Goal: Task Accomplishment & Management: Complete application form

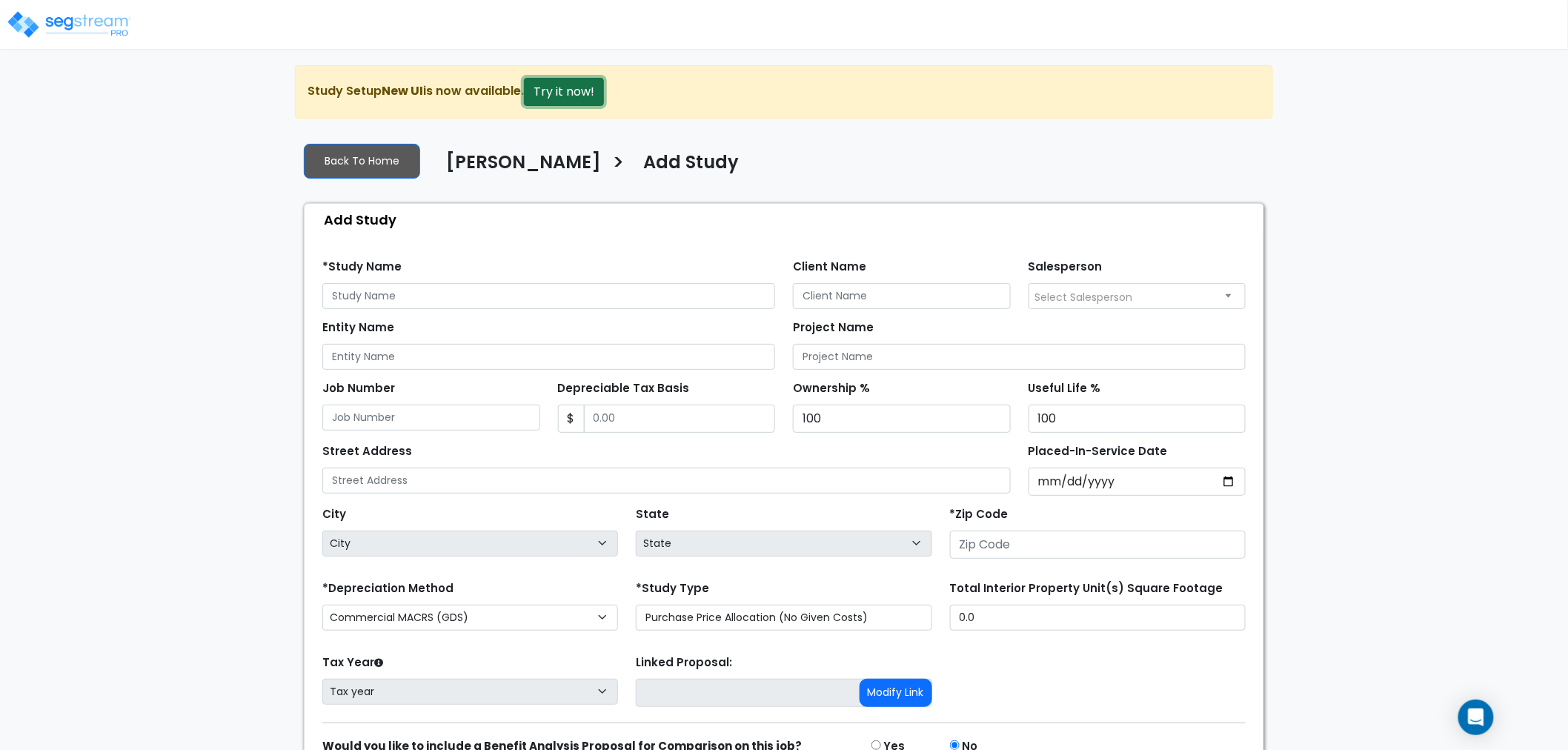
click at [583, 93] on button "Try it now!" at bounding box center [564, 92] width 80 height 29
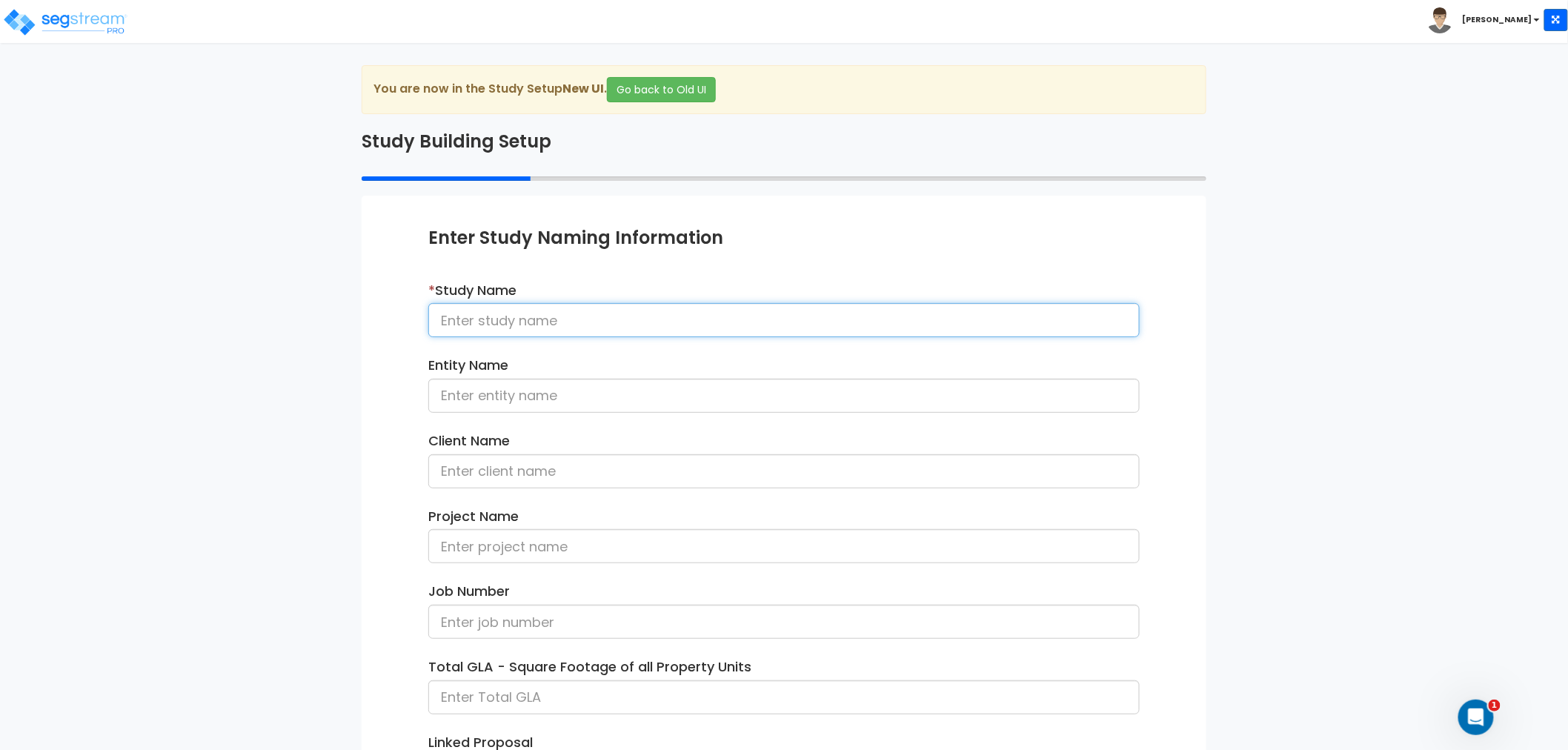
click at [510, 324] on input at bounding box center [784, 320] width 711 height 34
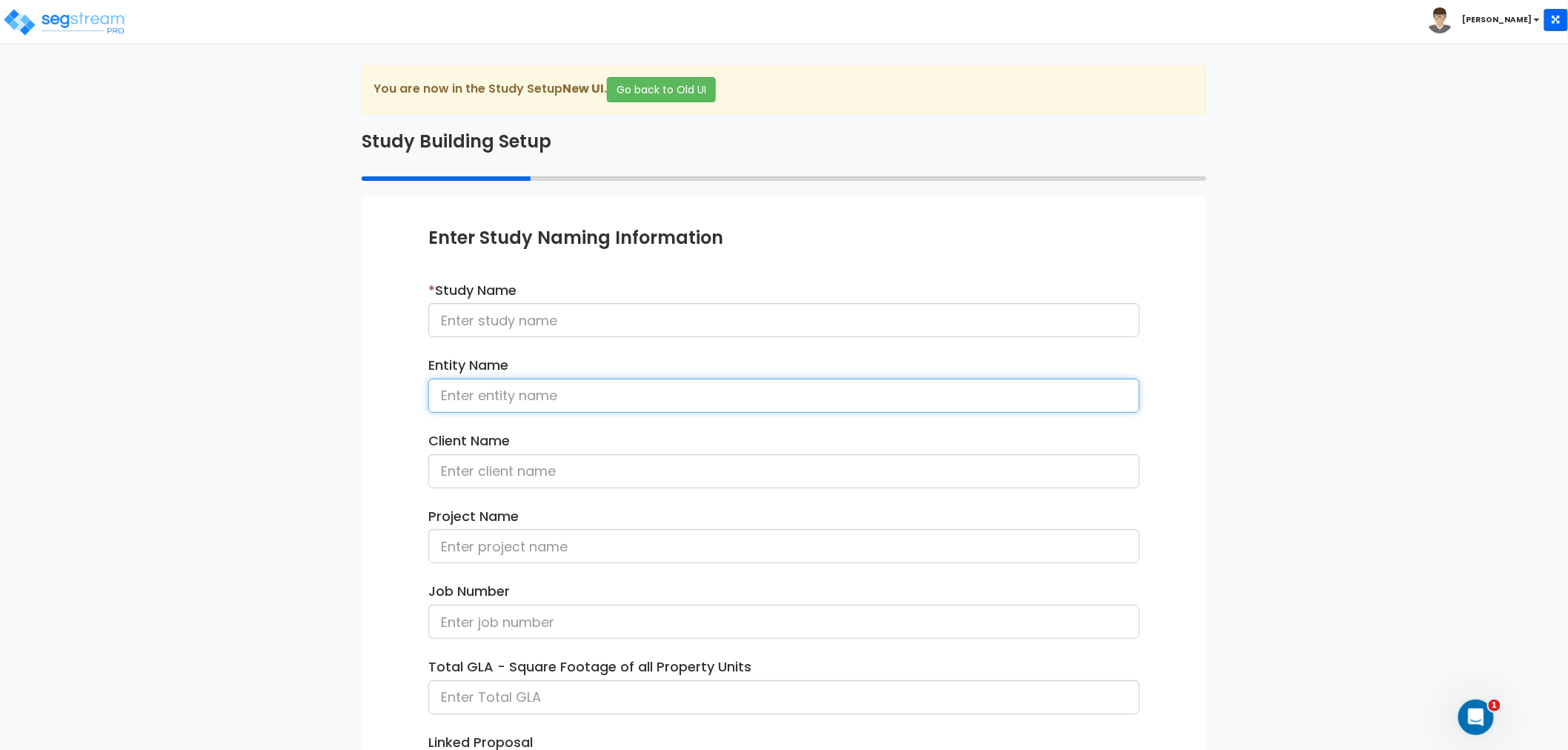
click at [480, 393] on input at bounding box center [784, 396] width 711 height 34
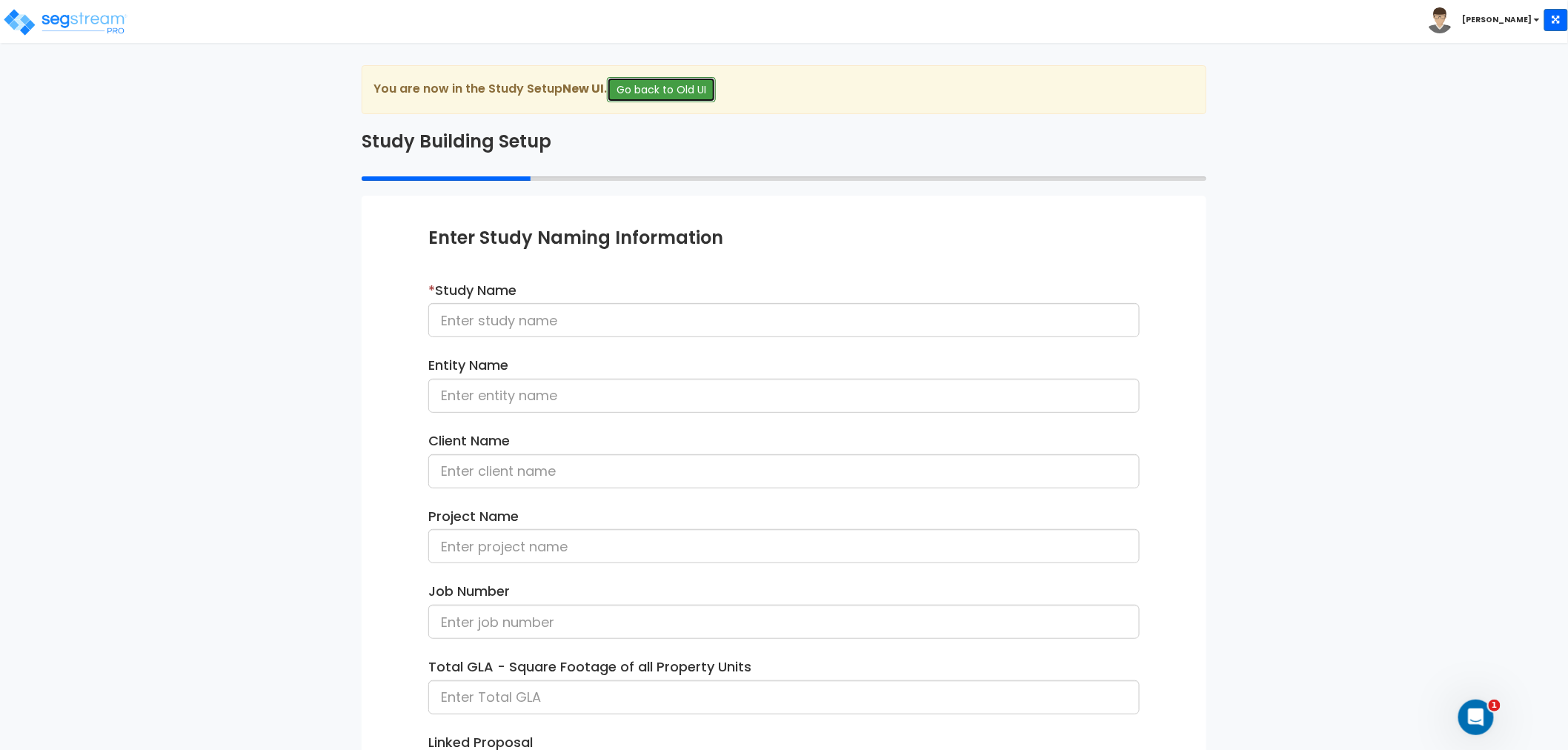
click at [672, 87] on button "Go back to Old UI" at bounding box center [661, 89] width 109 height 25
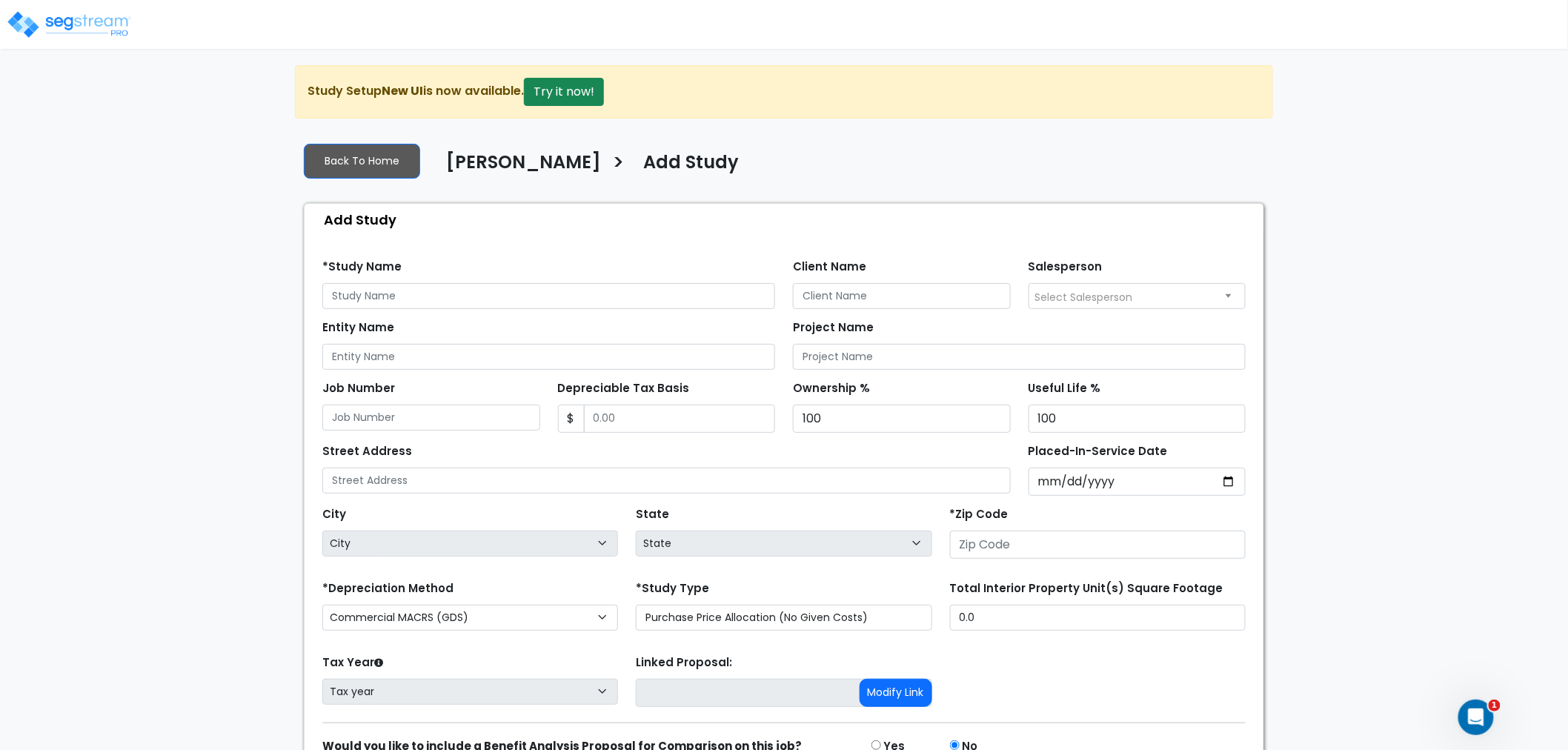
scroll to position [79, 0]
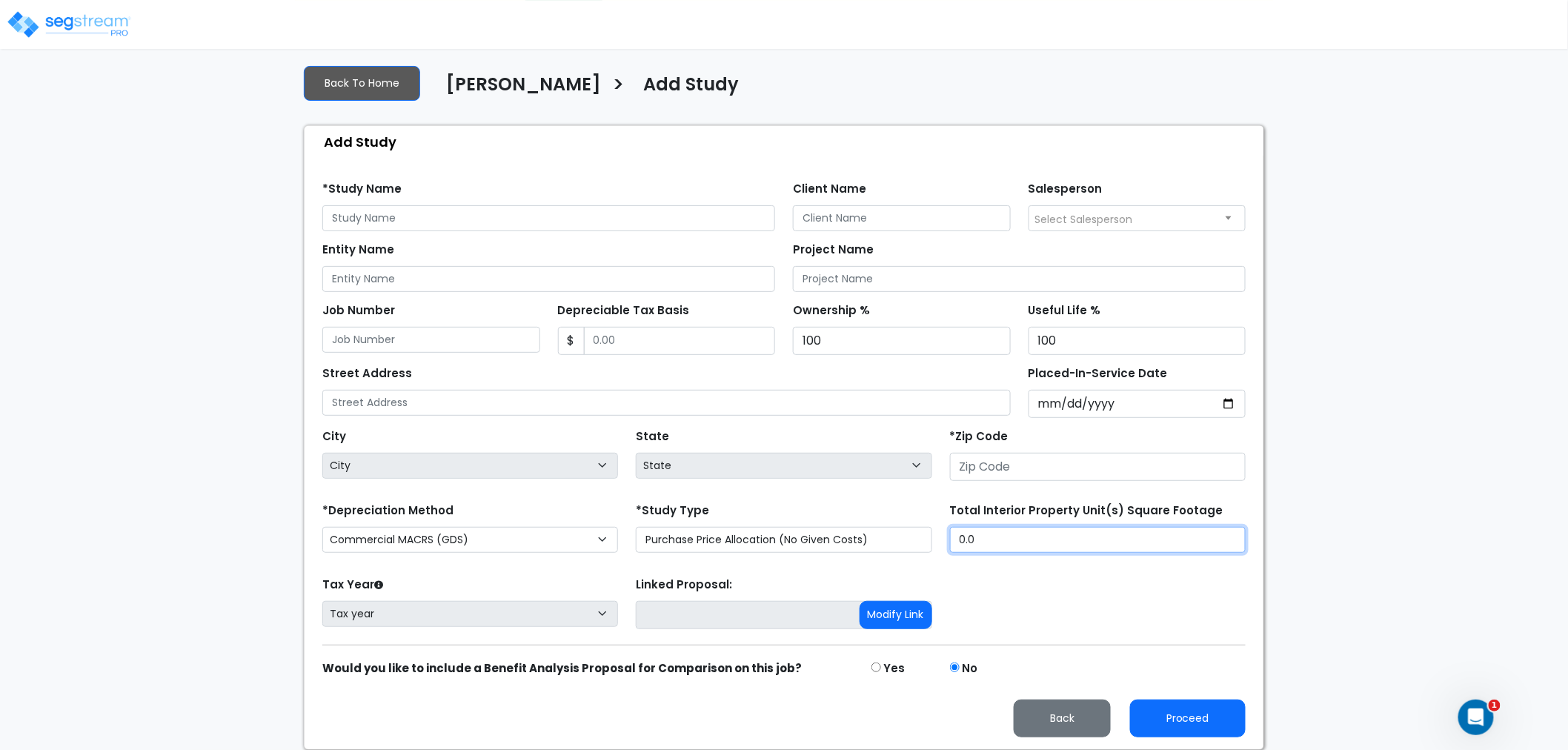
click at [985, 535] on input "0.0" at bounding box center [1097, 540] width 296 height 26
click at [994, 535] on input "0.0" at bounding box center [1097, 540] width 296 height 26
drag, startPoint x: 996, startPoint y: 539, endPoint x: 939, endPoint y: 539, distance: 57.0
click at [941, 539] on div "Total Interior Property Unit(s) Square Footage 0.0" at bounding box center [1097, 529] width 314 height 59
type input "231,910"
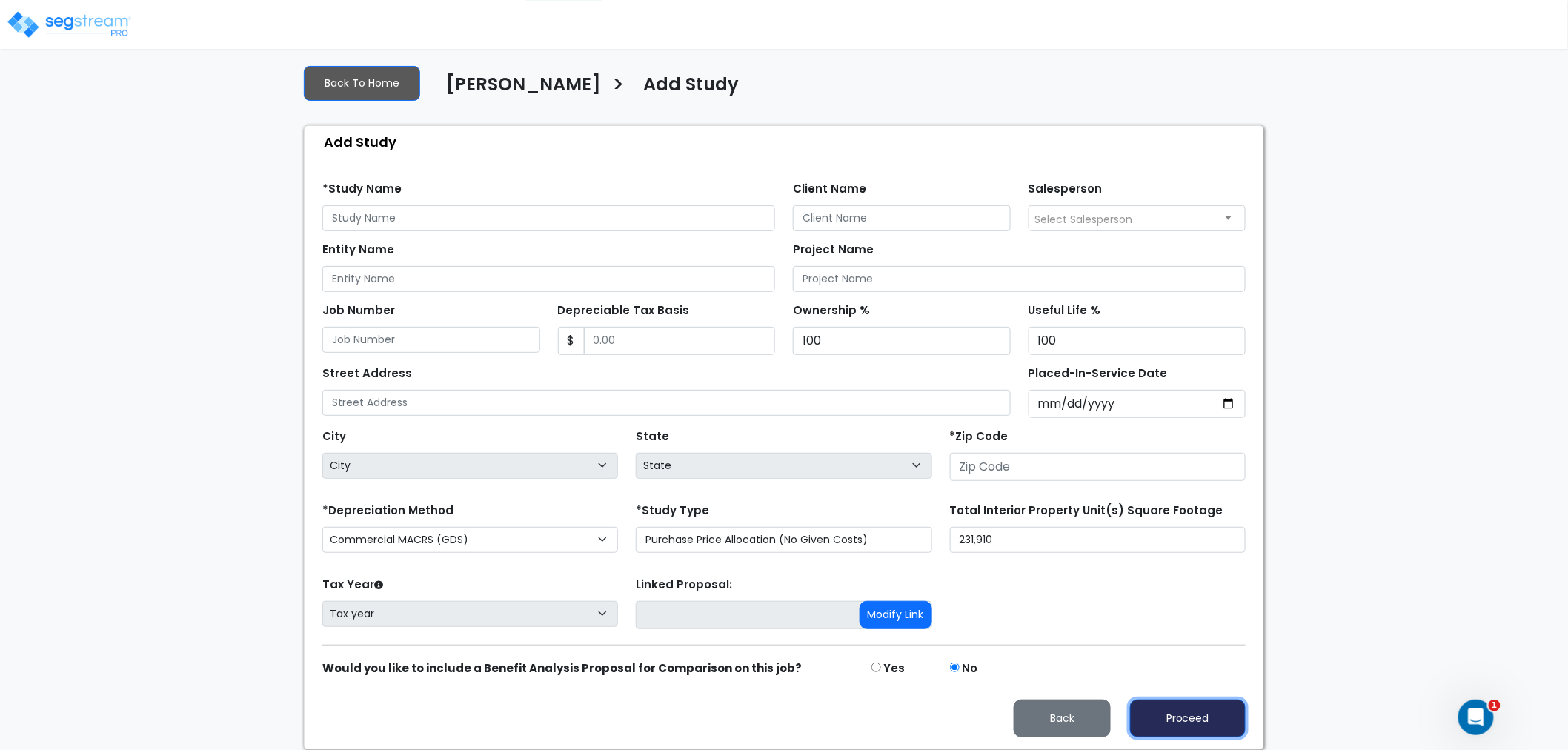
click at [1164, 722] on button "Proceed" at bounding box center [1187, 719] width 115 height 38
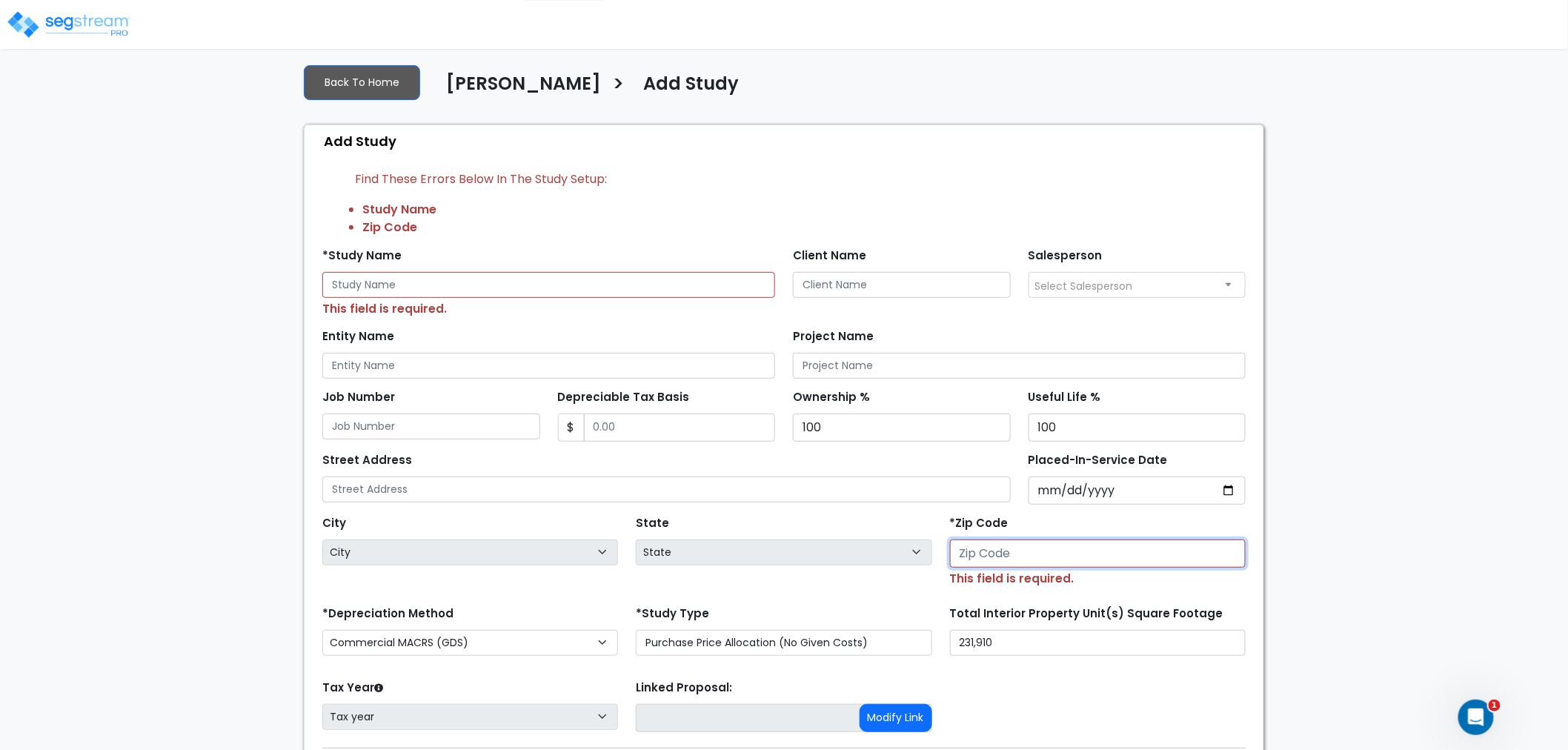
click at [954, 549] on input "number" at bounding box center [1097, 554] width 296 height 29
click at [996, 562] on input "number" at bounding box center [1097, 554] width 296 height 29
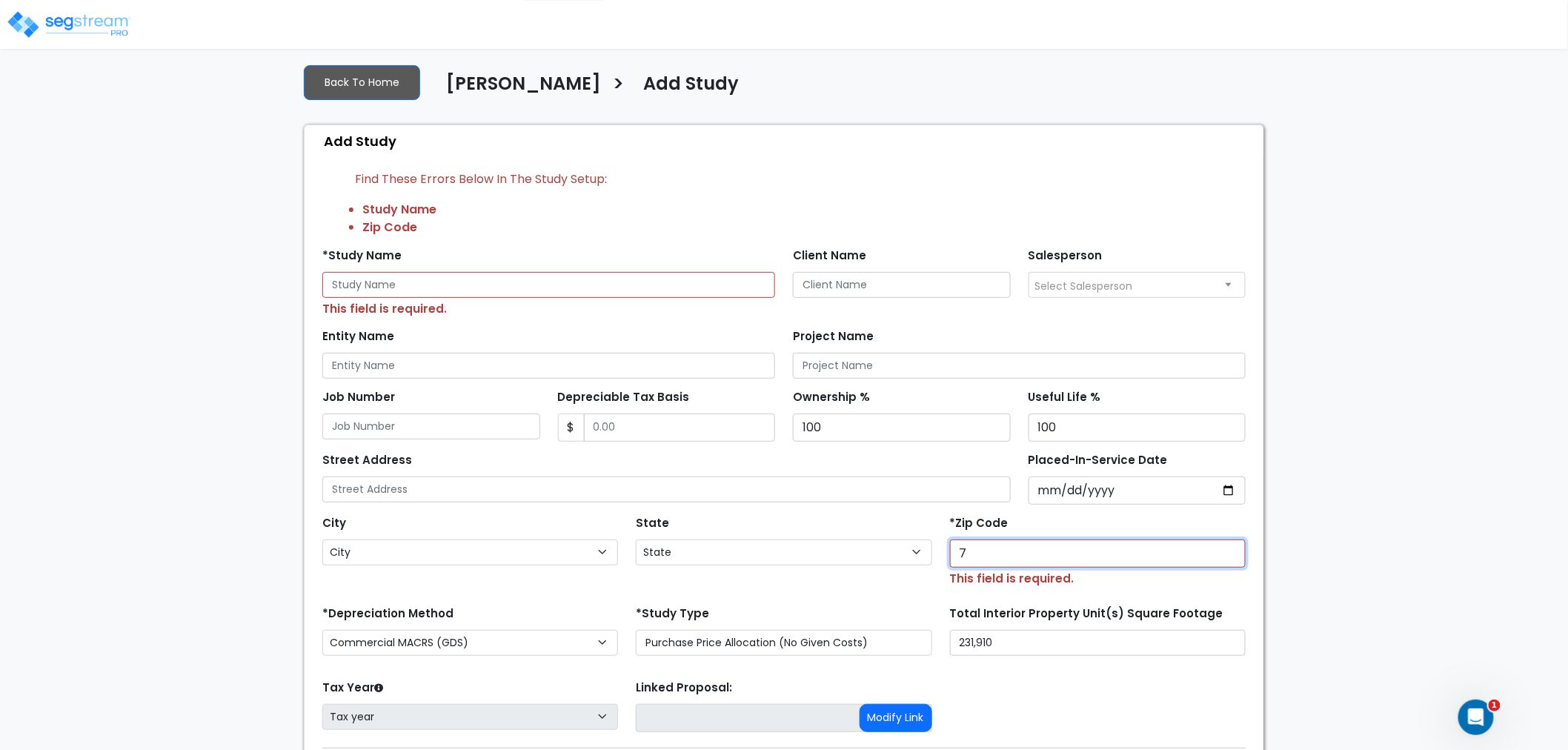
type input "70"
select select "LA"
type input "70508"
click at [397, 492] on input "text" at bounding box center [667, 489] width 688 height 26
click at [439, 291] on input "text" at bounding box center [549, 284] width 453 height 26
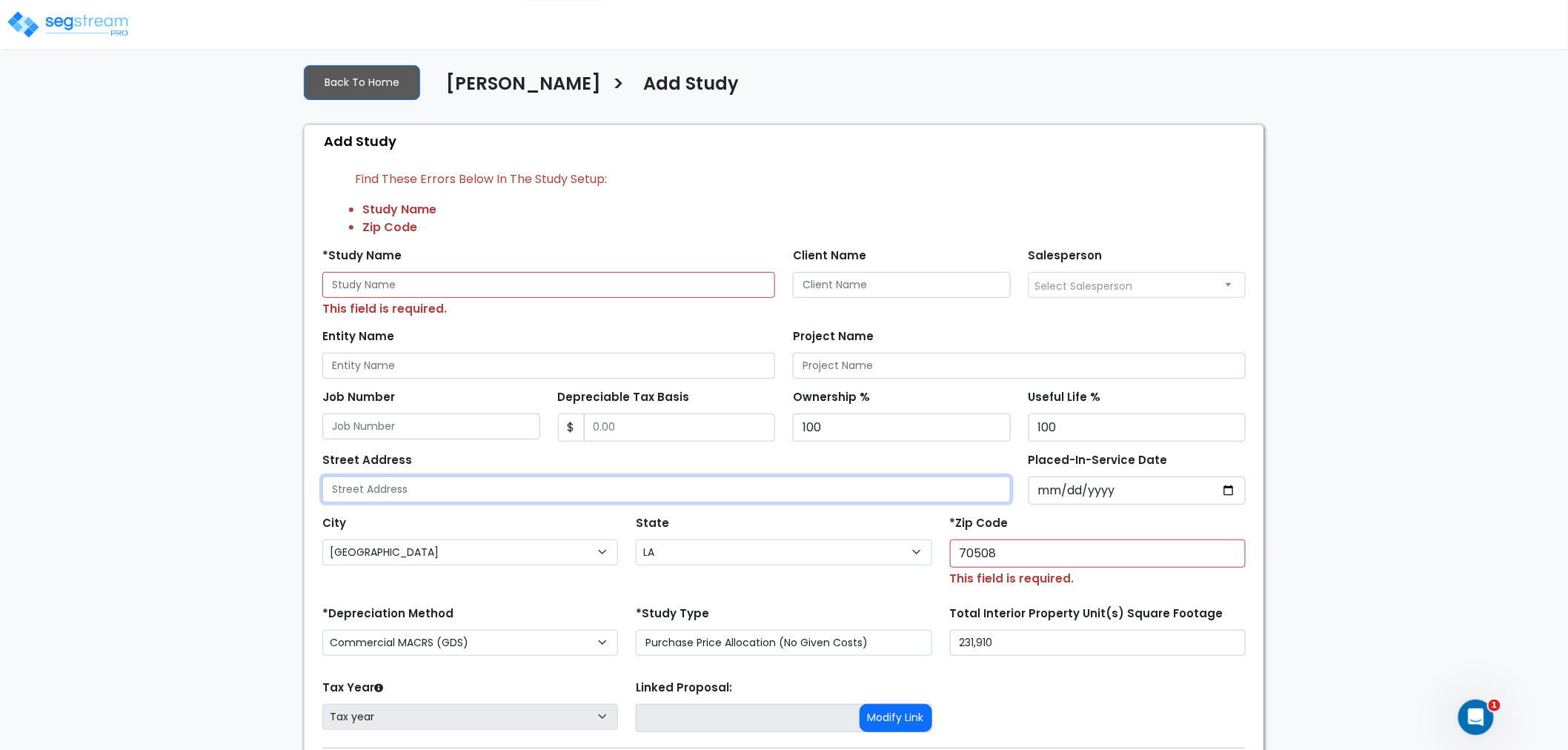
click at [471, 480] on input "text" at bounding box center [667, 489] width 688 height 26
click at [471, 497] on input "text" at bounding box center [667, 489] width 688 height 26
paste input "[STREET_ADDRESS][PERSON_NAME]"
type input "[STREET_ADDRESS][PERSON_NAME]"
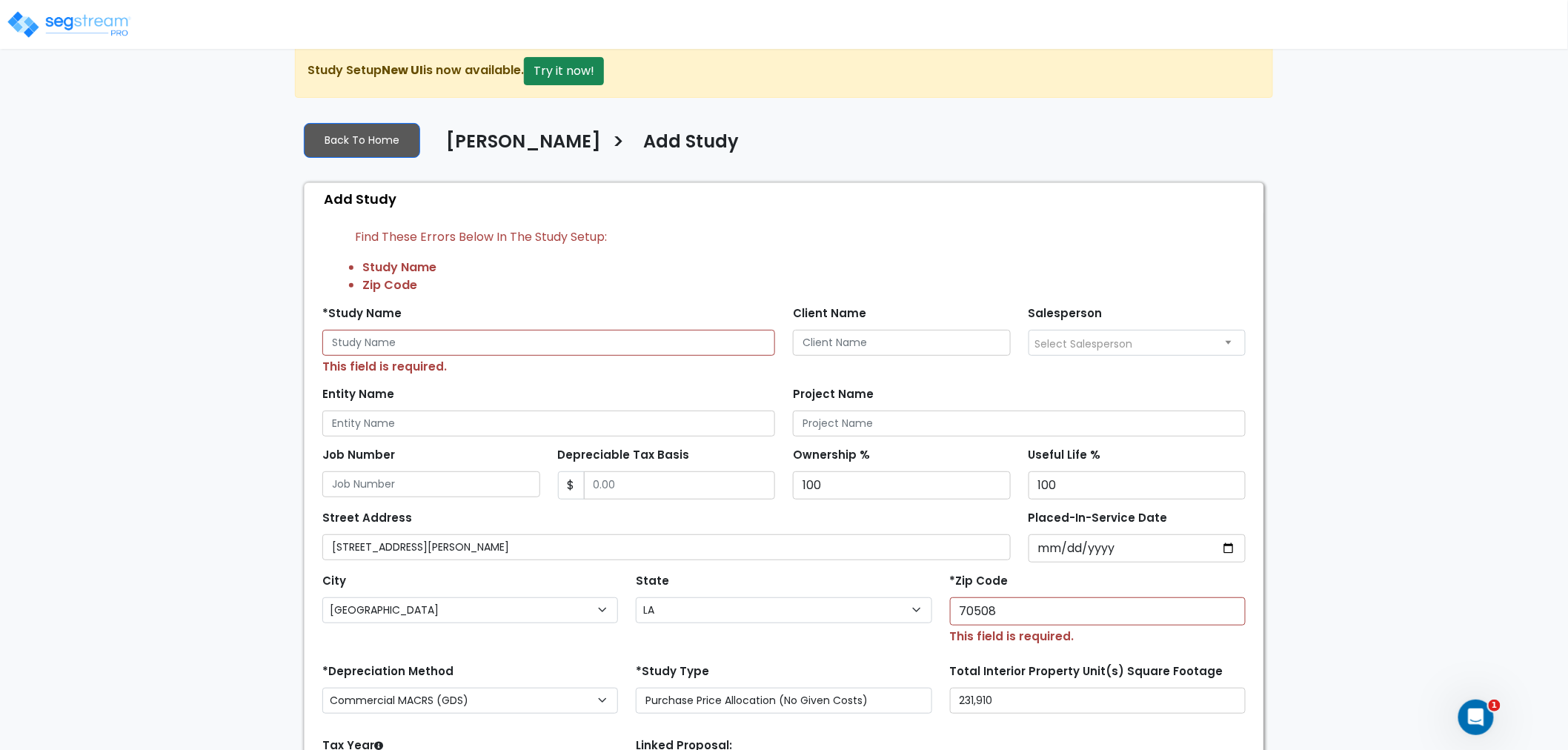
scroll to position [18, 0]
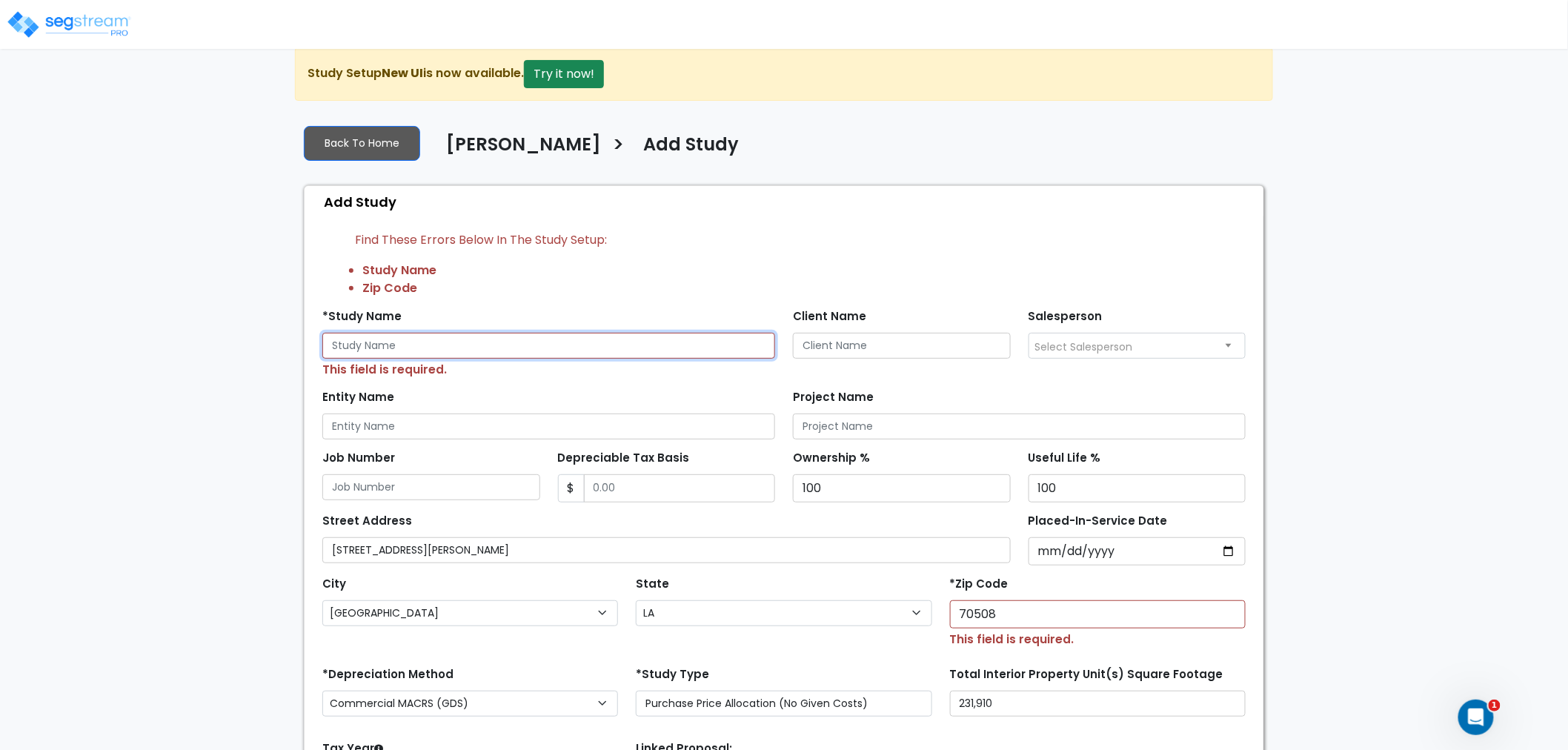
click at [449, 344] on input "text" at bounding box center [549, 345] width 453 height 26
click at [876, 346] on input "Client Name" at bounding box center [901, 345] width 218 height 26
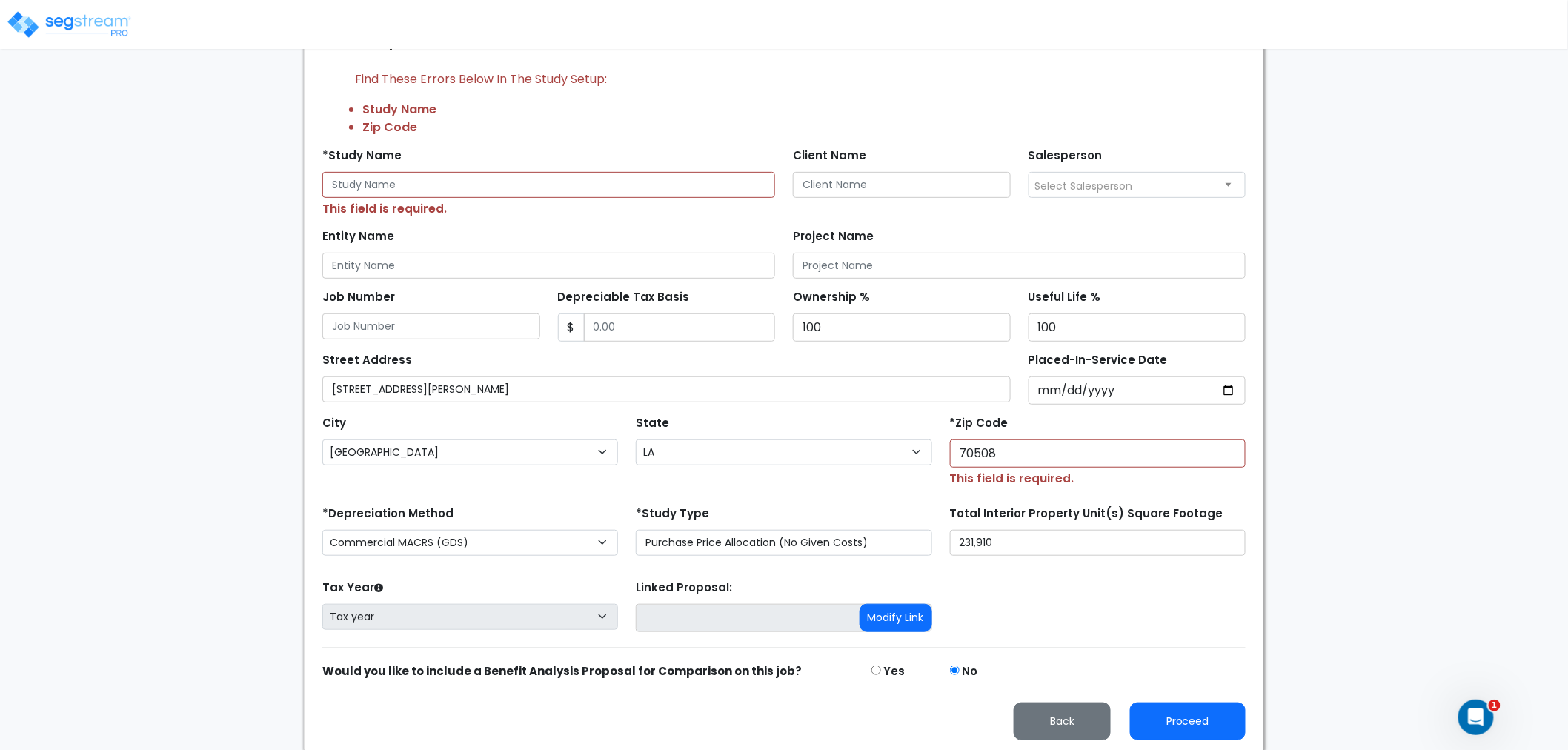
scroll to position [182, 0]
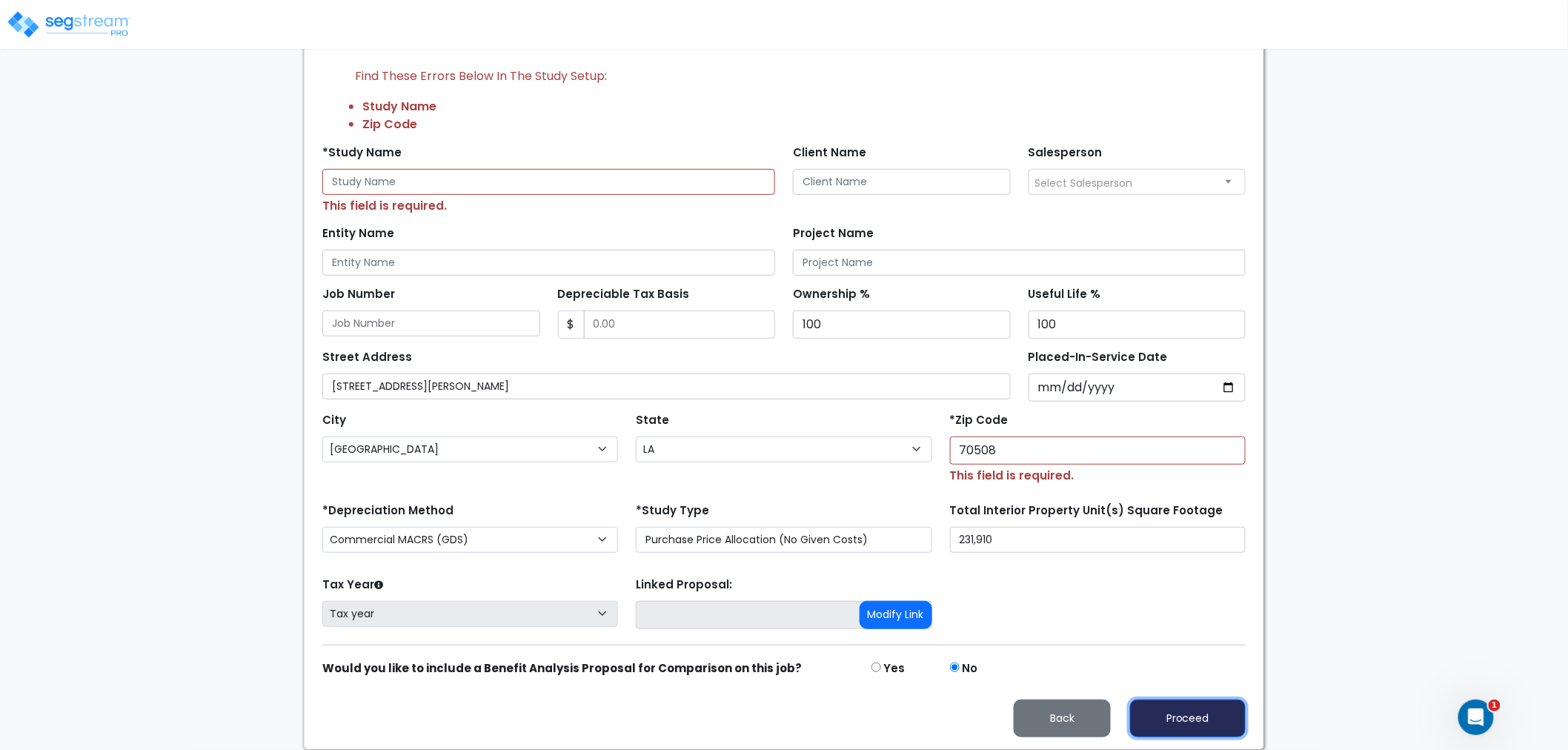
click at [1182, 714] on button "Proceed" at bounding box center [1187, 719] width 115 height 38
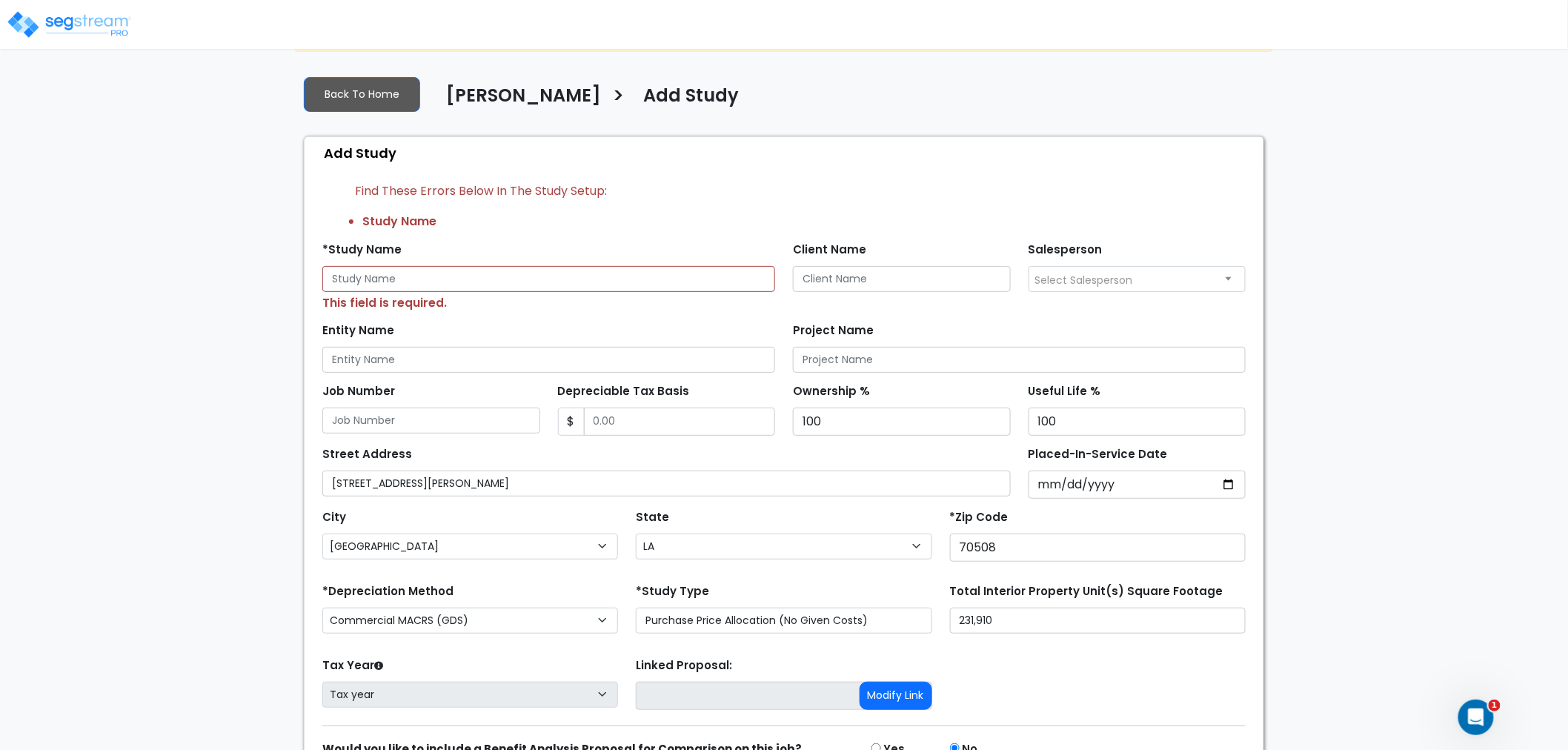
scroll to position [0, 0]
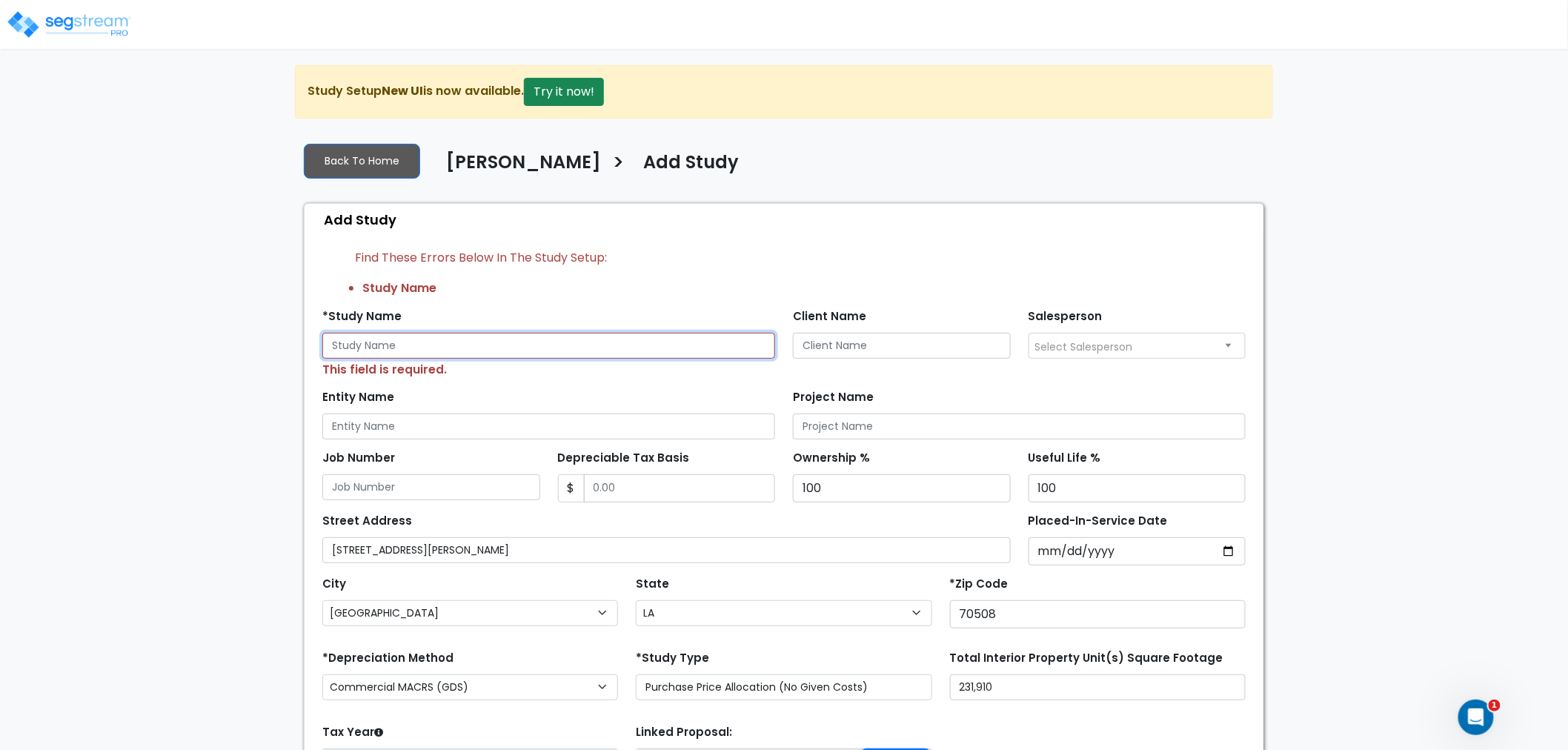
click at [454, 351] on input "text" at bounding box center [549, 345] width 453 height 26
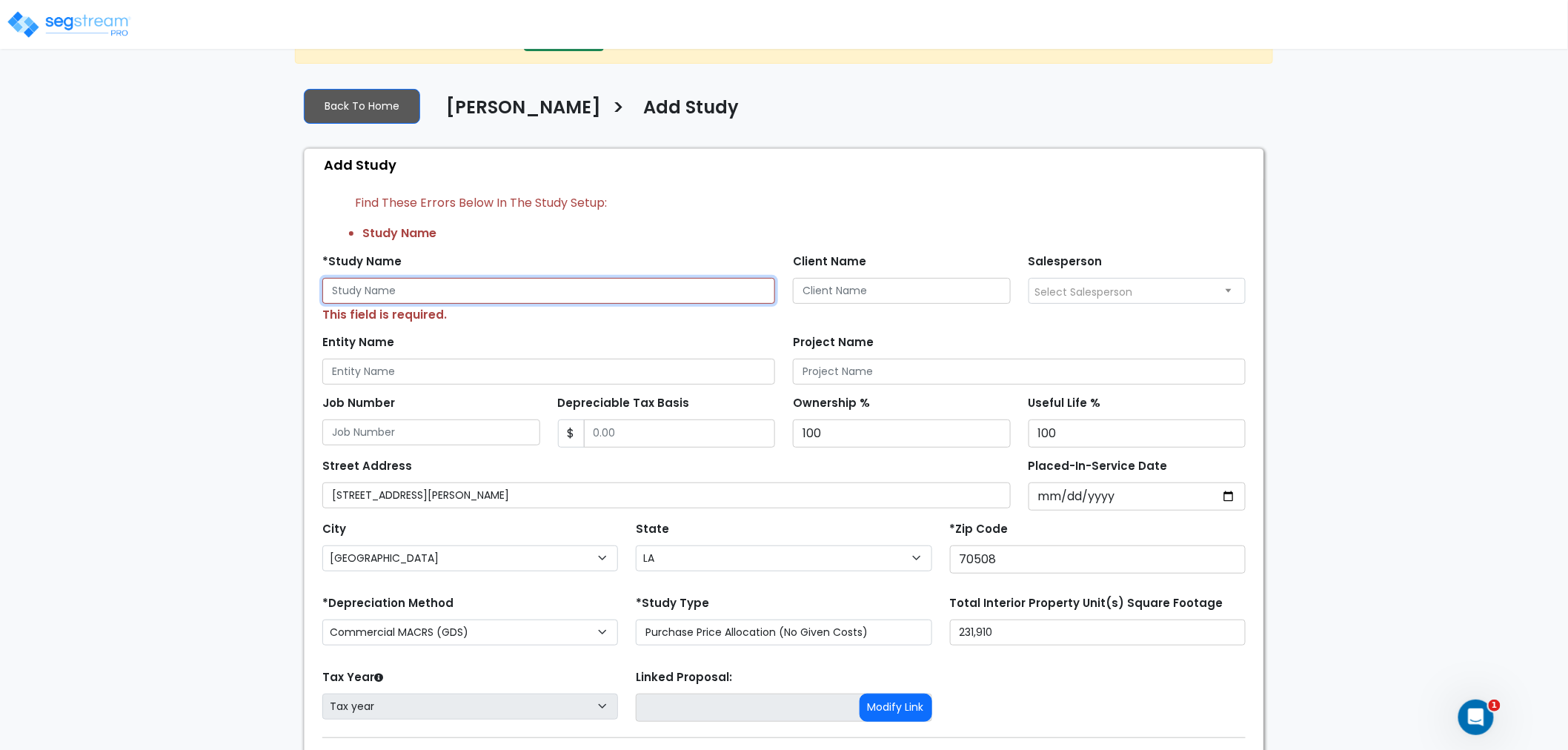
scroll to position [82, 0]
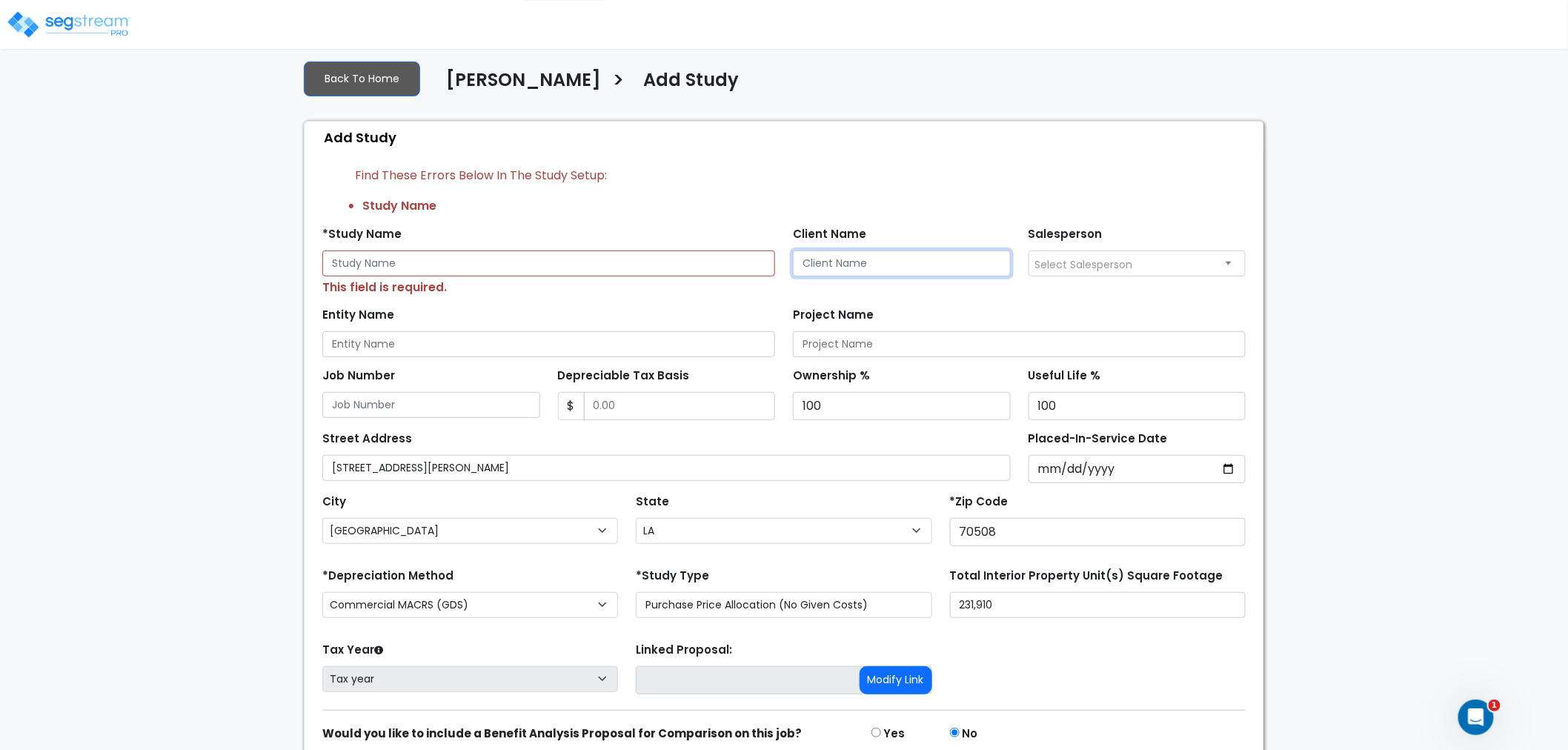
click at [856, 264] on input "Client Name" at bounding box center [901, 263] width 218 height 26
paste input "Max Kozlowitz"
type input "Max Kozlowitz"
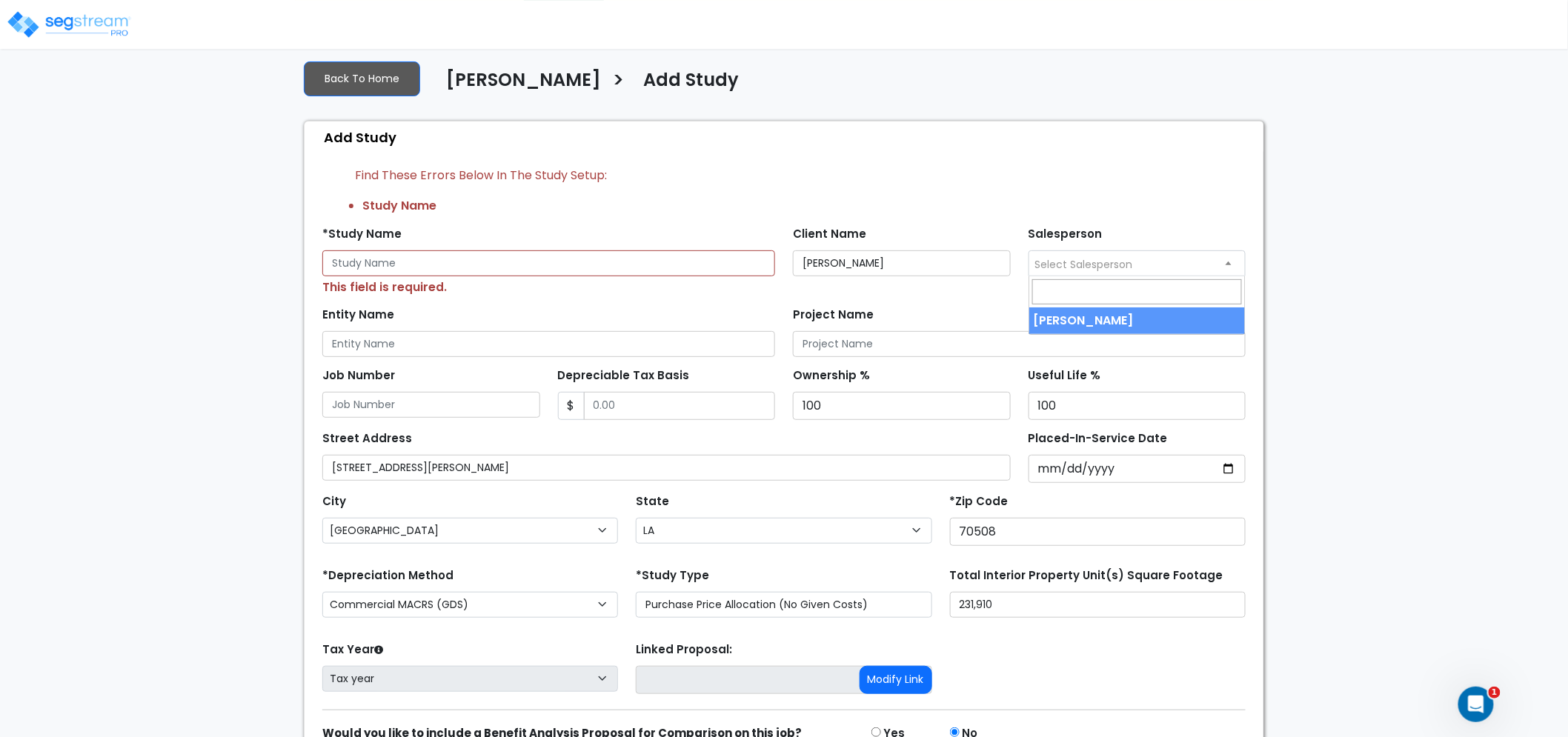
click at [1083, 257] on span "Select Salesperson" at bounding box center [1083, 264] width 97 height 15
select select "157"
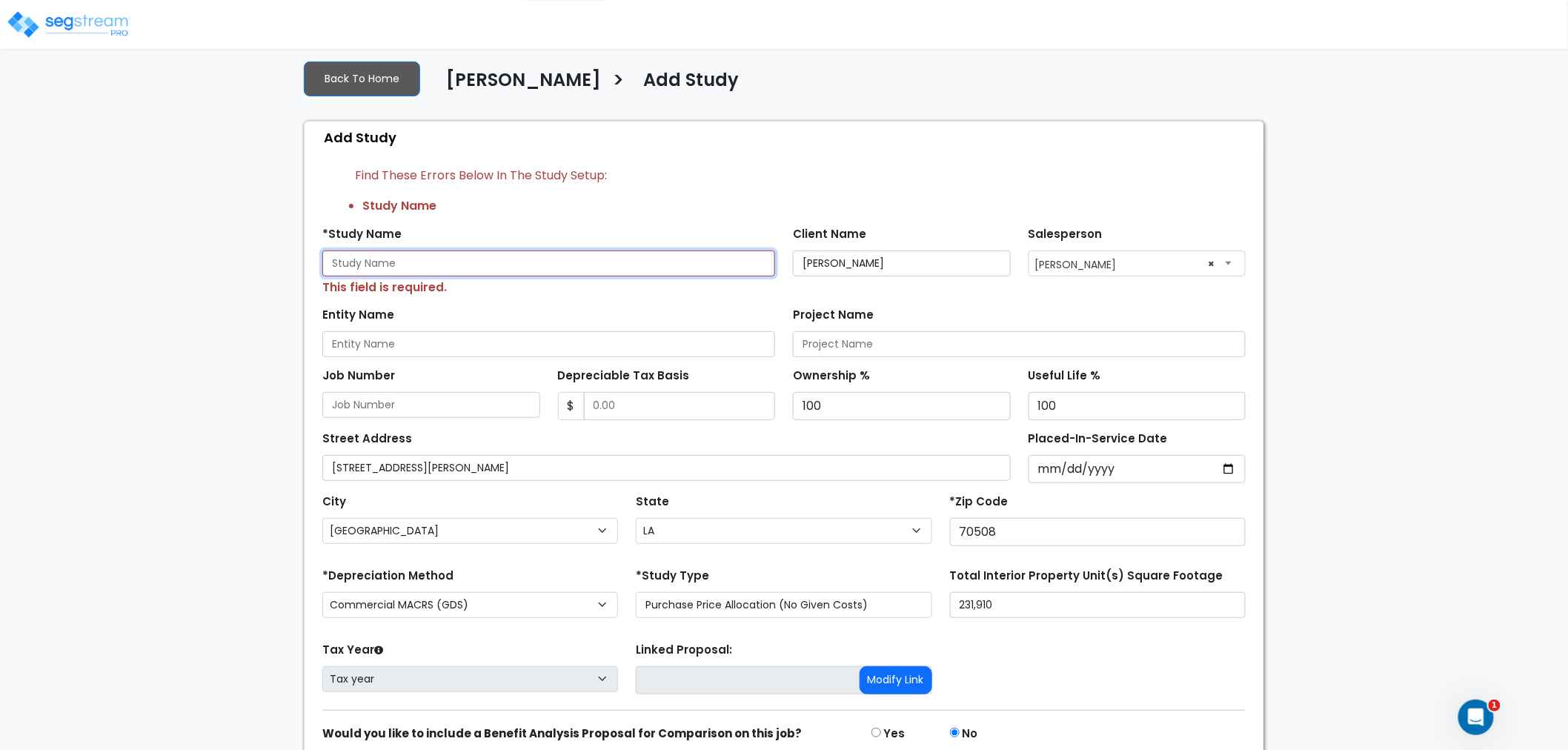
click at [365, 267] on input "text" at bounding box center [549, 263] width 453 height 26
click at [480, 267] on input "text" at bounding box center [549, 263] width 453 height 26
paste input "[STREET_ADDRESS][PERSON_NAME]"
type input "[STREET_ADDRESS][PERSON_NAME]"
click at [398, 350] on input "Entity Name" at bounding box center [549, 344] width 453 height 26
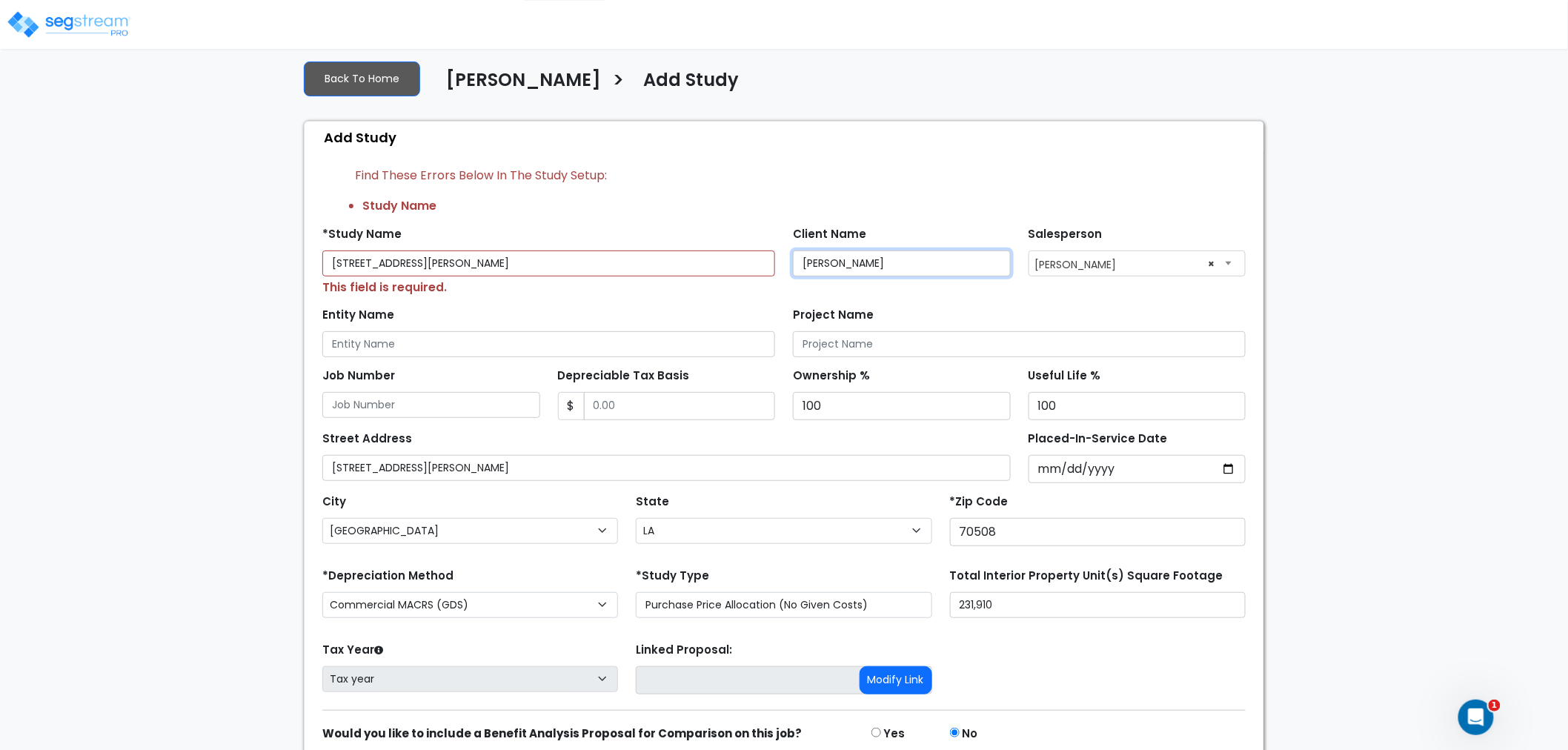
drag, startPoint x: 887, startPoint y: 264, endPoint x: 784, endPoint y: 267, distance: 103.0
click at [784, 267] on div "Client Name Max Kozlowitz" at bounding box center [901, 260] width 236 height 73
click at [514, 341] on input "Entity Name" at bounding box center [549, 344] width 453 height 26
paste input "Max Kozlowitz"
type input "Max Kozlowitz"
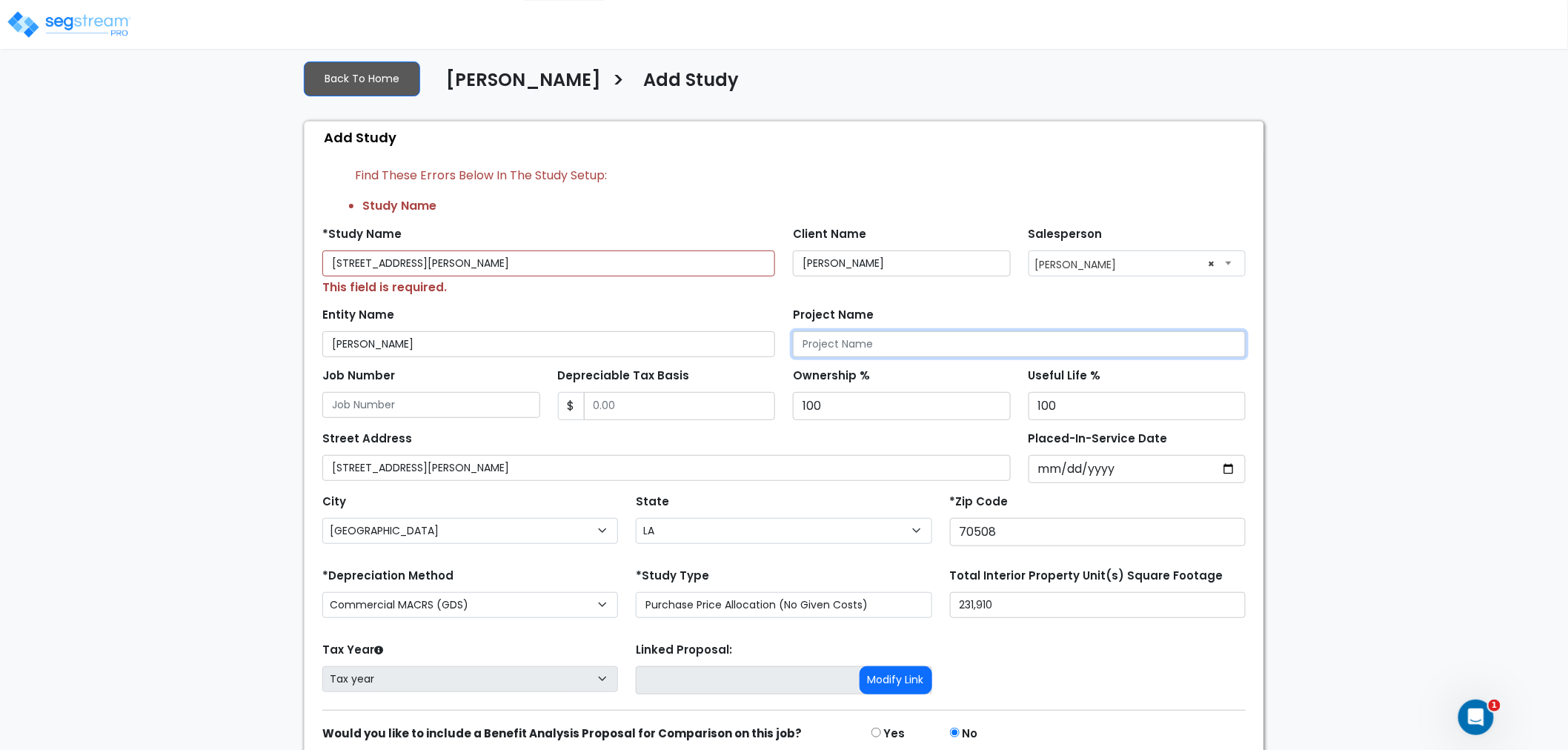
click at [877, 341] on input "Project Name" at bounding box center [1019, 344] width 453 height 26
click at [908, 347] on input "Project Name" at bounding box center [1019, 344] width 453 height 26
click at [901, 346] on input "Apartments - MultiFamily" at bounding box center [1019, 344] width 453 height 26
type input "Apartments - Multi Family"
click at [835, 443] on div "Street Address 173 South Beadle Road" at bounding box center [667, 454] width 688 height 54
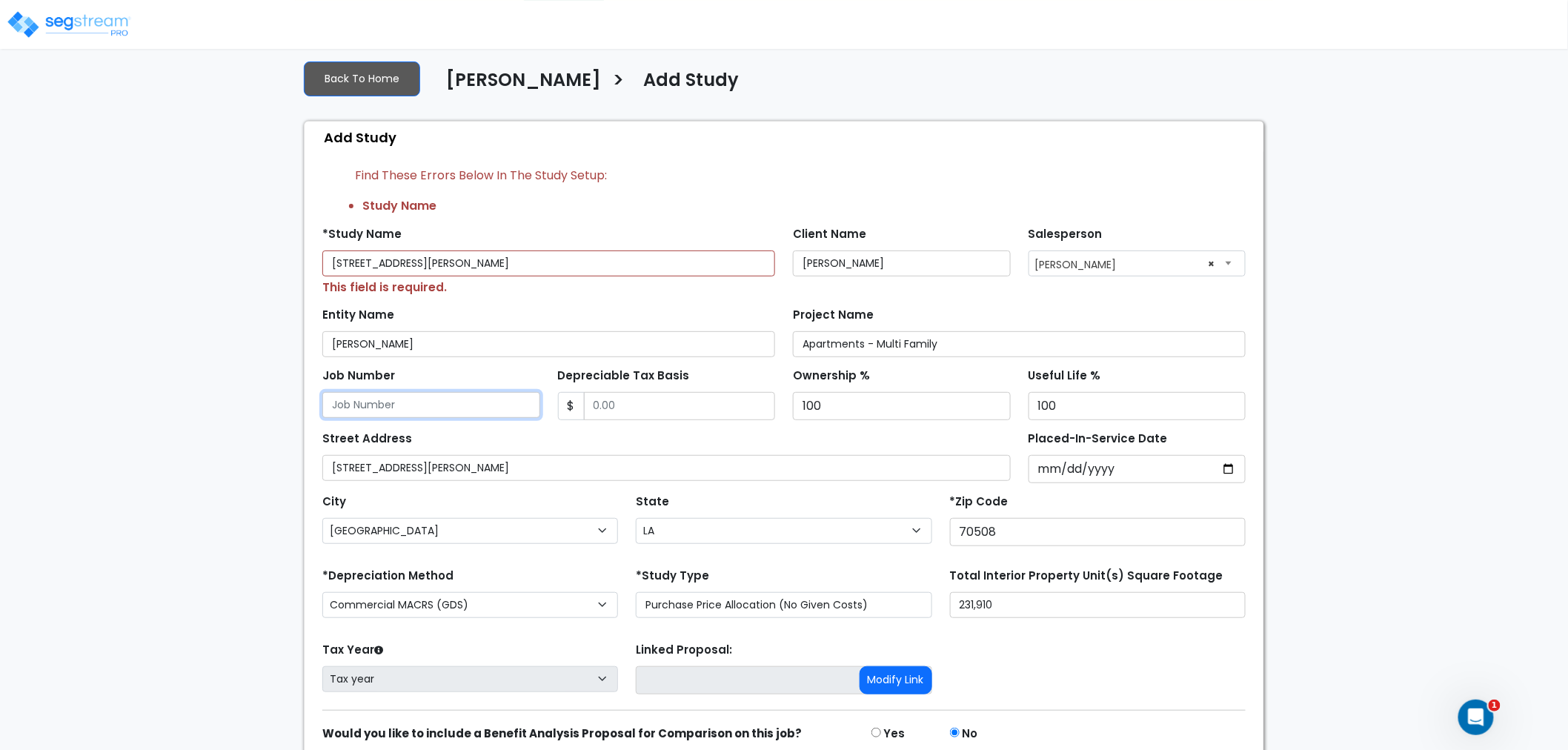
click at [413, 409] on input "Job Number" at bounding box center [432, 405] width 218 height 26
click at [657, 416] on input "Depreciable Tax Basis" at bounding box center [679, 407] width 192 height 29
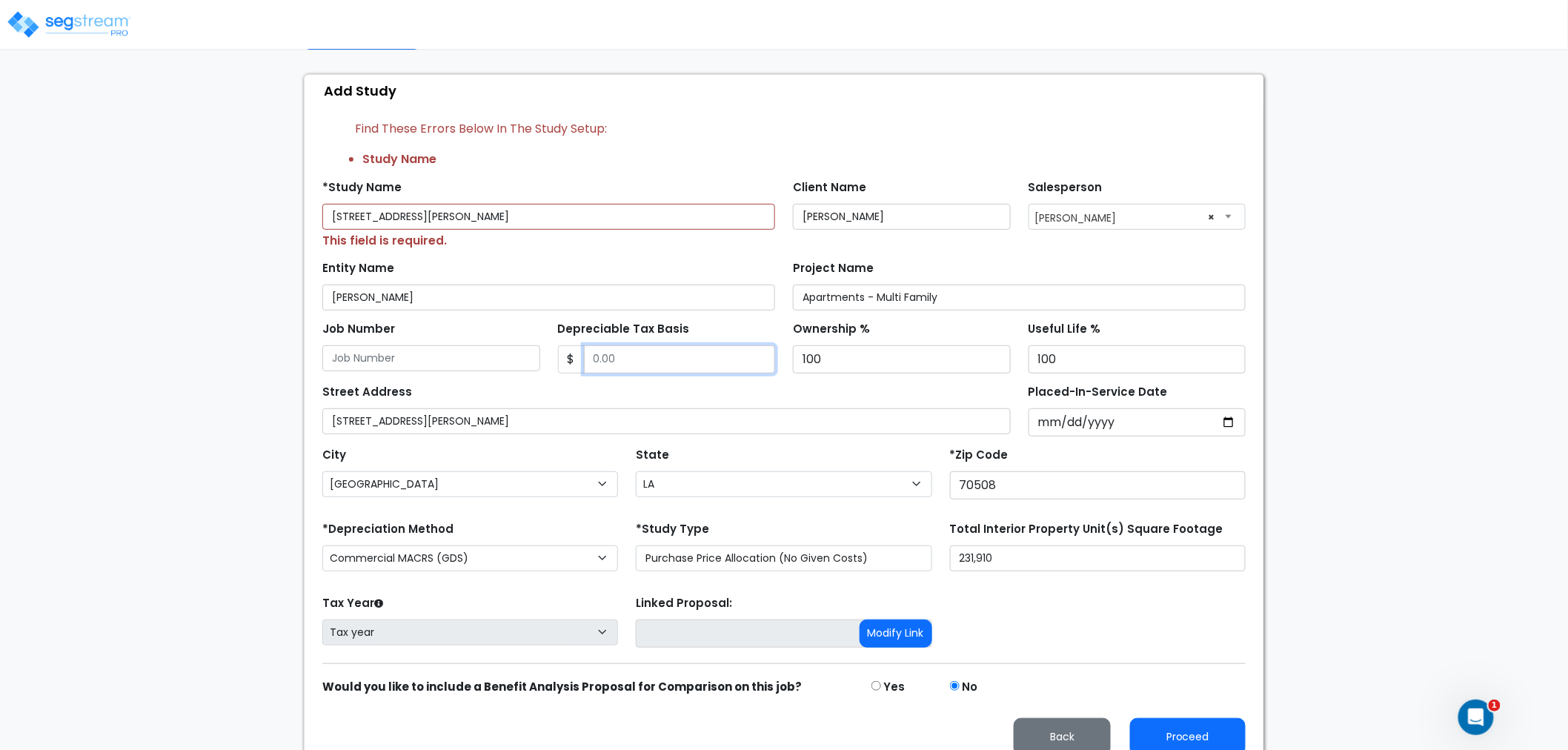
scroll to position [149, 0]
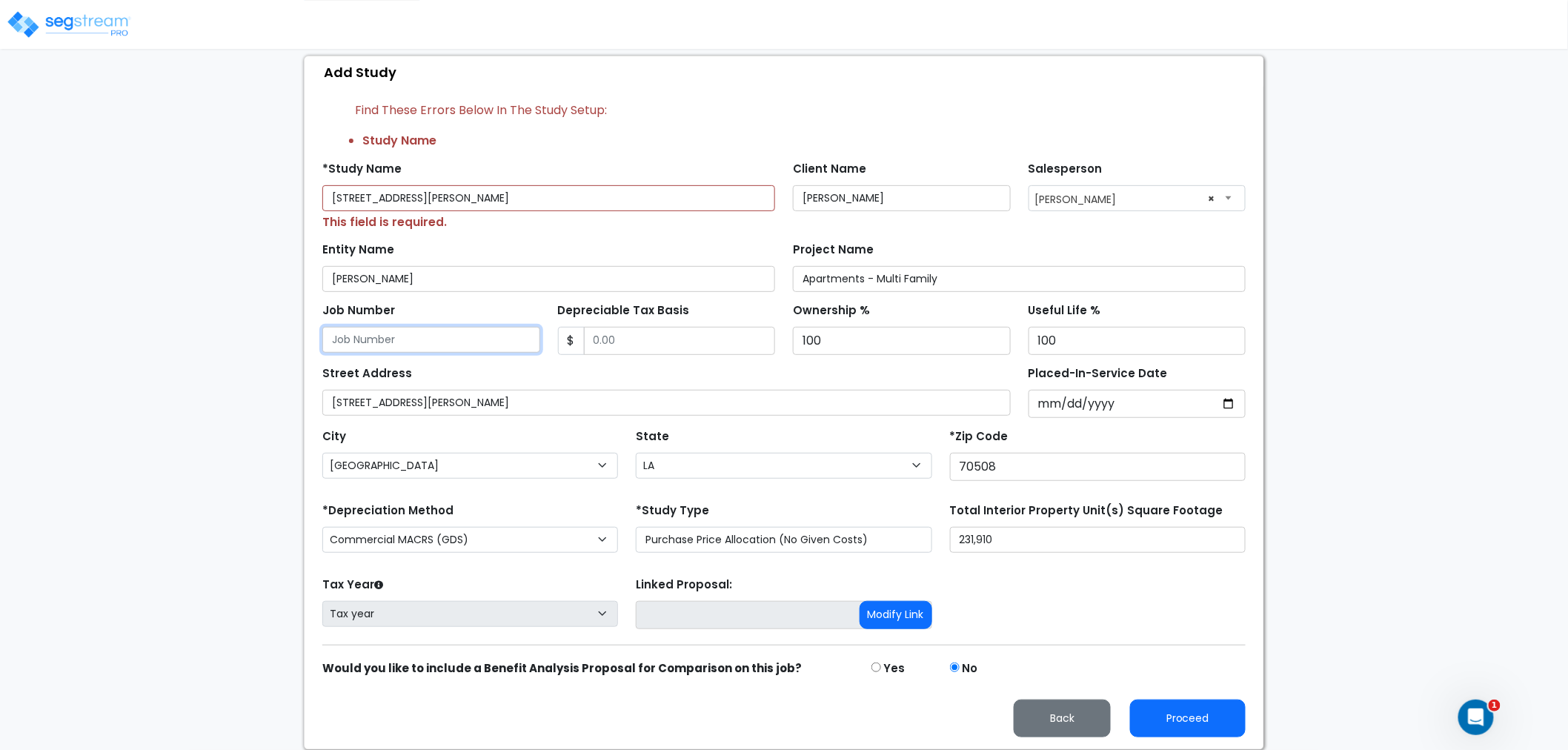
click at [447, 337] on input "Job Number" at bounding box center [432, 340] width 218 height 26
type input "1"
click at [621, 341] on input "Depreciable Tax Basis" at bounding box center [679, 341] width 192 height 29
type input "100"
click at [646, 372] on div "Street Address 173 South Beadle Road" at bounding box center [667, 390] width 688 height 54
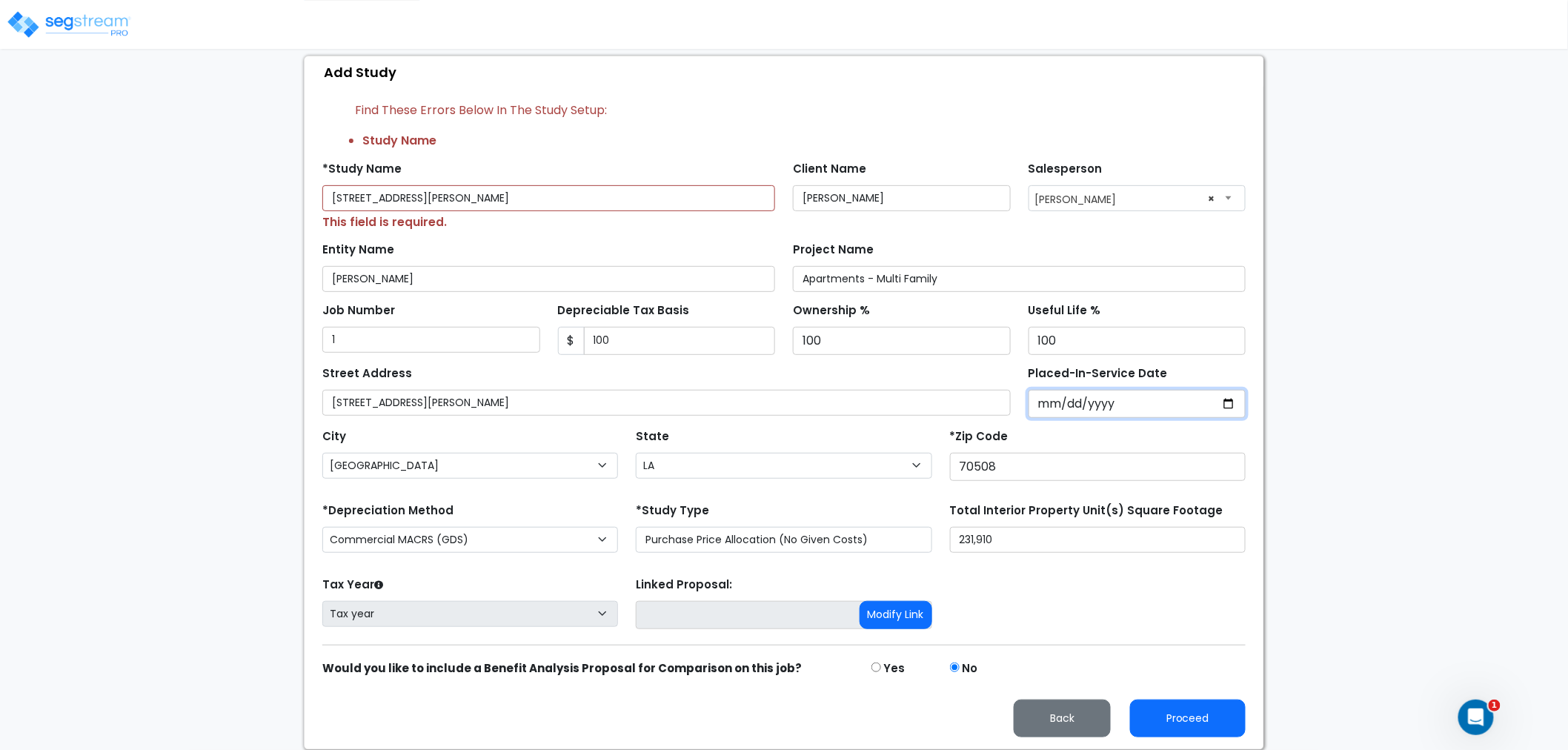
click at [1052, 404] on input "Placed-In-Service Date" at bounding box center [1137, 404] width 218 height 29
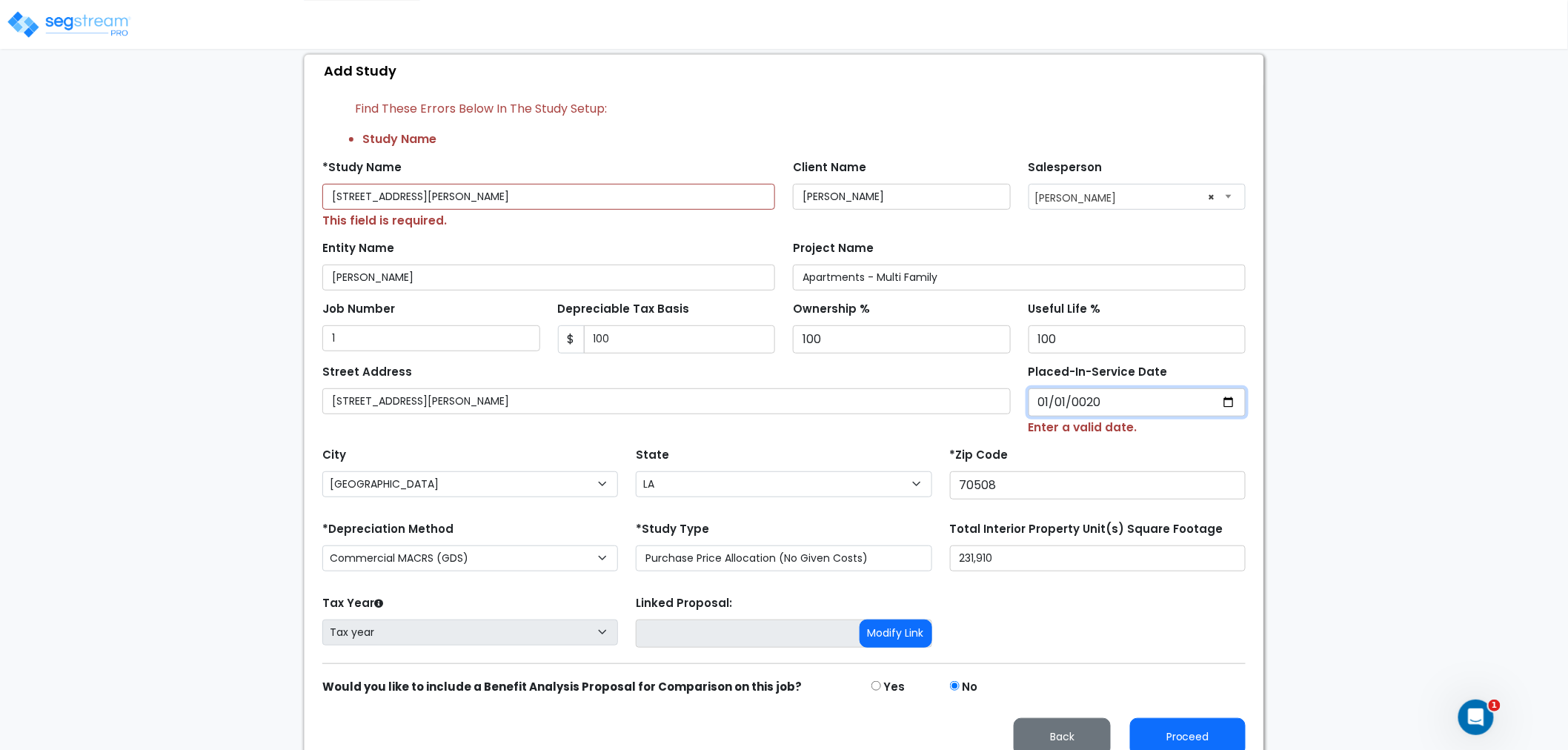
type input "0201-01-01"
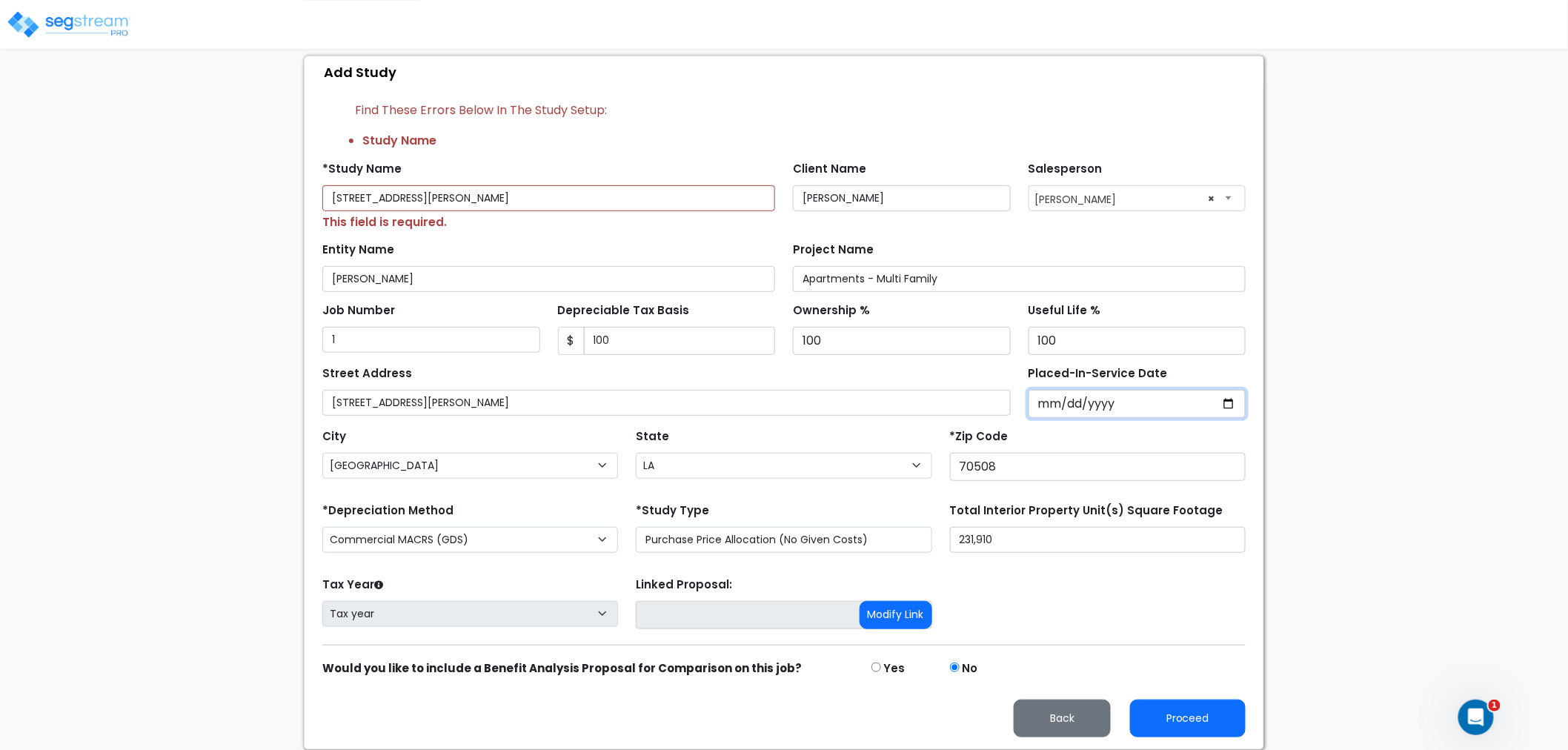
click at [1057, 411] on input "Placed-In-Service Date" at bounding box center [1137, 404] width 218 height 29
click at [1225, 403] on input "Placed-In-Service Date" at bounding box center [1137, 404] width 218 height 29
type input "2025-10-08"
select select "2025"
click at [1226, 405] on input "*Purchase Agreement Date" at bounding box center [1137, 404] width 218 height 29
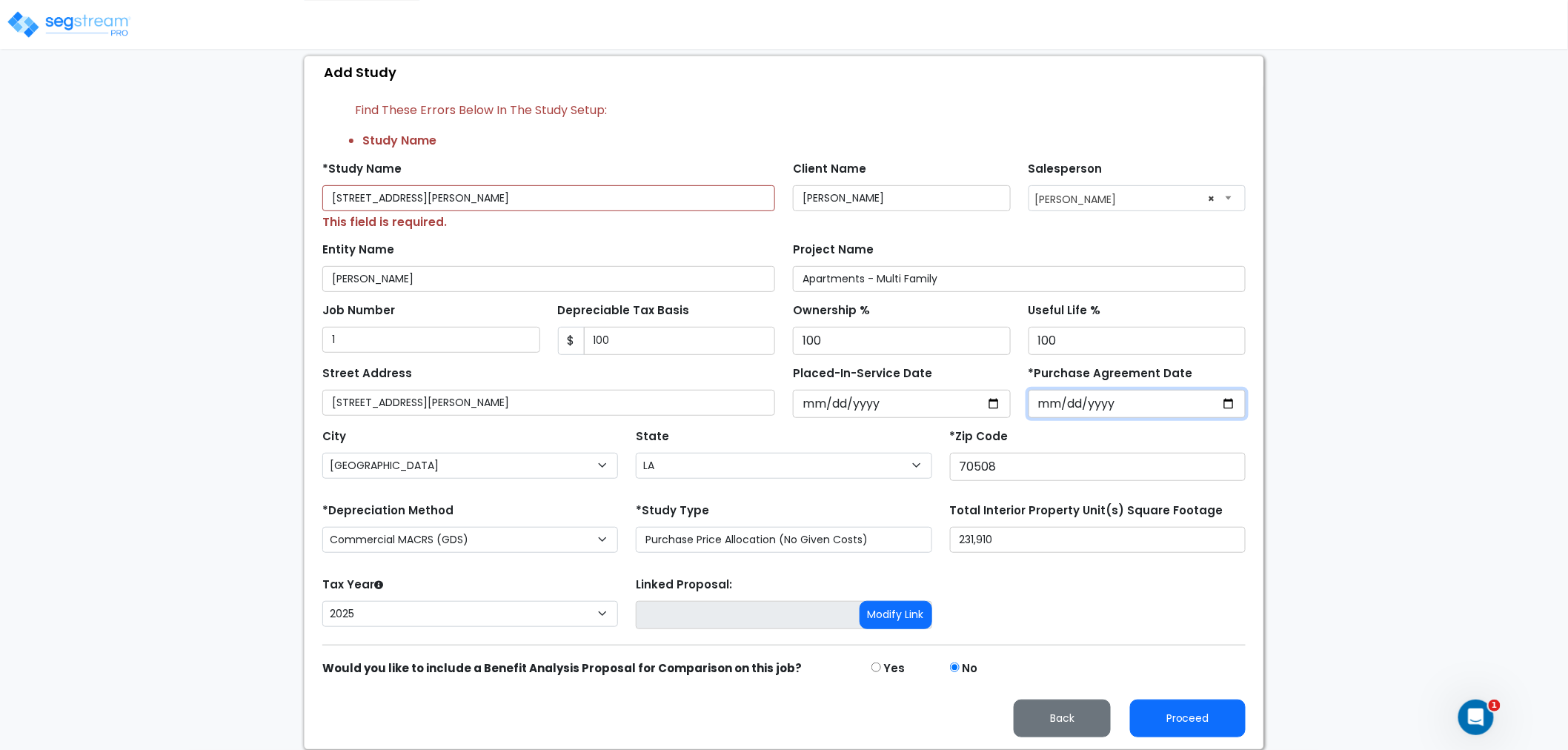
type input "2025-10-08"
click at [1203, 714] on button "Proceed" at bounding box center [1187, 719] width 115 height 38
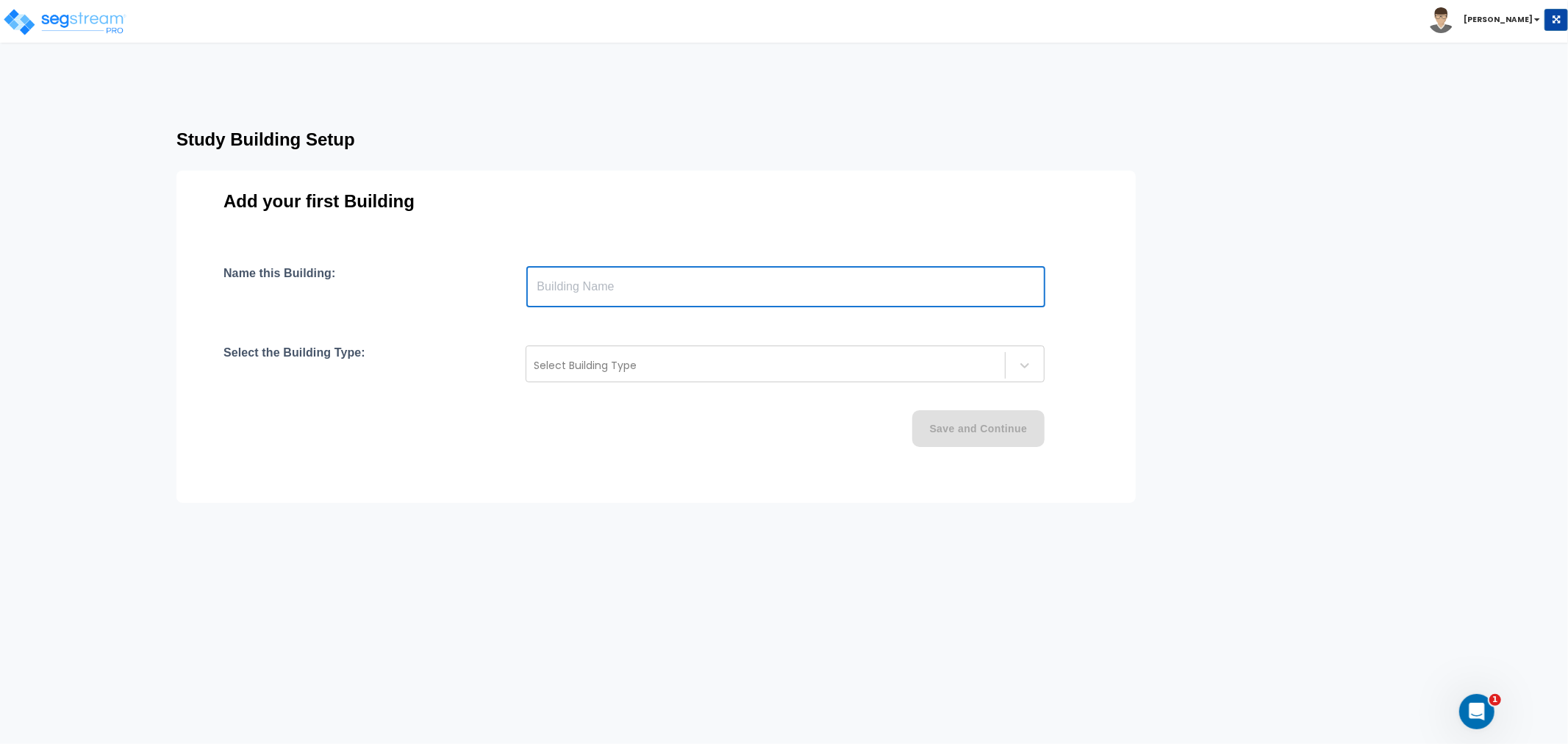
click at [652, 282] on input "text" at bounding box center [785, 286] width 519 height 41
click at [777, 291] on input "text" at bounding box center [785, 286] width 519 height 41
paste input "text"
type input "[STREET_ADDRESS][PERSON_NAME]"
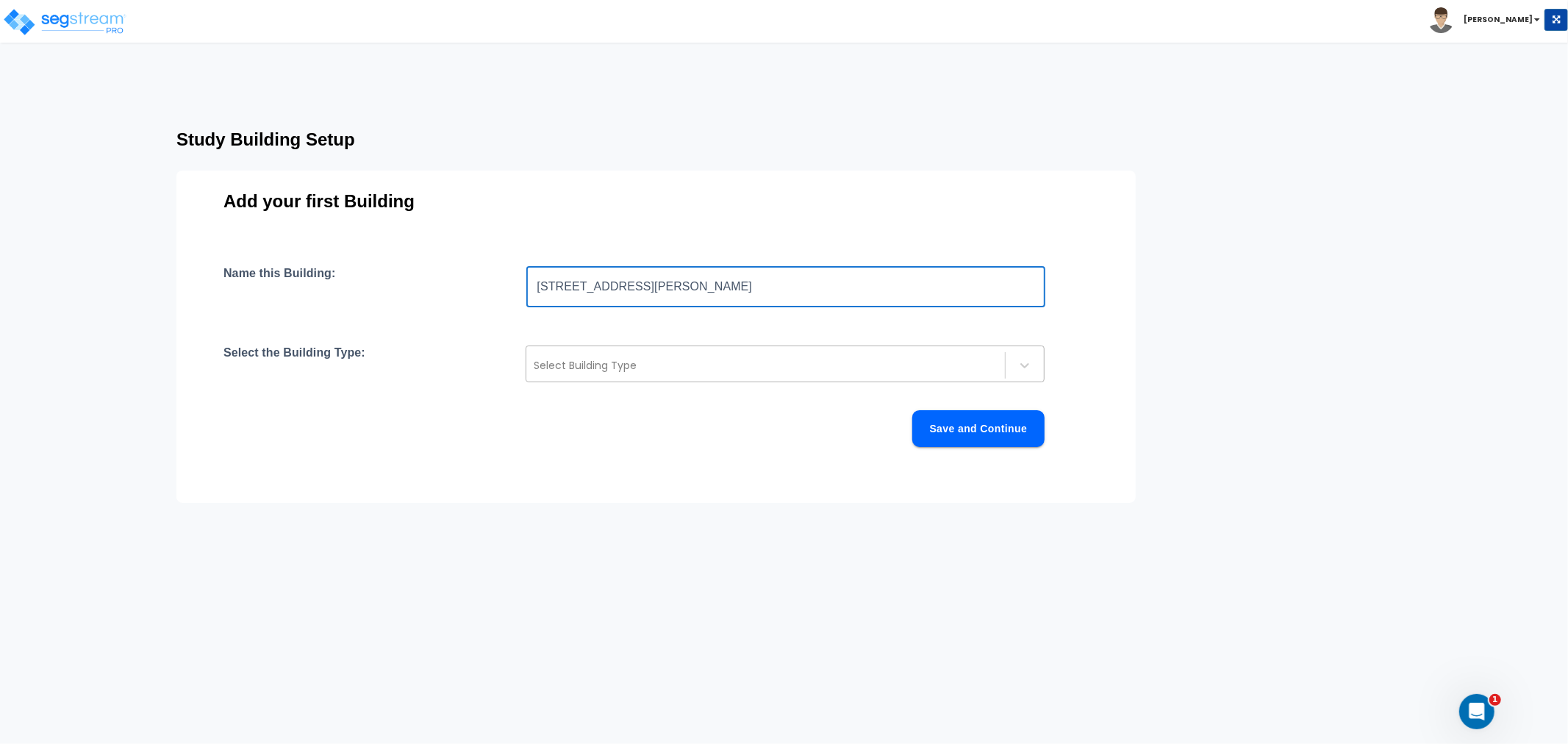
click at [628, 364] on div at bounding box center [765, 365] width 464 height 18
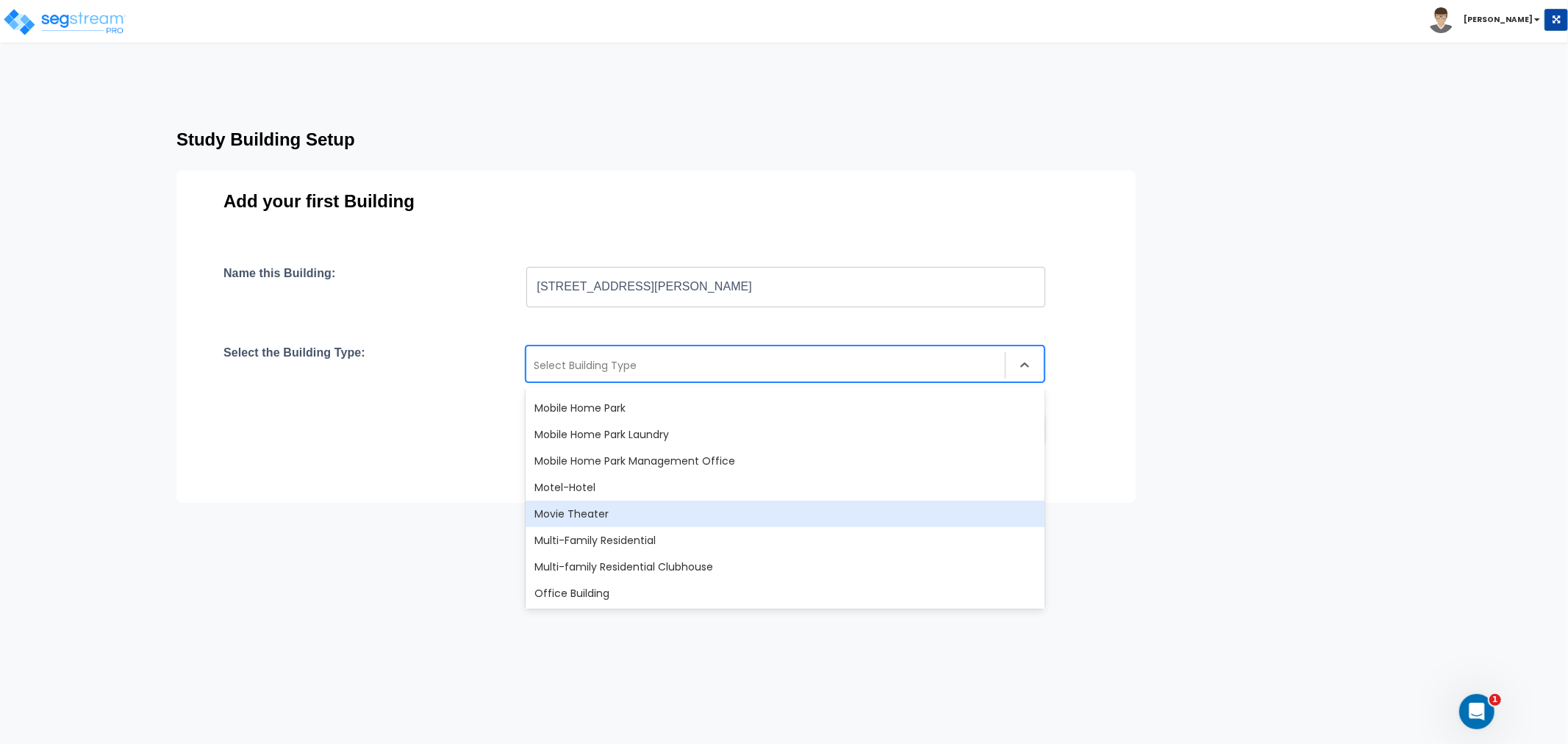
scroll to position [898, 0]
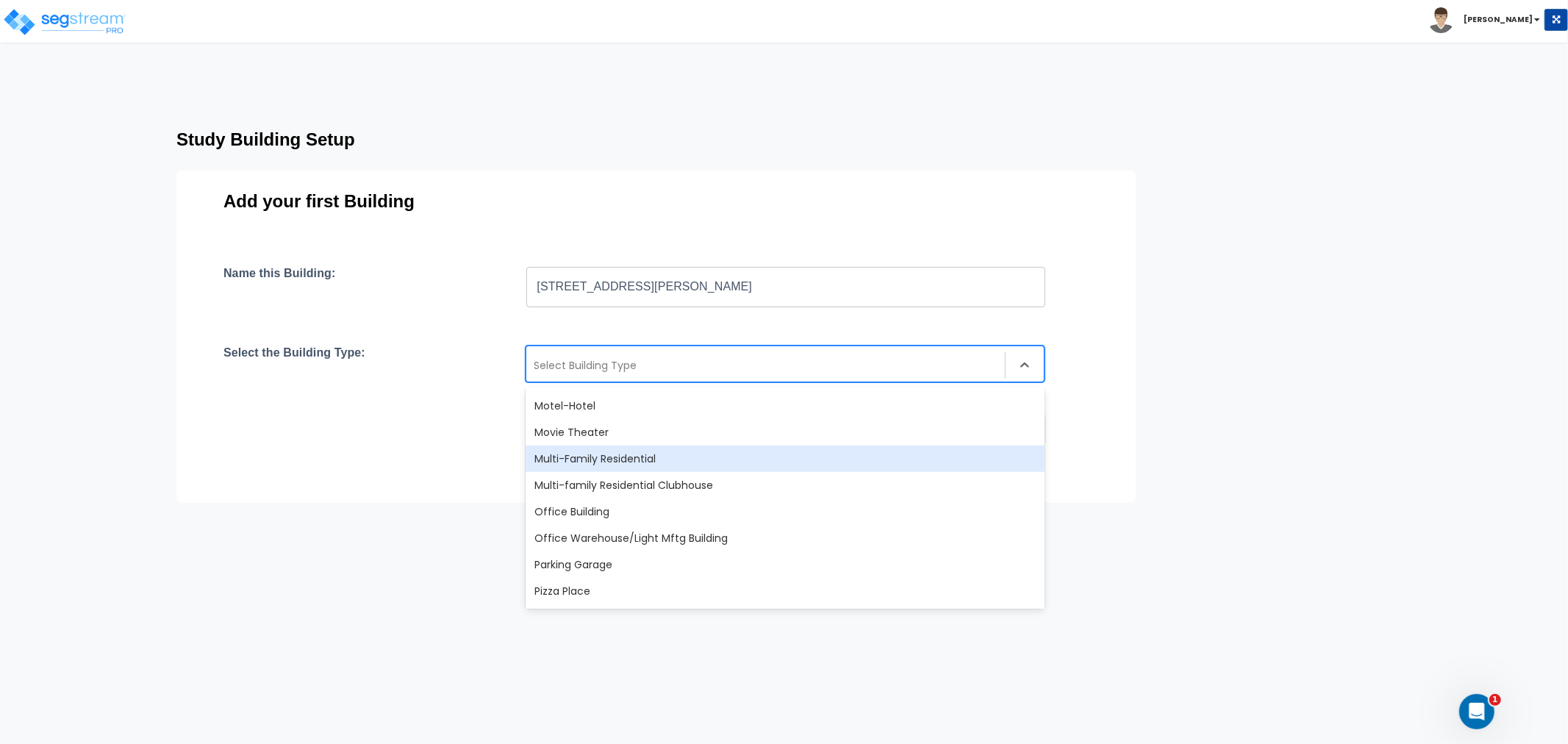
click at [612, 452] on div "Multi-Family Residential" at bounding box center [784, 459] width 519 height 27
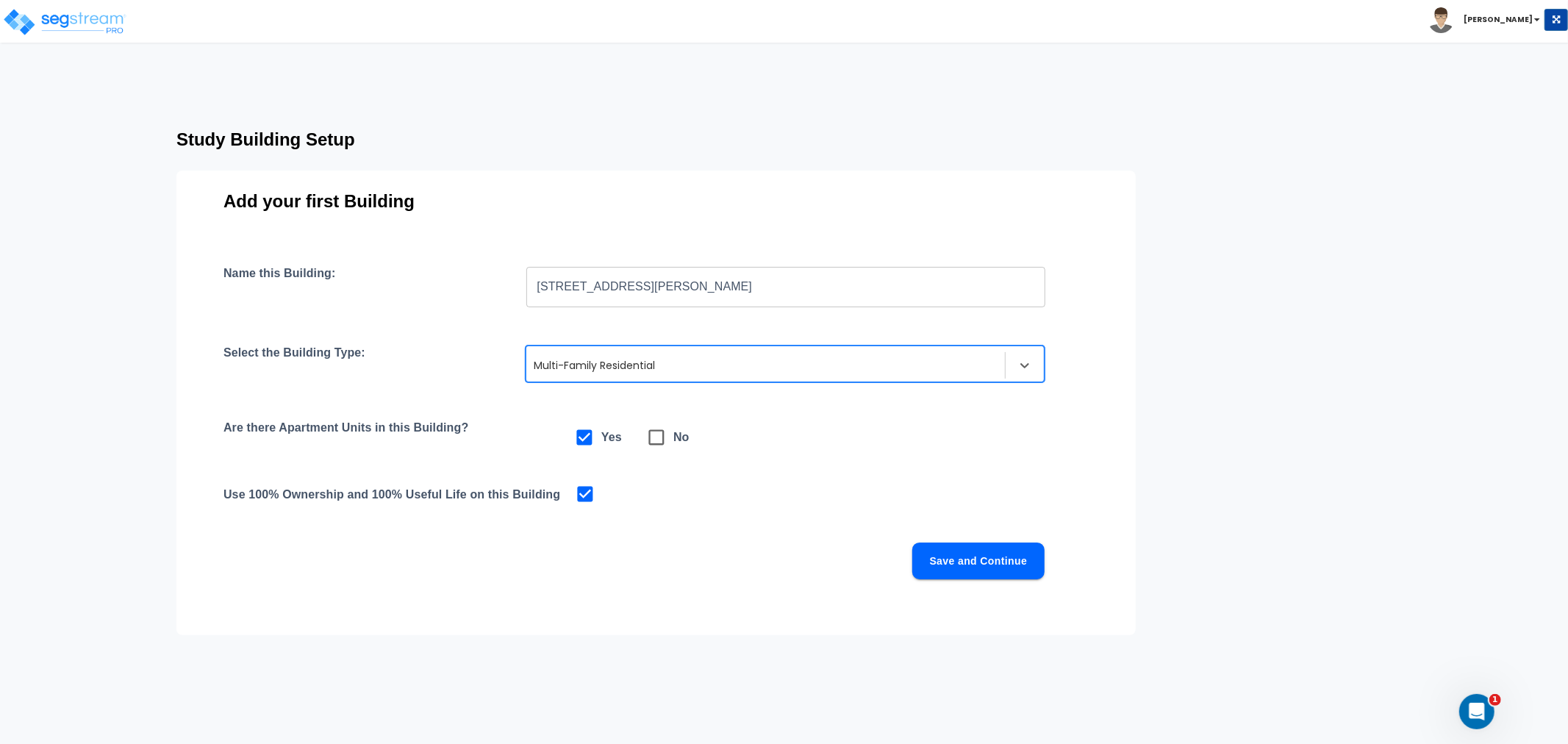
click at [979, 567] on button "Save and Continue" at bounding box center [978, 560] width 132 height 36
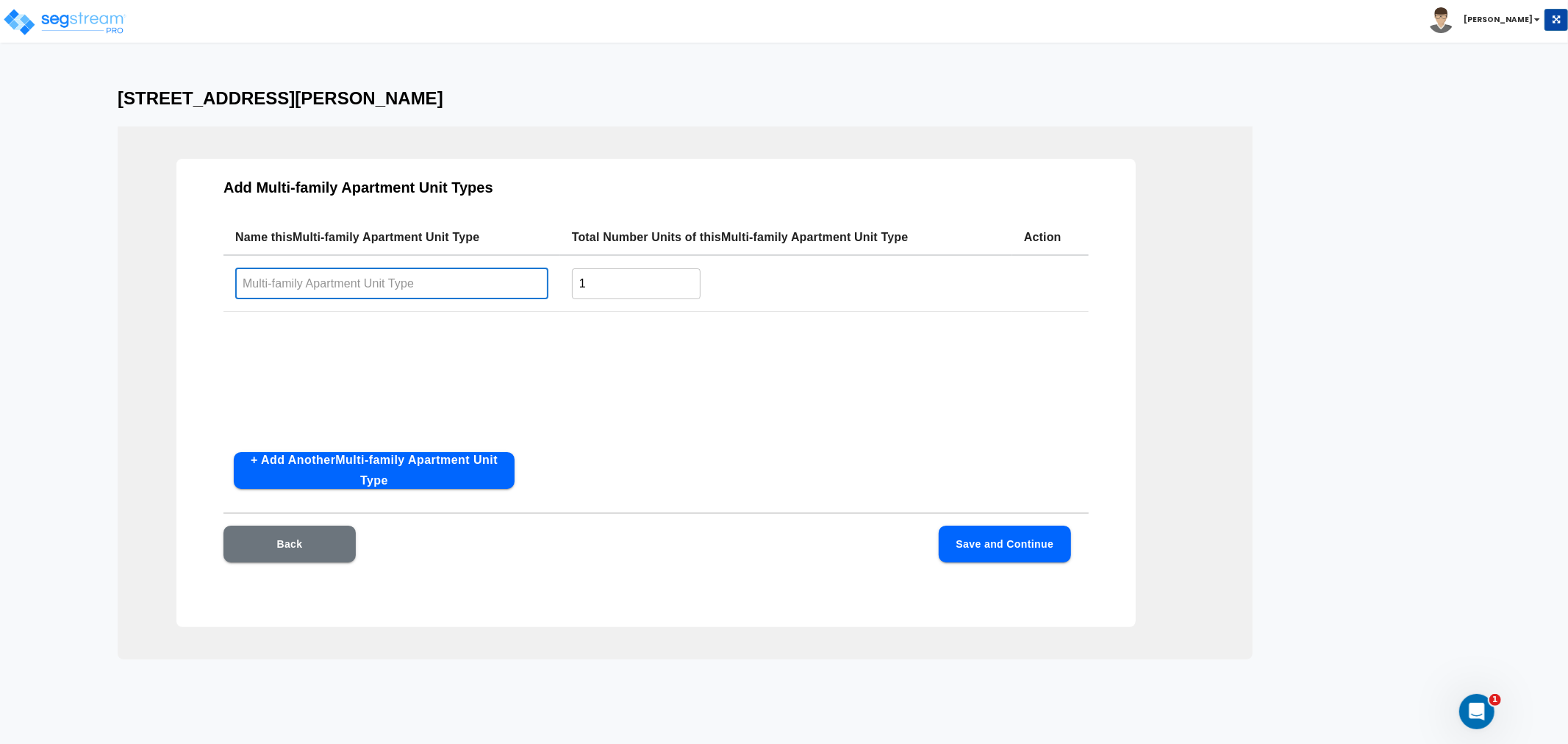
click at [360, 288] on input "text" at bounding box center [391, 284] width 313 height 32
click at [269, 284] on input "text" at bounding box center [391, 284] width 313 height 32
type input "1BD/1BA"
click at [615, 293] on input "1" at bounding box center [636, 284] width 129 height 32
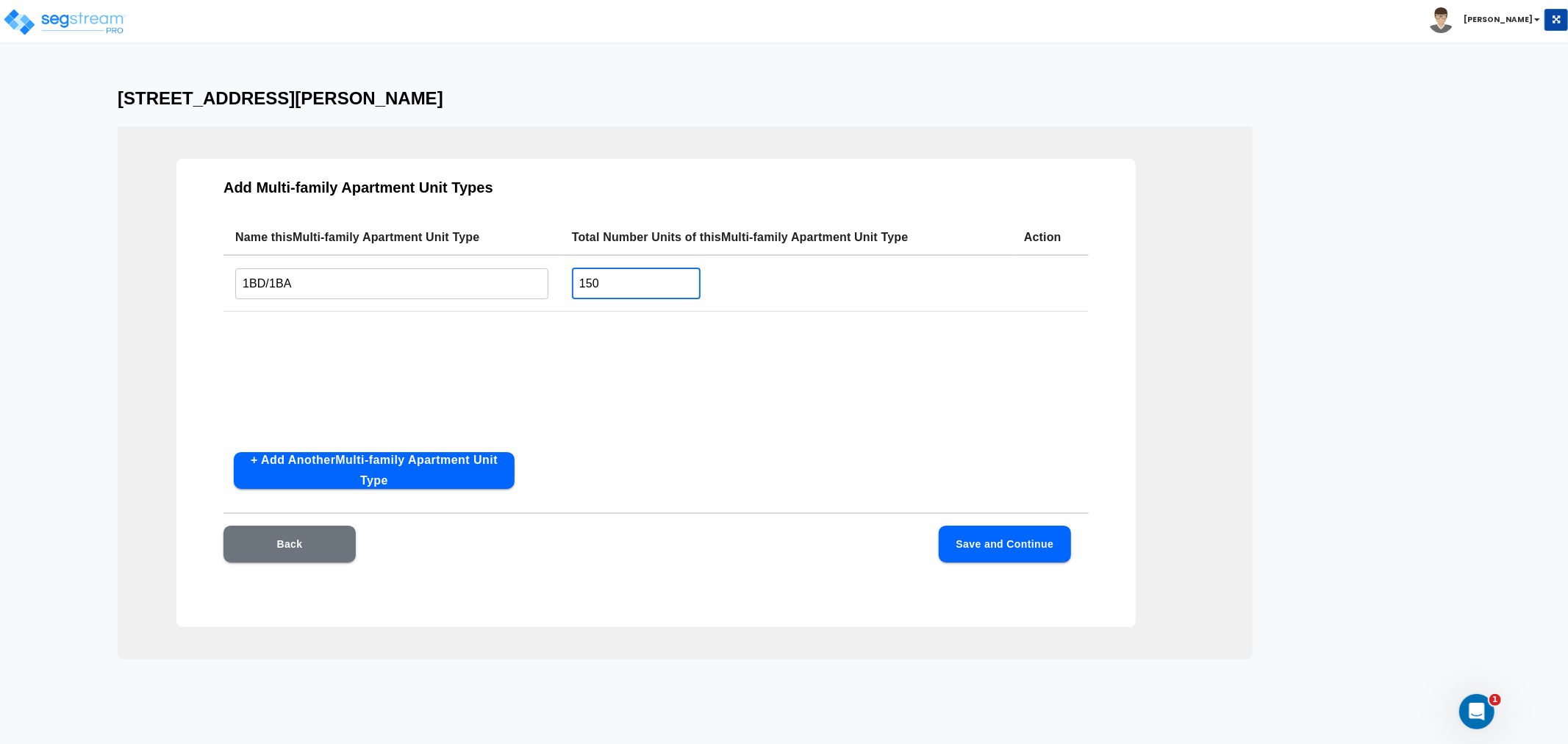
drag, startPoint x: 644, startPoint y: 283, endPoint x: 540, endPoint y: 289, distance: 104.2
click at [540, 289] on tr "1BD/1BA ​ 150 ​" at bounding box center [656, 284] width 865 height 57
type input "50"
click at [343, 475] on button "+ Add Another Multi-family Apartment Unit Type" at bounding box center [374, 470] width 281 height 36
click at [318, 342] on input "text" at bounding box center [391, 342] width 313 height 32
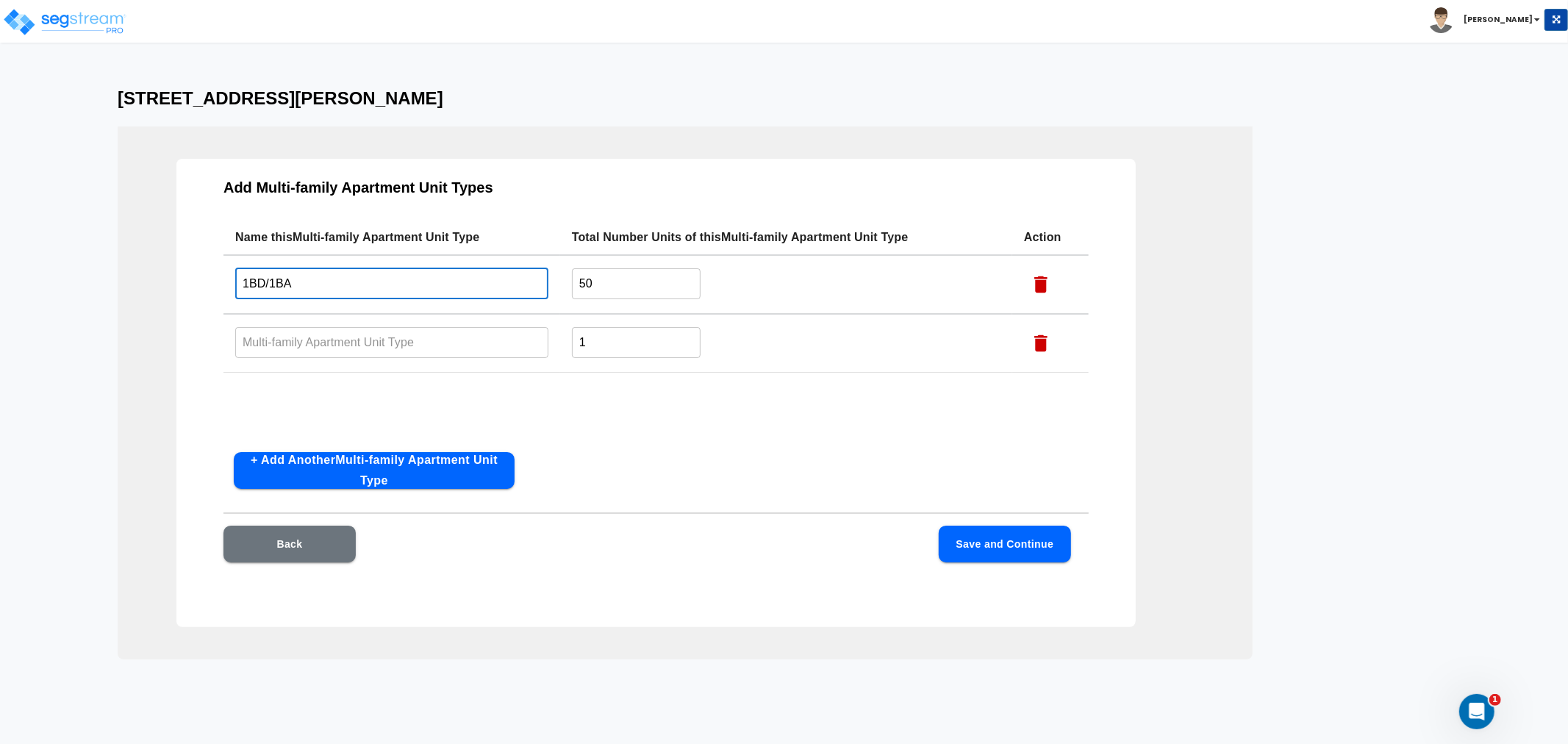
drag, startPoint x: 308, startPoint y: 278, endPoint x: 225, endPoint y: 280, distance: 83.0
click at [225, 280] on td "1BD/1BA ​" at bounding box center [392, 285] width 337 height 59
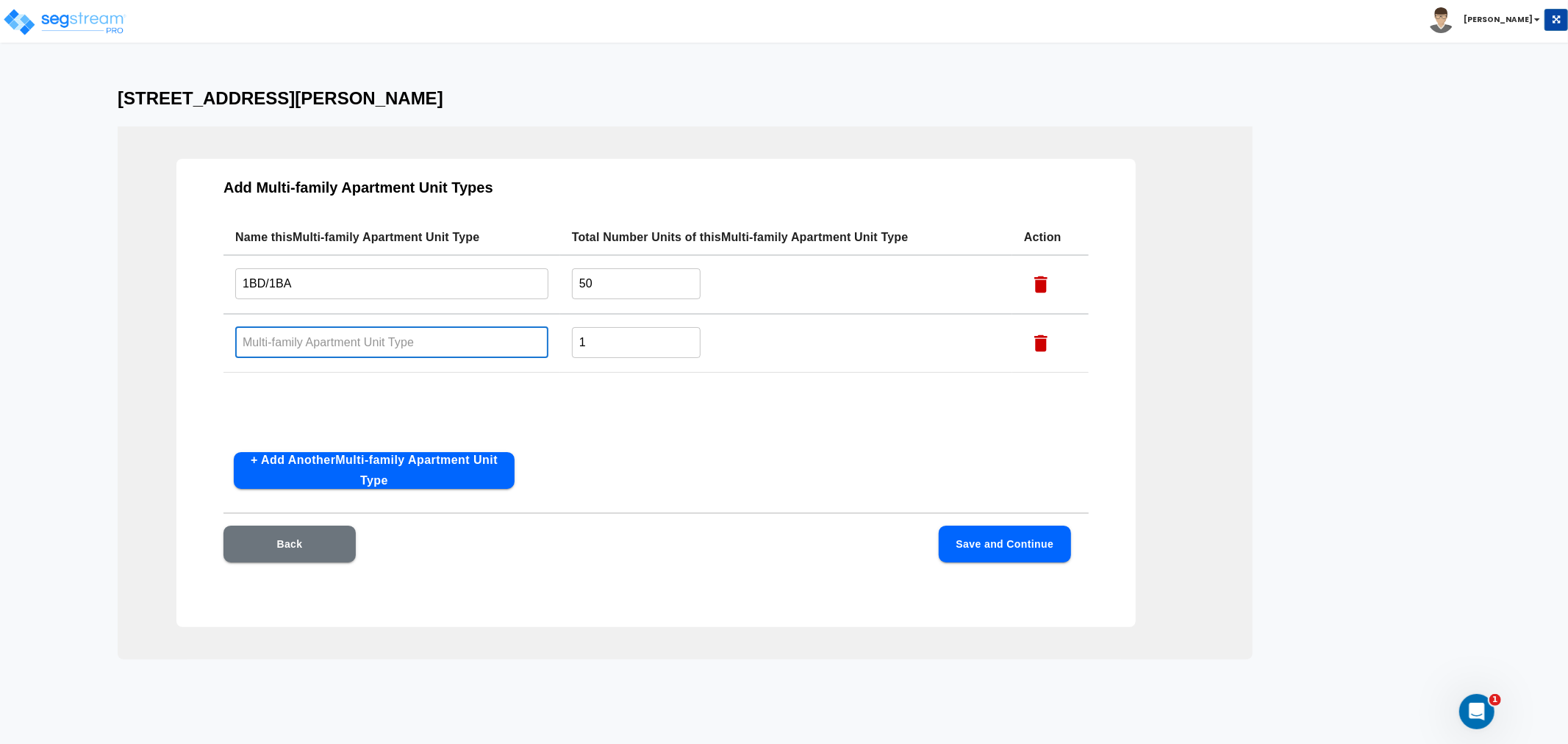
click at [293, 347] on input "text" at bounding box center [391, 342] width 313 height 32
paste input "1BD/1BA"
type input "1BD/1BA"
click at [579, 333] on input "1" at bounding box center [636, 342] width 129 height 32
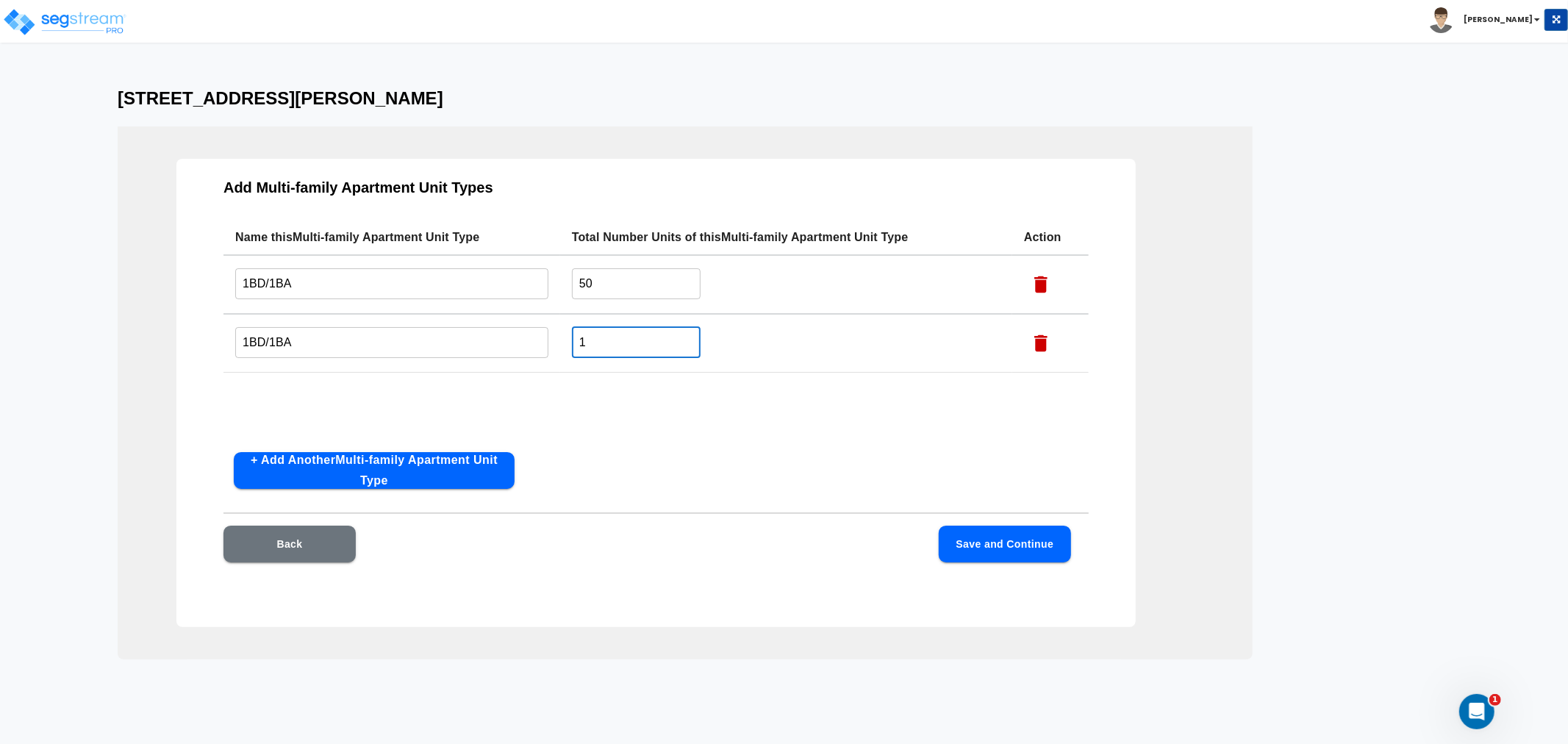
drag, startPoint x: 623, startPoint y: 337, endPoint x: 512, endPoint y: 326, distance: 111.5
click at [512, 326] on tr "1BD/1BA ​ 1 ​" at bounding box center [656, 343] width 865 height 59
type input "12"
click at [400, 462] on button "+ Add Another Multi-family Apartment Unit Type" at bounding box center [374, 470] width 281 height 36
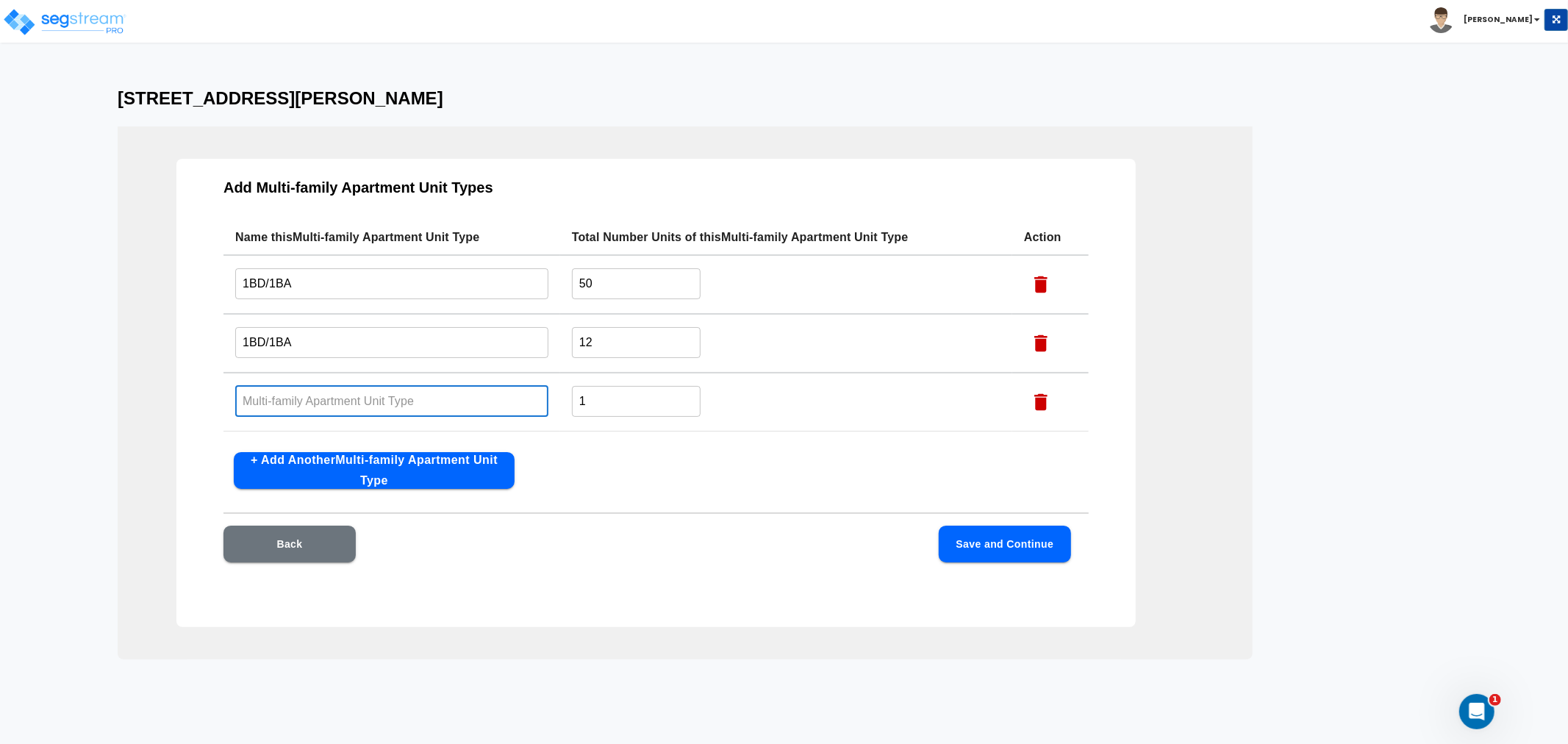
click at [304, 404] on input "text" at bounding box center [391, 402] width 313 height 32
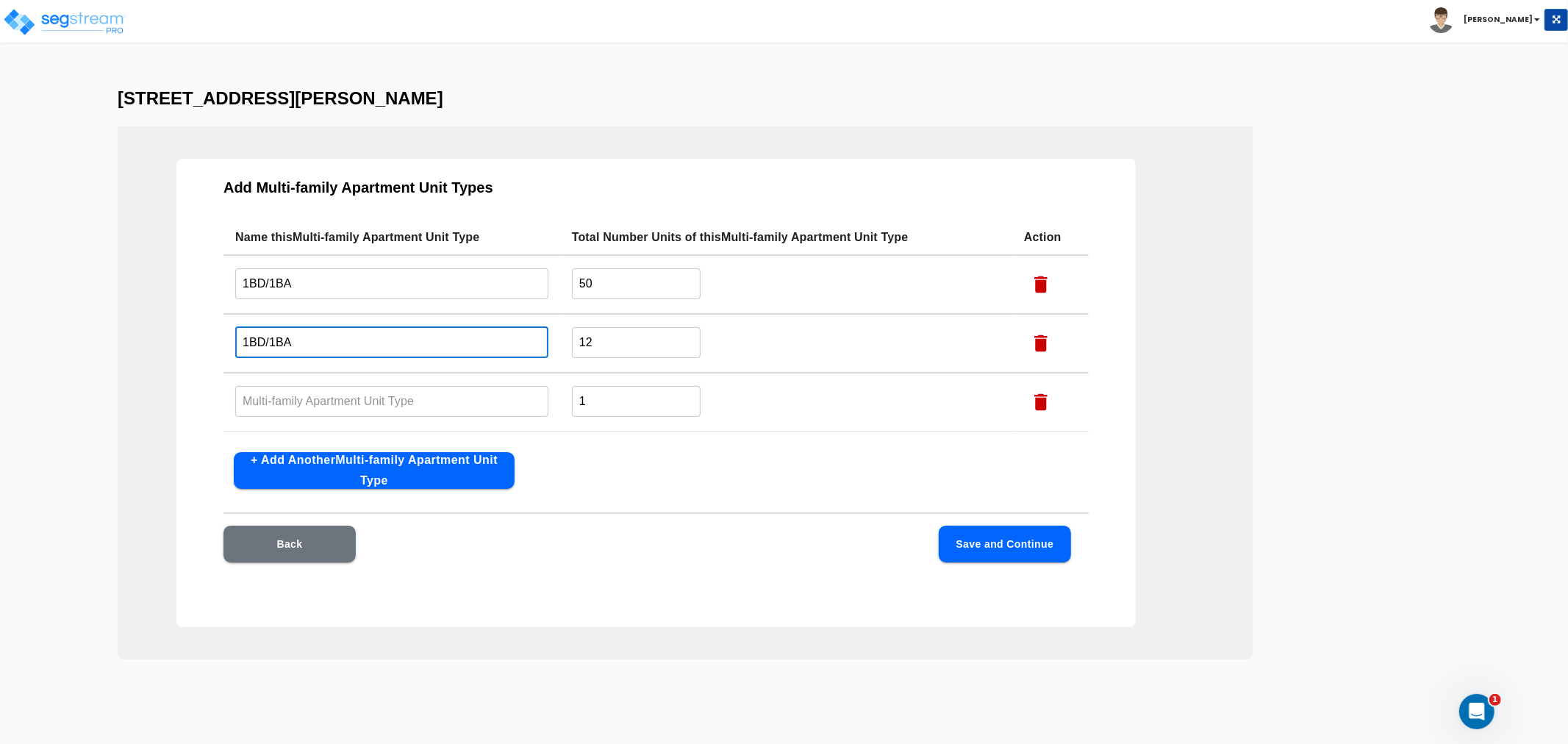
drag, startPoint x: 295, startPoint y: 339, endPoint x: 239, endPoint y: 339, distance: 56.0
click at [239, 339] on input "1BD/1BA" at bounding box center [391, 342] width 313 height 32
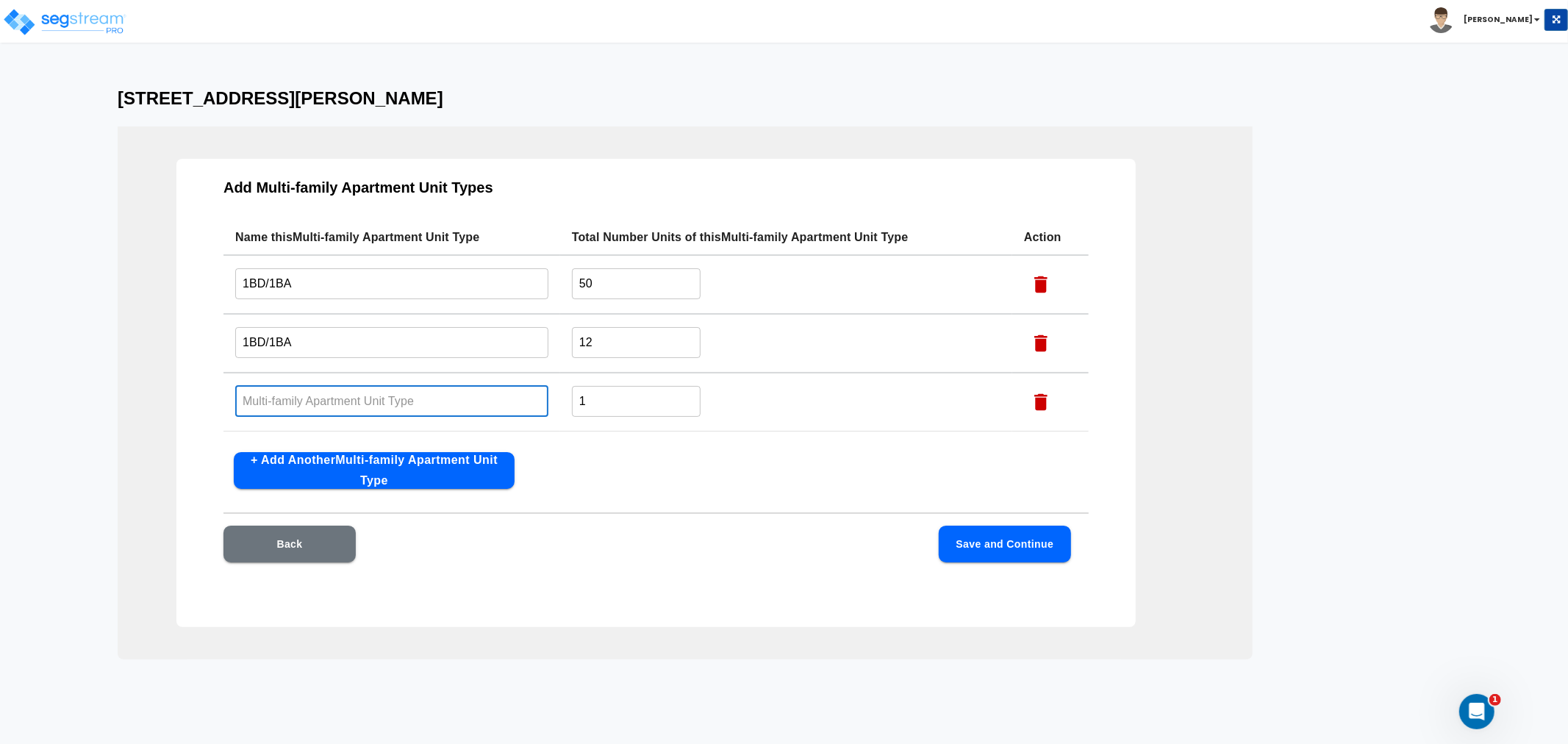
click at [273, 404] on input "text" at bounding box center [391, 402] width 313 height 32
paste input "1BD/1BA"
click at [245, 399] on input "1BD/1BA" at bounding box center [391, 402] width 313 height 32
drag, startPoint x: 250, startPoint y: 399, endPoint x: 232, endPoint y: 399, distance: 18.0
click at [232, 399] on td "1BD/1BA ​" at bounding box center [392, 402] width 337 height 59
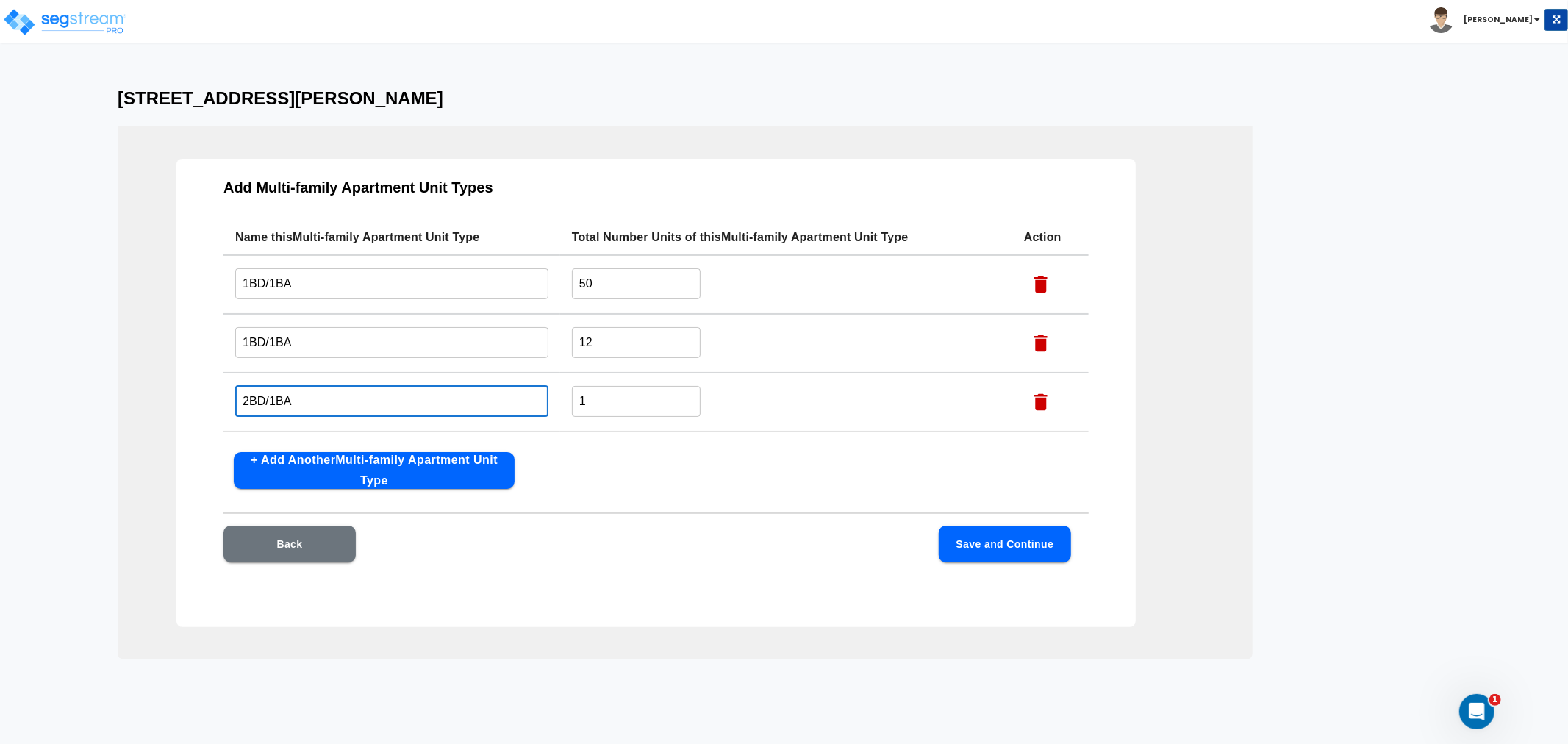
type input "2BD/1BA"
click at [590, 403] on input "1" at bounding box center [636, 402] width 129 height 32
drag, startPoint x: 601, startPoint y: 402, endPoint x: 512, endPoint y: 401, distance: 89.0
click at [512, 401] on tr "2BD/1BA ​ 1 ​" at bounding box center [656, 402] width 865 height 59
type input "208"
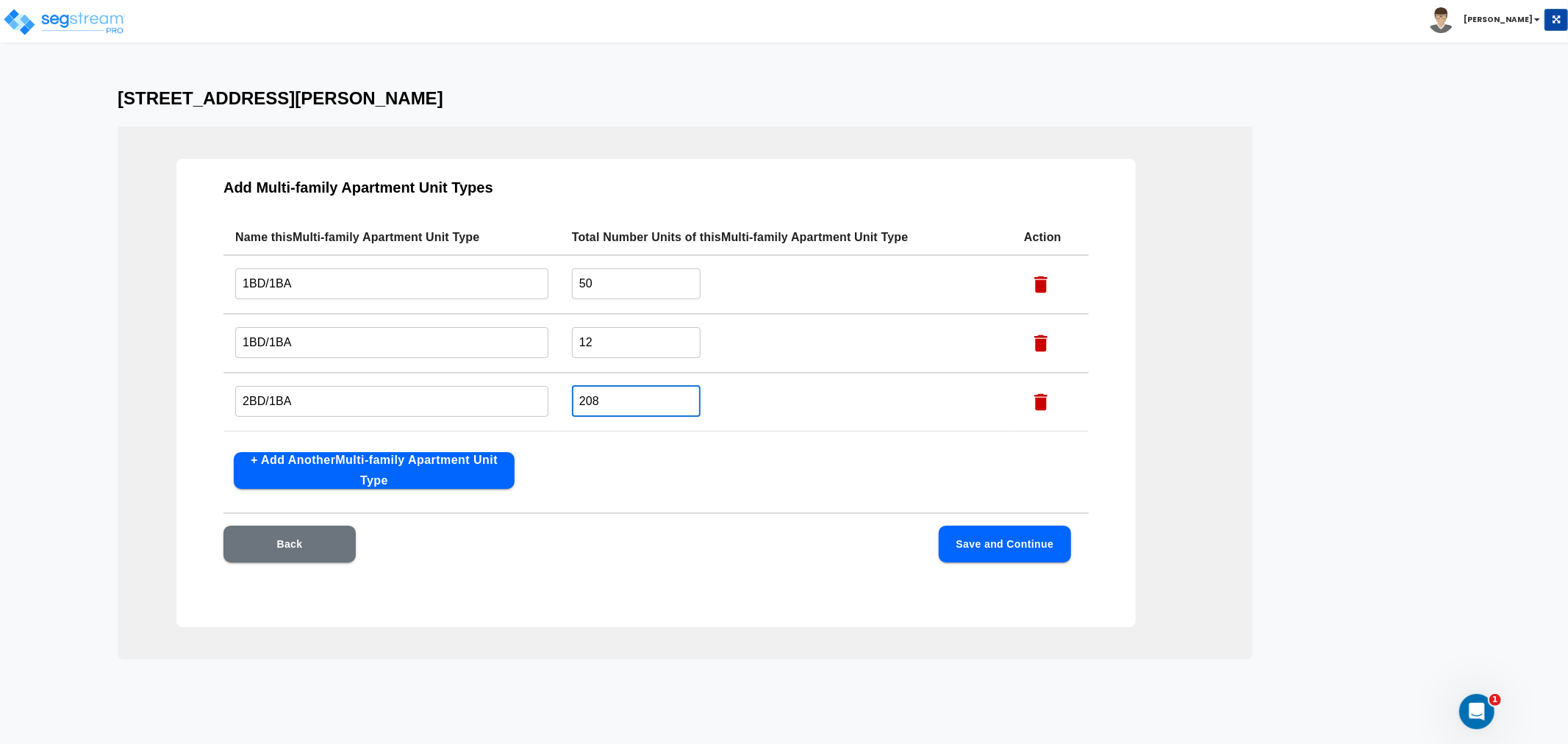
click at [424, 466] on button "+ Add Another Multi-family Apartment Unit Type" at bounding box center [374, 470] width 281 height 36
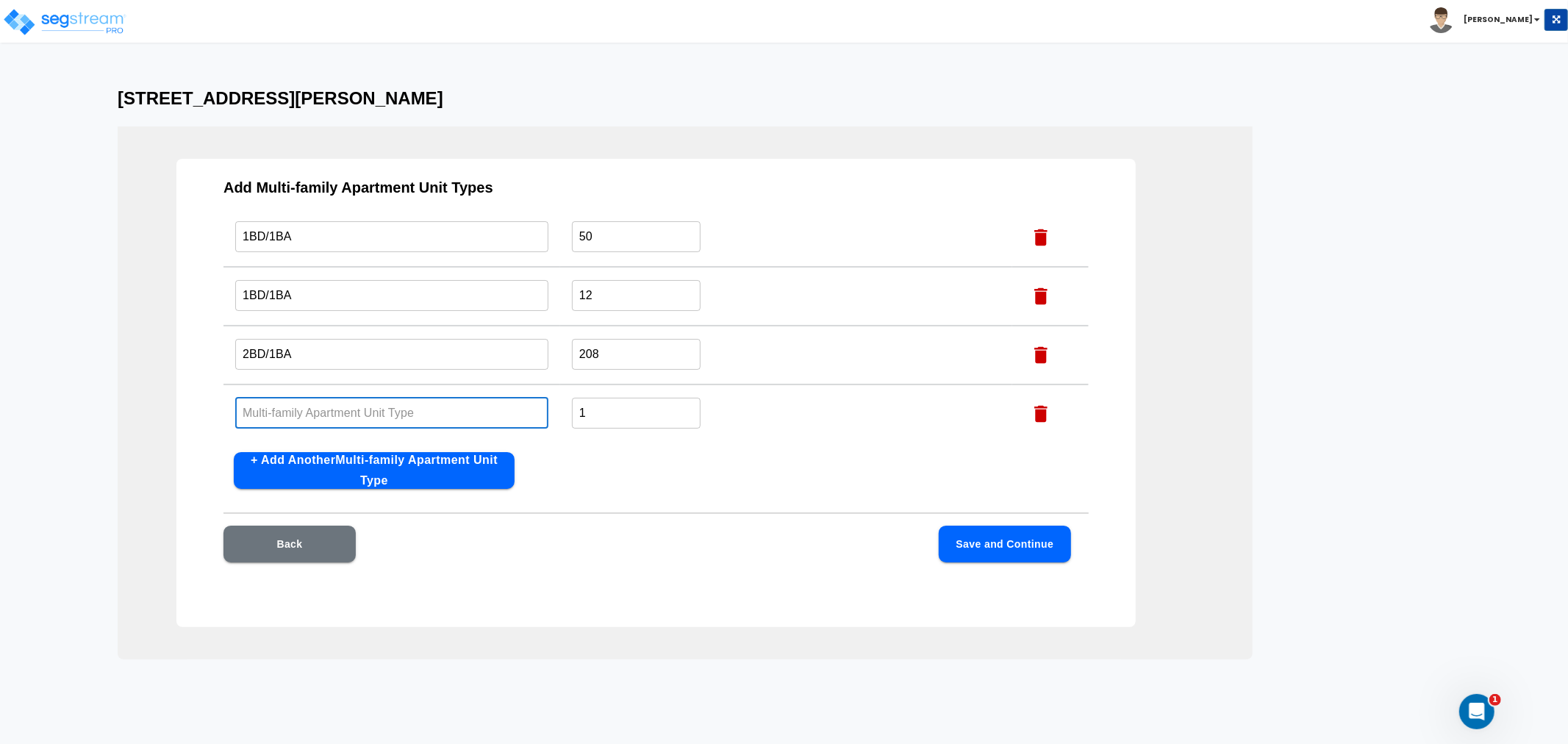
click at [317, 404] on input "text" at bounding box center [391, 413] width 313 height 32
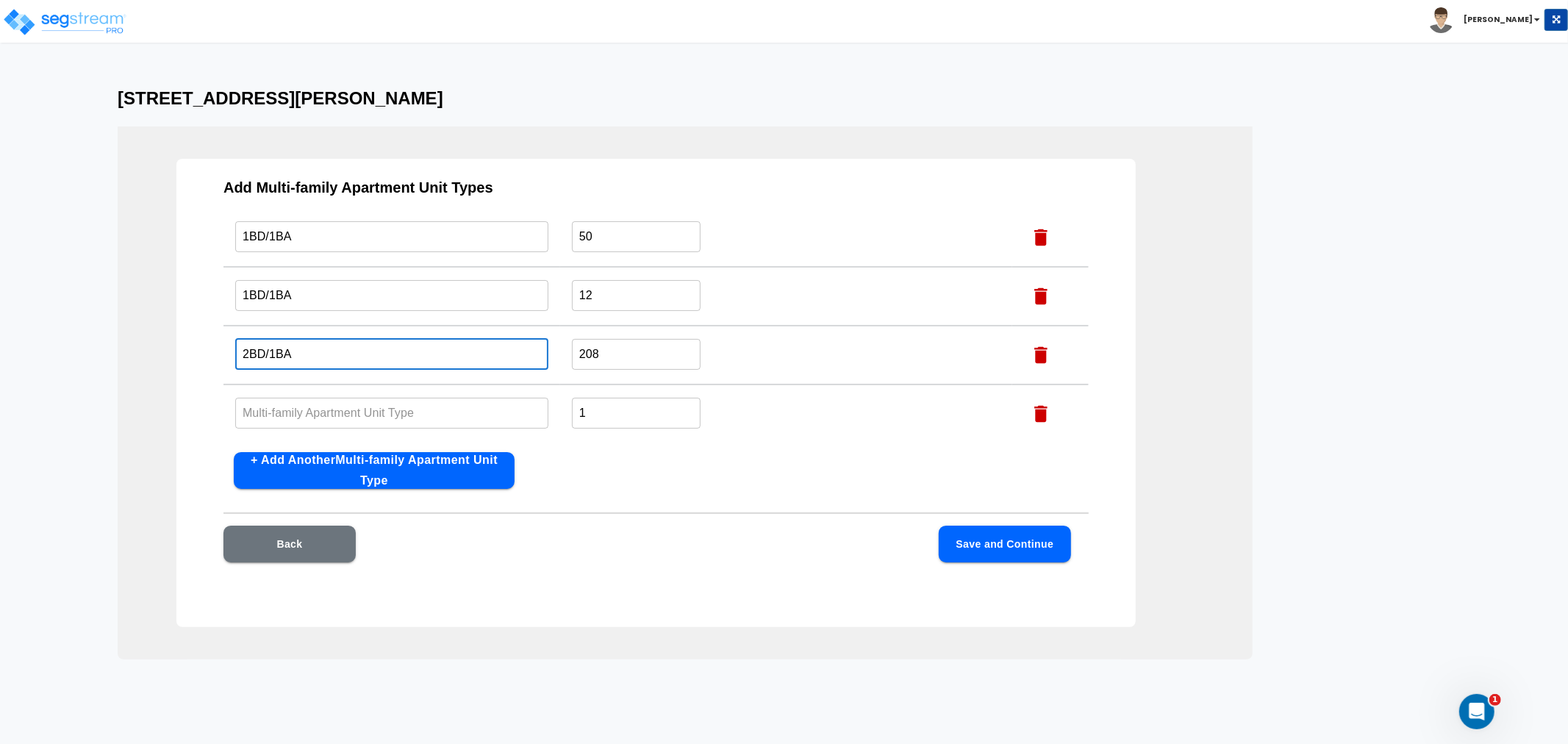
drag, startPoint x: 324, startPoint y: 358, endPoint x: 235, endPoint y: 348, distance: 89.6
click at [235, 348] on input "2BD/1BA" at bounding box center [391, 354] width 313 height 32
click at [261, 411] on input "text" at bounding box center [391, 413] width 313 height 32
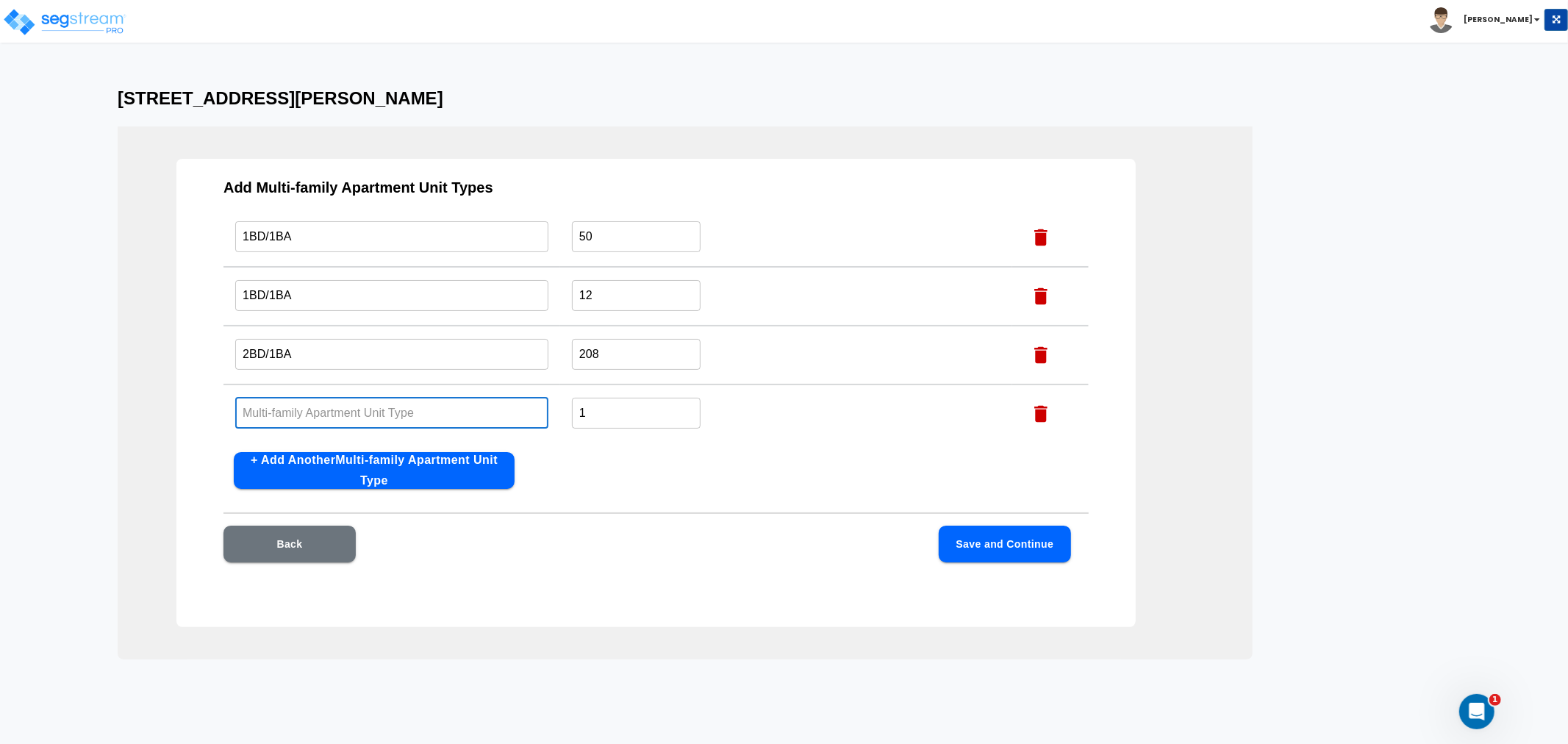
paste input "2BD/1BA"
drag, startPoint x: 248, startPoint y: 407, endPoint x: 226, endPoint y: 409, distance: 22.1
click at [226, 409] on td "2BD/1BA ​" at bounding box center [392, 414] width 337 height 59
type input "3BD/1BA"
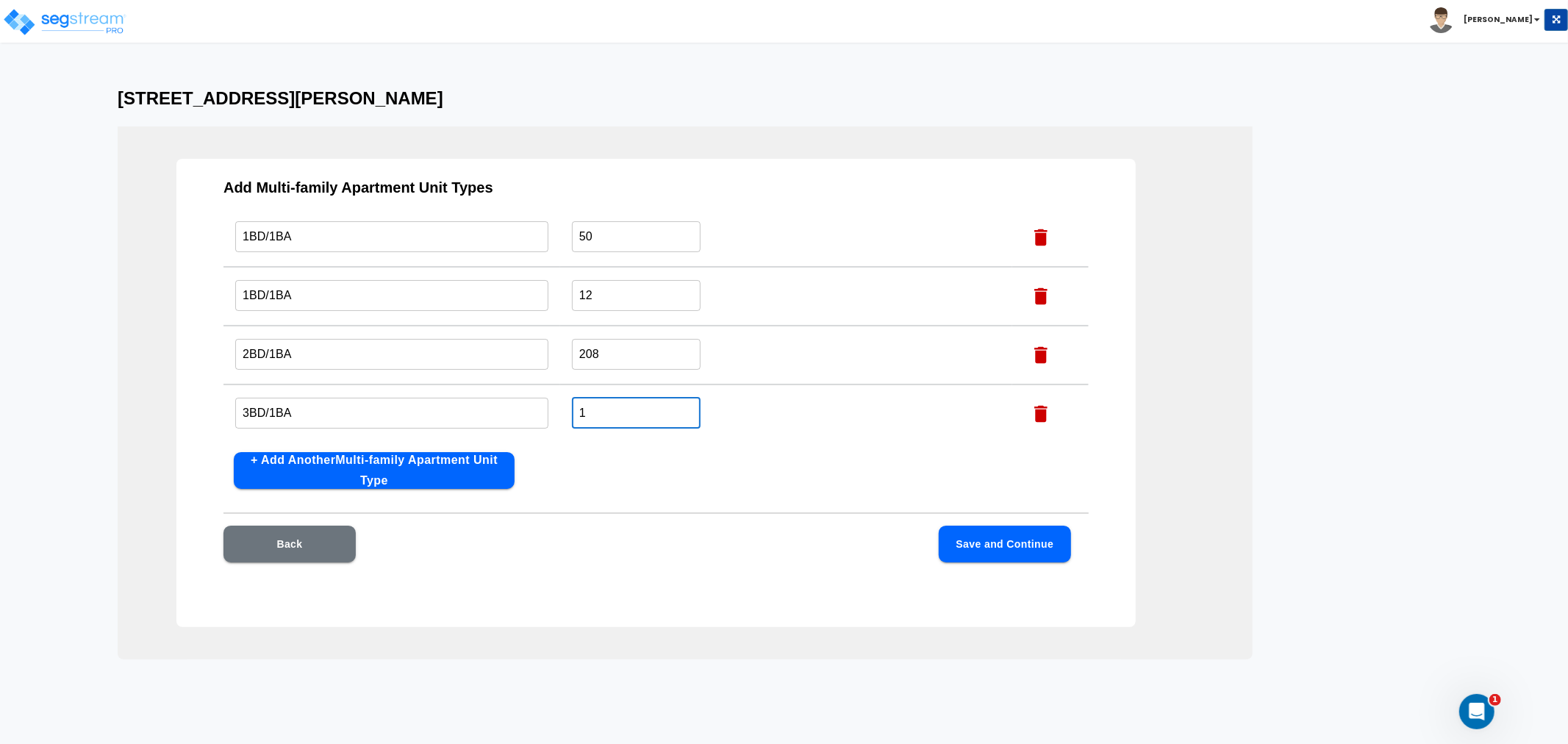
drag, startPoint x: 590, startPoint y: 407, endPoint x: 527, endPoint y: 407, distance: 63.0
click at [527, 407] on tr "3BD/1BA ​ 1 ​" at bounding box center [656, 414] width 865 height 59
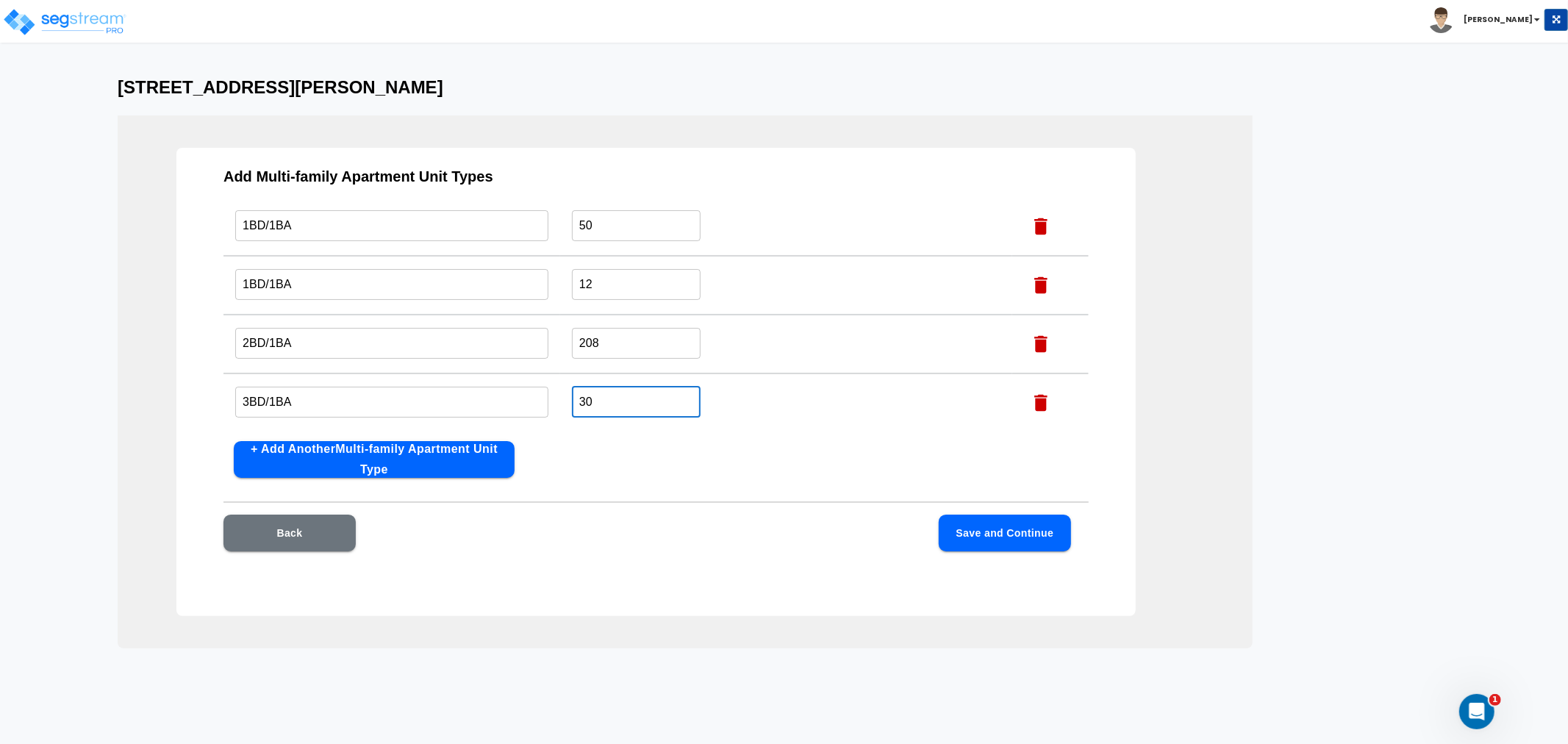
scroll to position [0, 0]
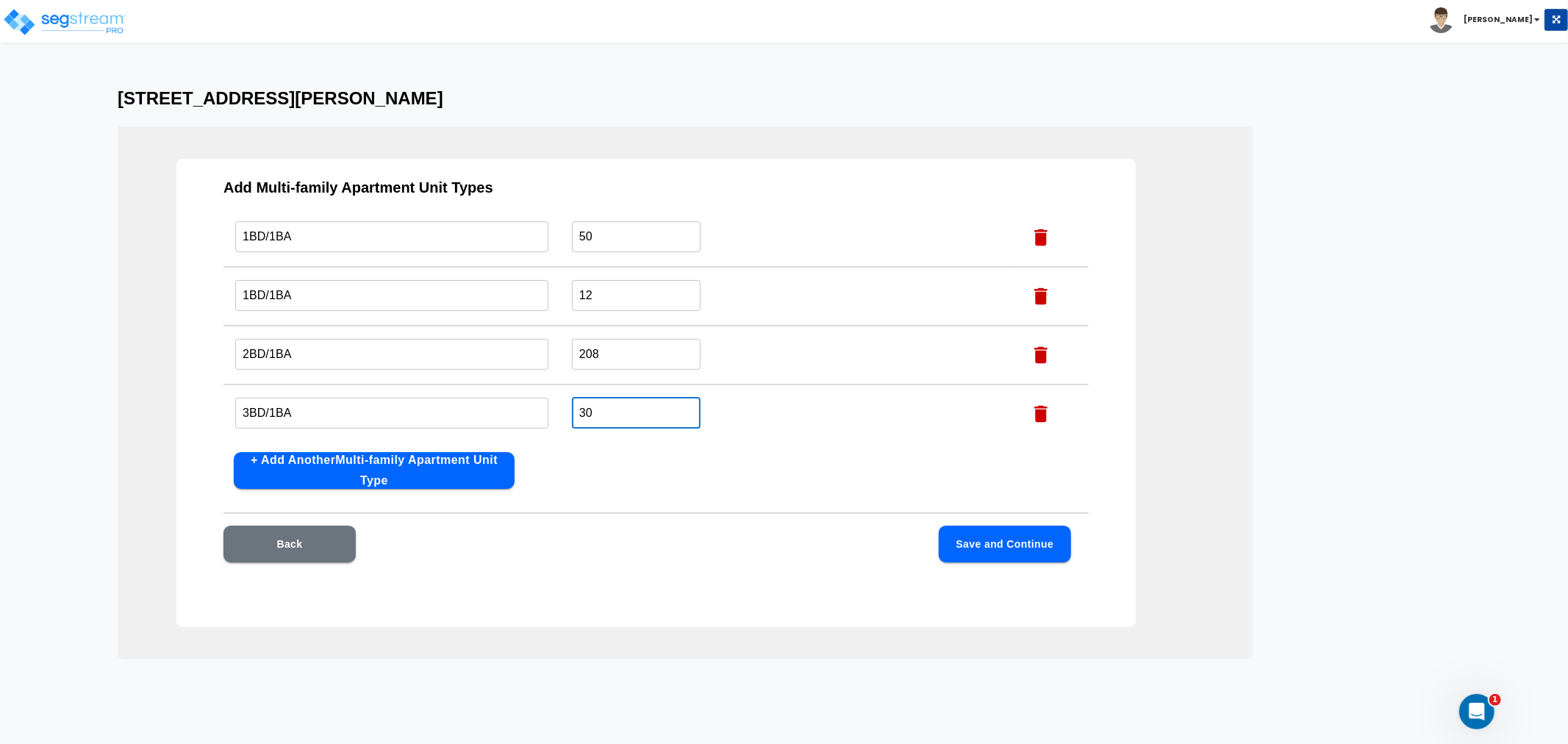
type input "30"
click at [980, 552] on button "Save and Continue" at bounding box center [1004, 544] width 132 height 36
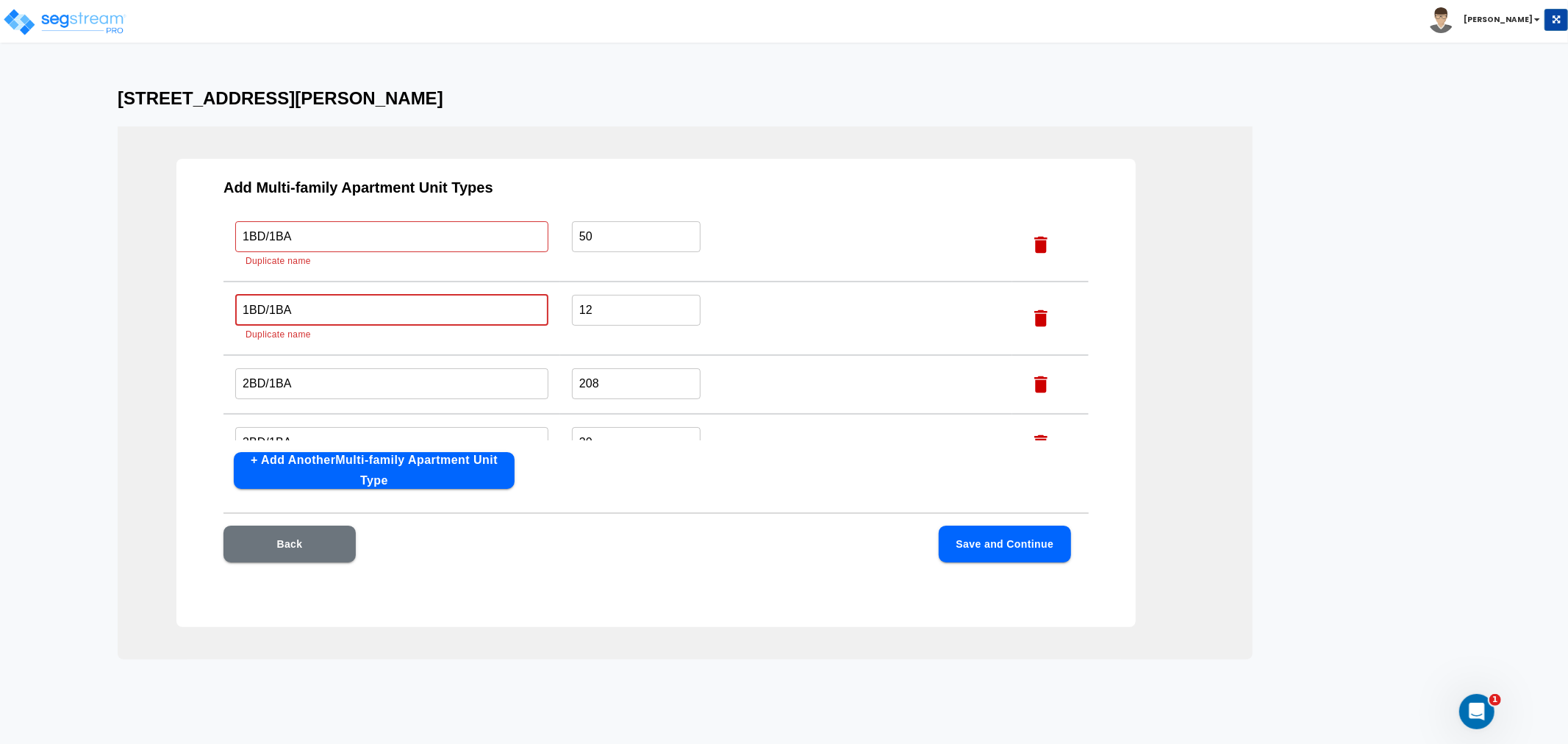
click at [294, 312] on input "1BD/1BA" at bounding box center [391, 310] width 313 height 32
click at [308, 239] on input "1BD/1BA" at bounding box center [391, 237] width 313 height 32
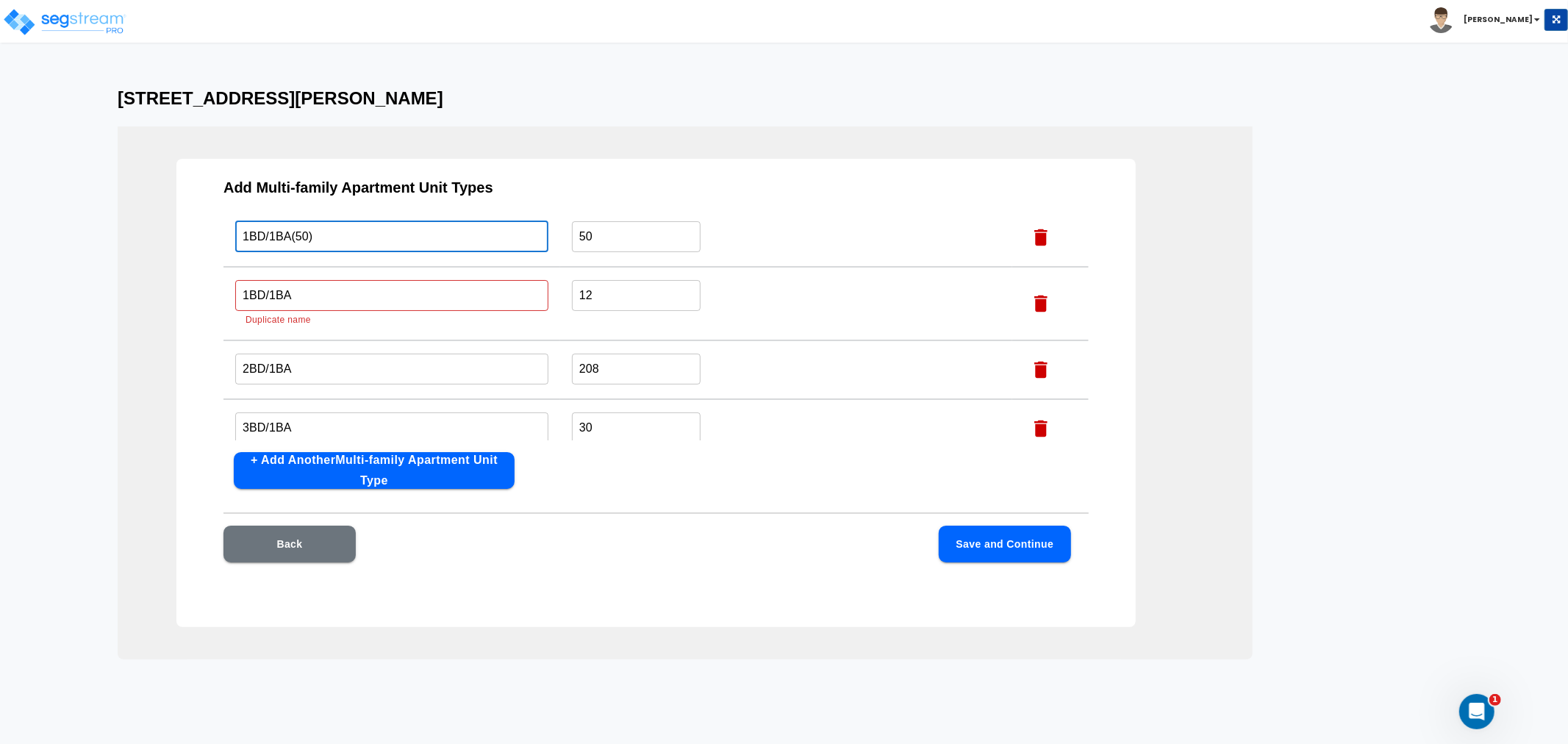
type input "1BD/1BA(50)"
click at [306, 293] on input "1BD/1BA" at bounding box center [391, 295] width 313 height 32
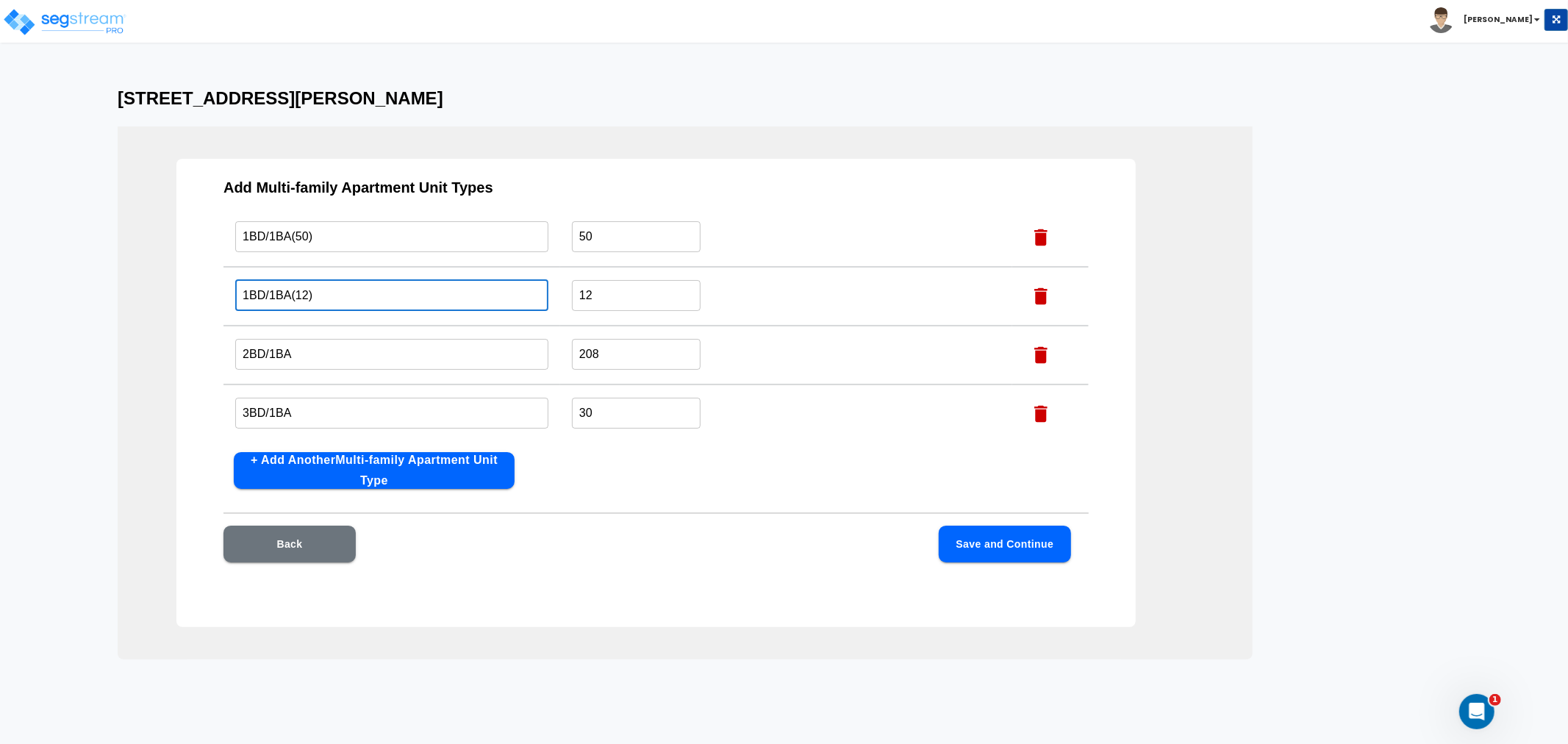
type input "1BD/1BA(12)"
click at [990, 540] on button "Save and Continue" at bounding box center [1004, 544] width 132 height 36
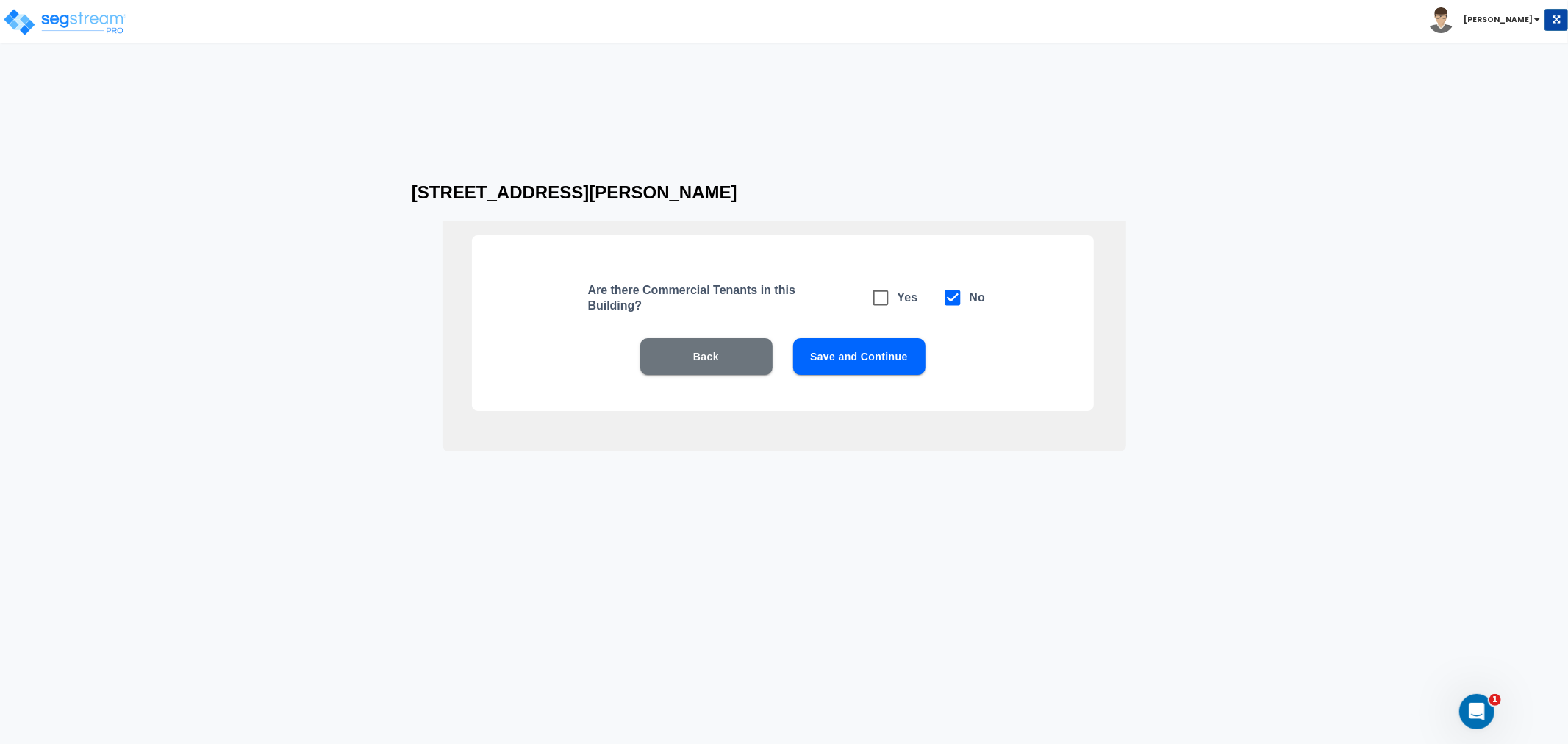
click at [911, 363] on button "Save and Continue" at bounding box center [859, 356] width 132 height 36
click at [884, 356] on button "Save and Continue" at bounding box center [859, 356] width 132 height 36
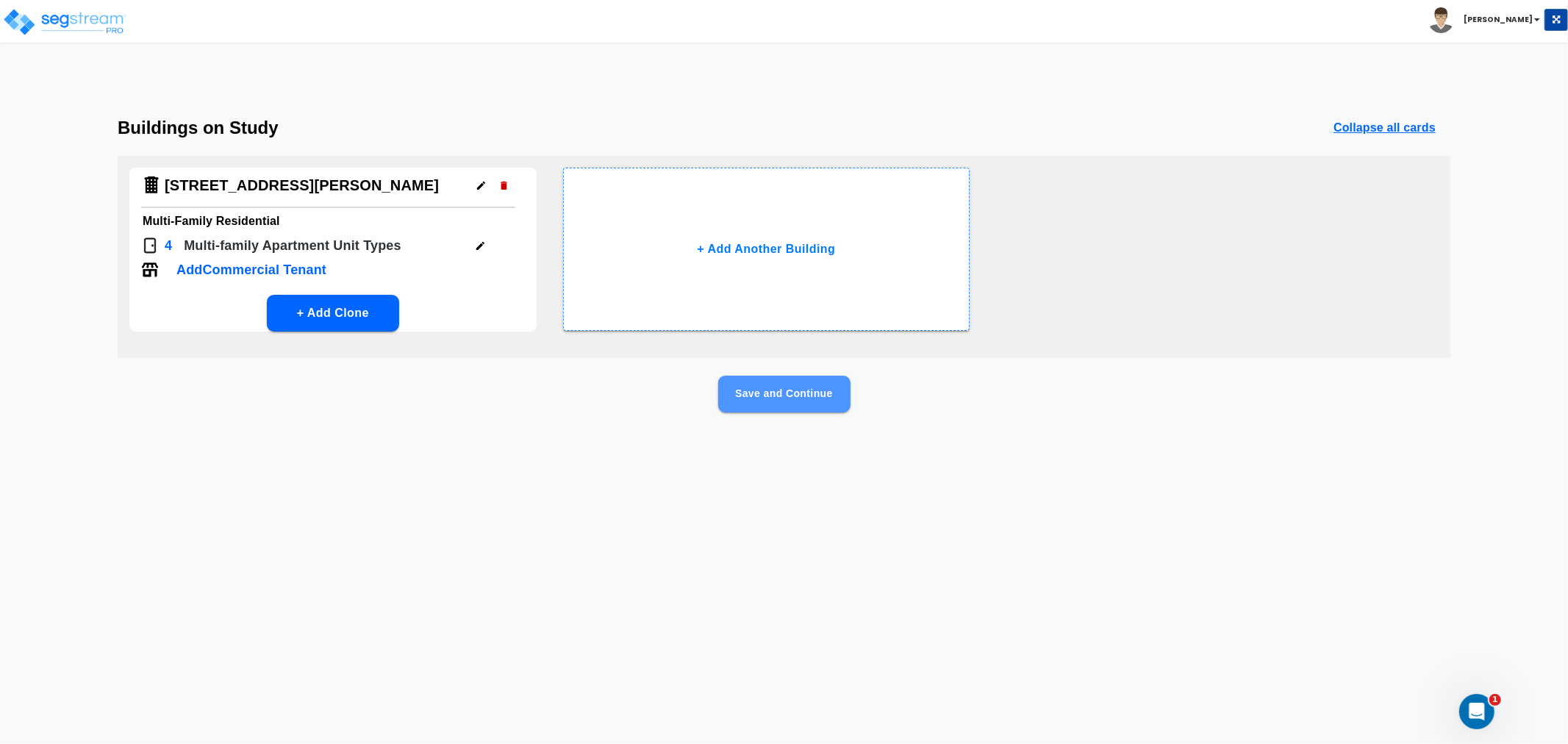
click at [774, 394] on button "Save and Continue" at bounding box center [784, 394] width 132 height 36
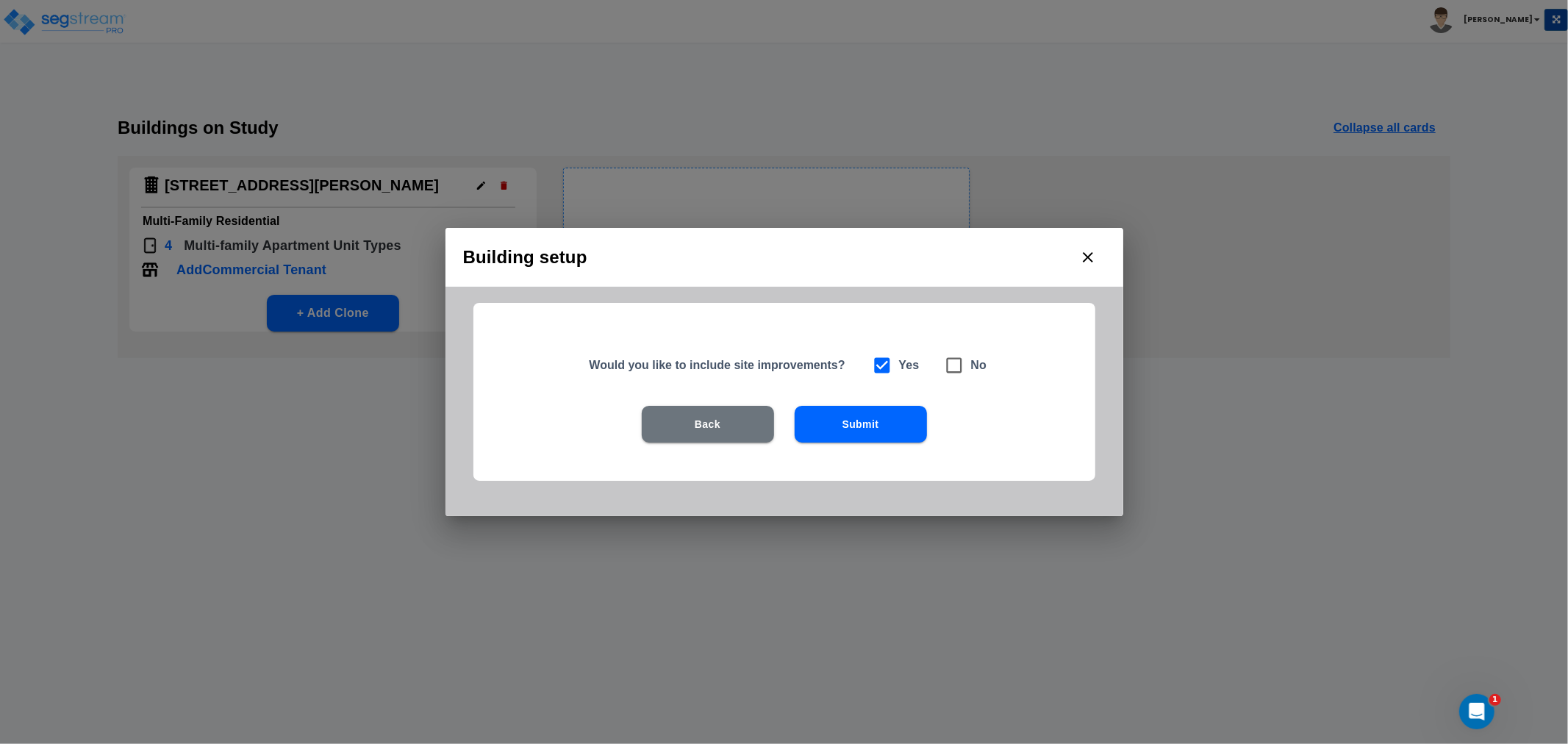
click at [859, 425] on button "Submit" at bounding box center [860, 424] width 132 height 36
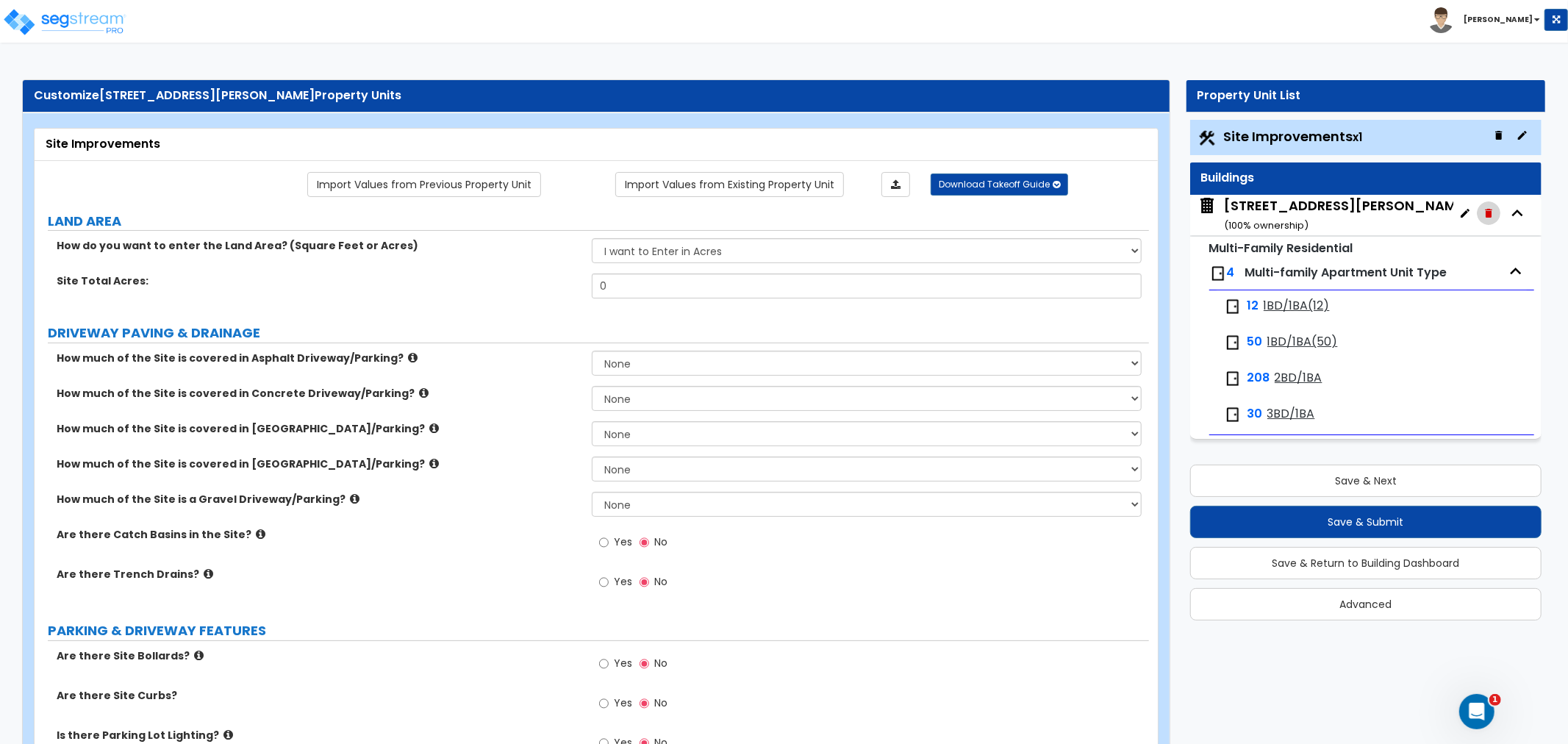
click at [1487, 215] on icon "button" at bounding box center [1487, 214] width 6 height 9
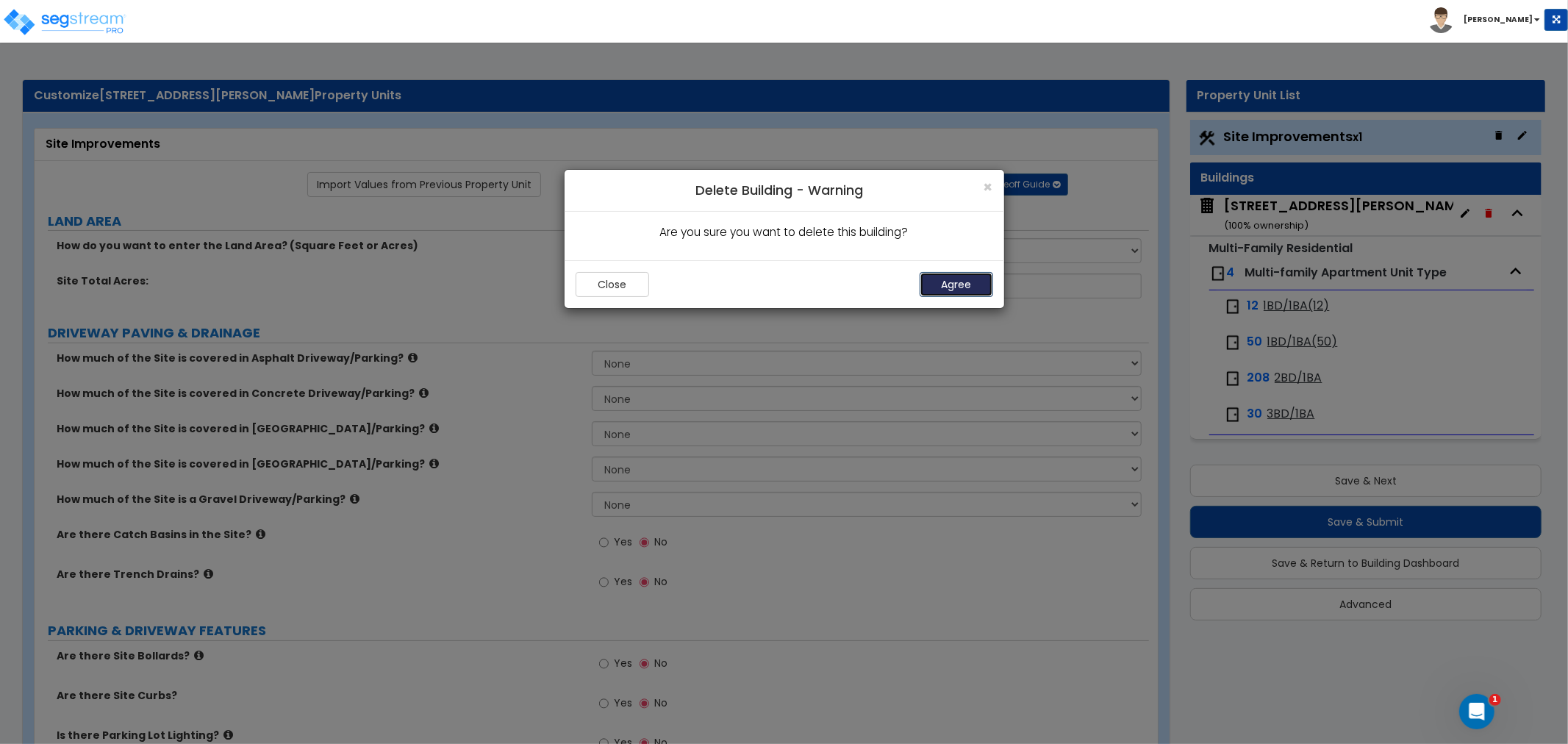
click at [930, 287] on button "Agree" at bounding box center [956, 285] width 74 height 25
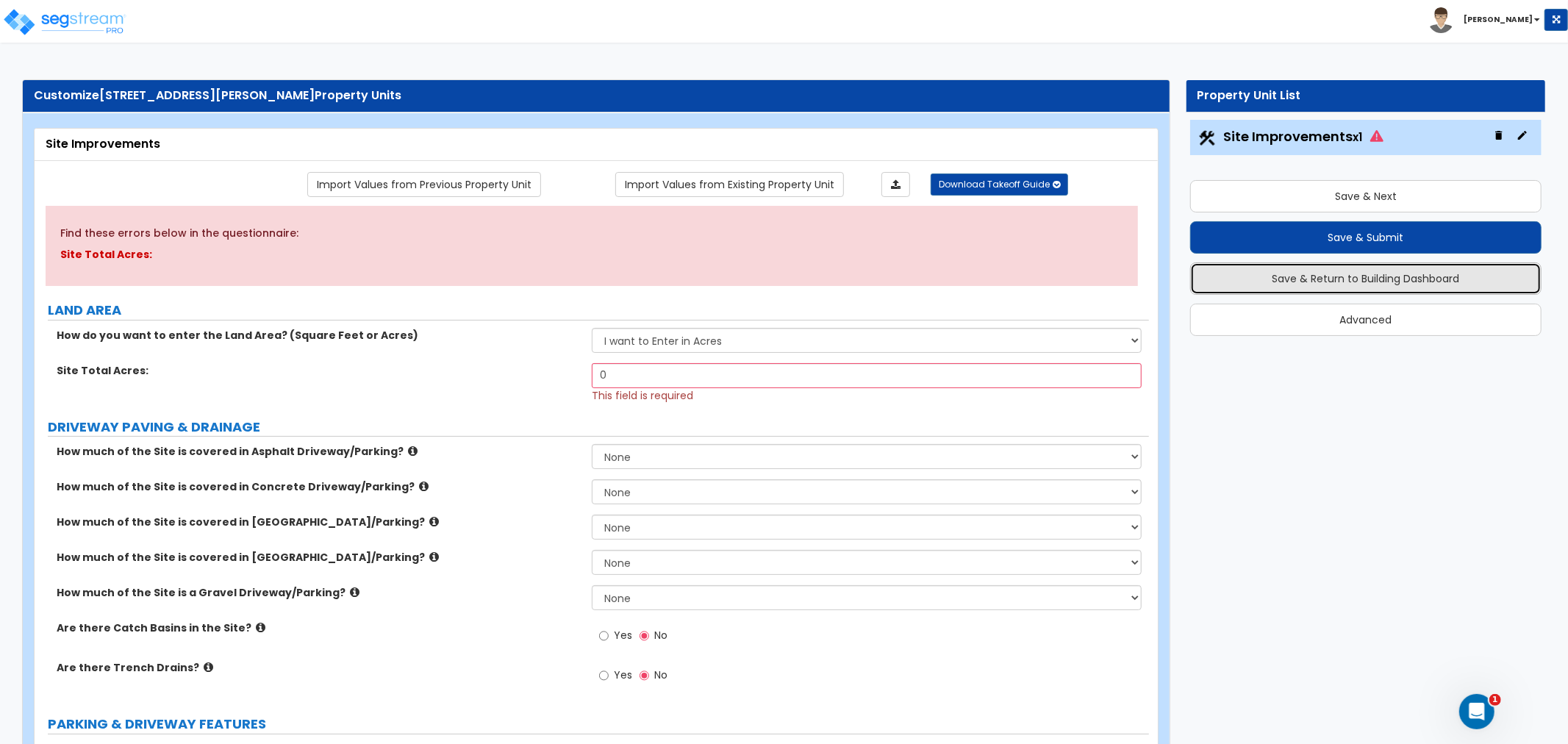
click at [1275, 288] on button "Save & Return to Building Dashboard" at bounding box center [1366, 278] width 351 height 32
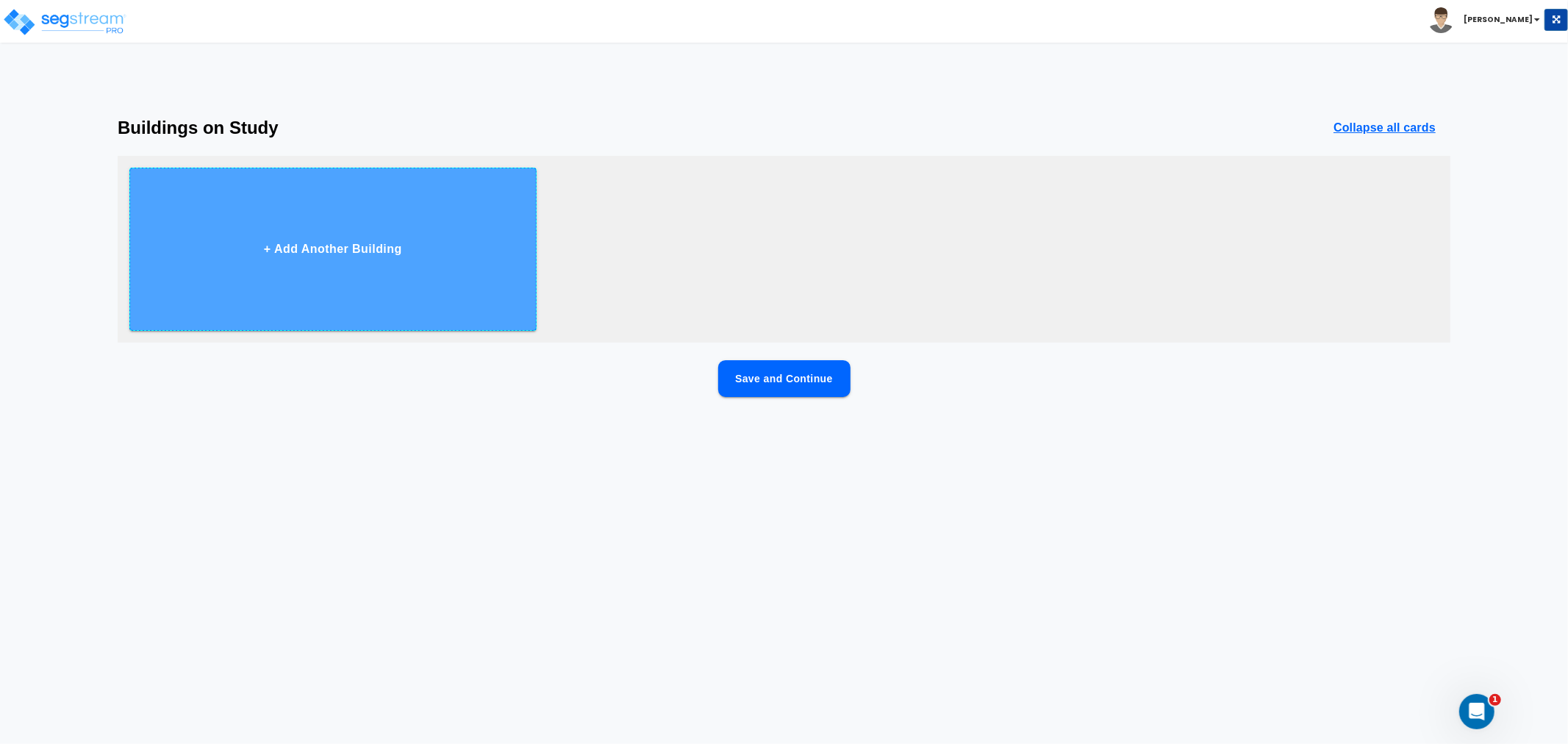
click at [472, 255] on button "+ Add Another Building" at bounding box center [332, 249] width 407 height 163
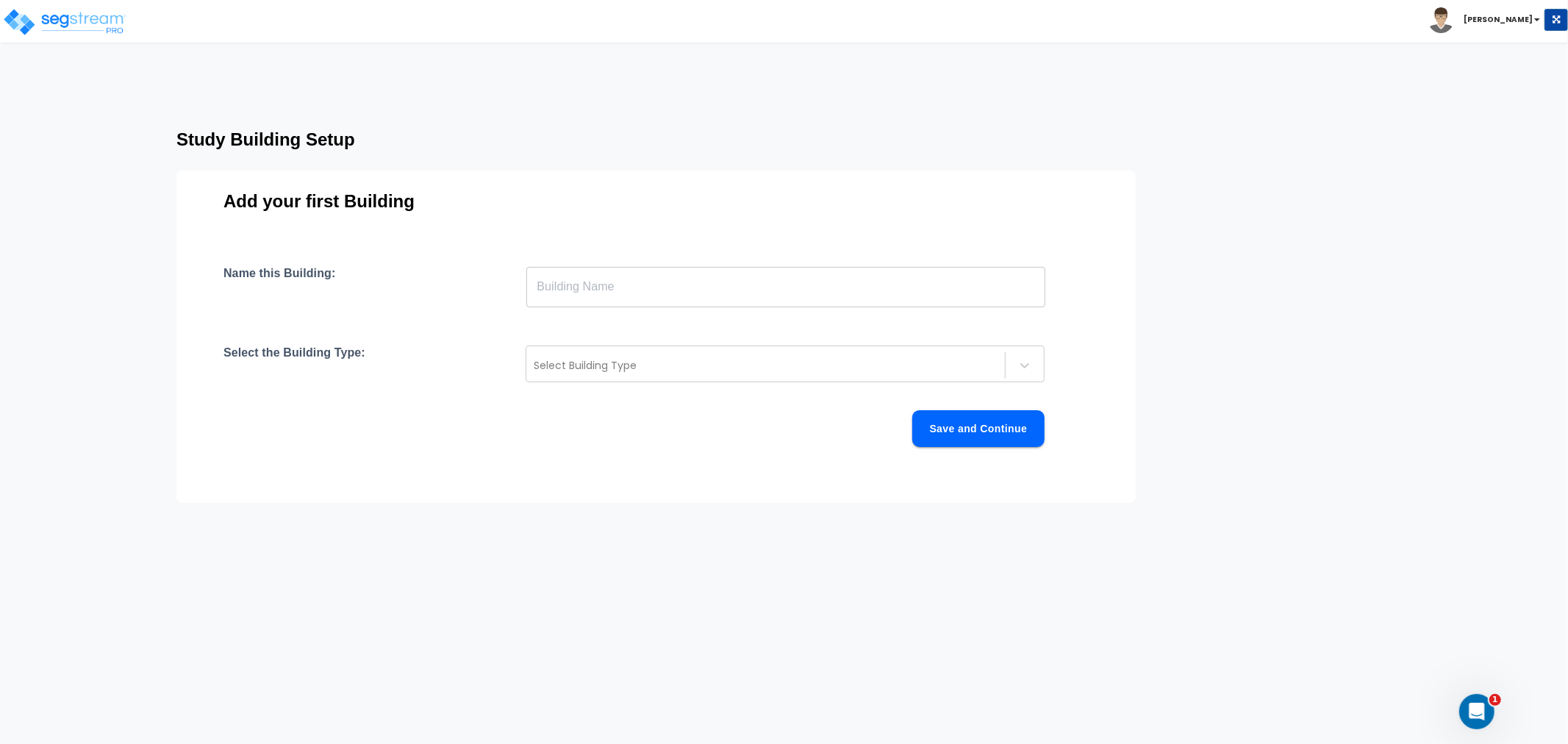
click at [597, 281] on input "text" at bounding box center [785, 286] width 519 height 41
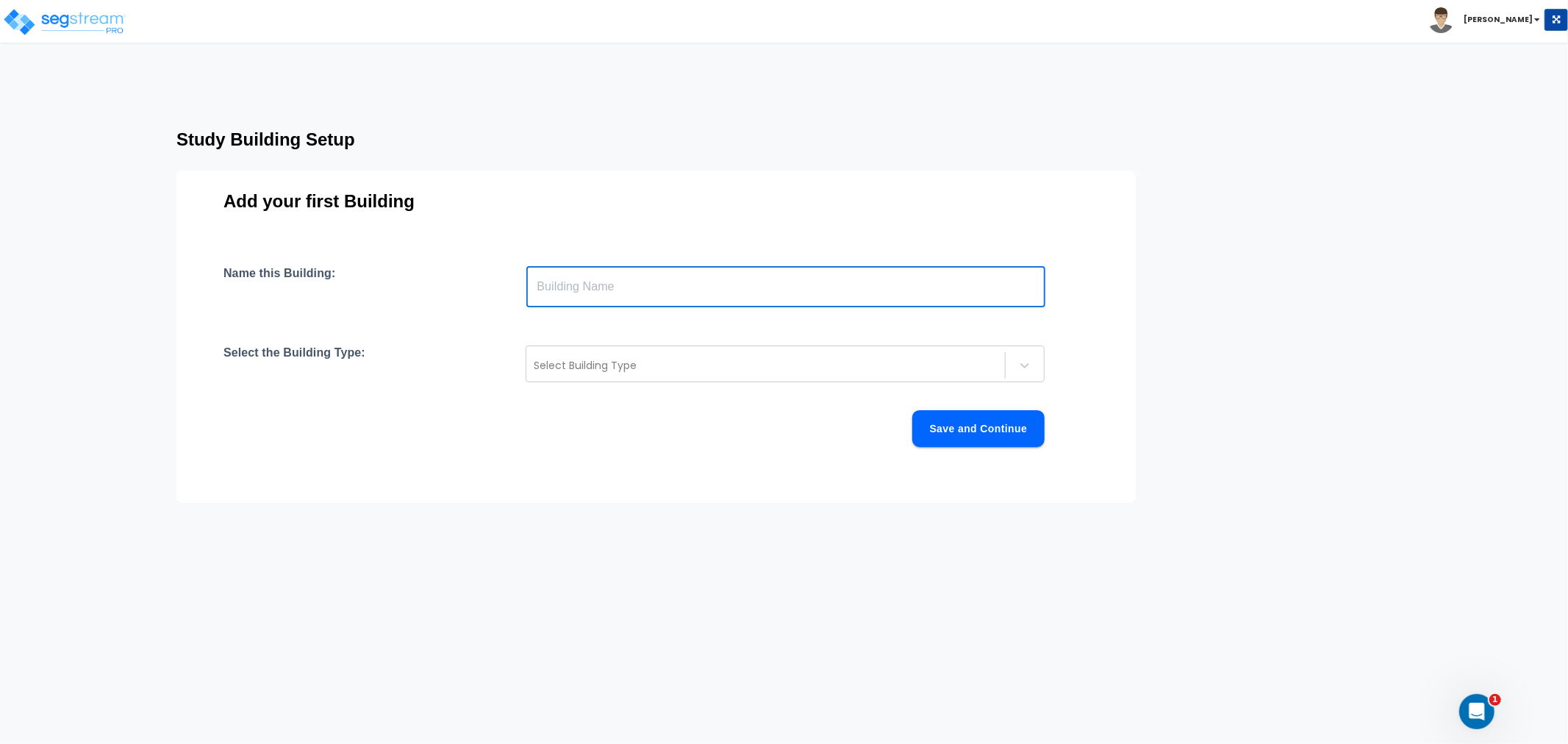
click at [561, 284] on input "text" at bounding box center [785, 286] width 519 height 41
paste input "[STREET_ADDRESS][PERSON_NAME]"
type input "[STREET_ADDRESS][PERSON_NAME]"
click at [569, 362] on div at bounding box center [765, 365] width 464 height 18
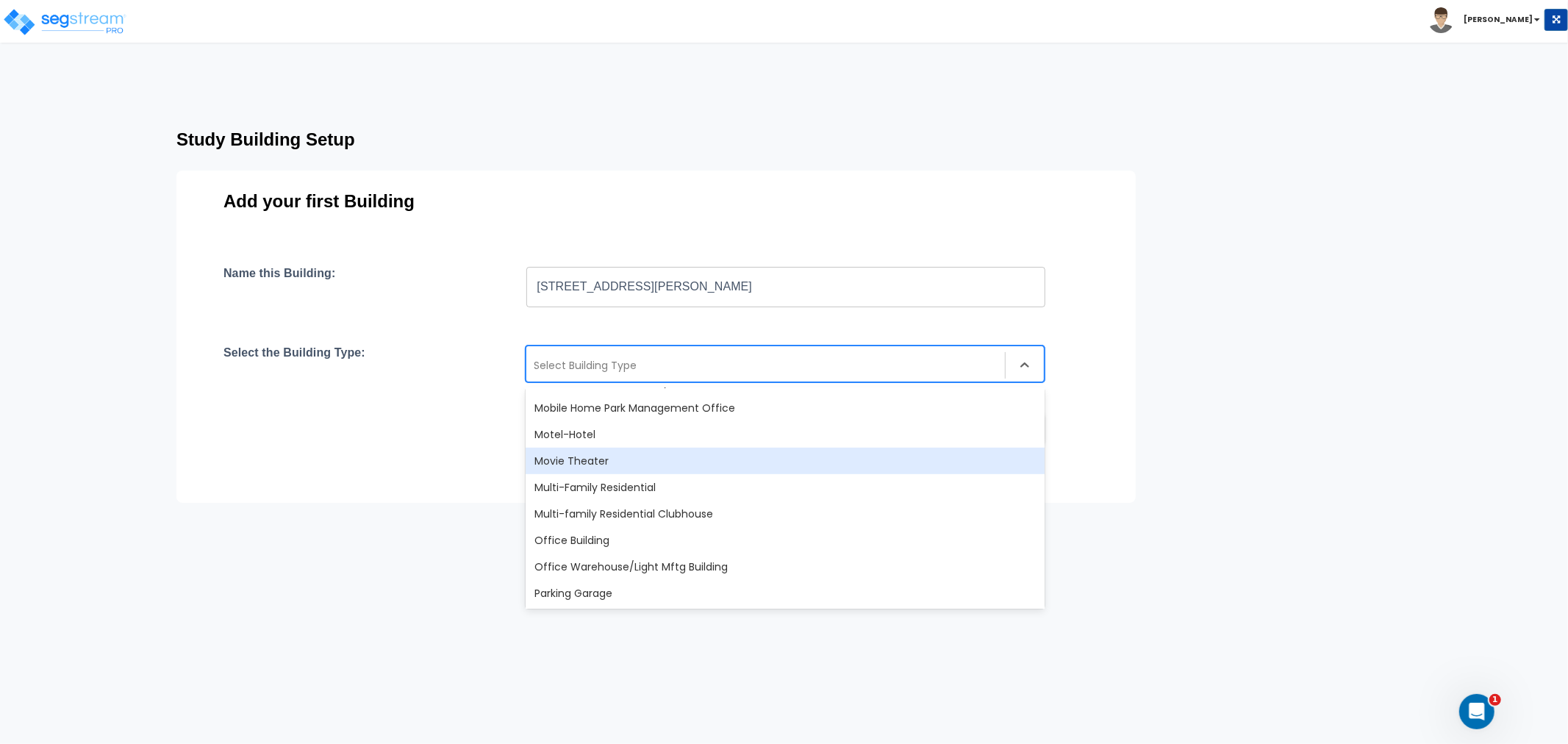
scroll to position [898, 0]
click at [612, 466] on div "Multi-Family Residential" at bounding box center [784, 459] width 519 height 27
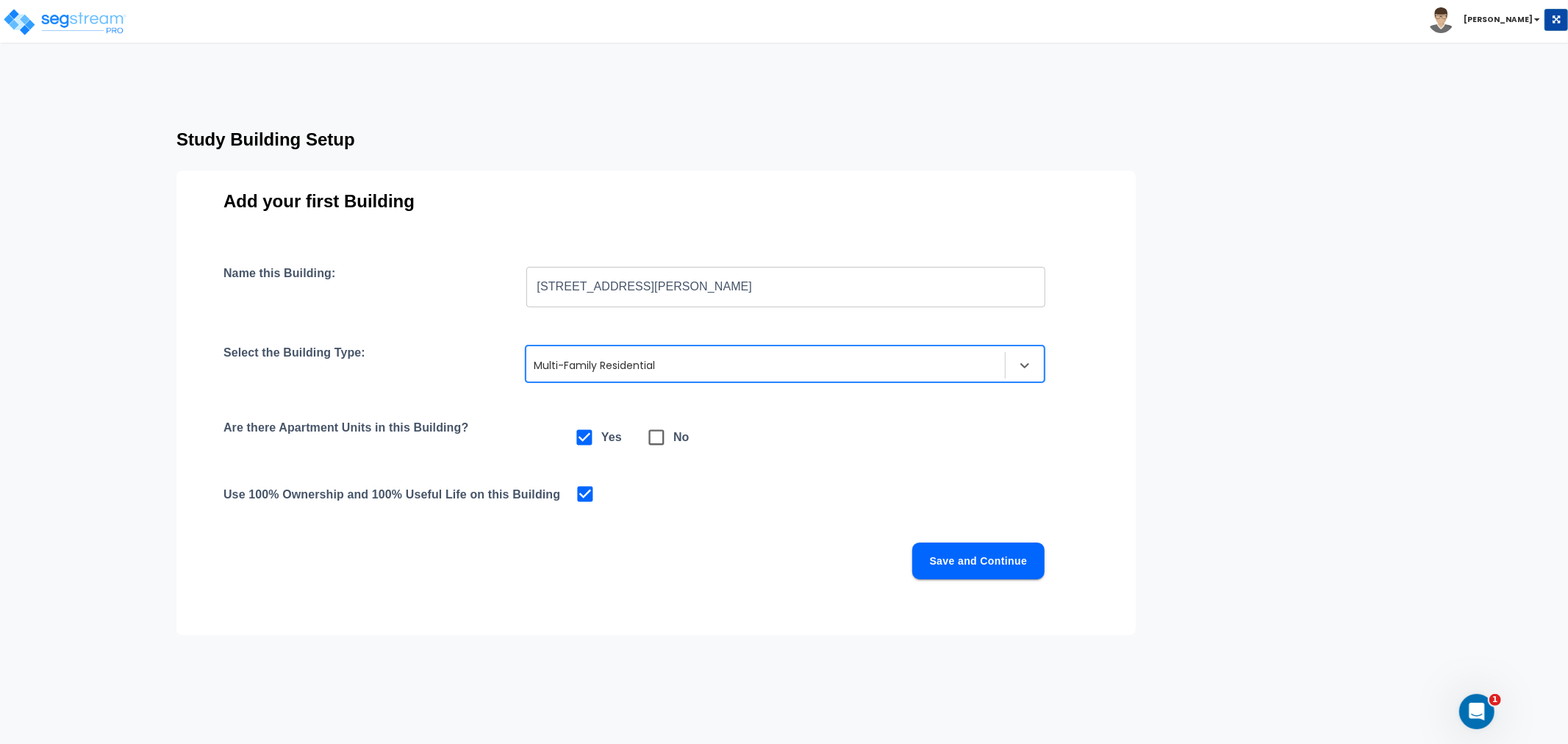
click at [954, 564] on button "Save and Continue" at bounding box center [978, 560] width 132 height 36
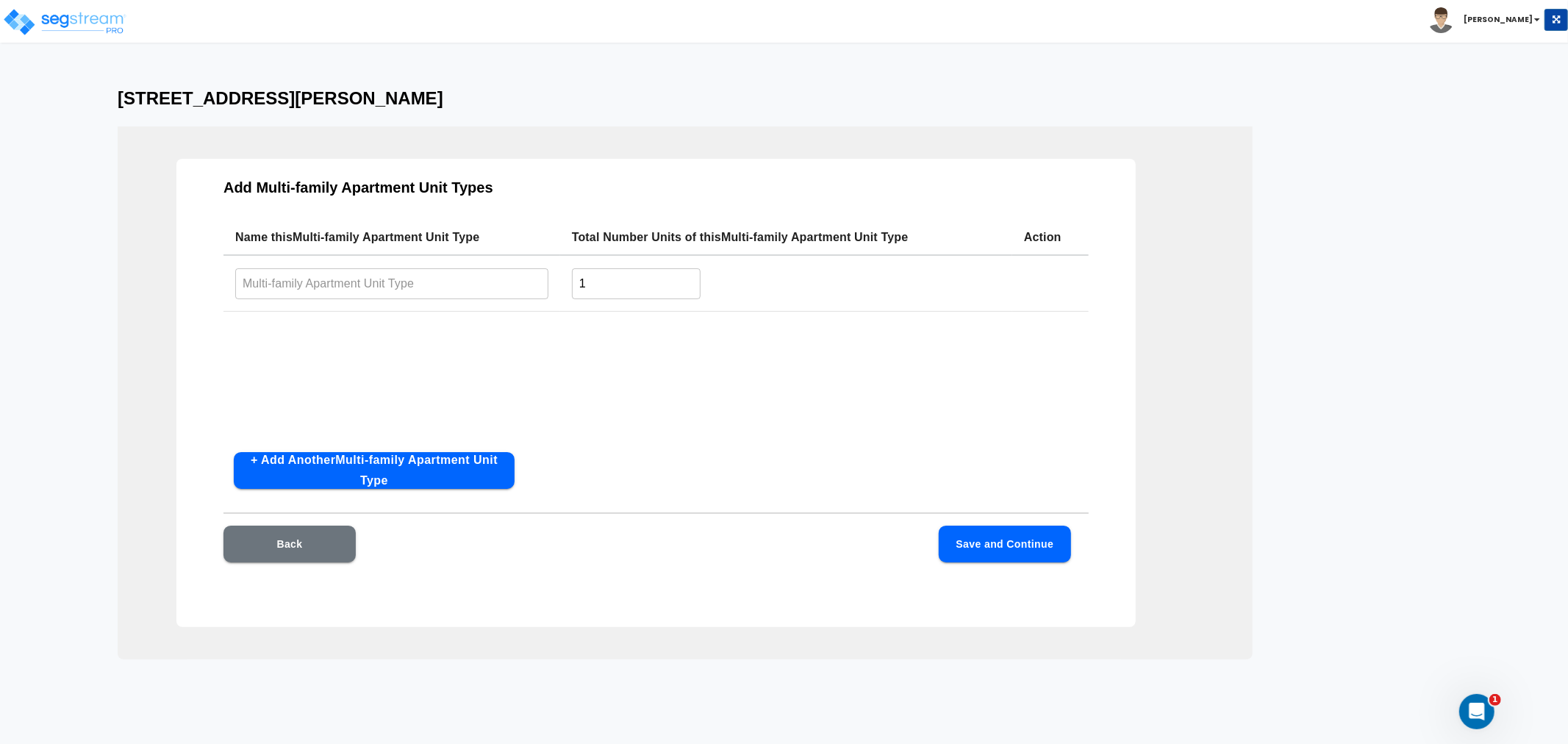
click at [411, 282] on input "text" at bounding box center [391, 284] width 313 height 32
click at [348, 281] on input "text" at bounding box center [391, 284] width 313 height 32
click at [395, 282] on input "text" at bounding box center [391, 284] width 313 height 32
type input "1BR/1BA(50)"
click at [614, 288] on input "1" at bounding box center [636, 284] width 129 height 32
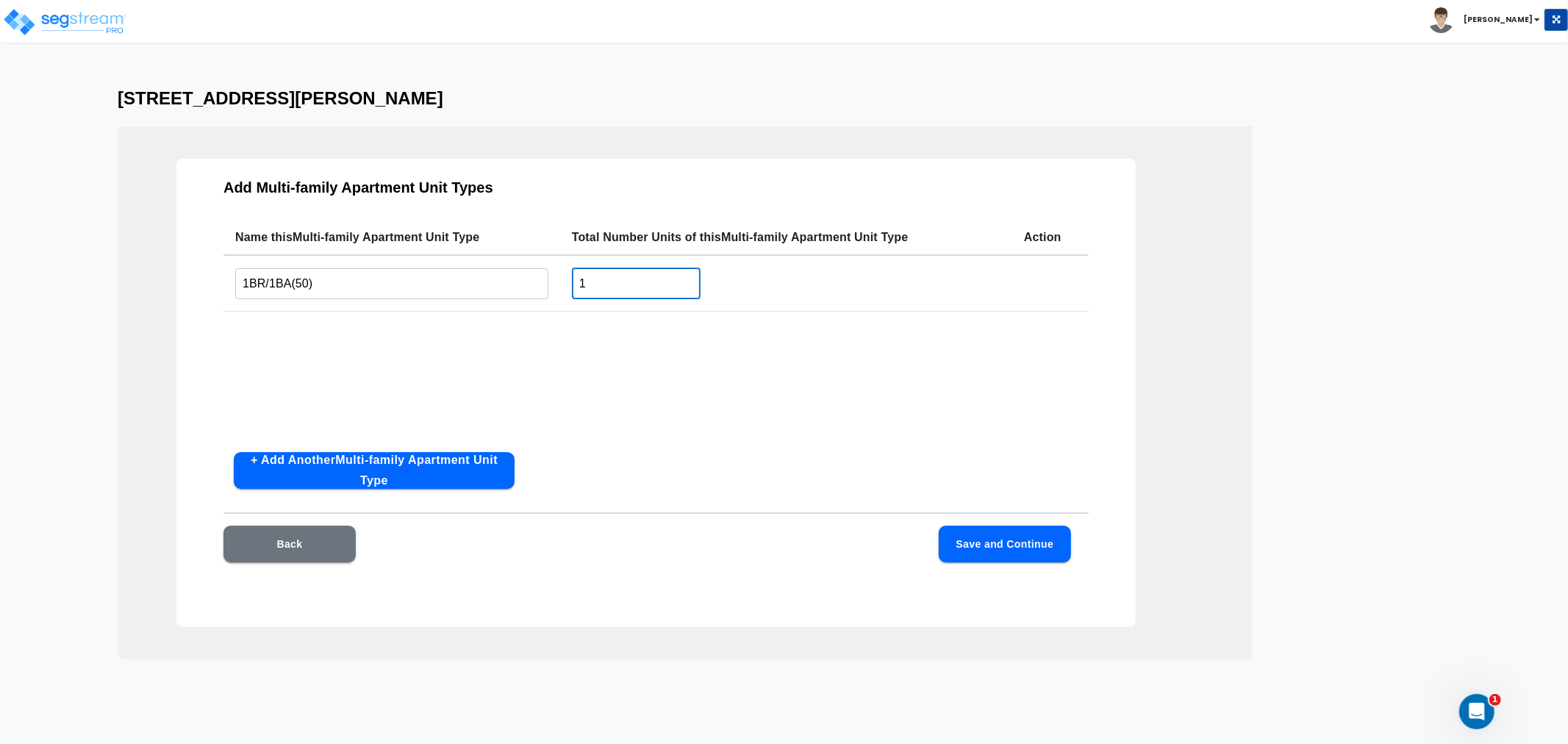
drag, startPoint x: 622, startPoint y: 284, endPoint x: 576, endPoint y: 285, distance: 46.0
click at [576, 285] on input "1" at bounding box center [636, 284] width 129 height 32
type input "50"
click at [286, 464] on button "+ Add Another Multi-family Apartment Unit Type" at bounding box center [374, 470] width 281 height 36
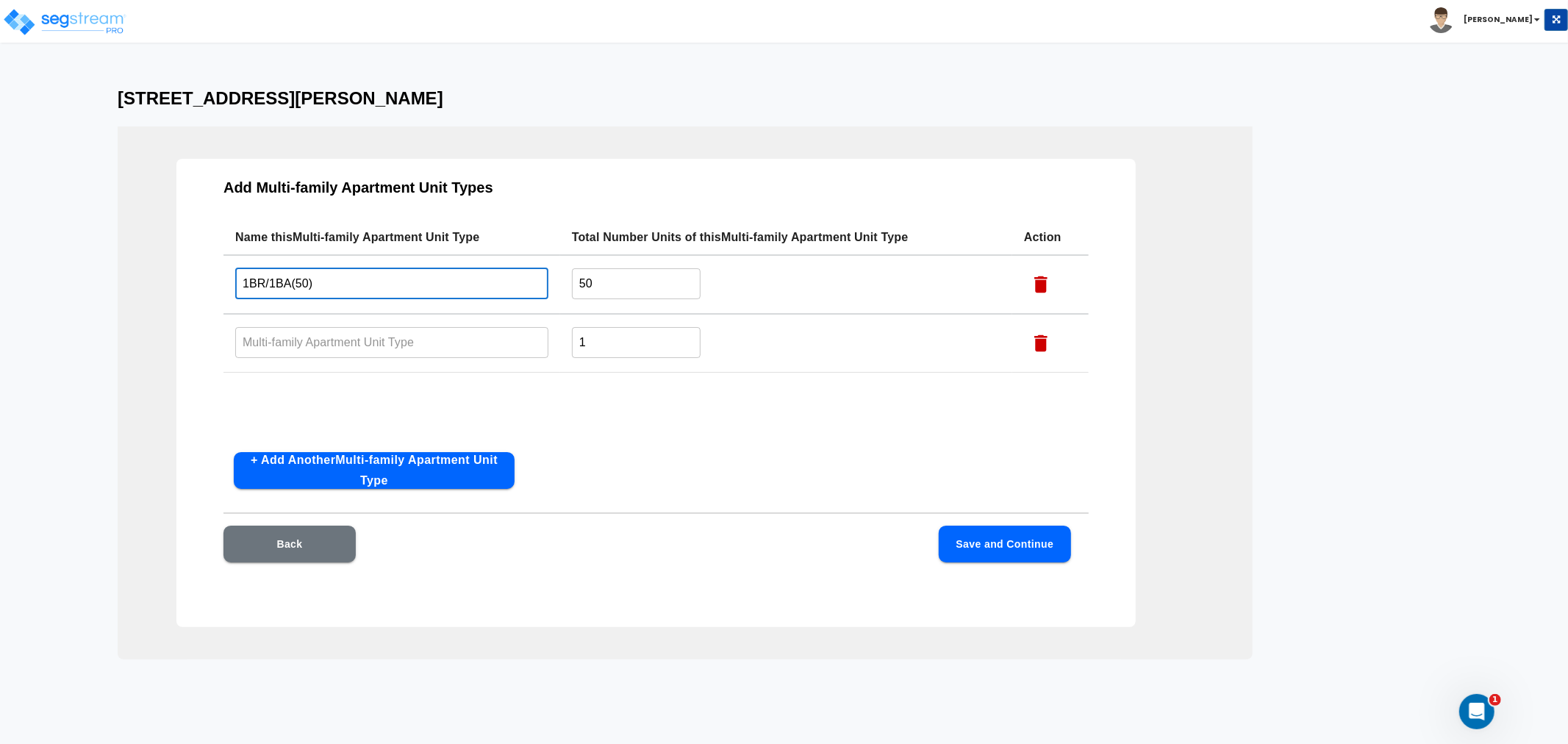
drag, startPoint x: 324, startPoint y: 284, endPoint x: 211, endPoint y: 278, distance: 113.2
click at [211, 278] on div "Add Multi-family Apartment Unit Types Name this Multi-family Apartment Unit Typ…" at bounding box center [656, 393] width 959 height 468
click at [279, 342] on input "text" at bounding box center [391, 342] width 313 height 32
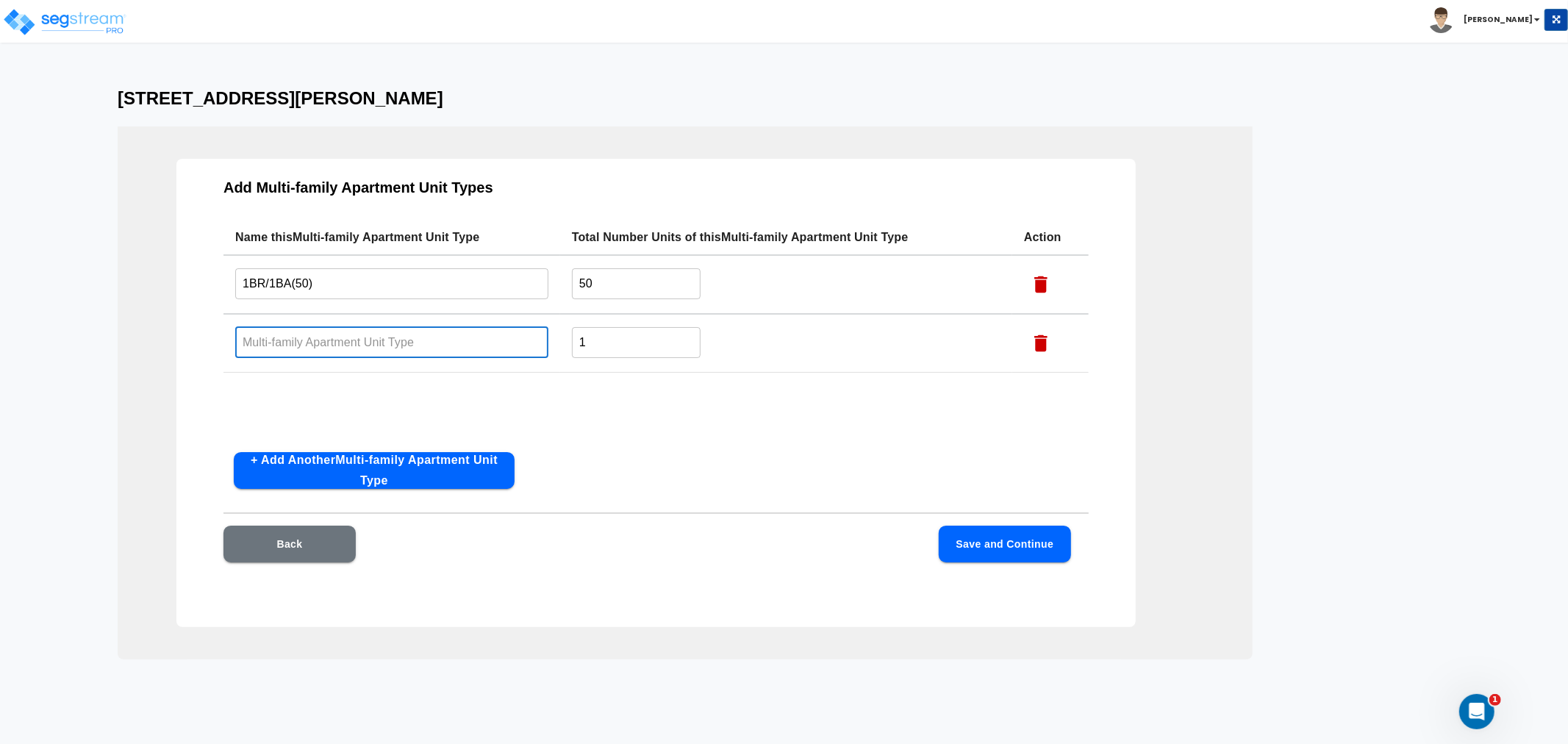
paste input "1BR/1BA(50)"
drag, startPoint x: 317, startPoint y: 341, endPoint x: 300, endPoint y: 342, distance: 17.0
click at [300, 342] on input "1BR/1BA(50)" at bounding box center [391, 342] width 313 height 32
click at [351, 349] on input "1BR/1BA(50)" at bounding box center [391, 342] width 313 height 32
drag, startPoint x: 307, startPoint y: 343, endPoint x: 297, endPoint y: 342, distance: 10.0
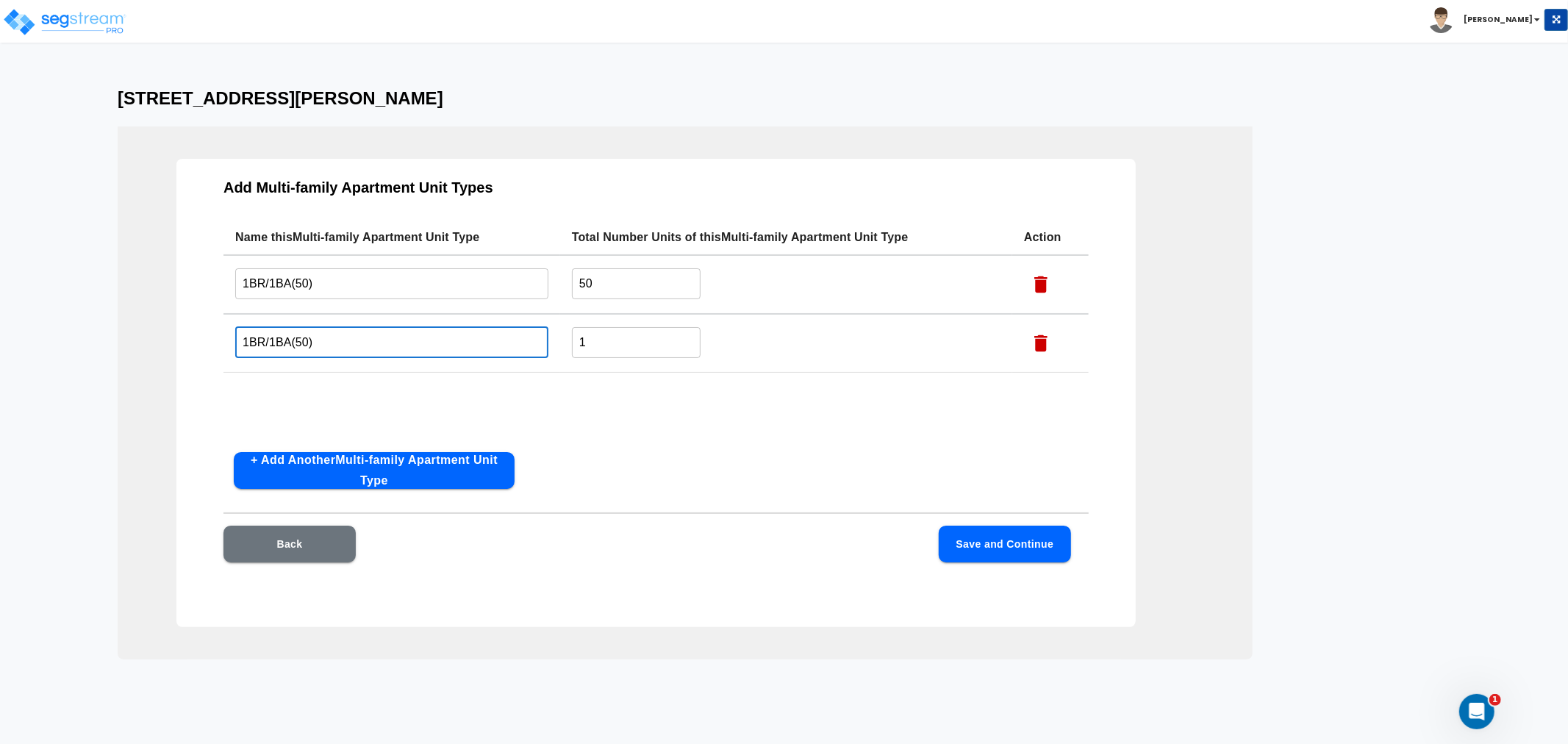
click at [297, 342] on input "1BR/1BA(50)" at bounding box center [391, 342] width 313 height 32
type input "1BR/1BA(12)"
click at [605, 347] on input "1" at bounding box center [636, 342] width 129 height 32
drag, startPoint x: 605, startPoint y: 347, endPoint x: 532, endPoint y: 342, distance: 73.2
click at [532, 342] on tr "1BR/1BA(12) ​ 112 ​" at bounding box center [656, 343] width 865 height 59
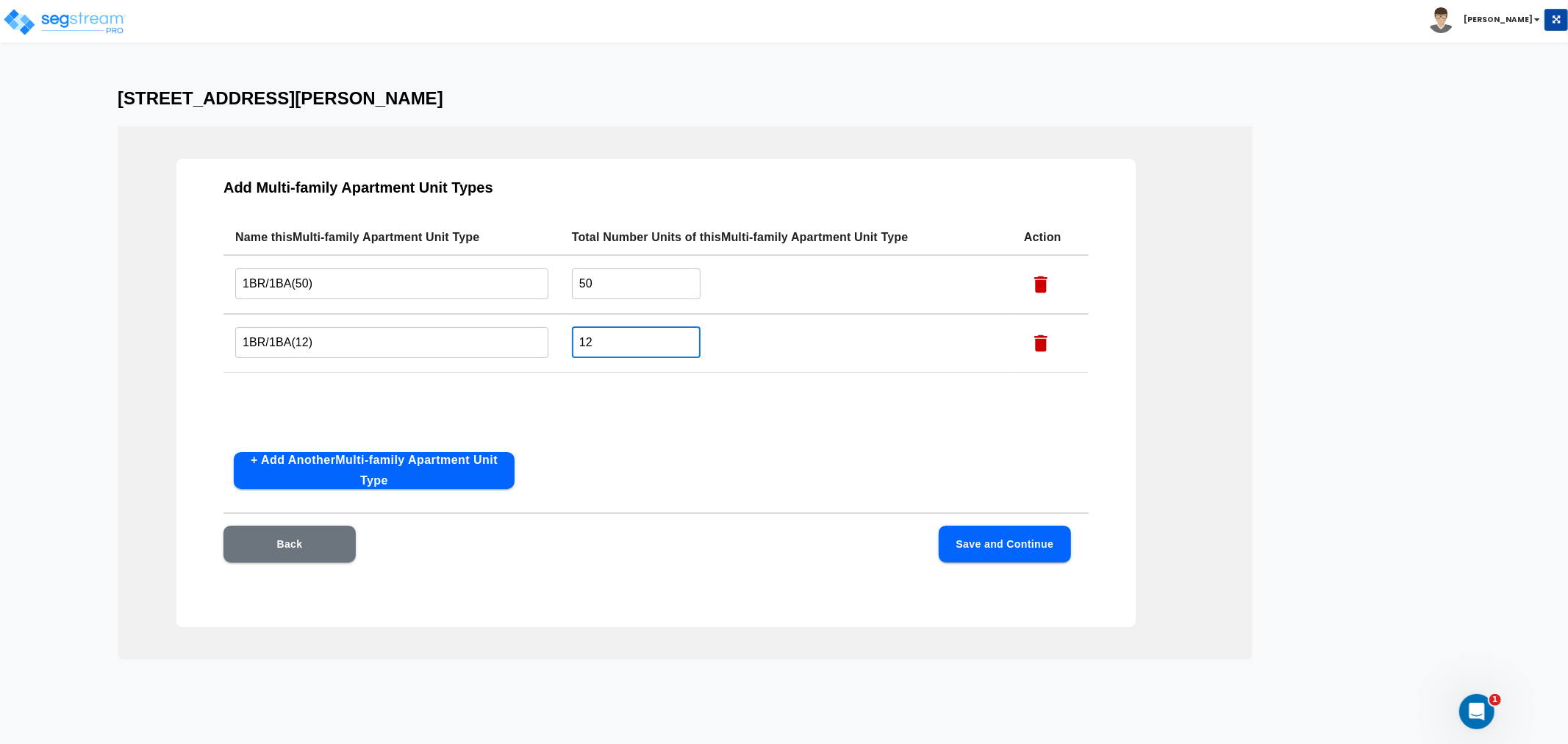
type input "12"
click at [317, 466] on button "+ Add Another Multi-family Apartment Unit Type" at bounding box center [374, 470] width 281 height 36
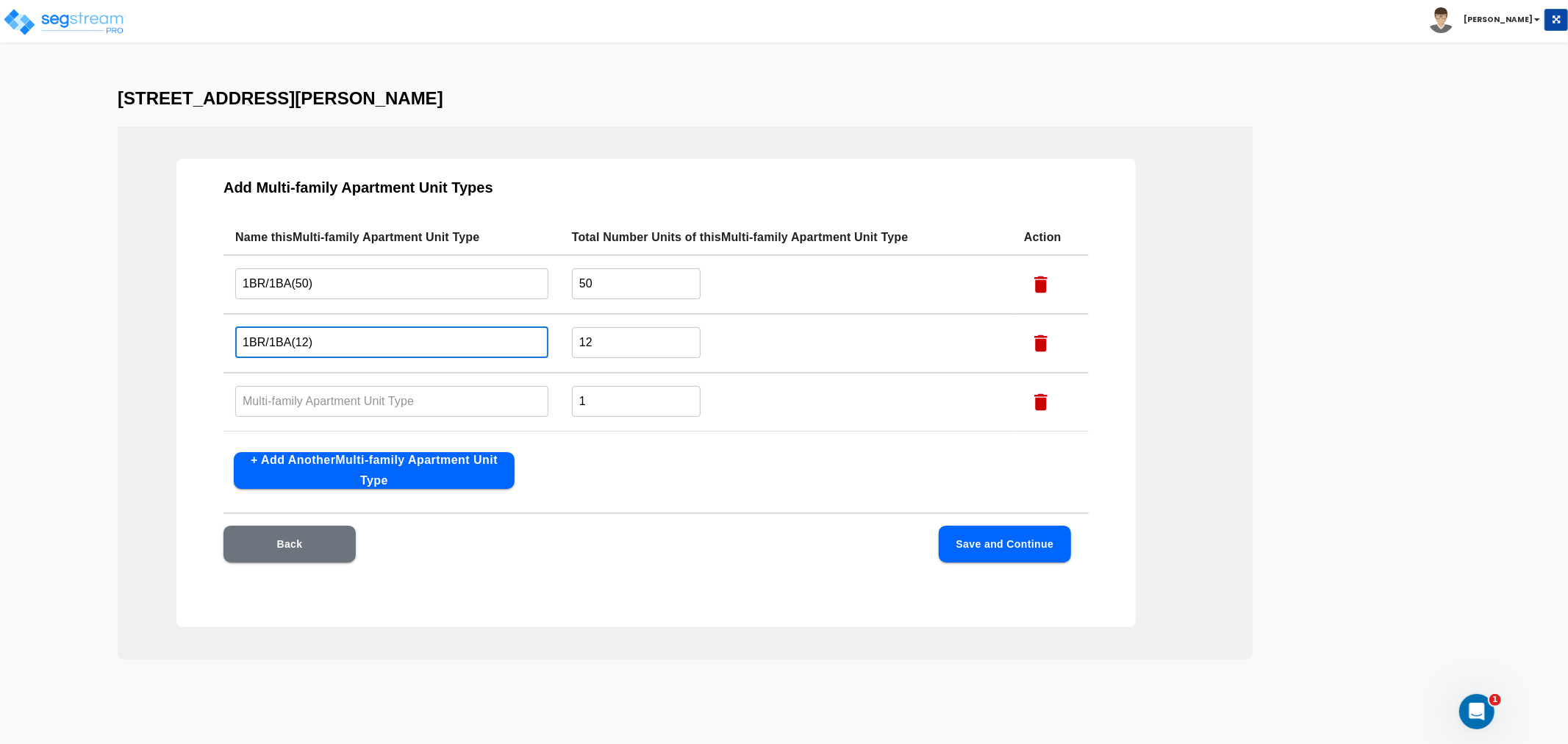
drag, startPoint x: 238, startPoint y: 333, endPoint x: 206, endPoint y: 333, distance: 32.0
click at [206, 333] on div "Add Multi-family Apartment Unit Types Name this Multi-family Apartment Unit Typ…" at bounding box center [656, 393] width 959 height 468
click at [300, 403] on input "text" at bounding box center [391, 402] width 313 height 32
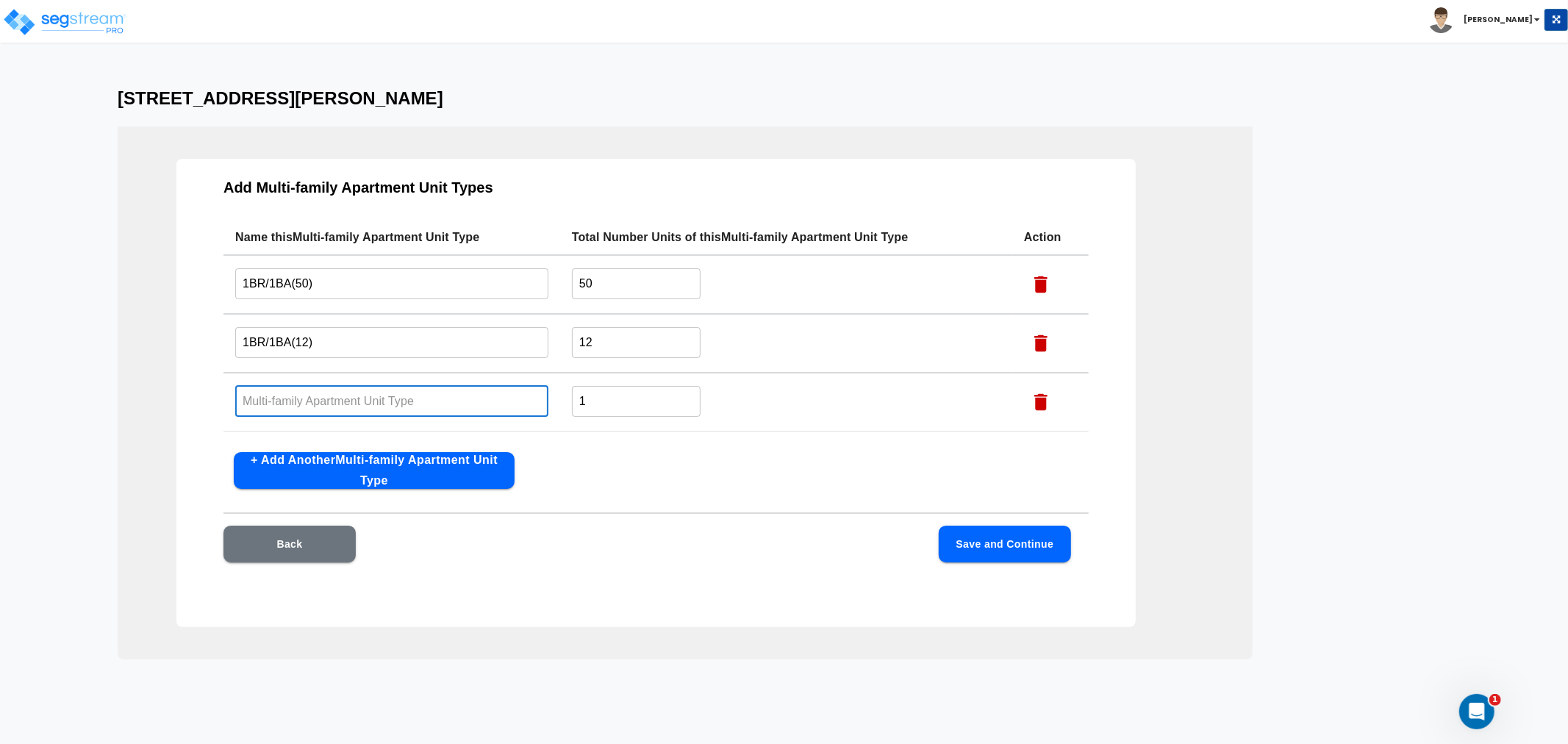
paste input "1BR/1BA(12)"
drag, startPoint x: 247, startPoint y: 395, endPoint x: 234, endPoint y: 395, distance: 13.0
click at [235, 395] on input "1BR/1BA(12)" at bounding box center [391, 402] width 313 height 32
drag, startPoint x: 322, startPoint y: 395, endPoint x: 293, endPoint y: 395, distance: 29.0
click at [293, 395] on input "2BR/1BA(12)" at bounding box center [391, 402] width 313 height 32
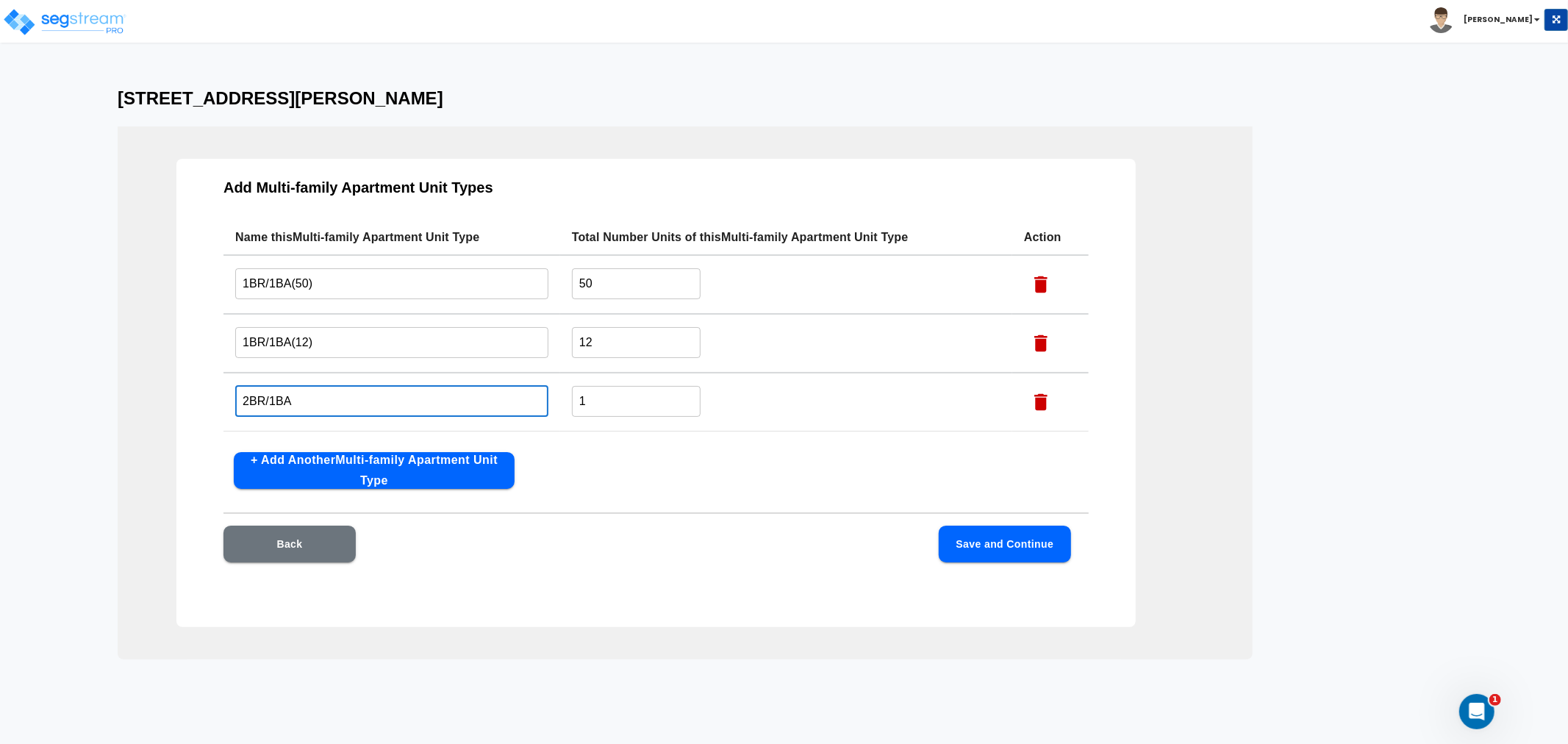
type input "2BR/1BA"
click at [610, 409] on input "1" at bounding box center [636, 402] width 129 height 32
drag, startPoint x: 628, startPoint y: 400, endPoint x: 549, endPoint y: 397, distance: 79.1
click at [549, 397] on tr "2BR/1BA ​ 1 ​" at bounding box center [656, 402] width 865 height 59
type input "208"
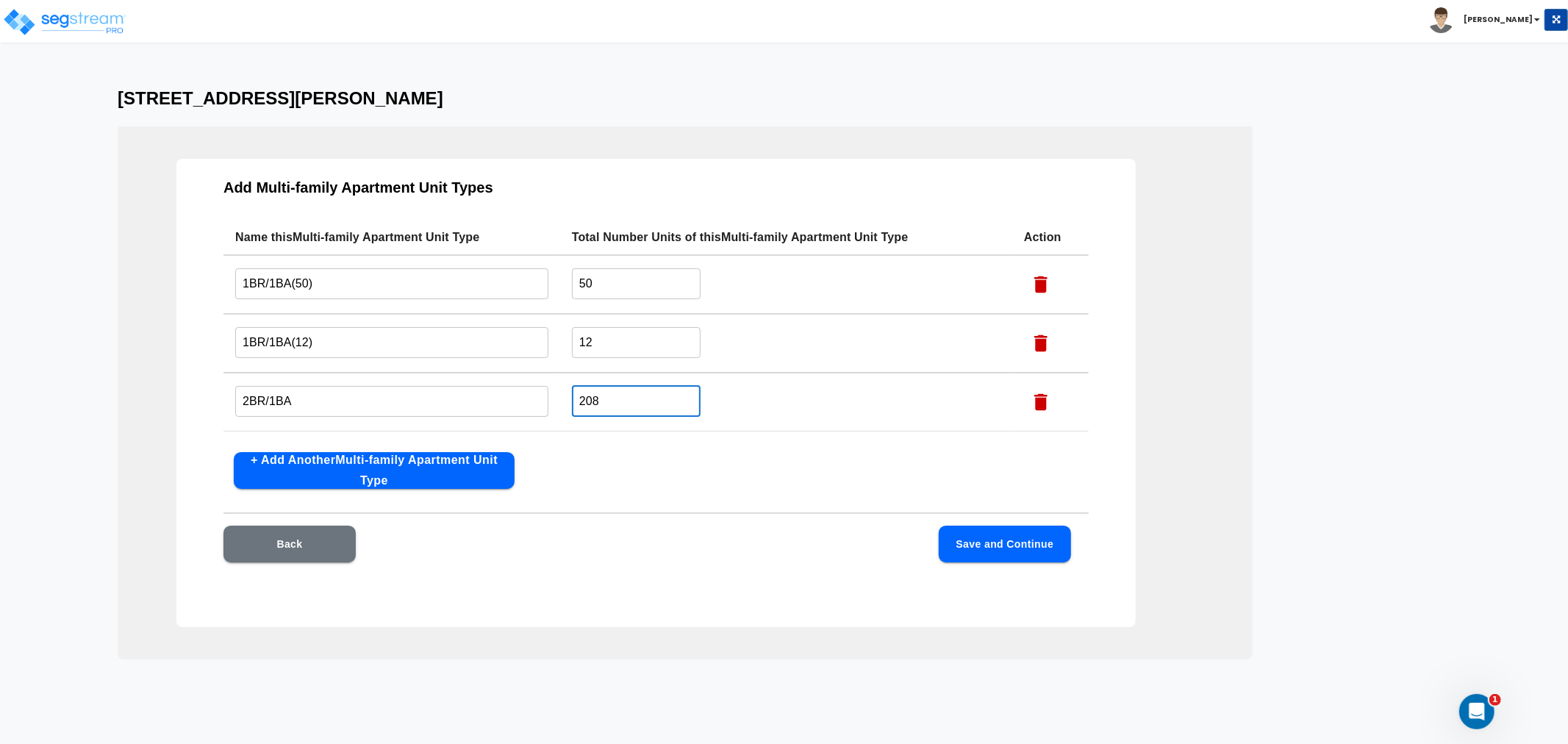
click at [335, 468] on button "+ Add Another Multi-family Apartment Unit Type" at bounding box center [374, 470] width 281 height 36
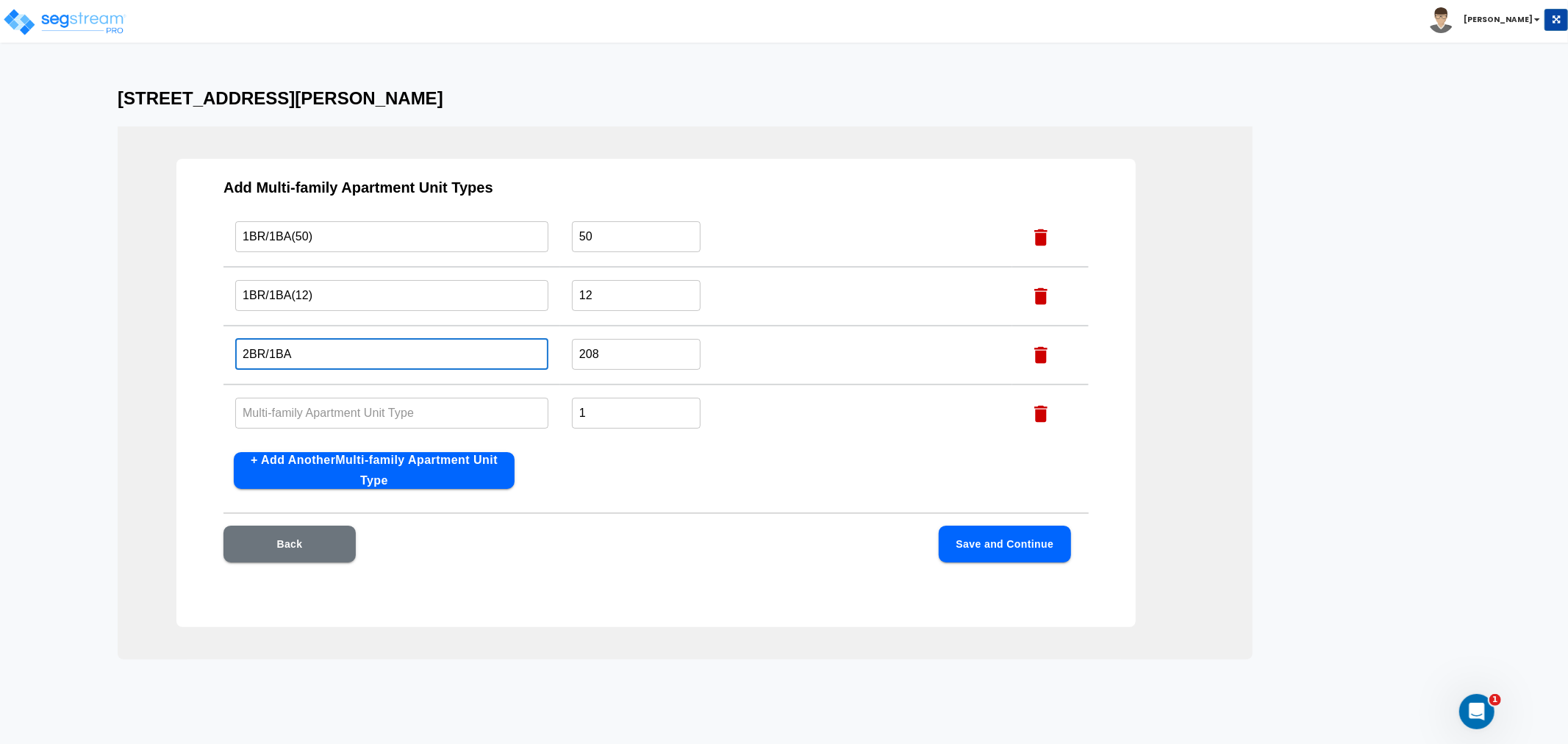
drag, startPoint x: 300, startPoint y: 350, endPoint x: 209, endPoint y: 347, distance: 91.0
click at [209, 347] on div "Add Multi-family Apartment Unit Types Name this Multi-family Apartment Unit Typ…" at bounding box center [656, 393] width 959 height 468
click at [296, 417] on input "text" at bounding box center [391, 413] width 313 height 32
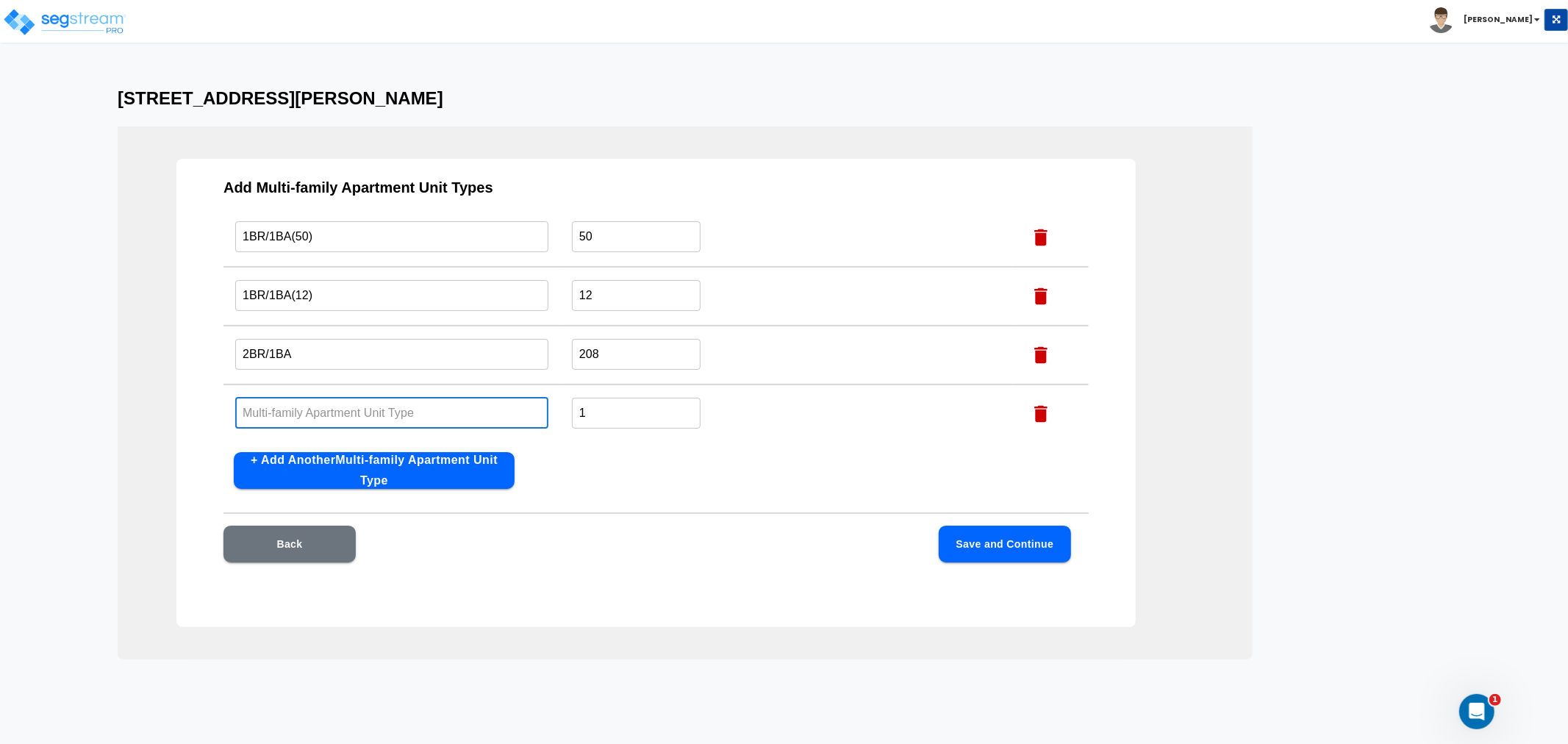
paste input "2BR/1BA"
drag, startPoint x: 247, startPoint y: 407, endPoint x: 233, endPoint y: 407, distance: 14.0
click at [233, 407] on td "2BR/1BA ​" at bounding box center [392, 414] width 337 height 59
click at [274, 408] on input "3BR/1BA" at bounding box center [391, 413] width 313 height 32
type input "3BR/1.5BA"
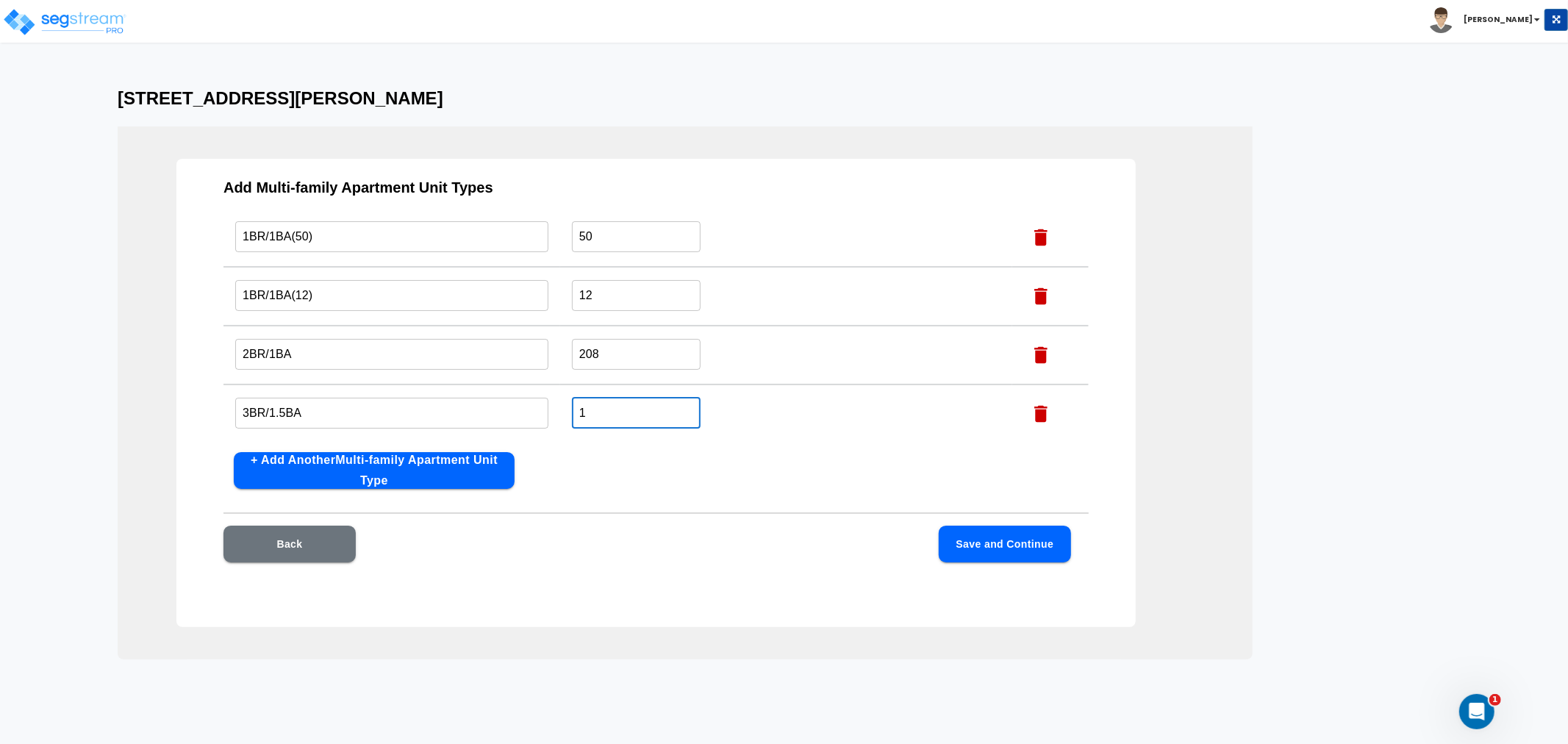
drag, startPoint x: 583, startPoint y: 406, endPoint x: 566, endPoint y: 410, distance: 17.5
click at [566, 410] on td "1 ​" at bounding box center [786, 414] width 452 height 59
type input "30"
click at [988, 540] on button "Save and Continue" at bounding box center [1004, 544] width 132 height 36
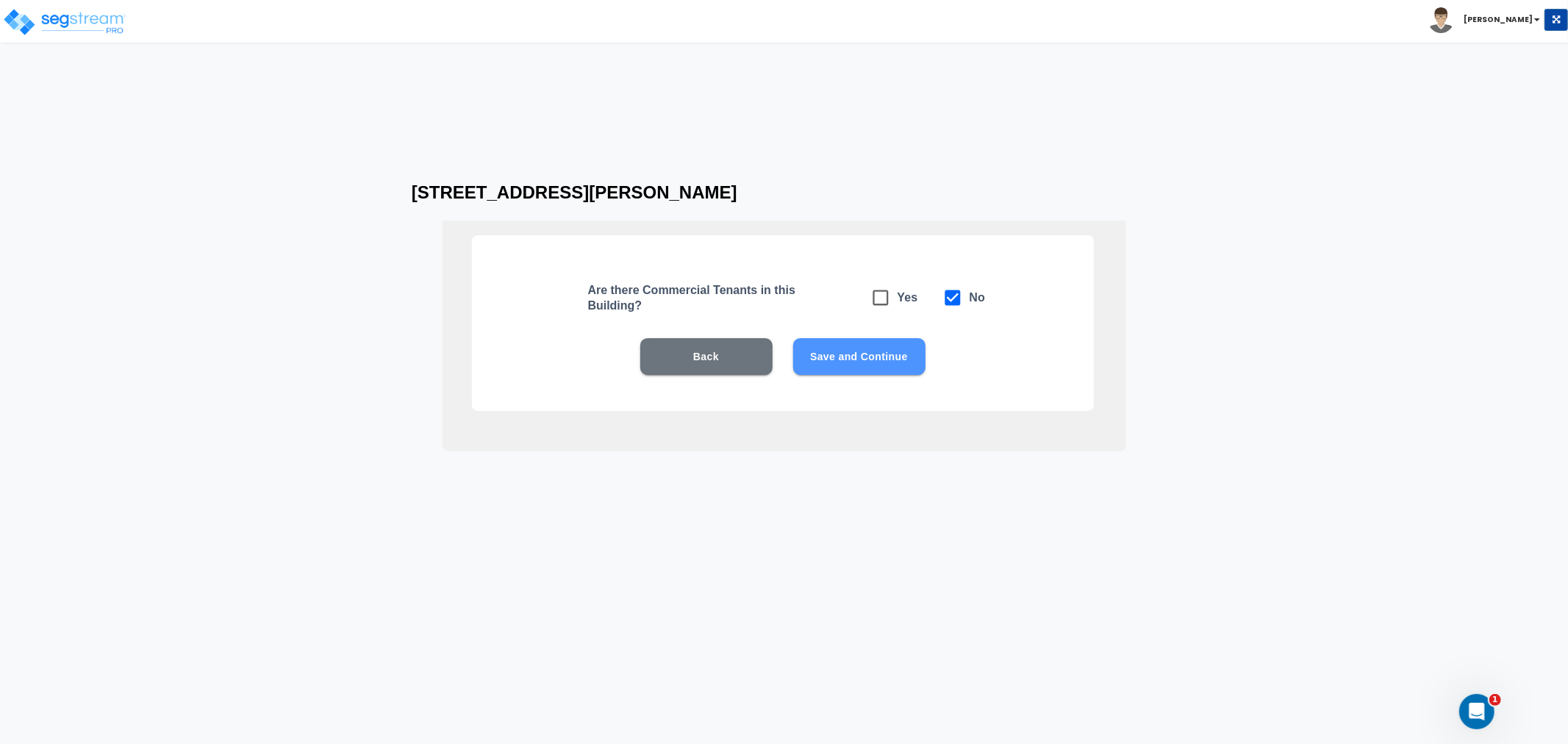
click at [900, 351] on button "Save and Continue" at bounding box center [859, 356] width 132 height 36
click at [901, 356] on button "Save and Continue" at bounding box center [859, 356] width 132 height 36
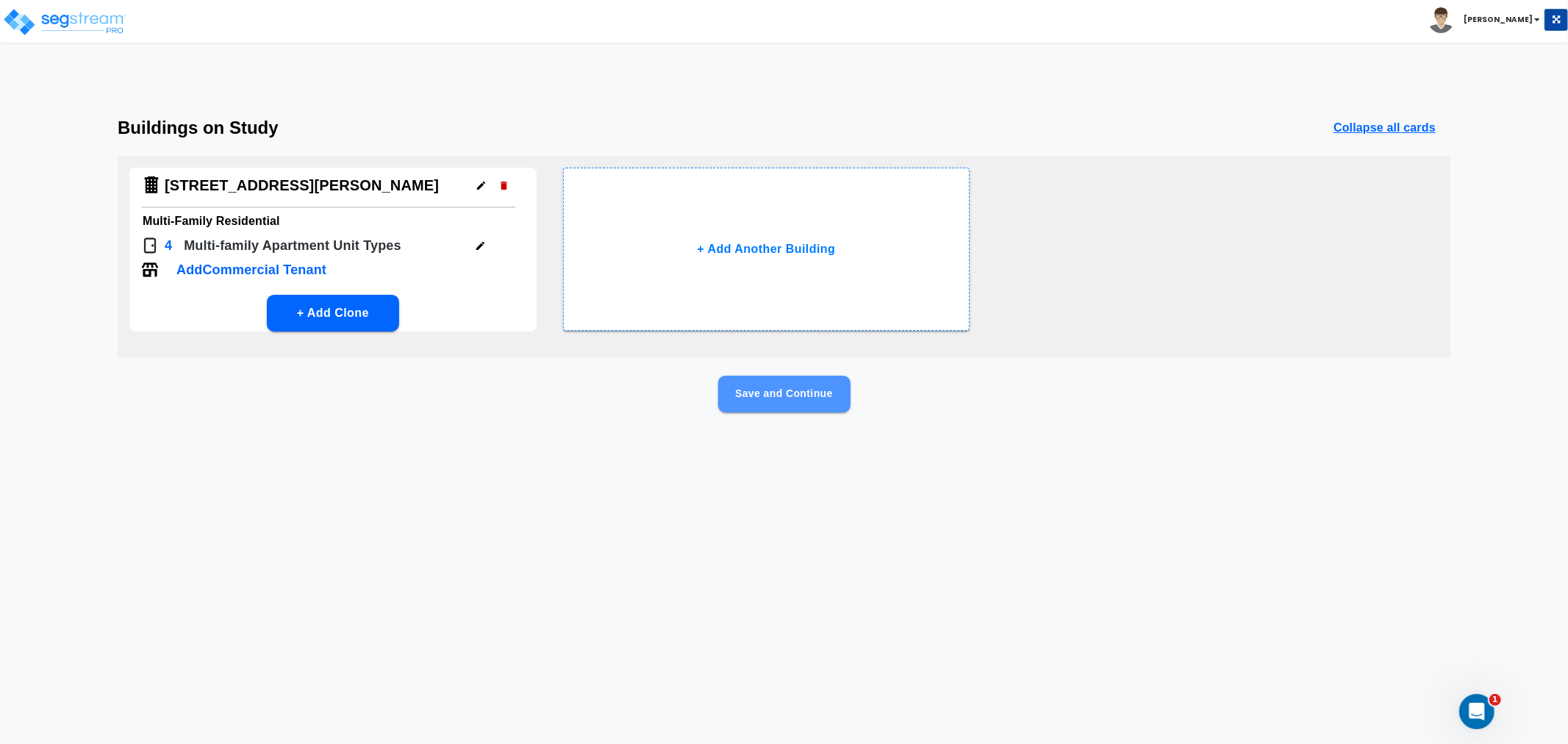
click at [827, 395] on button "Save and Continue" at bounding box center [784, 394] width 132 height 36
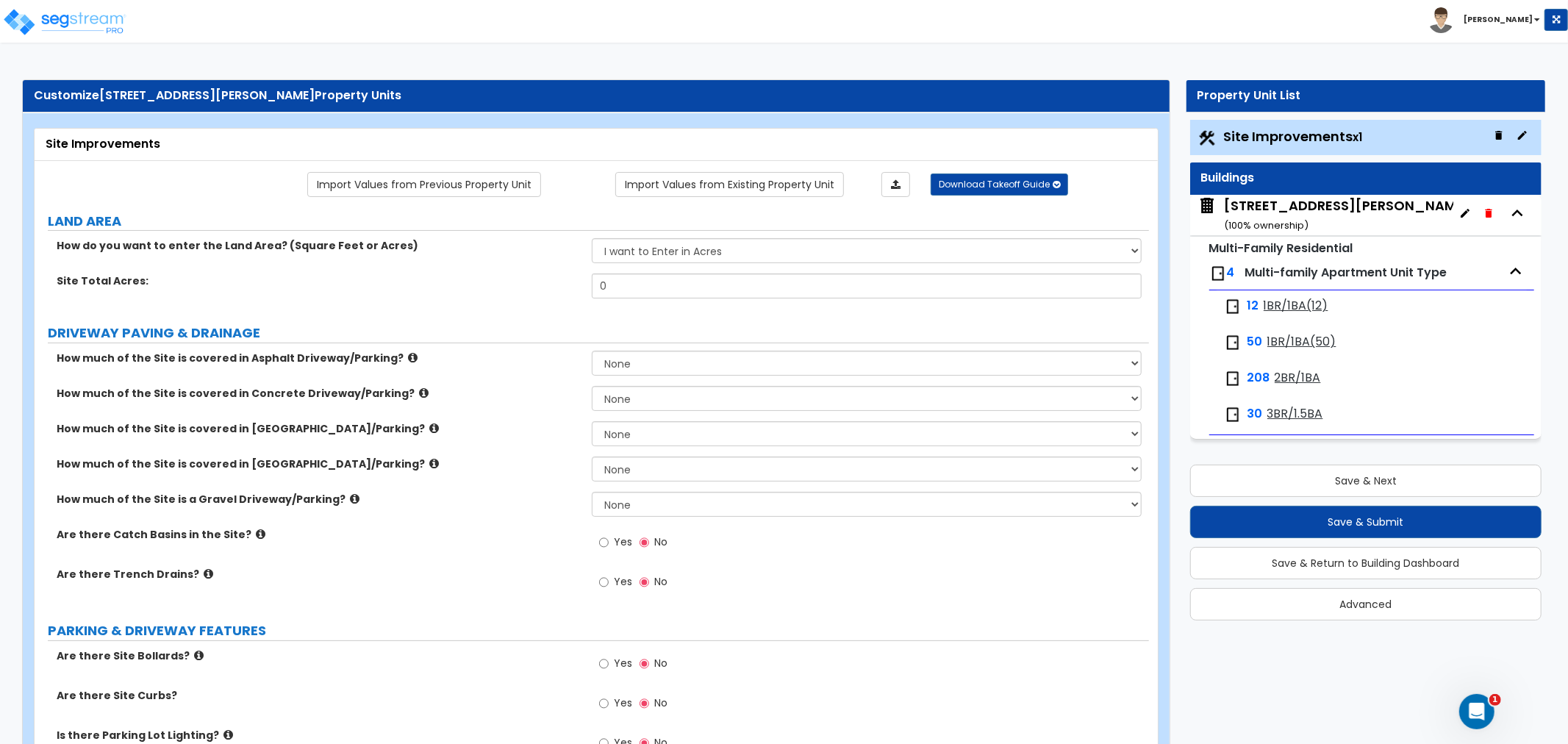
click at [1287, 308] on span "1BR/1BA(12)" at bounding box center [1295, 306] width 65 height 17
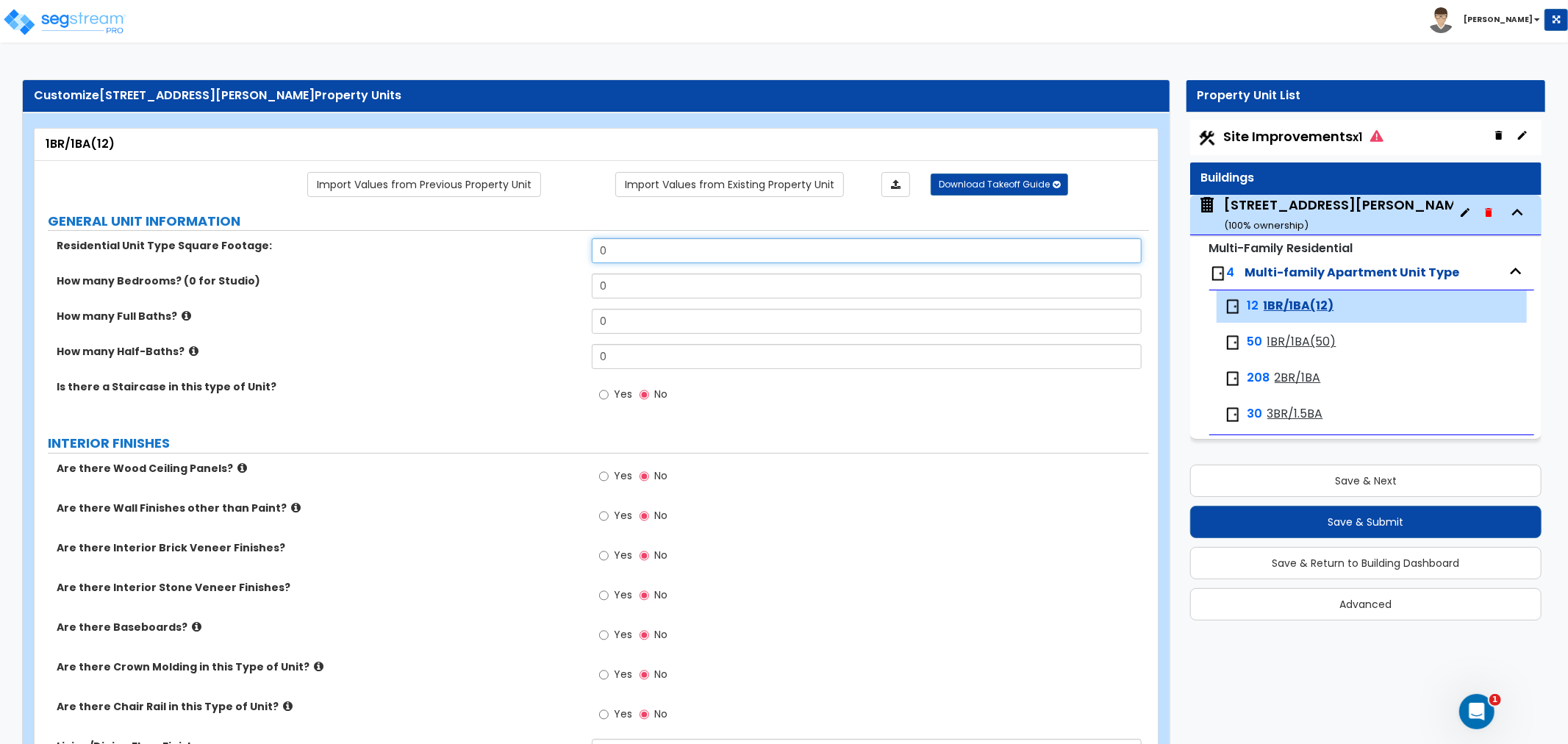
drag, startPoint x: 664, startPoint y: 252, endPoint x: 552, endPoint y: 250, distance: 112.0
click at [552, 250] on div "Residential Unit Type Square Footage: 0" at bounding box center [591, 256] width 1114 height 35
type input "50"
click at [627, 283] on input "0" at bounding box center [867, 286] width 550 height 25
drag, startPoint x: 627, startPoint y: 285, endPoint x: 526, endPoint y: 282, distance: 101.0
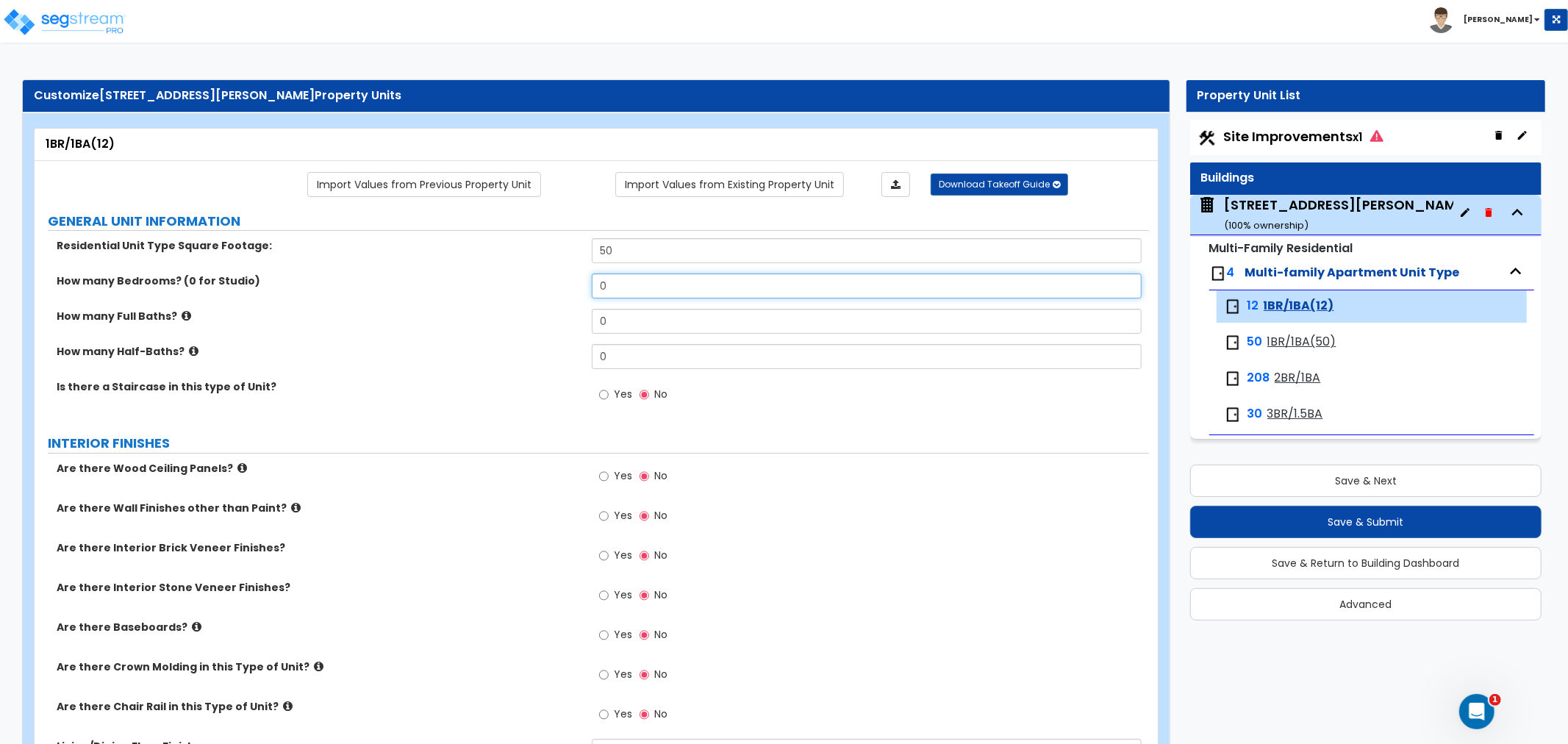
click at [526, 282] on div "How many Bedrooms? (0 for Studio) 0" at bounding box center [591, 291] width 1114 height 35
type input "1"
drag, startPoint x: 628, startPoint y: 325, endPoint x: 564, endPoint y: 322, distance: 64.1
click at [564, 322] on div "How many Full Baths? 0" at bounding box center [591, 326] width 1114 height 35
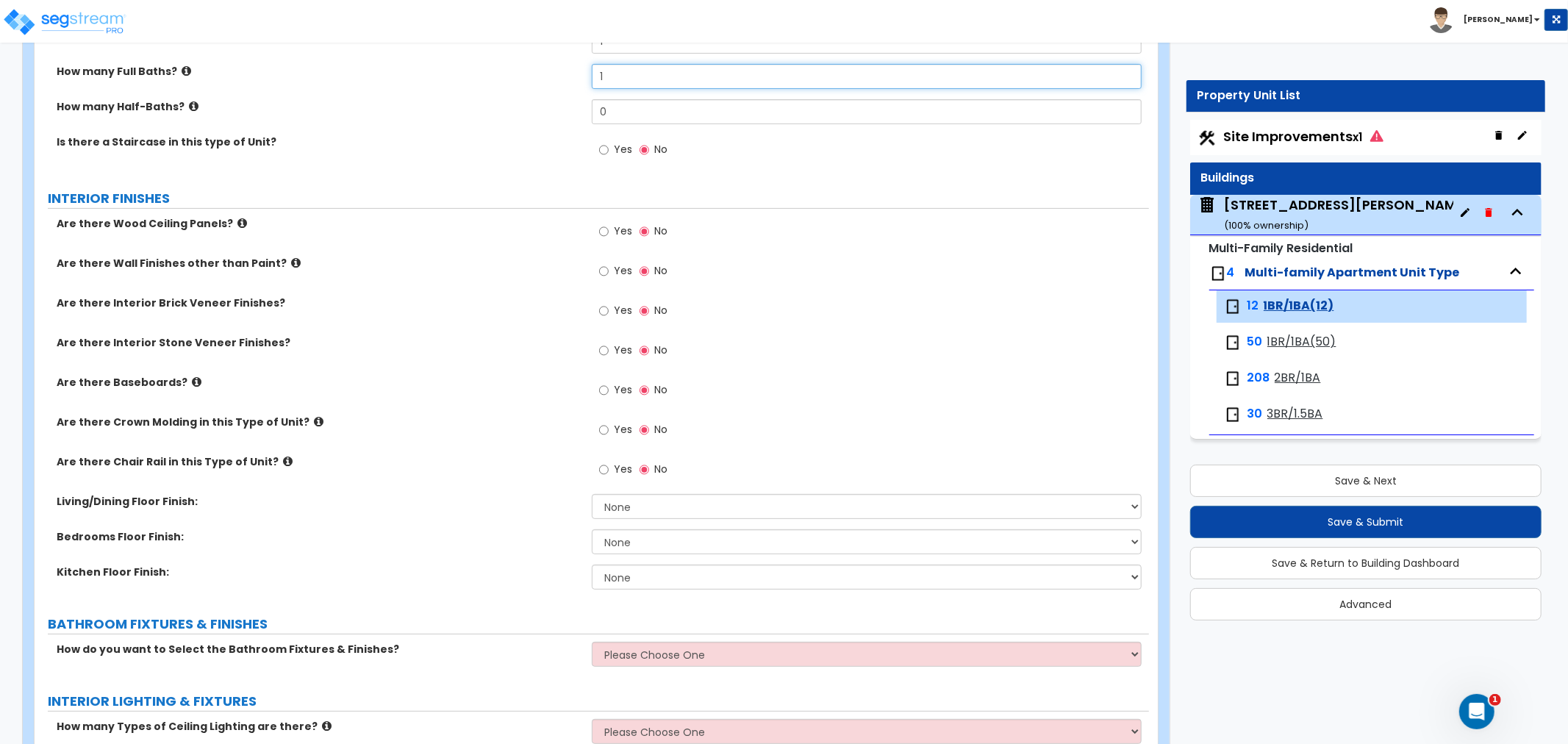
scroll to position [163, 0]
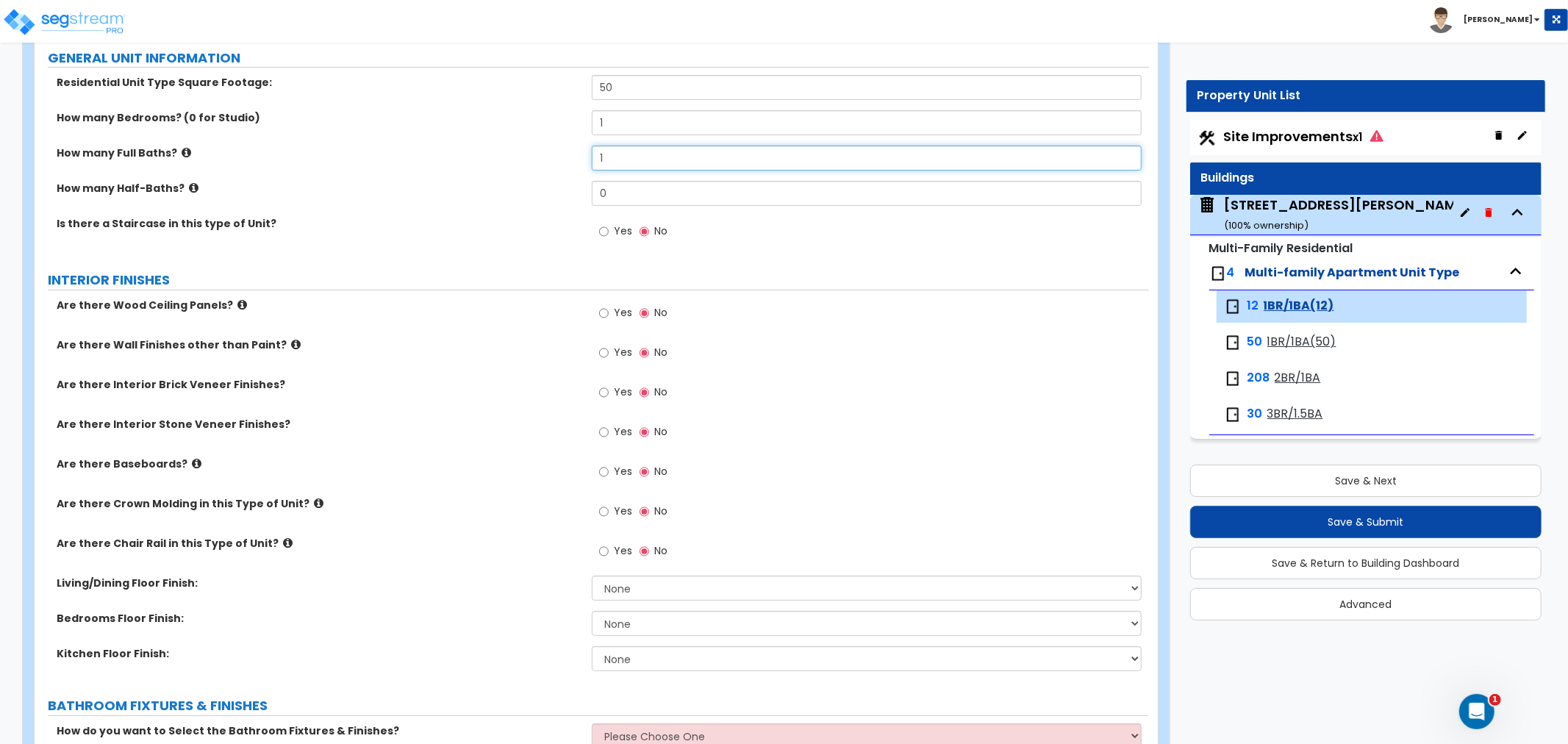
type input "1"
click at [607, 355] on input "Yes" at bounding box center [604, 353] width 10 height 16
radio input "true"
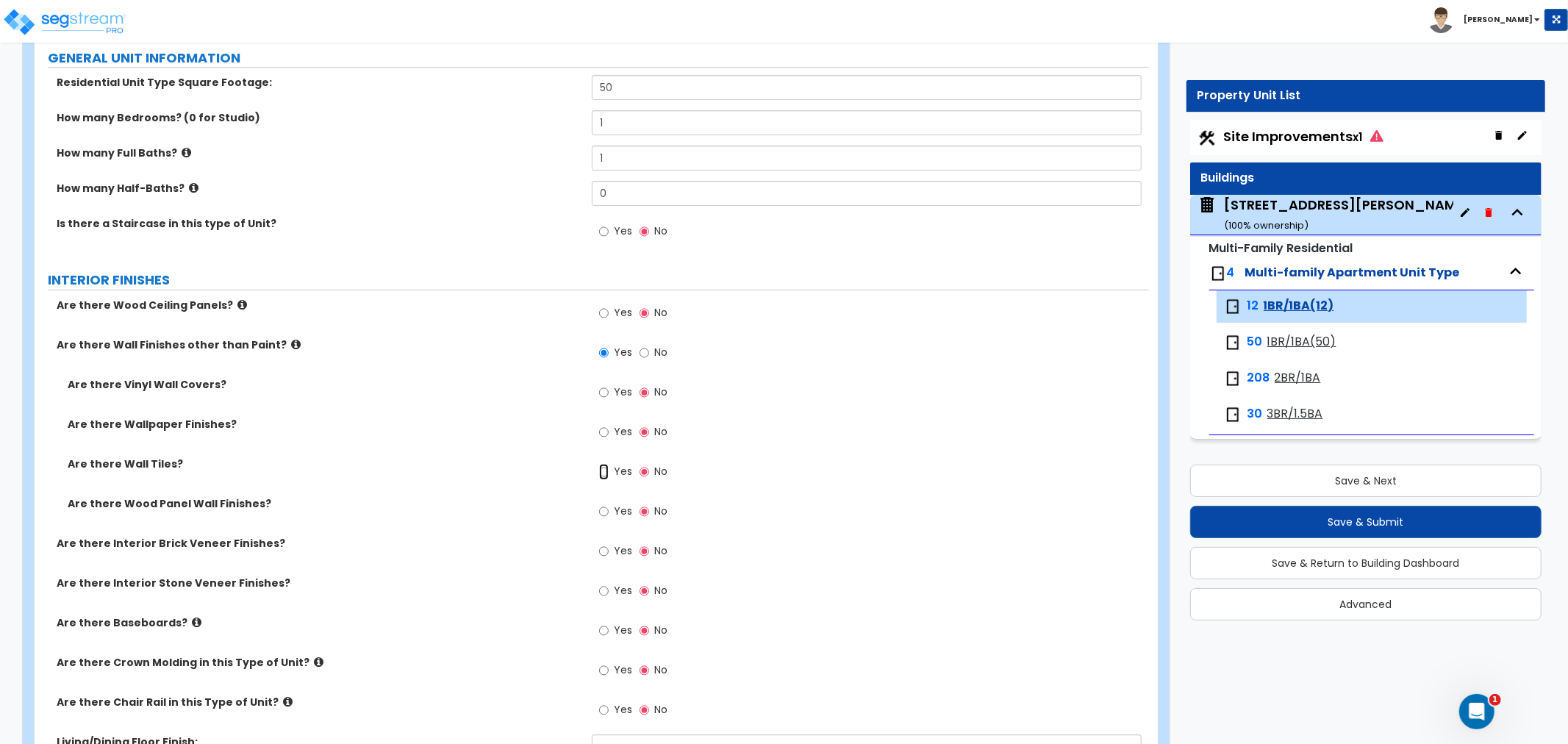
click at [608, 475] on input "Yes" at bounding box center [604, 472] width 10 height 16
radio input "true"
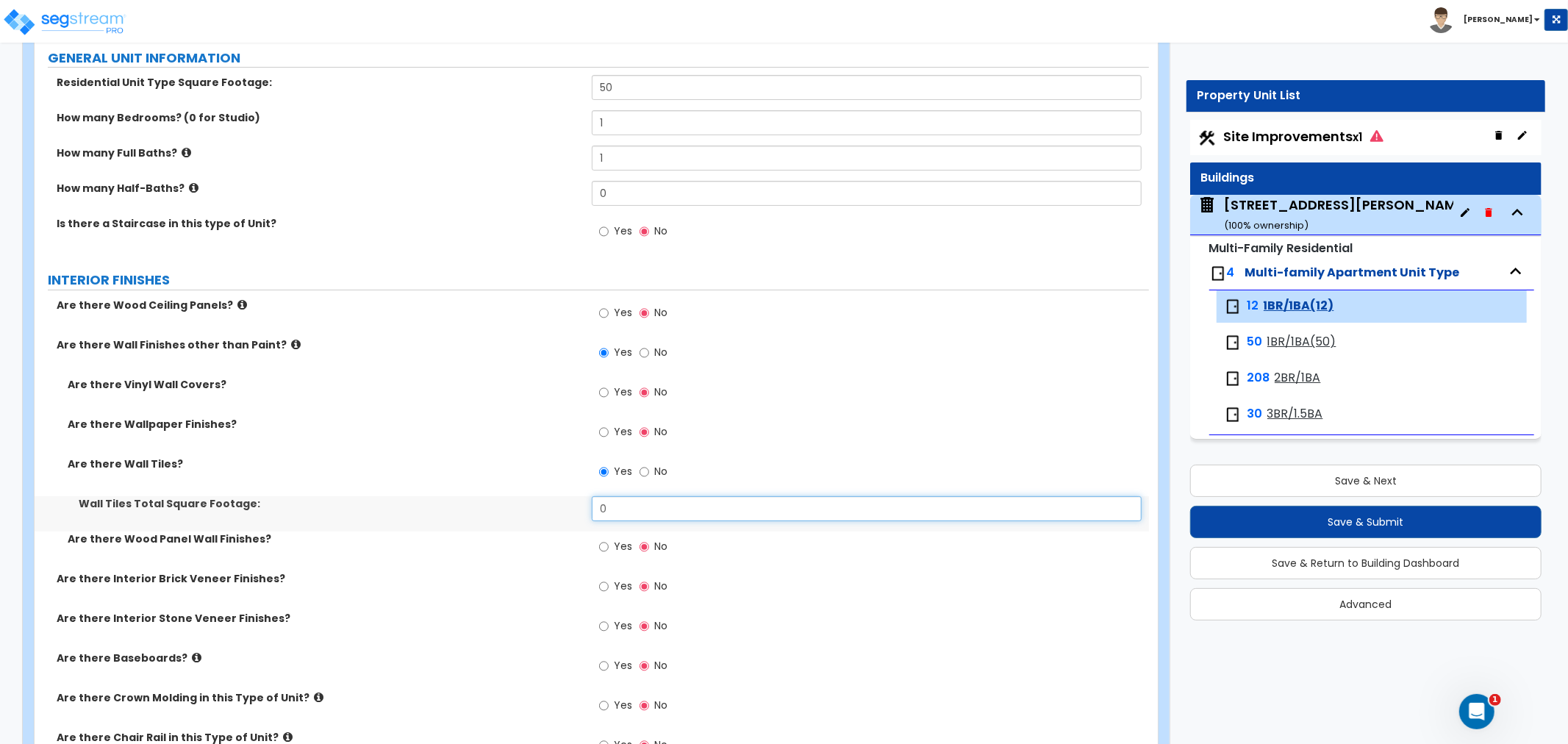
drag, startPoint x: 627, startPoint y: 511, endPoint x: 583, endPoint y: 509, distance: 44.0
click at [583, 509] on div "Wall Tiles Total Square Footage: 0" at bounding box center [591, 514] width 1114 height 35
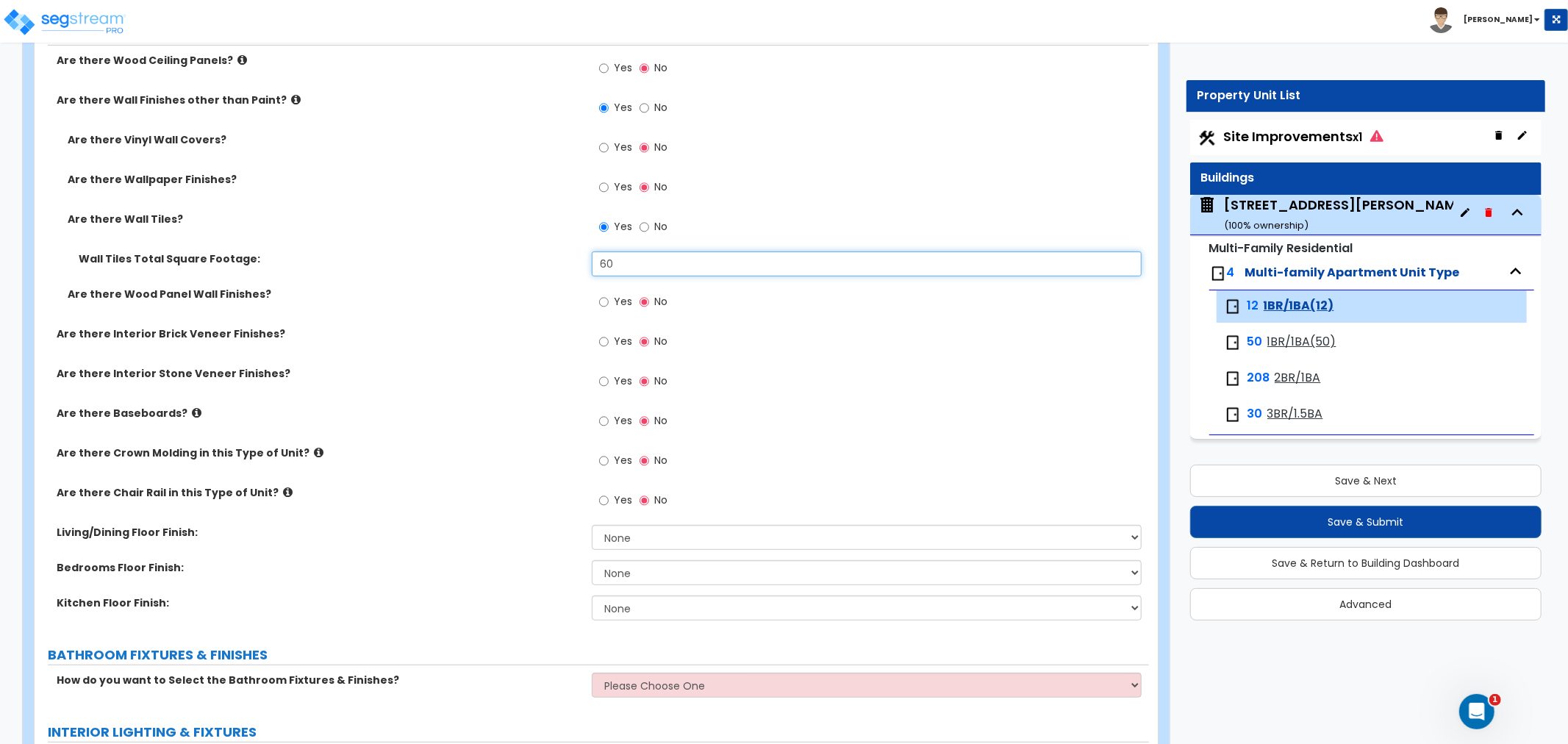
scroll to position [489, 0]
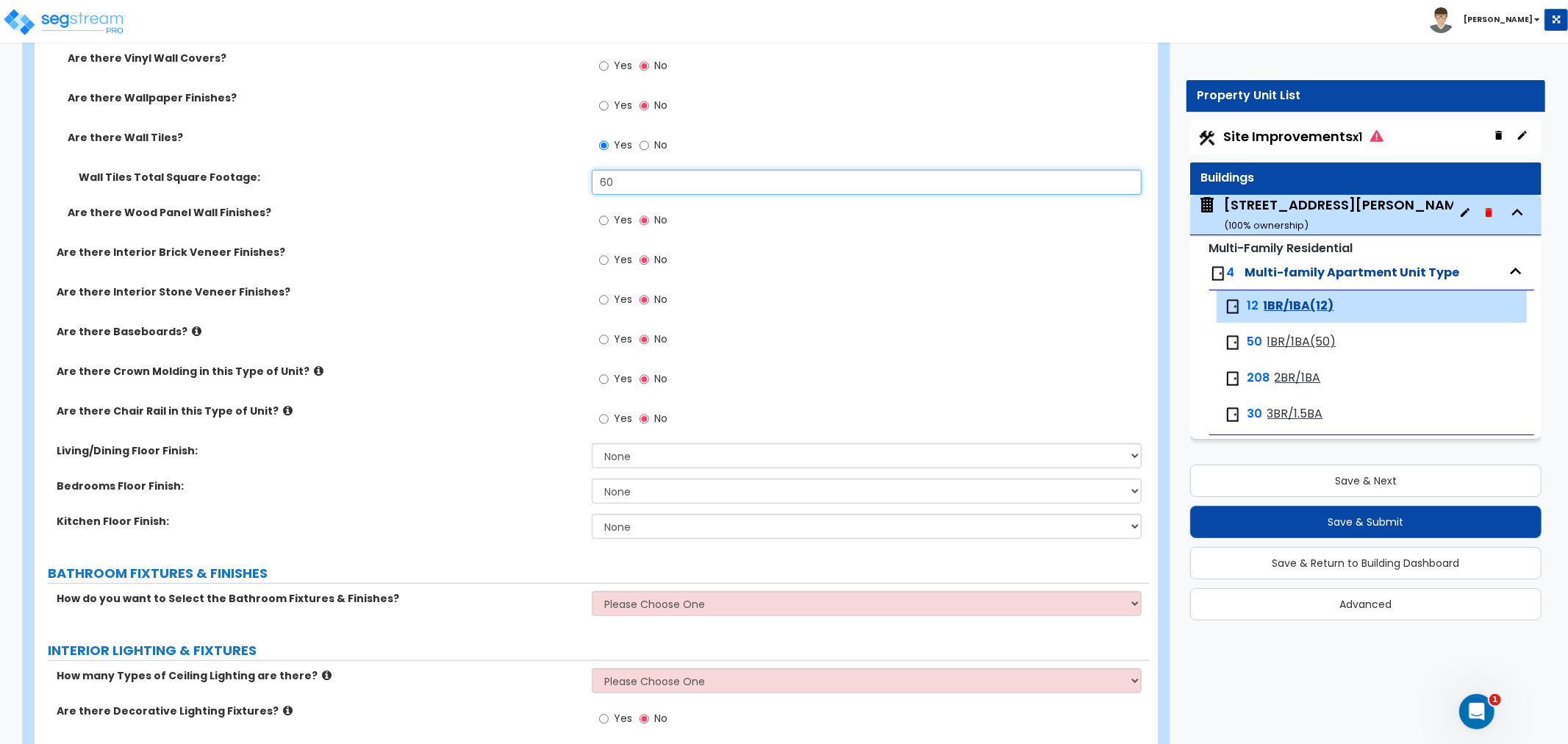
type input "60"
click at [600, 342] on input "Yes" at bounding box center [604, 340] width 10 height 16
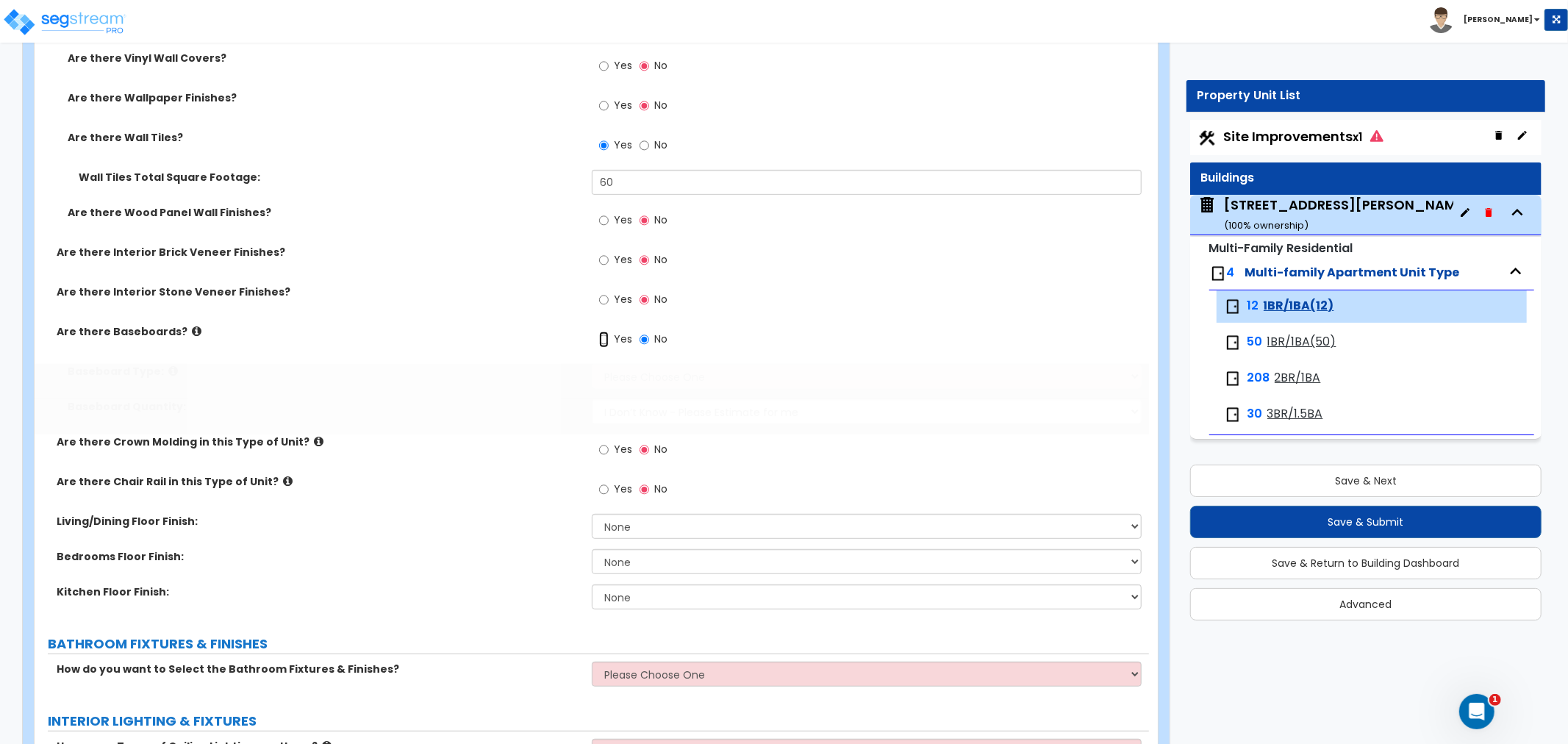
radio input "true"
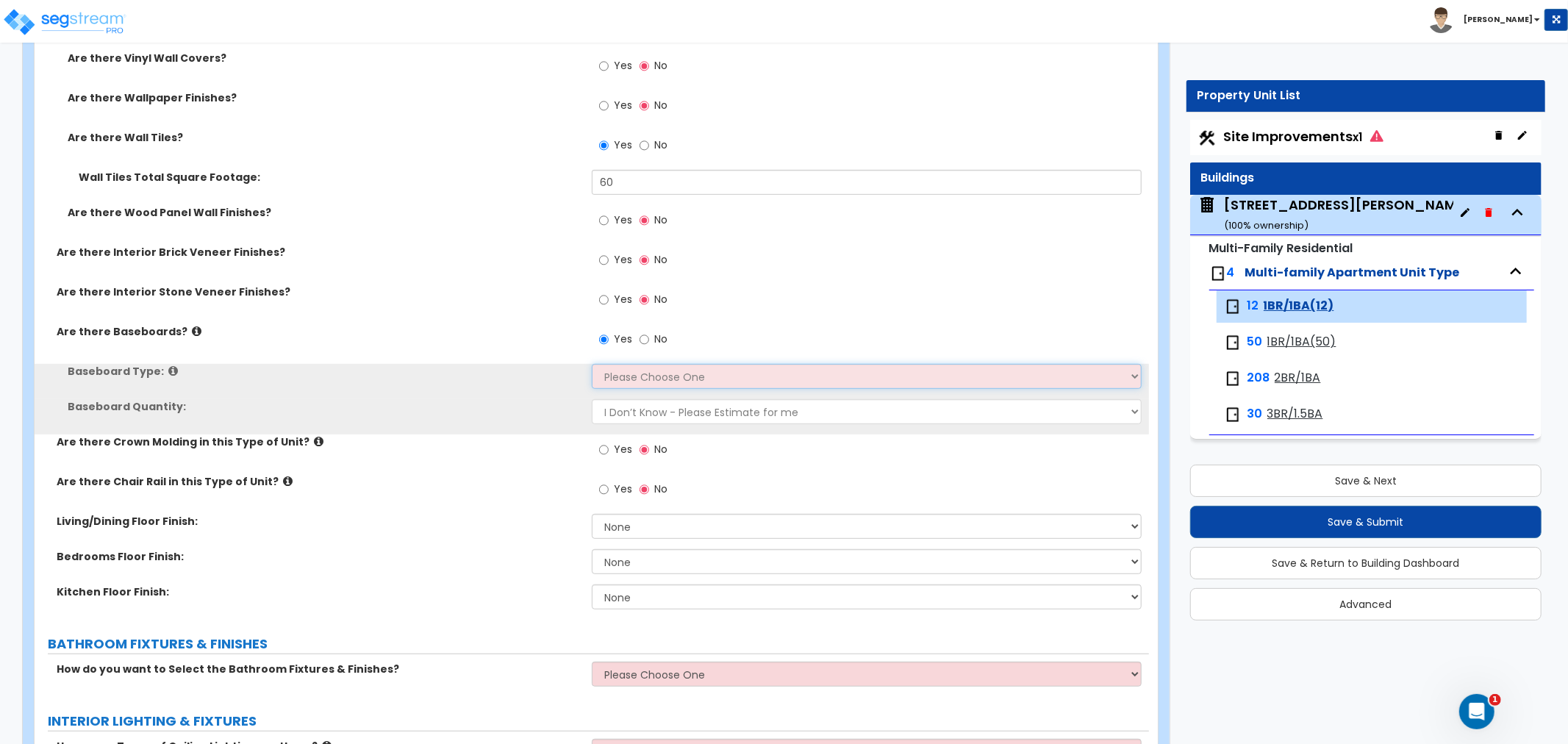
click at [619, 372] on select "Please Choose One Wood Vinyl Carpet Tile" at bounding box center [867, 376] width 550 height 25
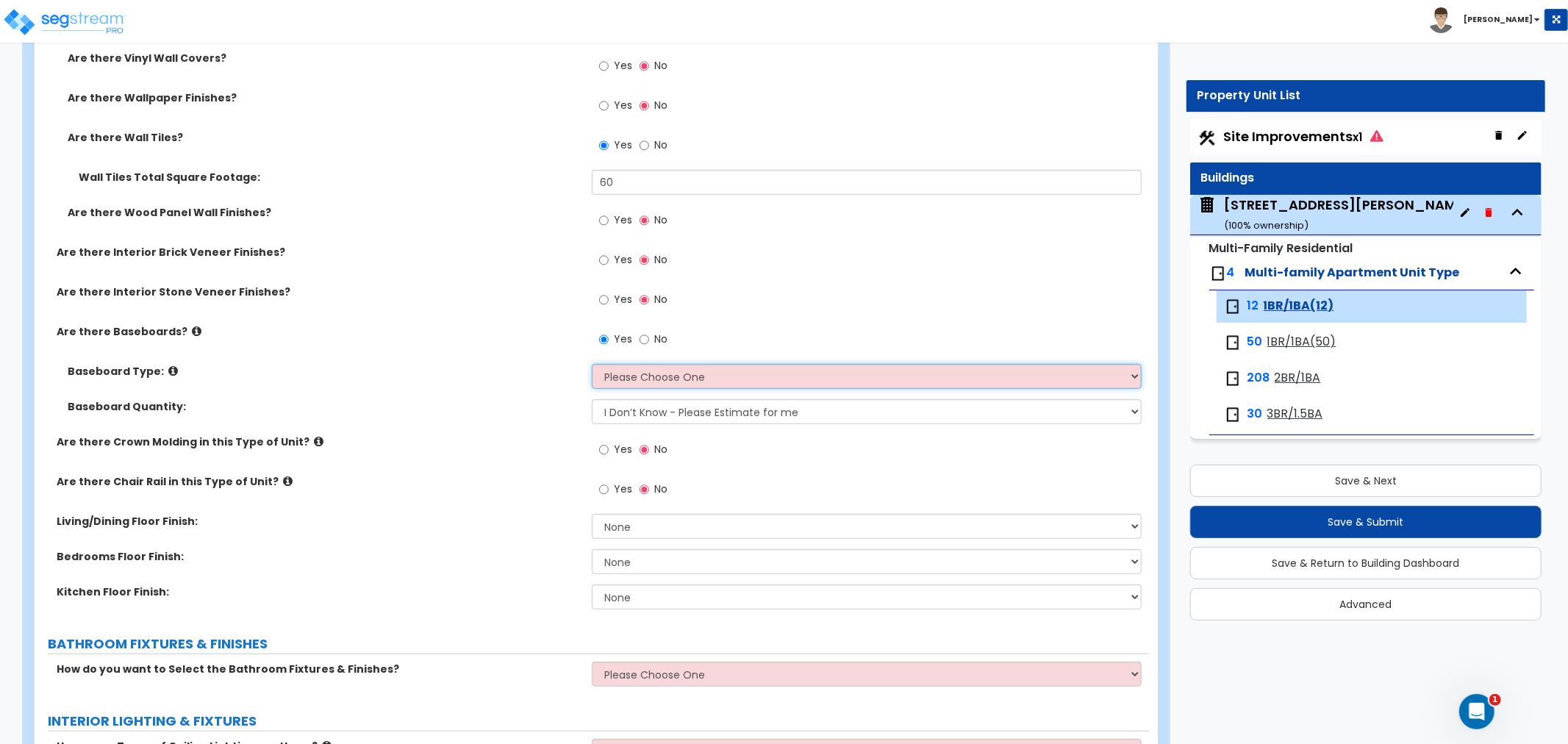
select select "1"
click at [592, 364] on select "Please Choose One Wood Vinyl Carpet Tile" at bounding box center [867, 376] width 550 height 25
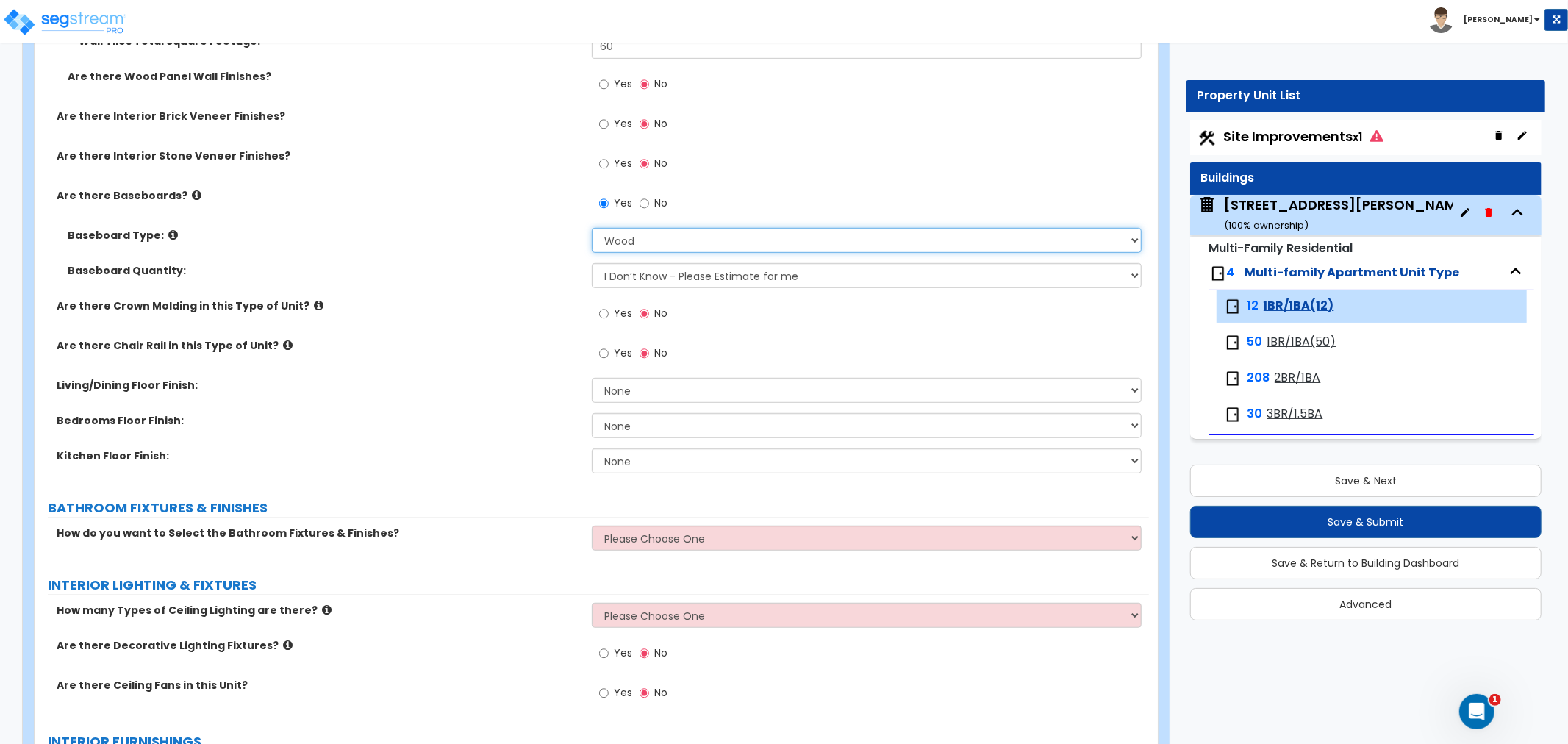
scroll to position [653, 0]
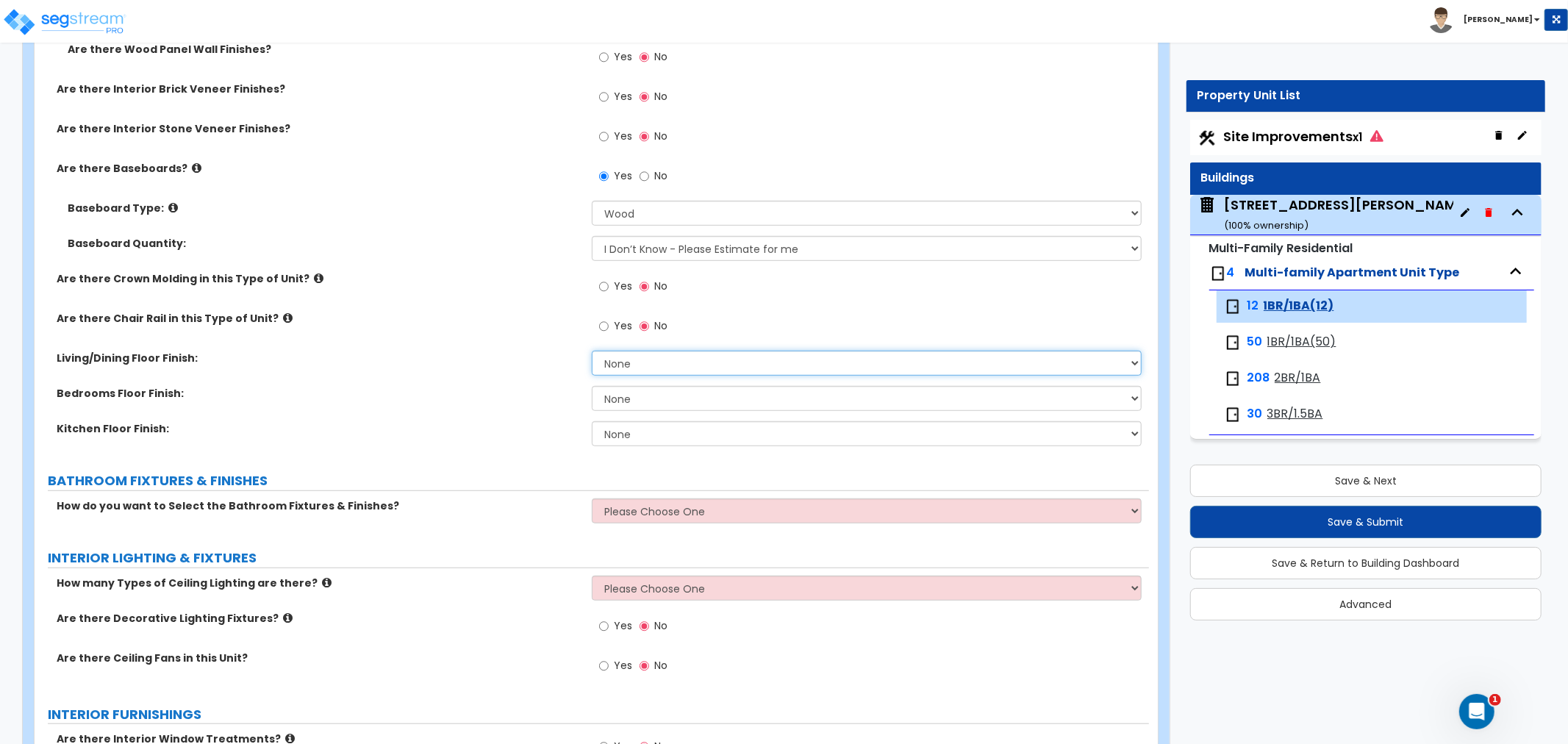
click at [635, 366] on select "None Tile Flooring Hardwood Flooring Resilient Laminate Flooring VCT Flooring S…" at bounding box center [867, 364] width 550 height 25
click at [667, 369] on select "None Tile Flooring Hardwood Flooring Resilient Laminate Flooring VCT Flooring S…" at bounding box center [867, 364] width 550 height 25
select select "3"
click at [592, 351] on select "None Tile Flooring Hardwood Flooring Resilient Laminate Flooring VCT Flooring S…" at bounding box center [867, 364] width 550 height 25
click at [625, 403] on select "None Tile Flooring Hardwood Flooring Resilient Laminate Flooring VCT Flooring S…" at bounding box center [867, 398] width 550 height 25
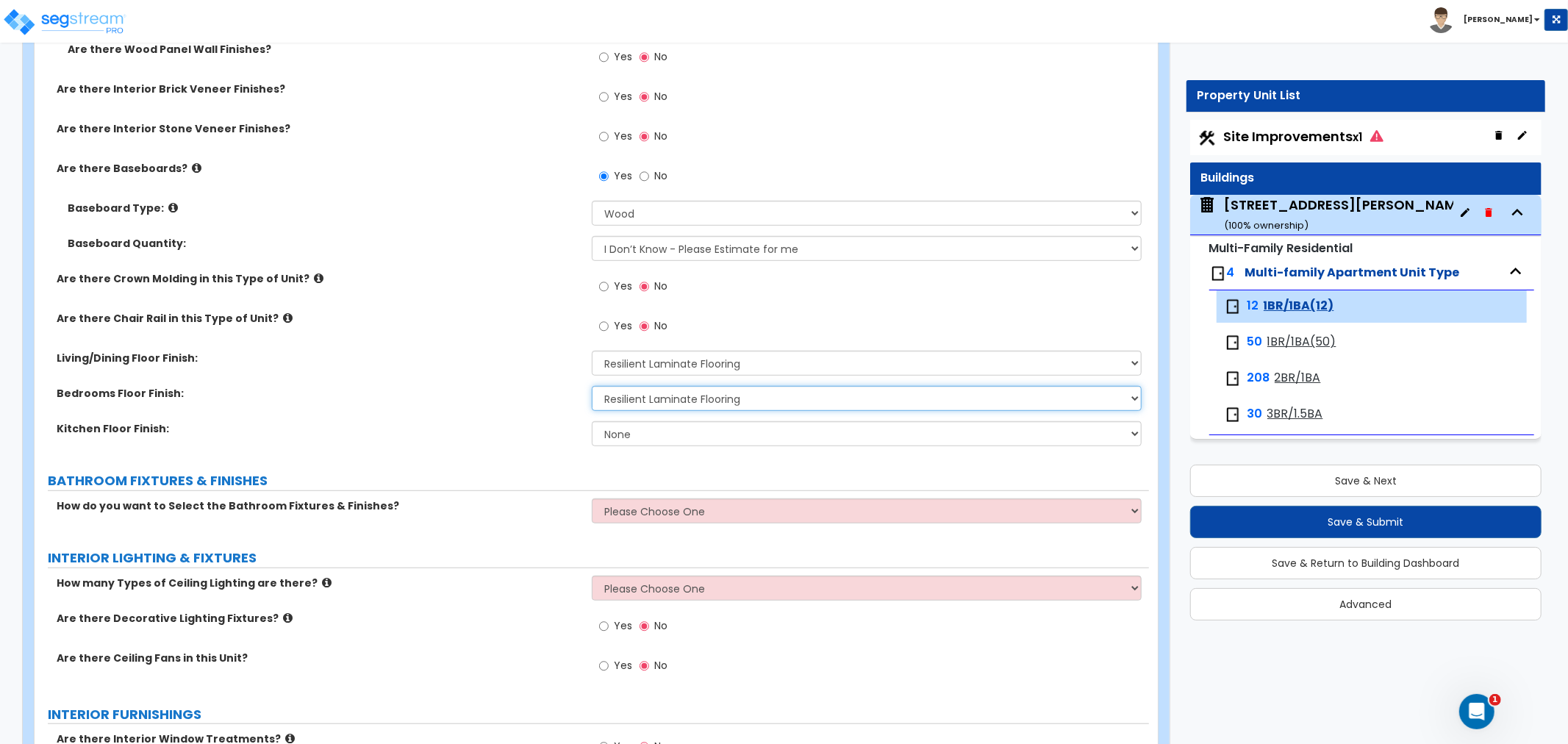
click at [592, 386] on select "None Tile Flooring Hardwood Flooring Resilient Laminate Flooring VCT Flooring S…" at bounding box center [867, 398] width 550 height 25
click at [648, 401] on select "None Tile Flooring Hardwood Flooring Resilient Laminate Flooring VCT Flooring S…" at bounding box center [867, 398] width 550 height 25
select select "5"
click at [592, 386] on select "None Tile Flooring Hardwood Flooring Resilient Laminate Flooring VCT Flooring S…" at bounding box center [867, 398] width 550 height 25
click at [633, 431] on select "None Tile Flooring Hardwood Flooring Resilient Laminate Flooring VCT Flooring S…" at bounding box center [867, 434] width 550 height 25
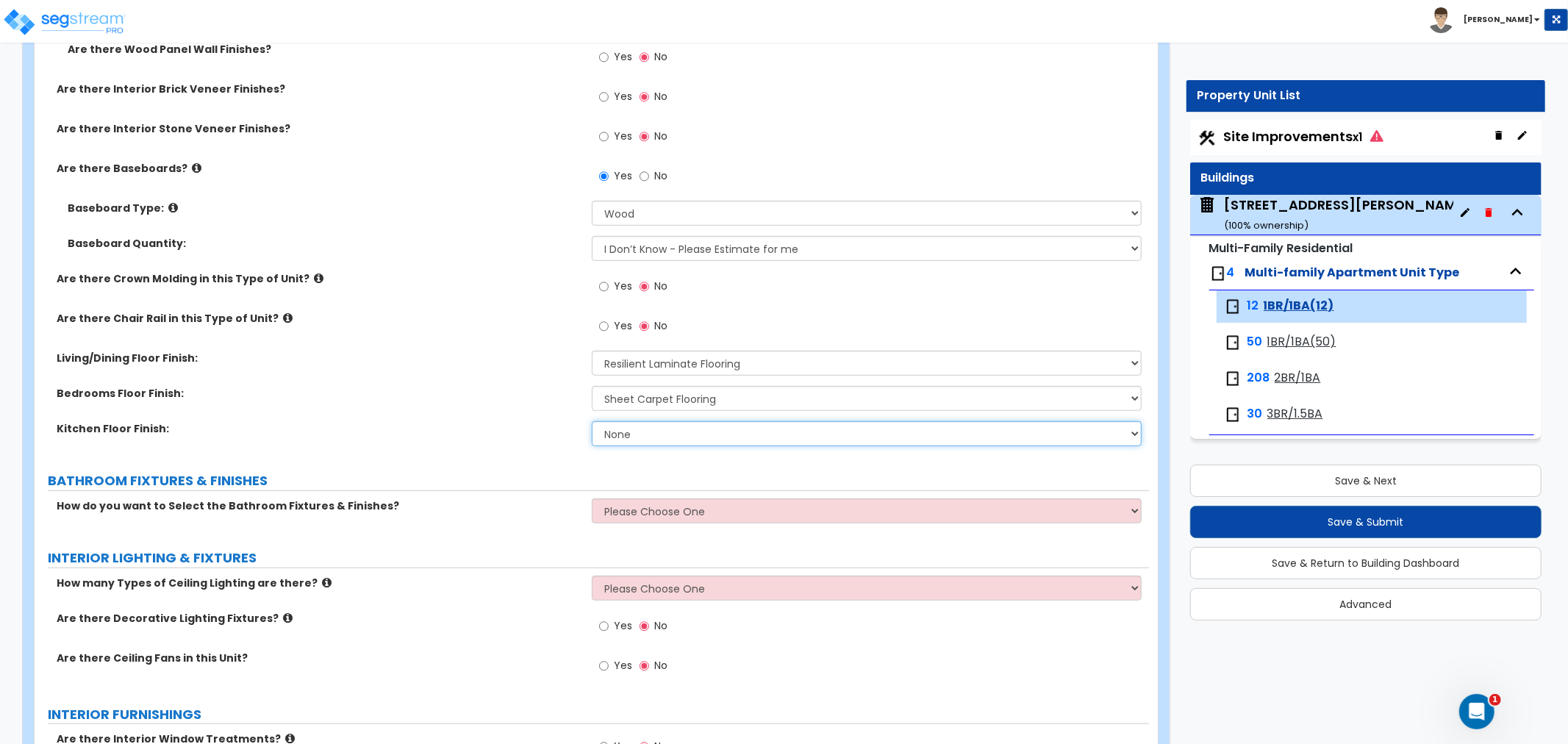
select select "3"
click at [592, 421] on select "None Tile Flooring Hardwood Flooring Resilient Laminate Flooring VCT Flooring S…" at bounding box center [867, 434] width 550 height 25
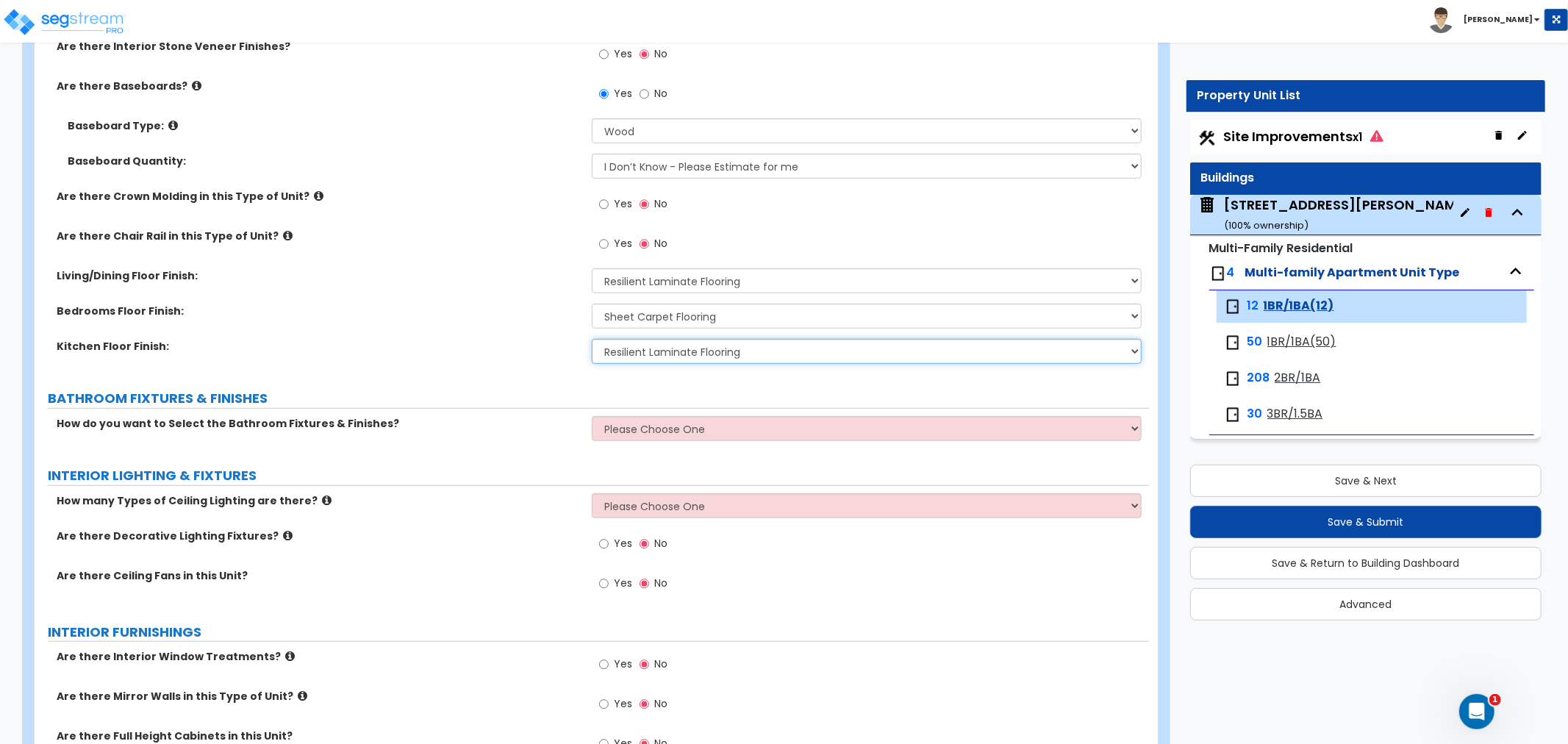
scroll to position [817, 0]
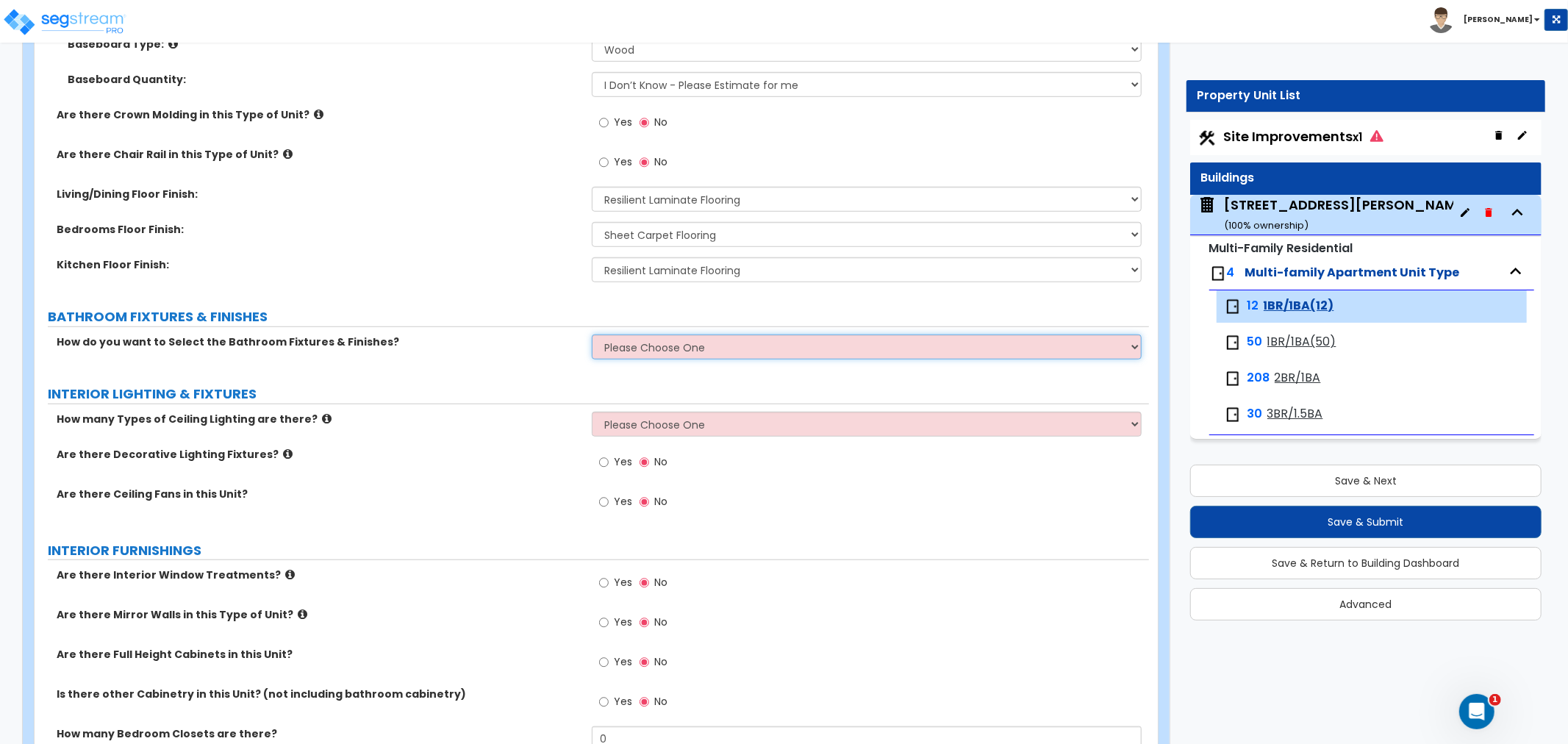
click at [648, 349] on select "Please Choose One Select the type of Fixtures and Finishes only for one Bath an…" at bounding box center [867, 347] width 550 height 25
select select "2"
click at [592, 334] on select "Please Choose One Select the type of Fixtures and Finishes only for one Bath an…" at bounding box center [867, 347] width 550 height 25
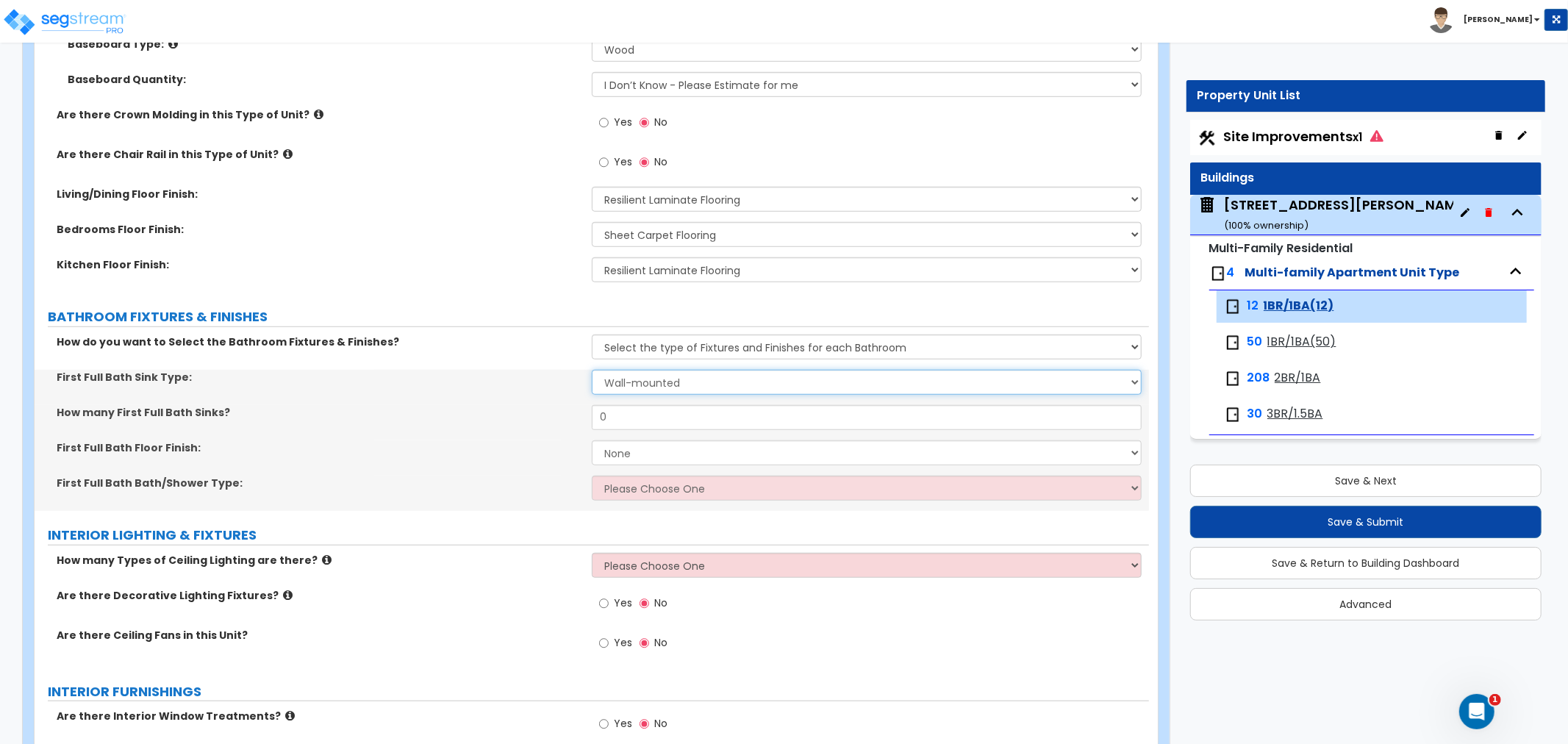
click at [636, 378] on select "Wall-mounted Pedestal-mounted Vanity-mounted" at bounding box center [867, 382] width 550 height 25
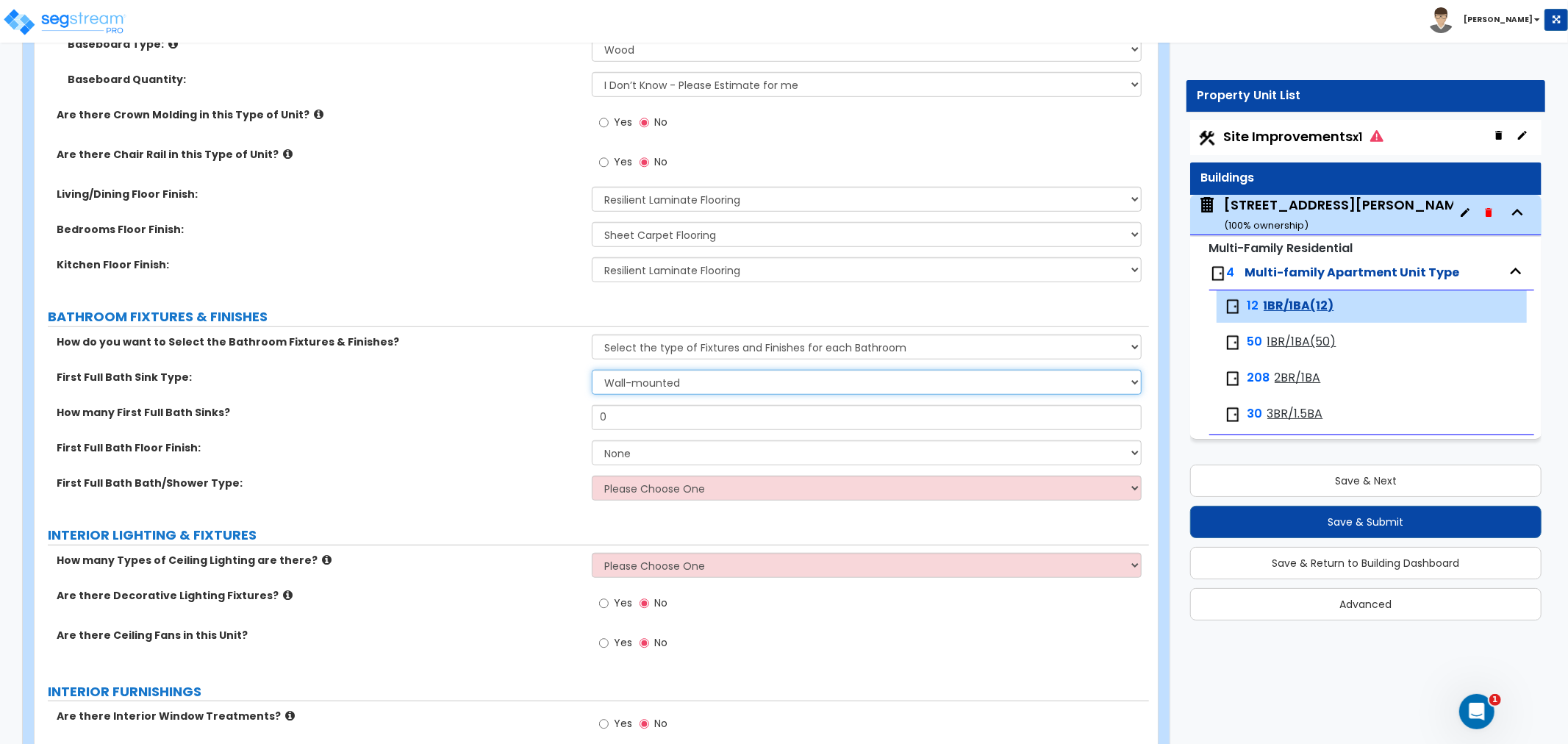
select select "3"
click at [592, 370] on select "Wall-mounted Pedestal-mounted Vanity-mounted" at bounding box center [867, 382] width 550 height 25
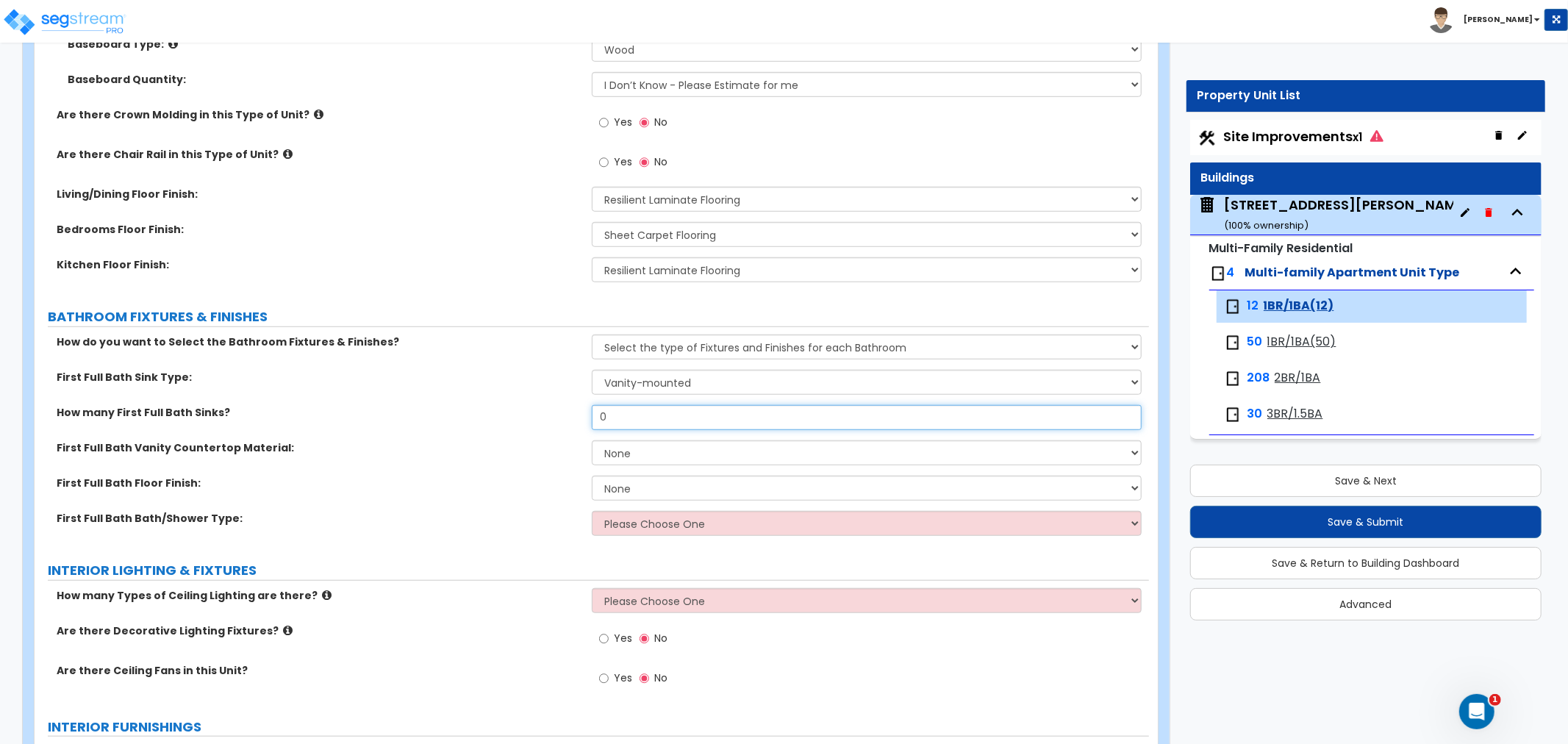
click at [635, 419] on input "0" at bounding box center [867, 418] width 550 height 25
drag, startPoint x: 635, startPoint y: 419, endPoint x: 564, endPoint y: 428, distance: 71.6
click at [564, 428] on div "How many First Full Bath Sinks? 0" at bounding box center [591, 423] width 1114 height 35
type input "1"
click at [623, 446] on select "None Plastic Laminate Solid Surface Stone Quartz Marble Tile Wood" at bounding box center [867, 453] width 550 height 25
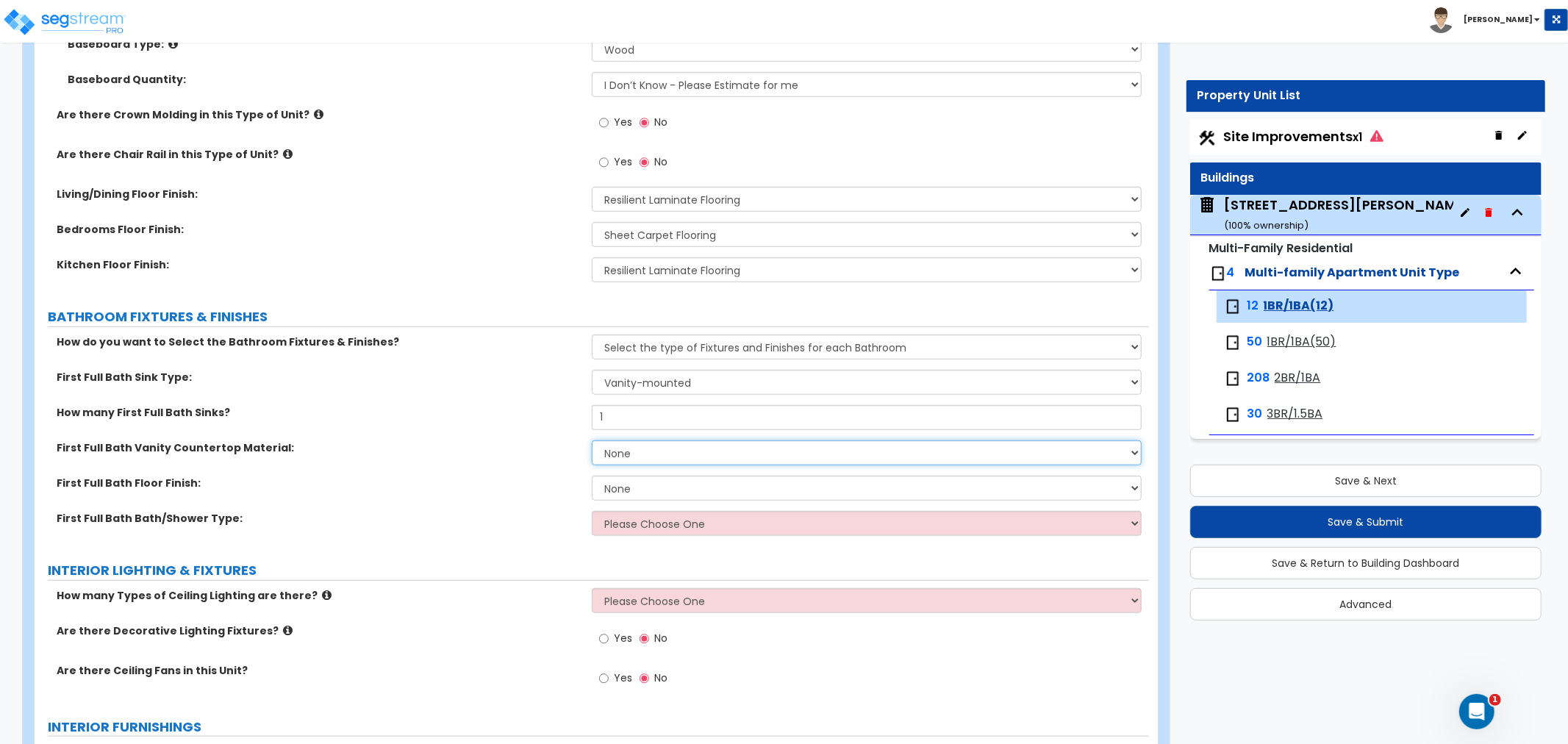
select select "1"
click at [592, 441] on select "None Plastic Laminate Solid Surface Stone Quartz Marble Tile Wood" at bounding box center [867, 453] width 550 height 25
click at [620, 489] on select "None Tile Flooring Hardwood Flooring Resilient Laminate Flooring VCT Flooring S…" at bounding box center [867, 489] width 550 height 25
select select "1"
click at [592, 476] on select "None Tile Flooring Hardwood Flooring Resilient Laminate Flooring VCT Flooring S…" at bounding box center [867, 489] width 550 height 25
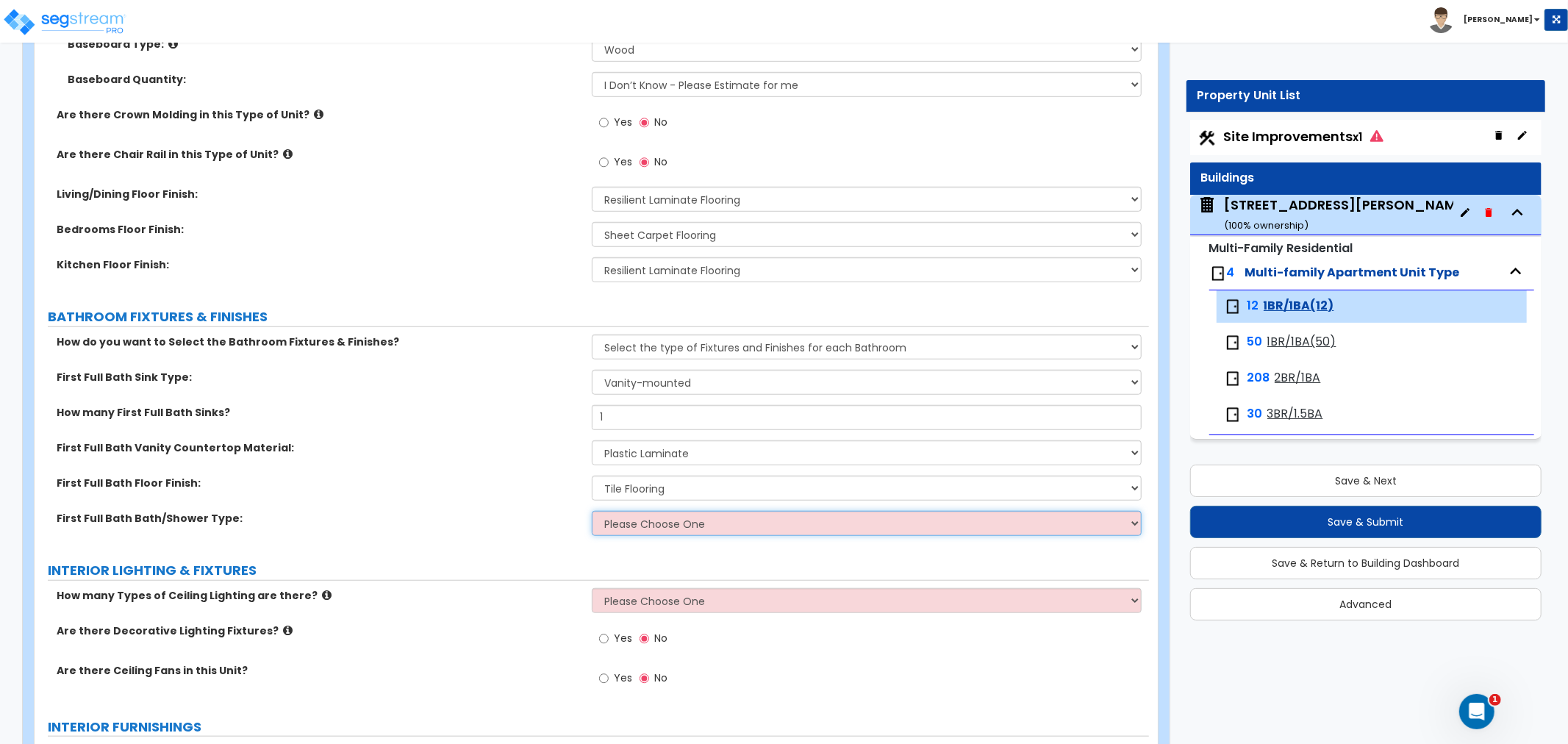
click at [625, 516] on select "Please Choose One Standalone Shower Bathtub - Shower Combo" at bounding box center [867, 523] width 550 height 25
select select "2"
click at [592, 511] on select "Please Choose One Standalone Shower Bathtub - Shower Combo" at bounding box center [867, 523] width 550 height 25
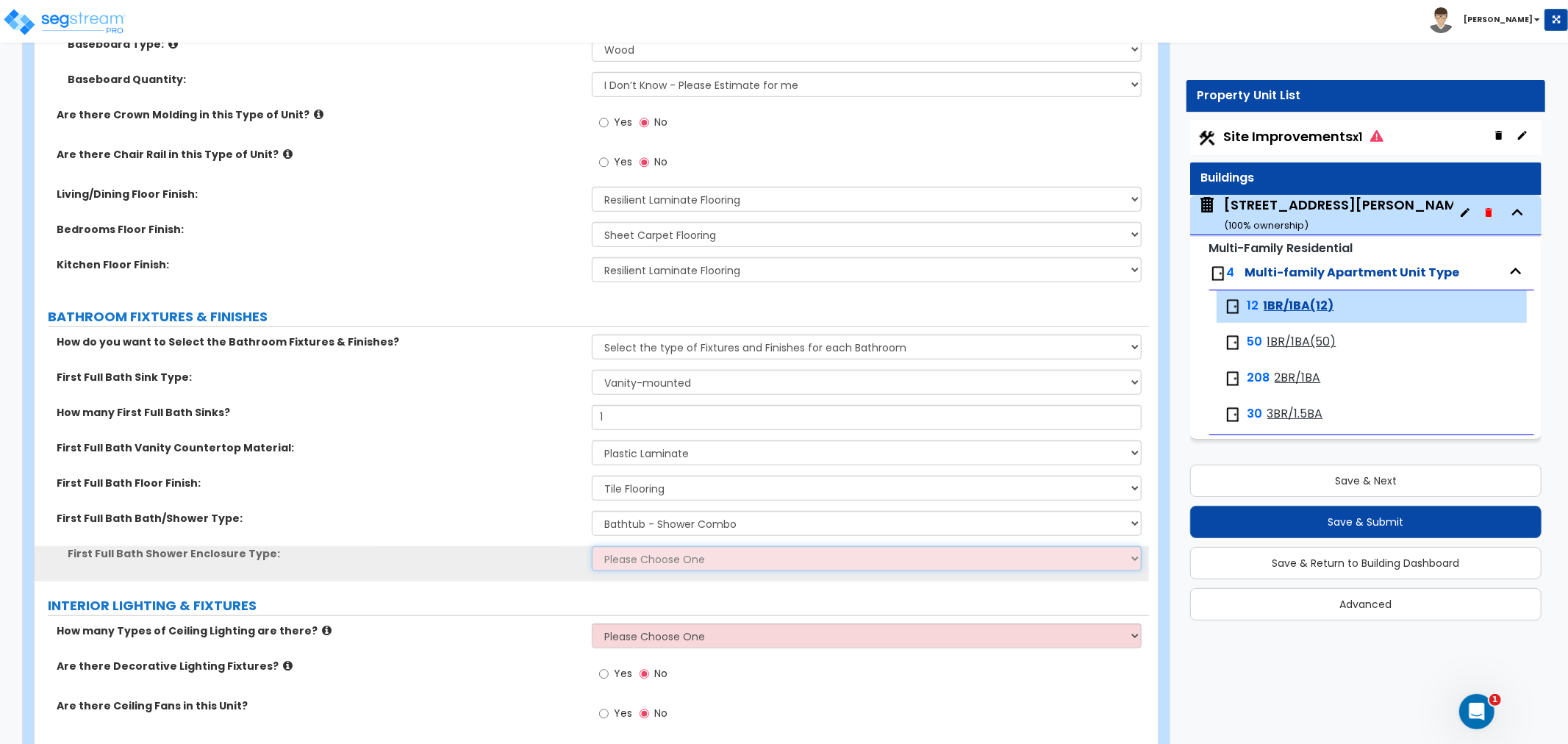
click at [652, 567] on select "Please Choose One Curtain & [PERSON_NAME] Sliding Doors Glass Hinged Doors" at bounding box center [867, 559] width 550 height 25
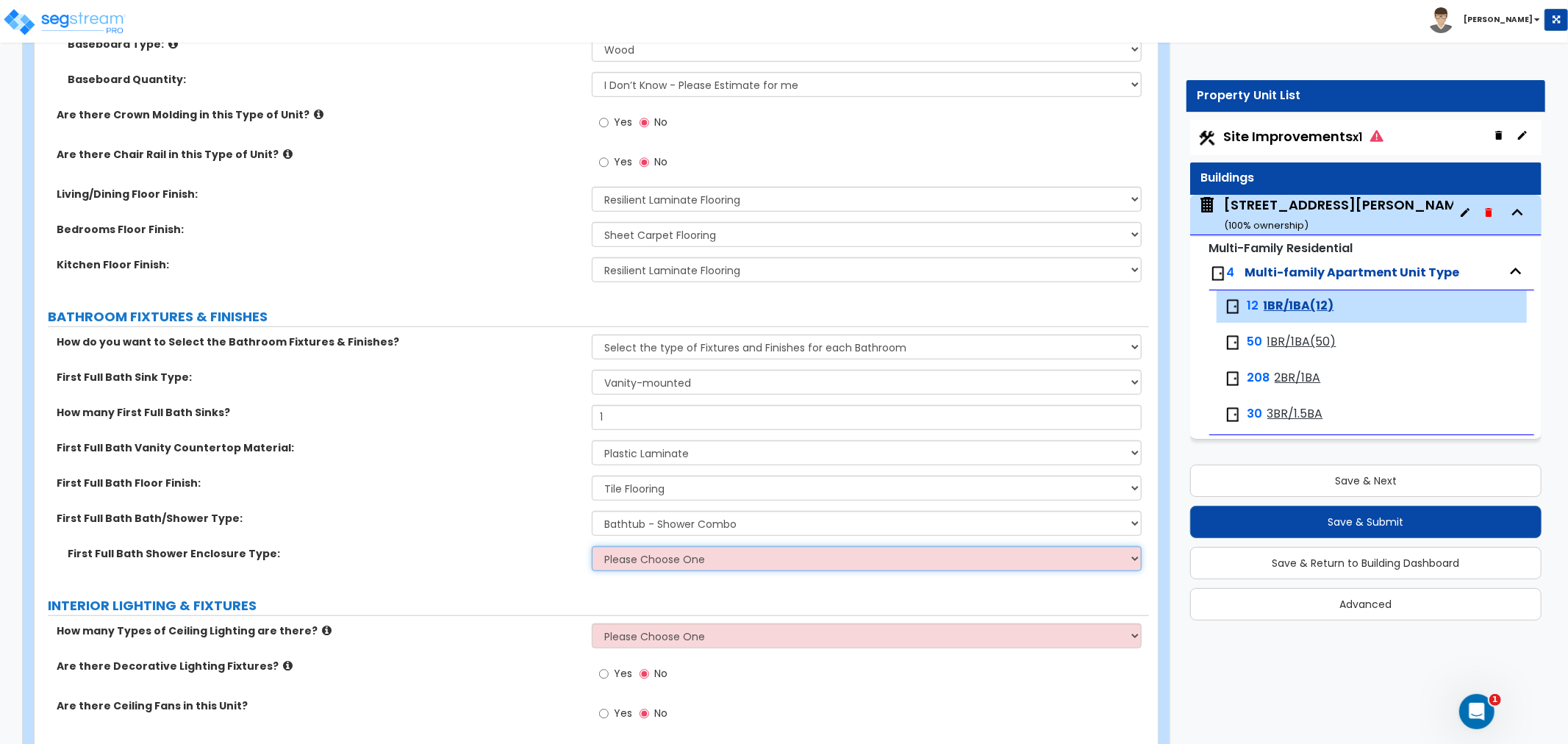
select select "1"
click at [592, 546] on select "Please Choose One Curtain & [PERSON_NAME] Sliding Doors Glass Hinged Doors" at bounding box center [867, 559] width 550 height 25
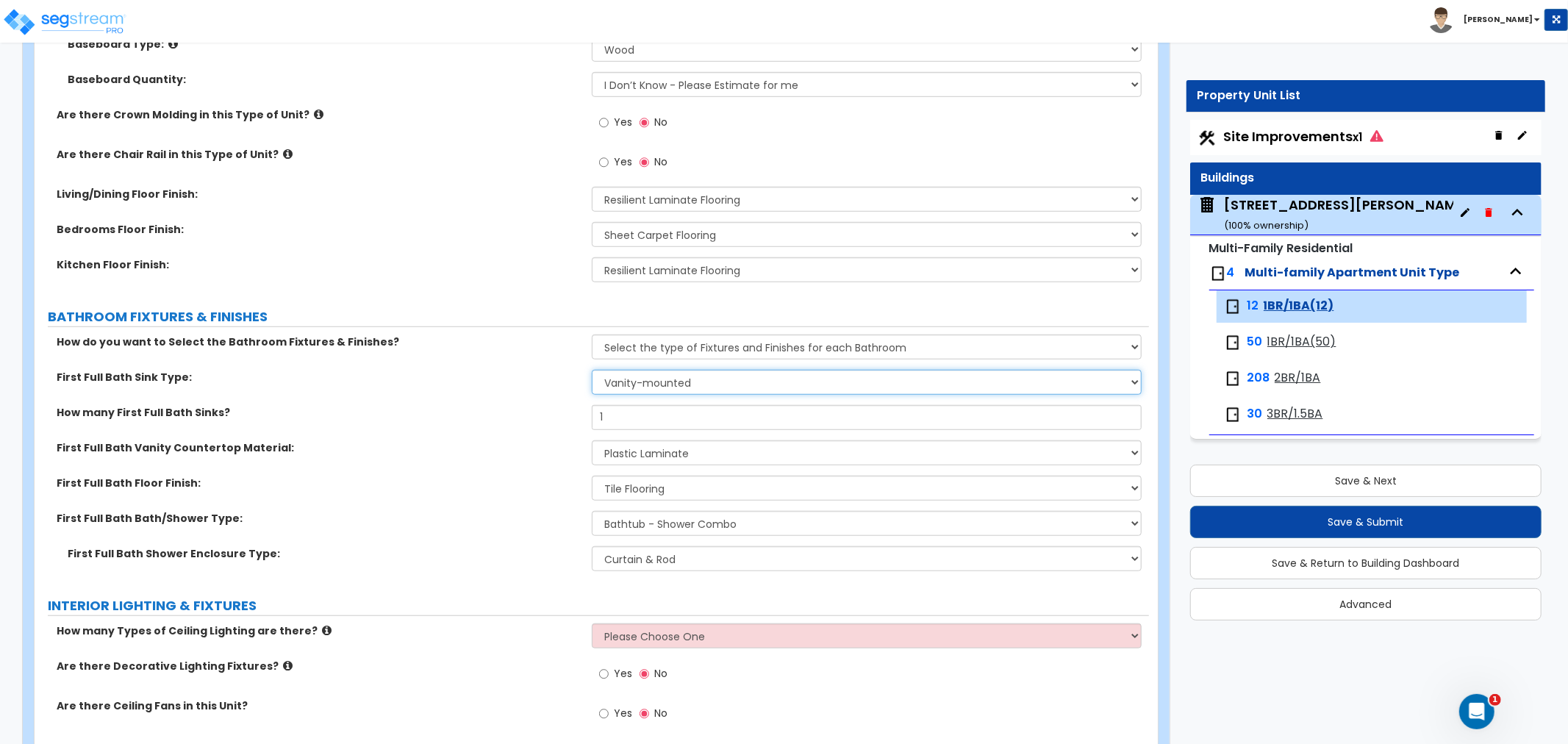
click at [673, 386] on select "Wall-mounted Pedestal-mounted Vanity-mounted" at bounding box center [867, 382] width 550 height 25
select select "1"
click at [592, 370] on select "Wall-mounted Pedestal-mounted Vanity-mounted" at bounding box center [867, 382] width 550 height 25
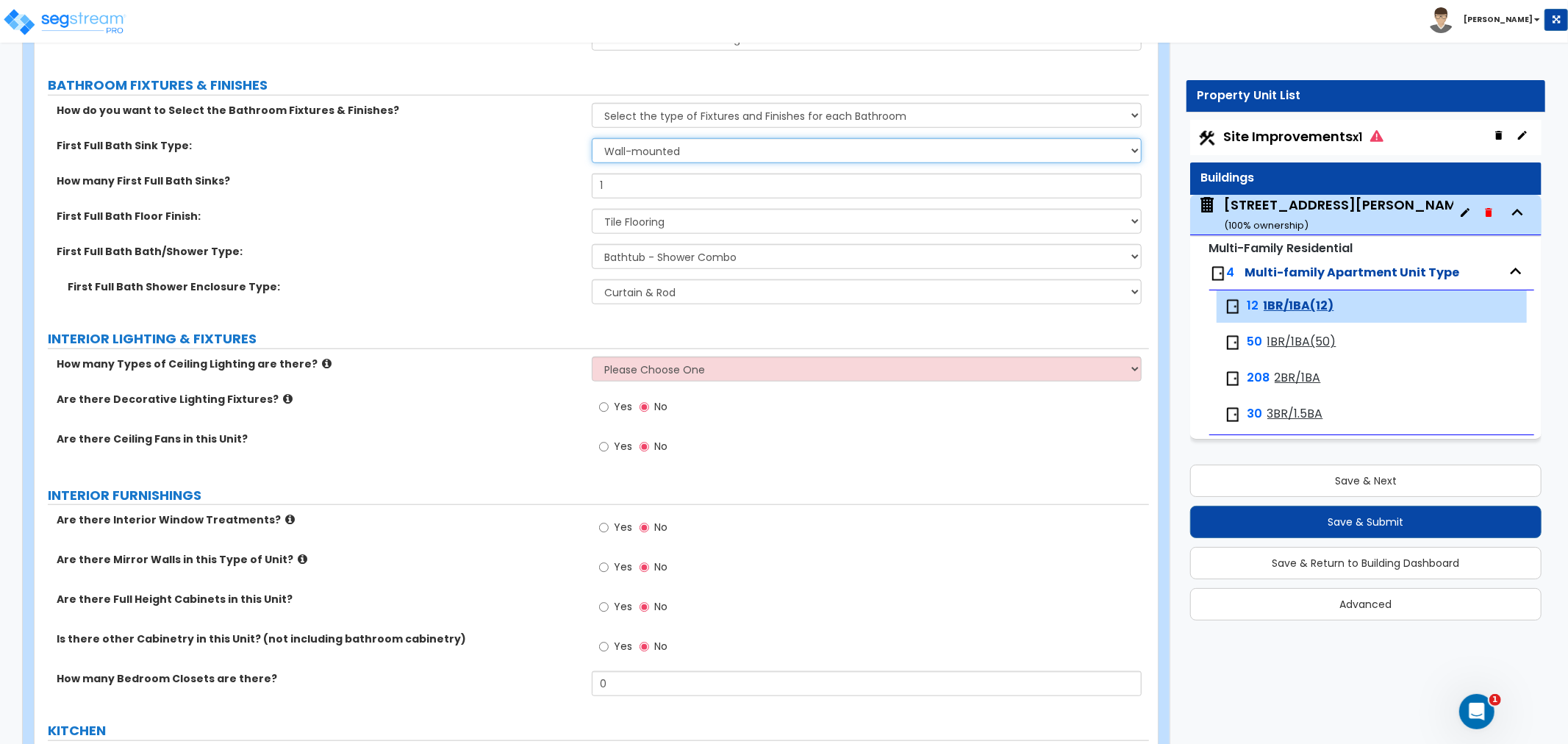
scroll to position [1061, 0]
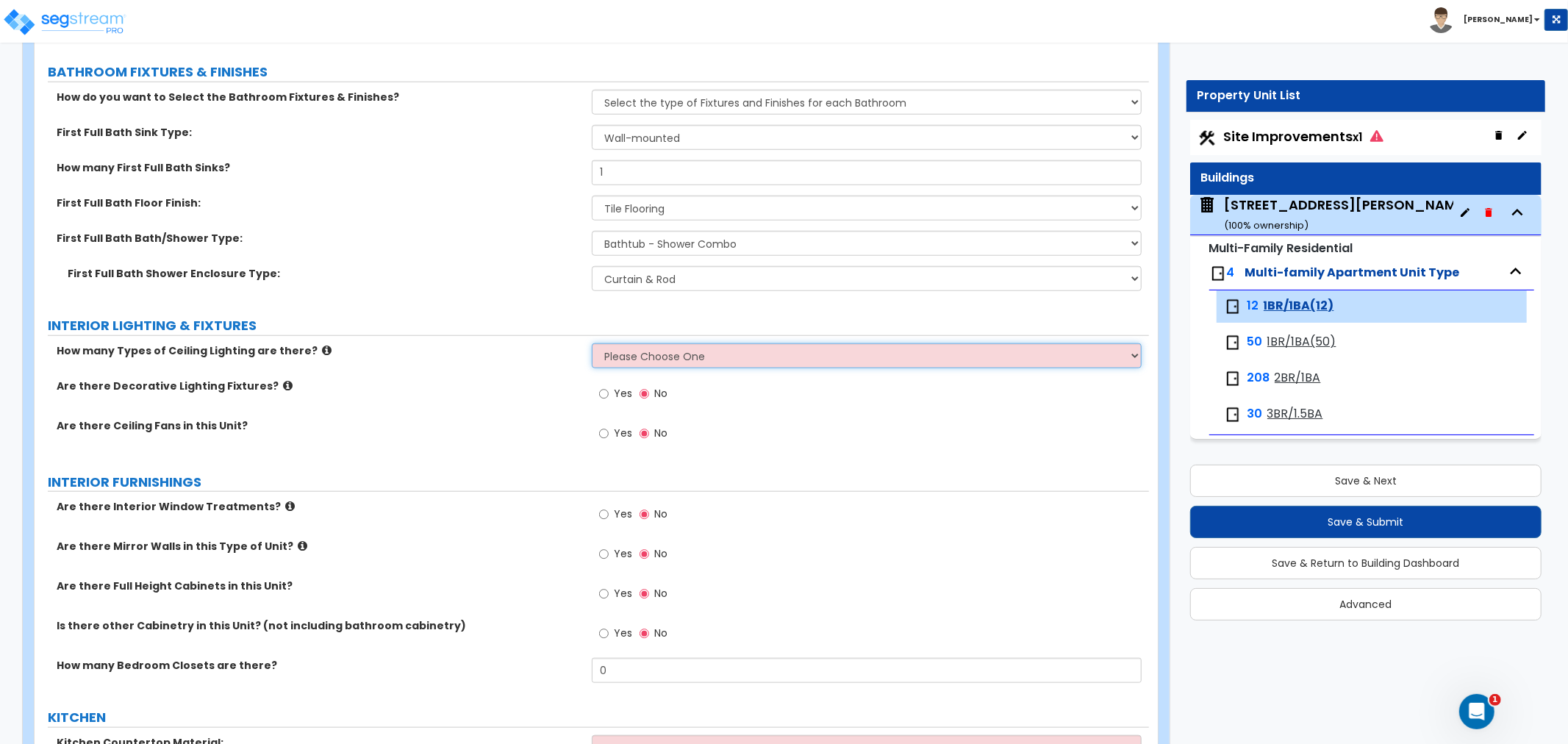
click at [665, 354] on select "Please Choose One 1 2 3" at bounding box center [867, 356] width 550 height 25
select select "1"
click at [592, 343] on select "Please Choose One 1 2 3" at bounding box center [867, 356] width 550 height 25
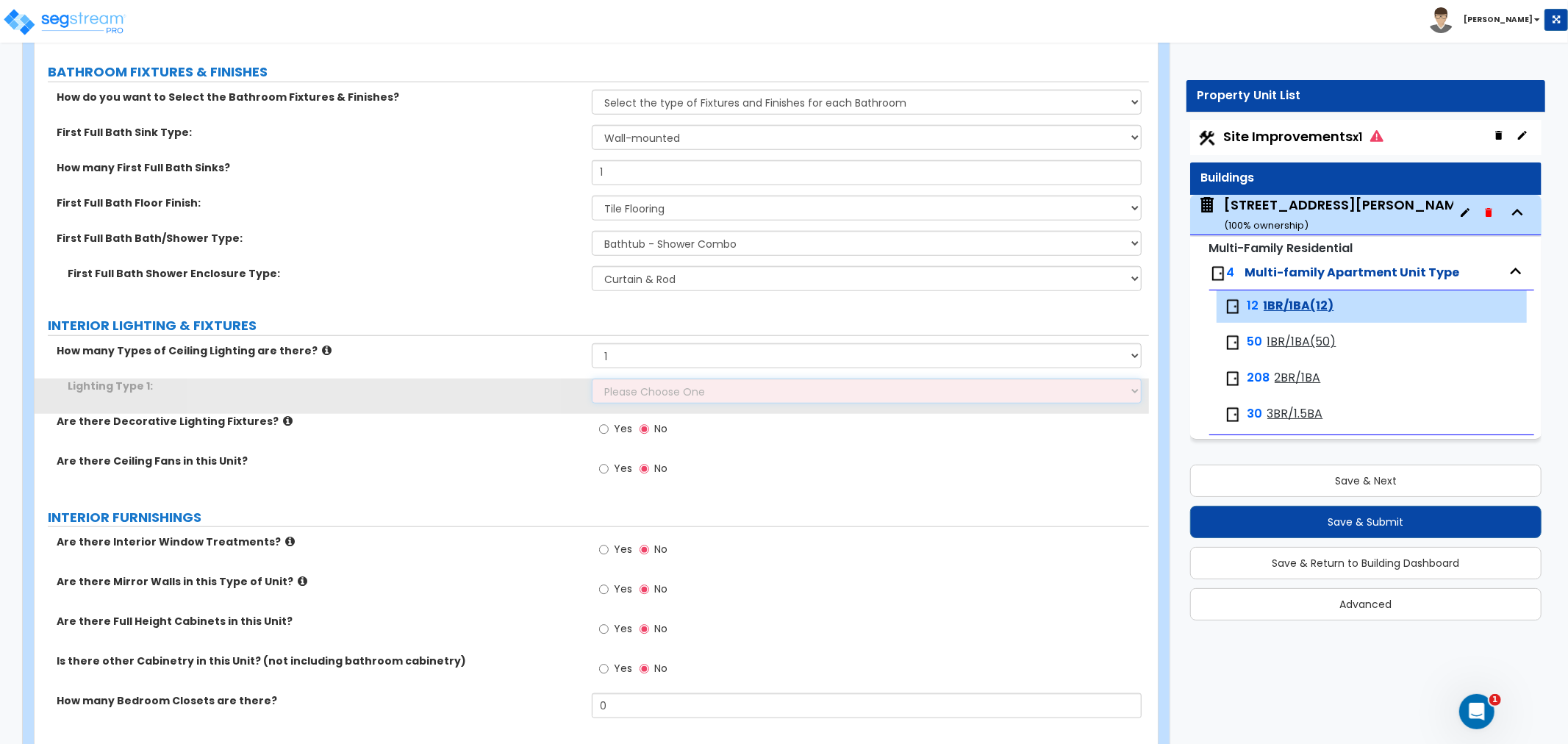
click at [622, 387] on select "Please Choose One LED Surface-Mounted LED Recessed Fluorescent Surface-Mounted …" at bounding box center [867, 391] width 550 height 25
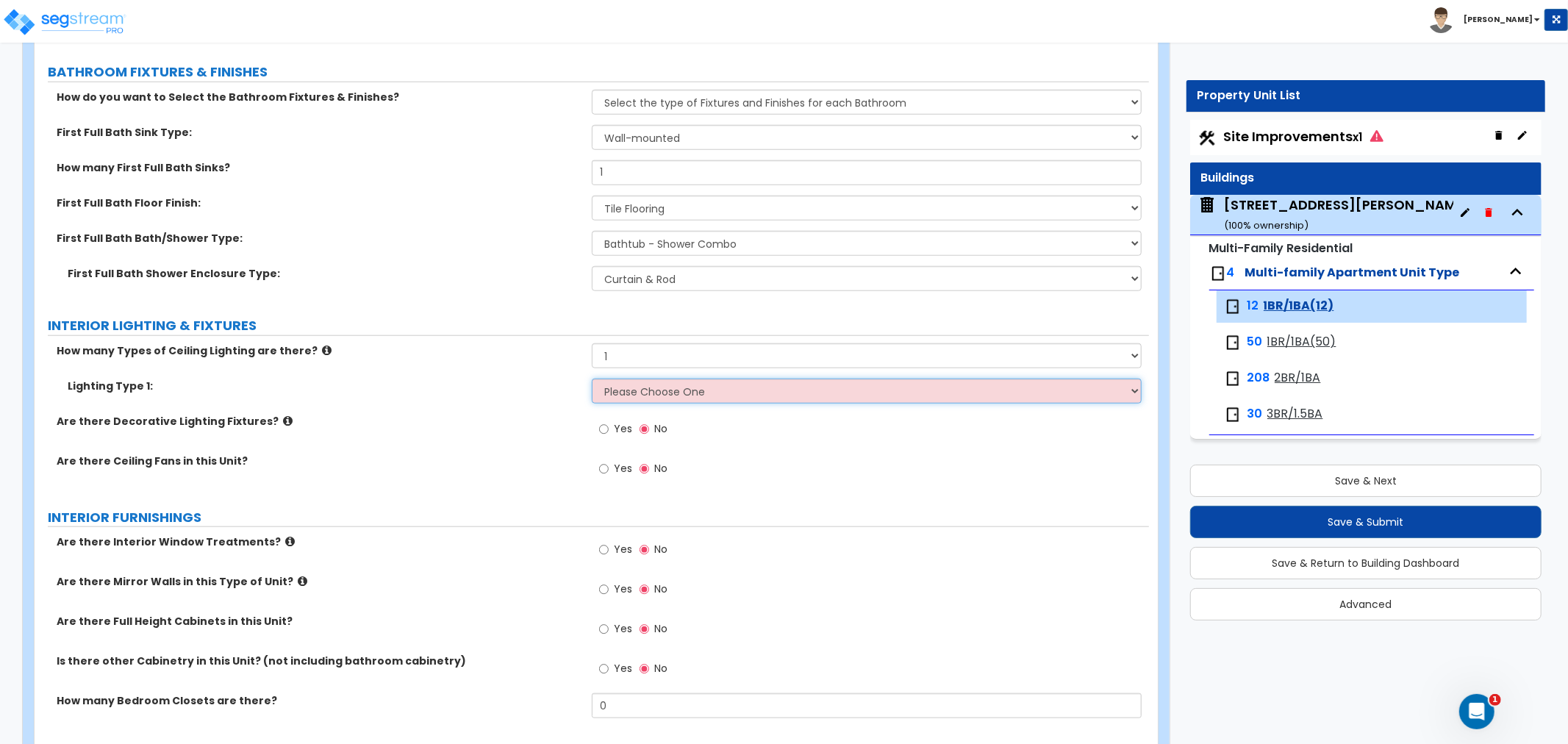
select select "5"
click at [592, 379] on select "Please Choose One LED Surface-Mounted LED Recessed Fluorescent Surface-Mounted …" at bounding box center [867, 391] width 550 height 25
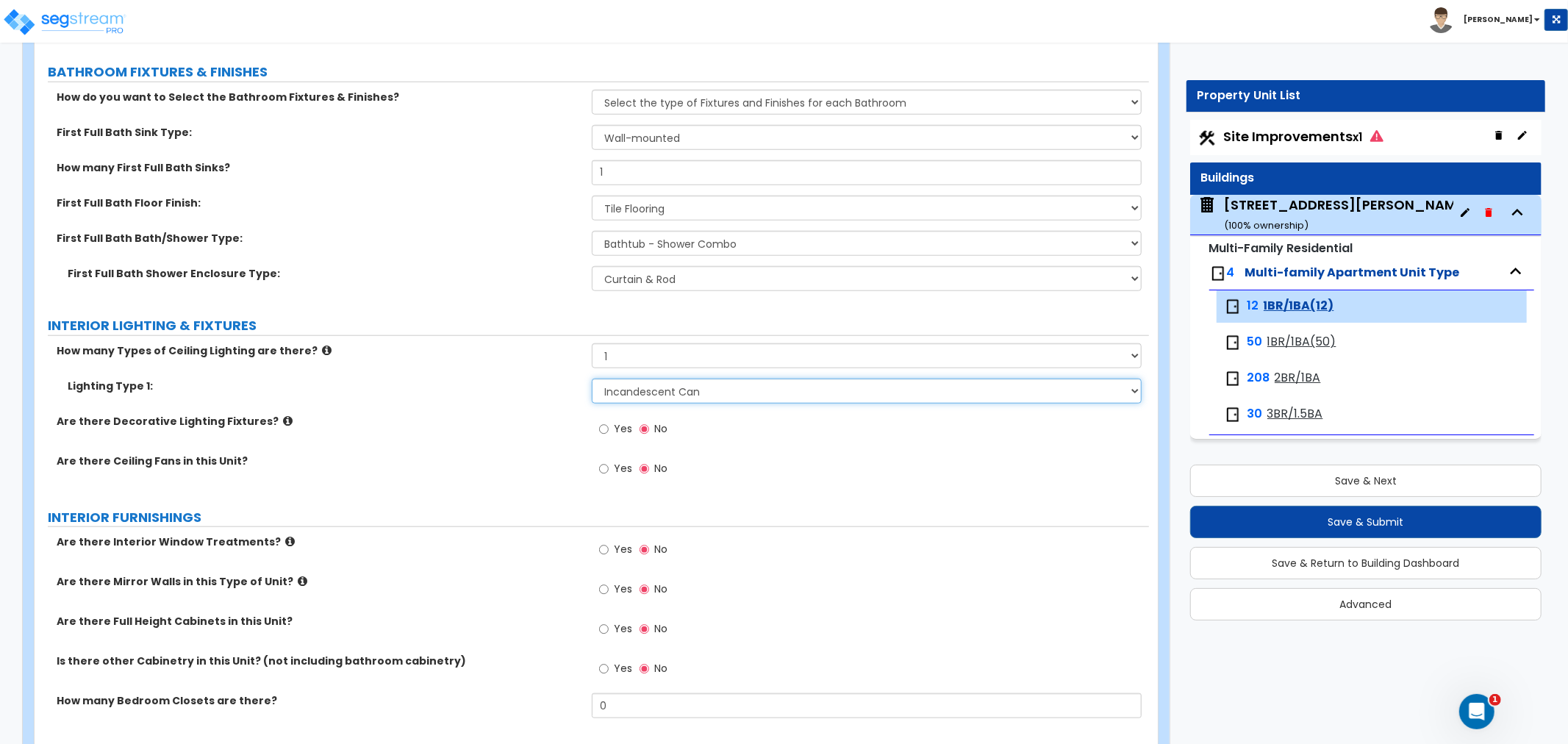
click at [644, 388] on select "Please Choose One LED Surface-Mounted LED Recessed Fluorescent Surface-Mounted …" at bounding box center [867, 391] width 550 height 25
click at [592, 379] on select "Please Choose One LED Surface-Mounted LED Recessed Fluorescent Surface-Mounted …" at bounding box center [867, 391] width 550 height 25
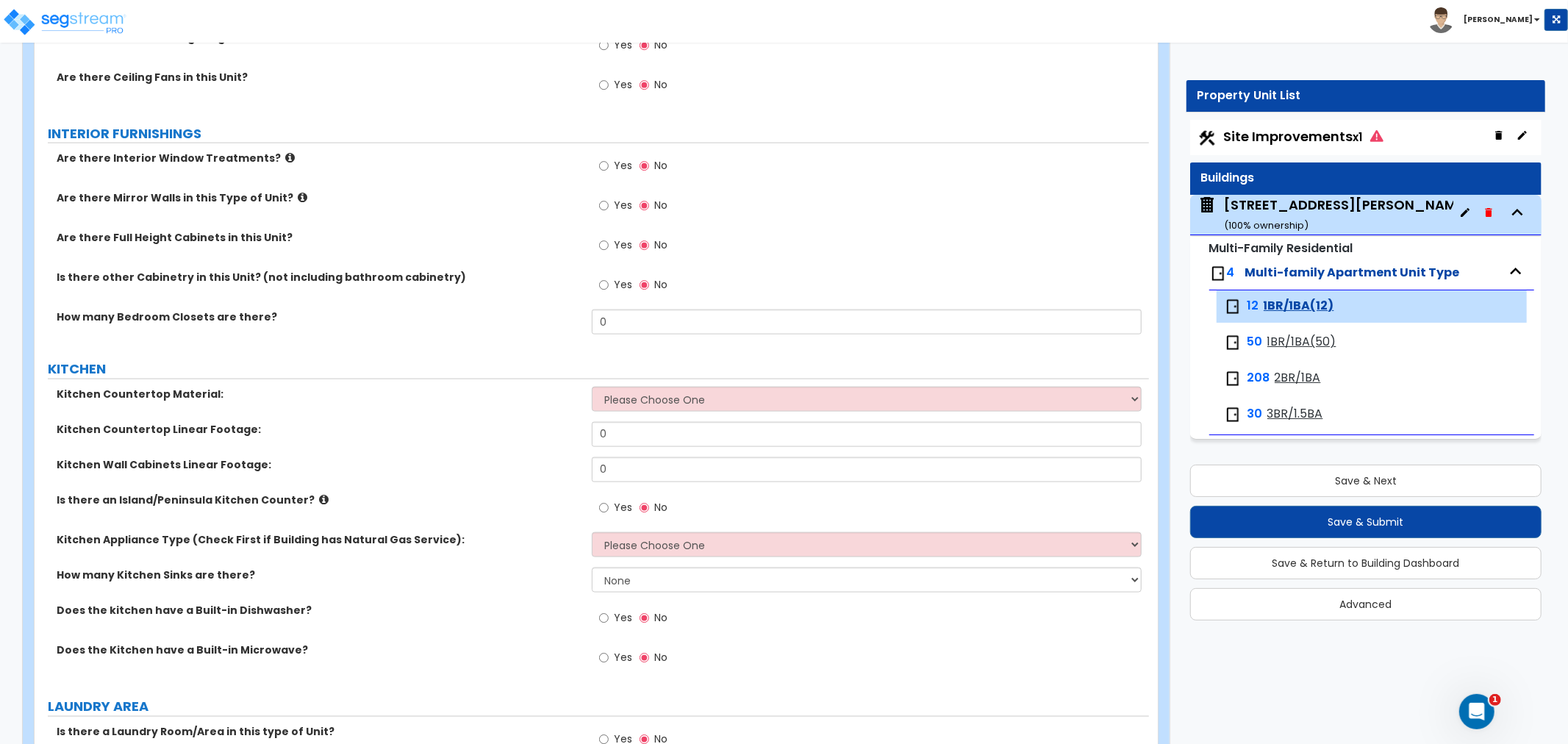
scroll to position [1471, 0]
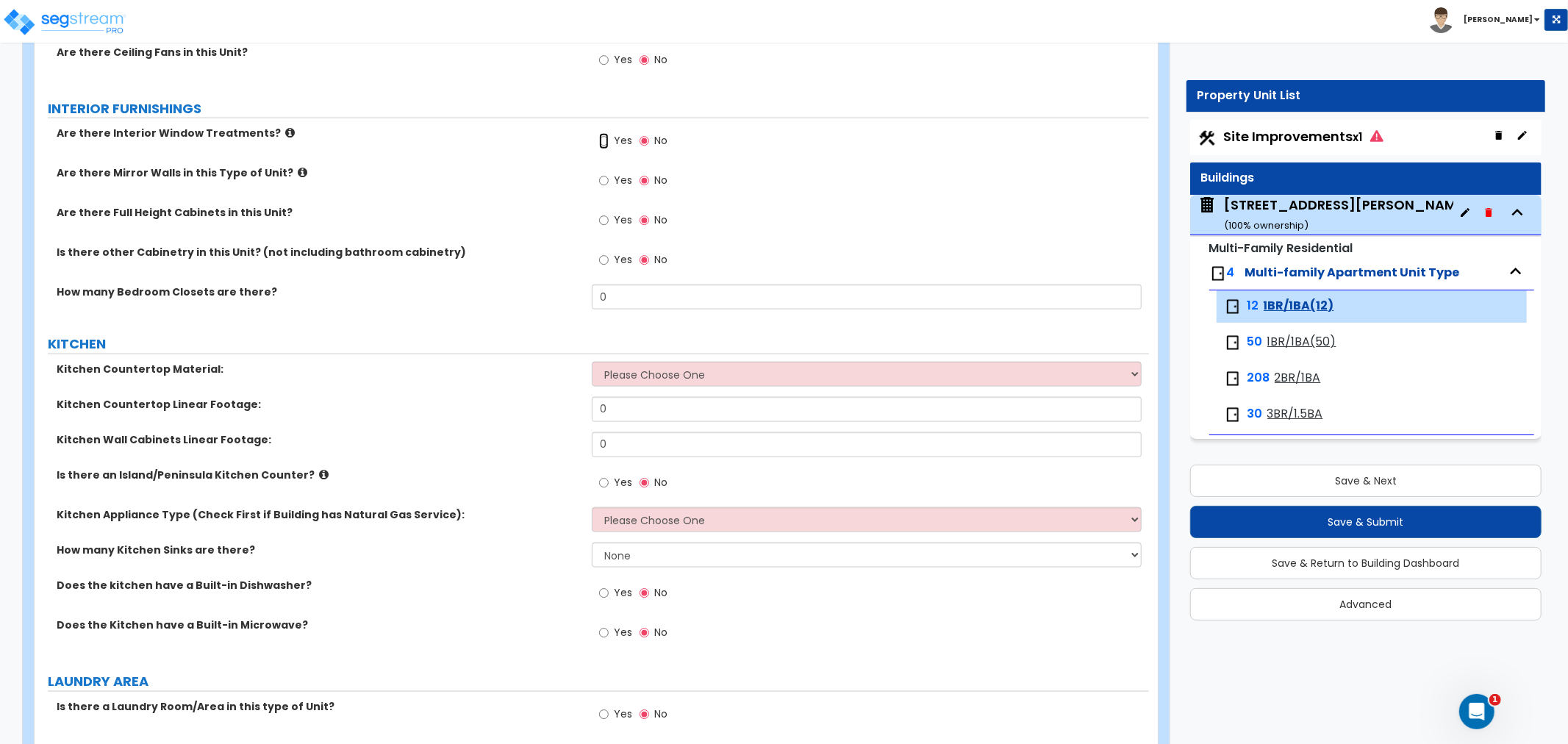
click at [600, 141] on input "Yes" at bounding box center [604, 141] width 10 height 16
radio input "true"
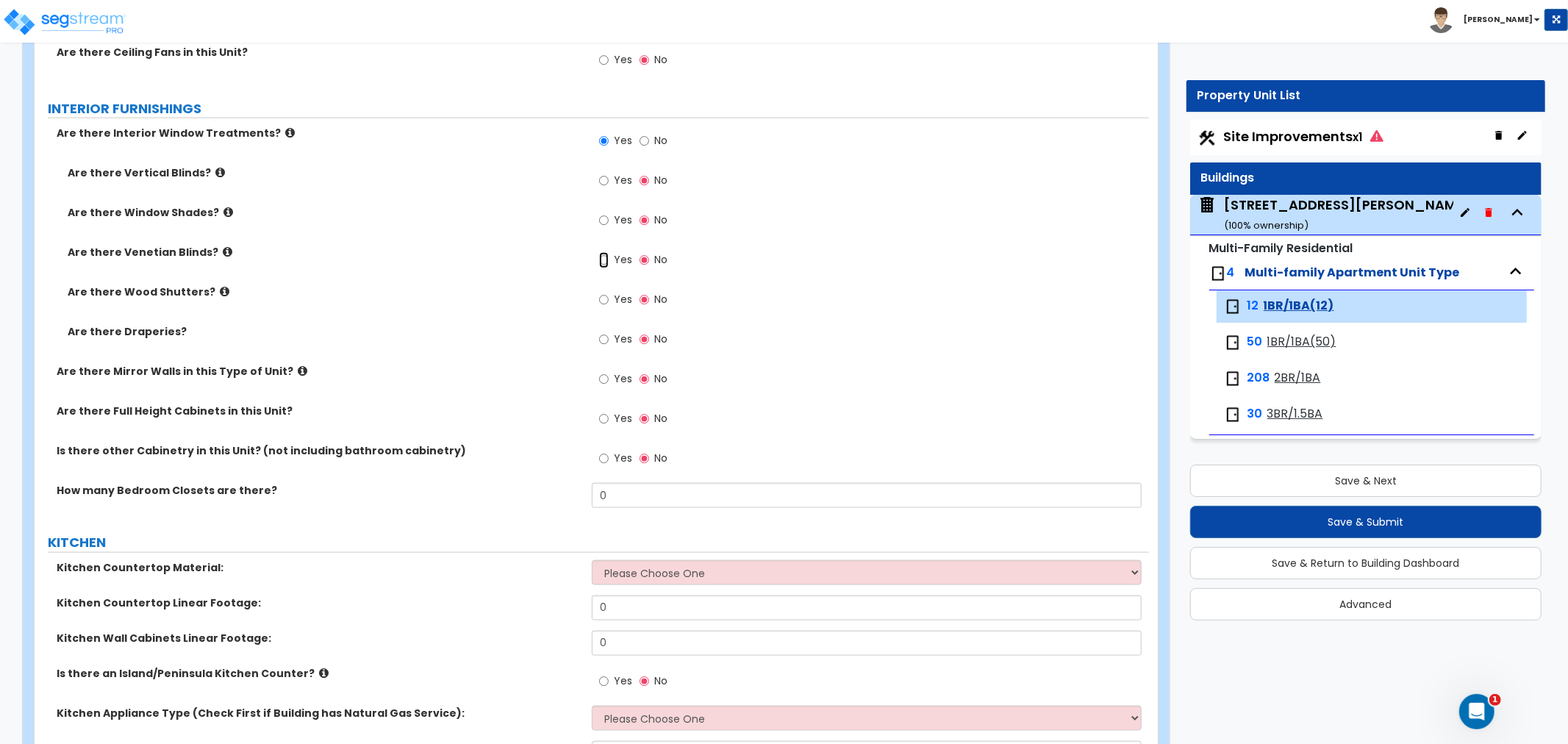
click at [600, 261] on input "Yes" at bounding box center [604, 260] width 10 height 16
radio input "true"
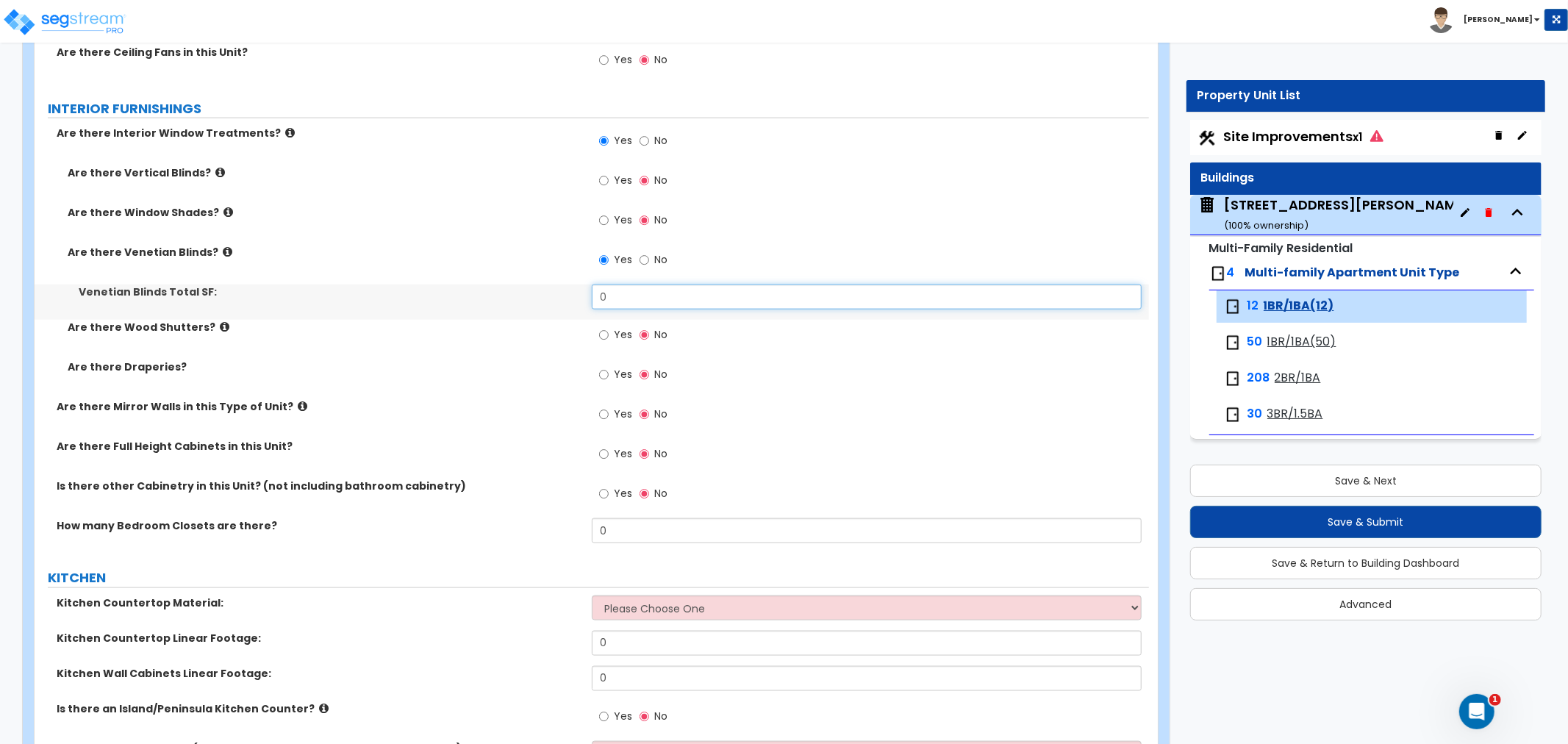
drag, startPoint x: 631, startPoint y: 296, endPoint x: 558, endPoint y: 296, distance: 73.0
click at [558, 296] on div "Venetian Blinds Total SF: 0" at bounding box center [591, 302] width 1114 height 35
click at [635, 302] on input "0" at bounding box center [867, 297] width 550 height 25
click at [539, 290] on div "Venetian Blinds Total SF: 0" at bounding box center [591, 302] width 1114 height 35
drag, startPoint x: 627, startPoint y: 295, endPoint x: 581, endPoint y: 295, distance: 46.0
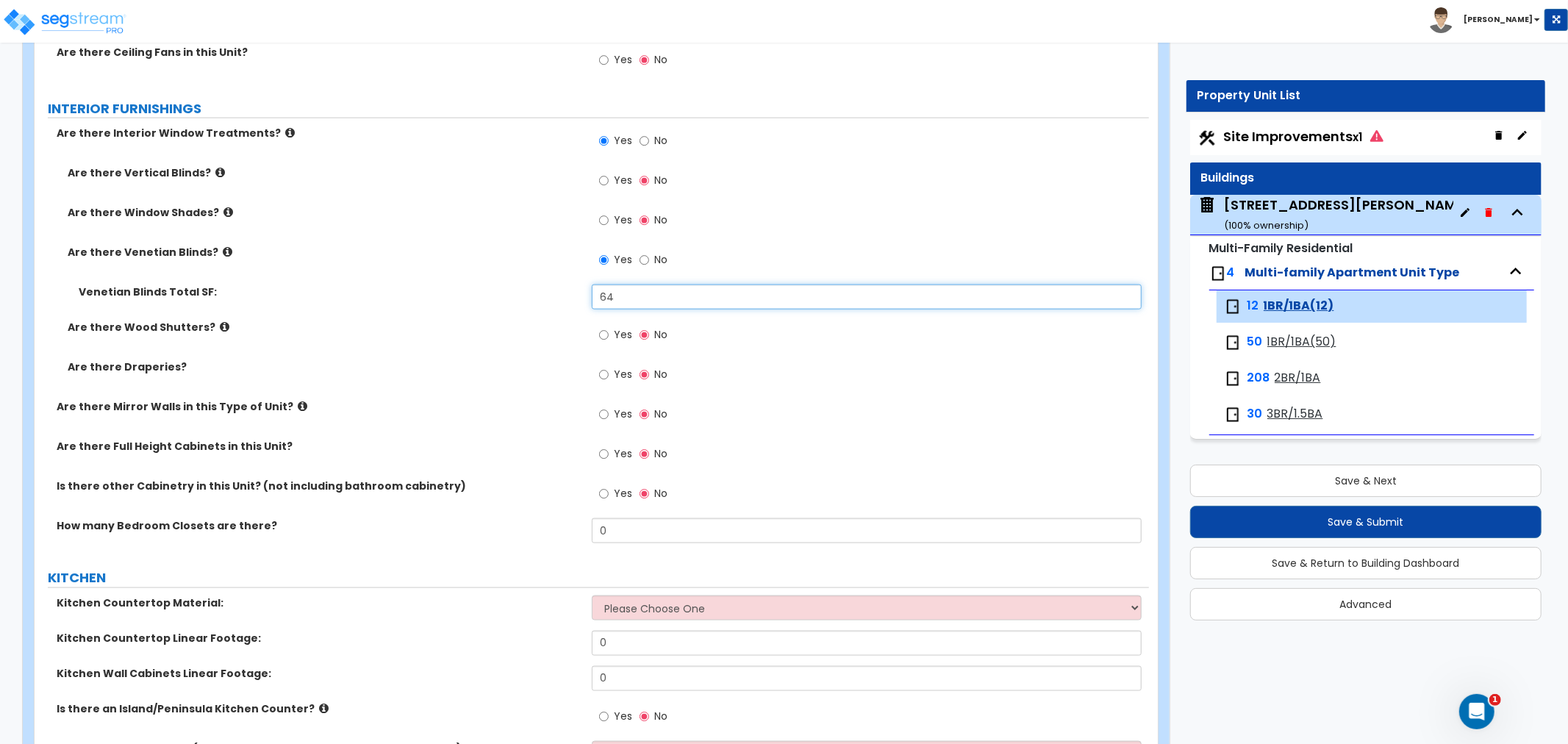
click at [581, 295] on div "Venetian Blinds Total SF: 64" at bounding box center [591, 302] width 1114 height 35
type input "48"
click at [551, 306] on div "Venetian Blinds Total SF: 48" at bounding box center [591, 302] width 1114 height 35
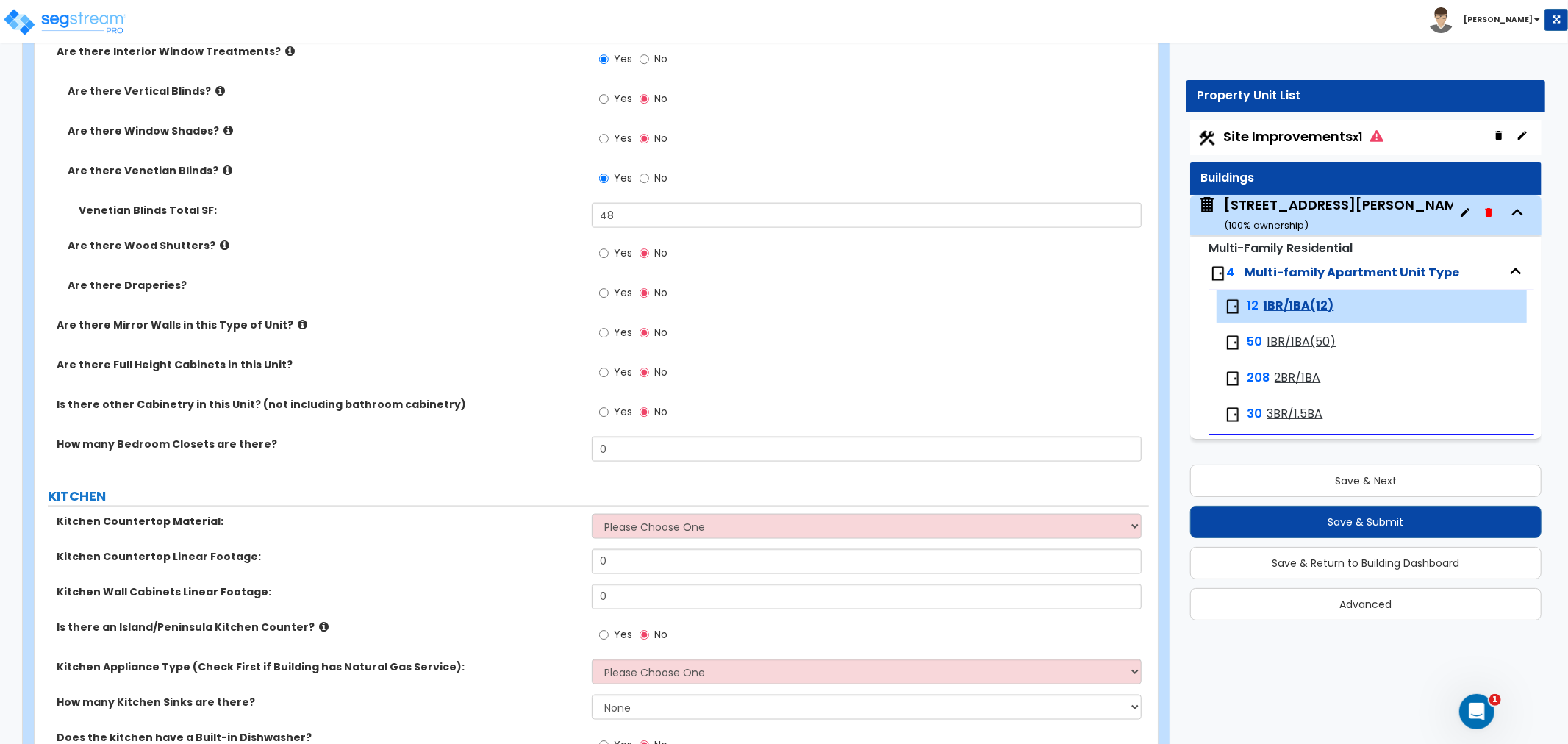
scroll to position [1634, 0]
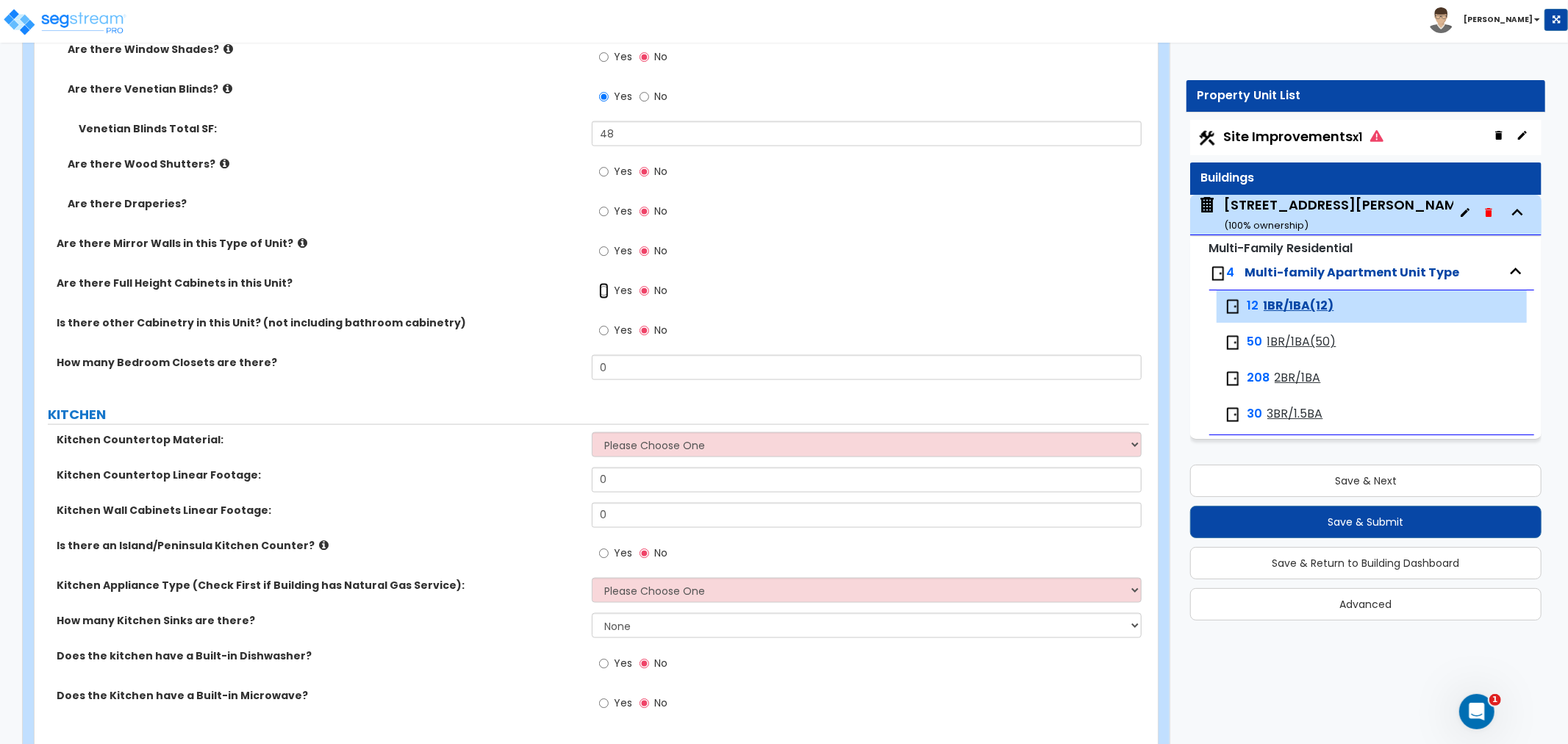
click at [605, 290] on input "Yes" at bounding box center [604, 291] width 10 height 16
radio input "true"
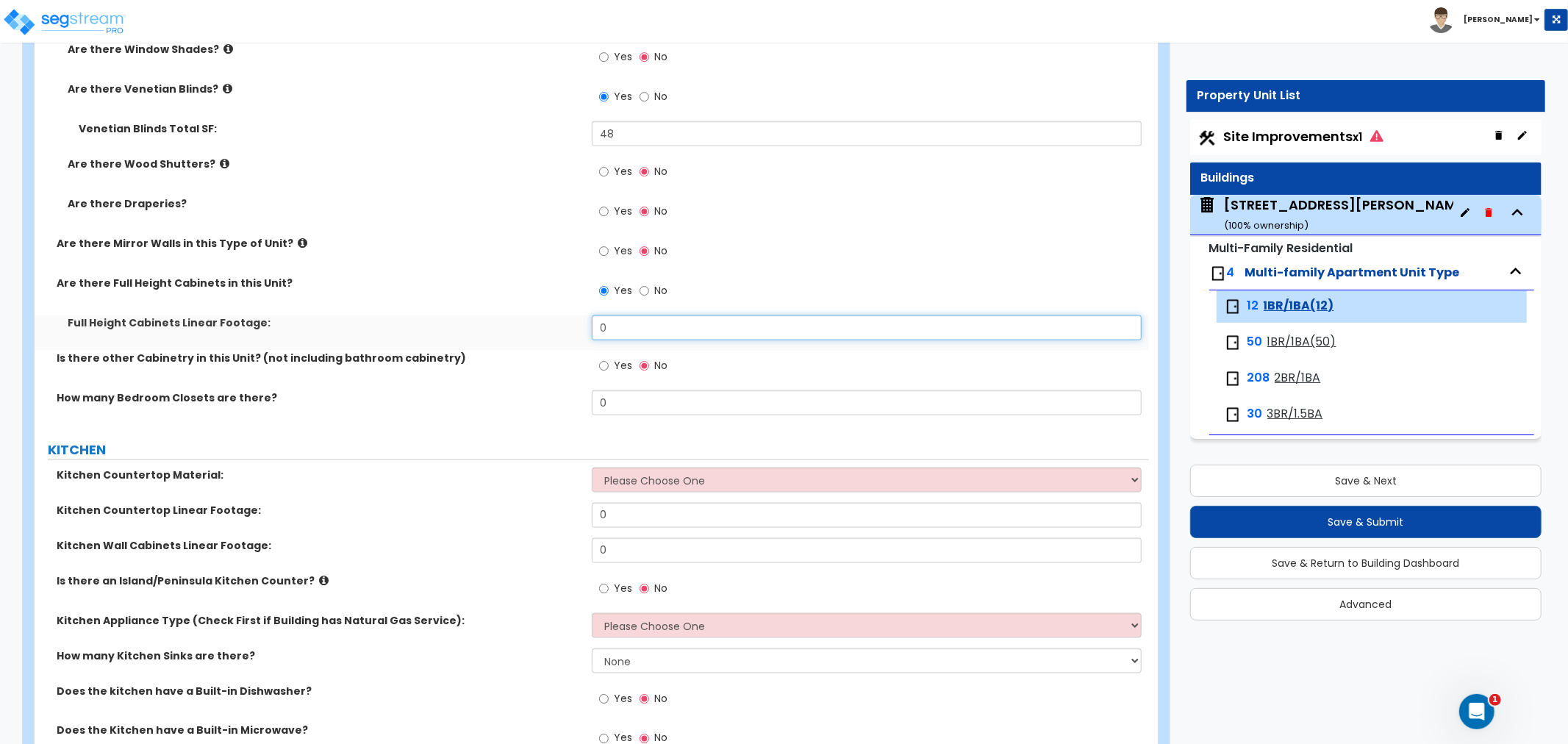
drag, startPoint x: 632, startPoint y: 328, endPoint x: 556, endPoint y: 327, distance: 76.0
click at [556, 327] on div "Full Height Cabinets Linear Footage: 0" at bounding box center [591, 333] width 1114 height 35
type input "4"
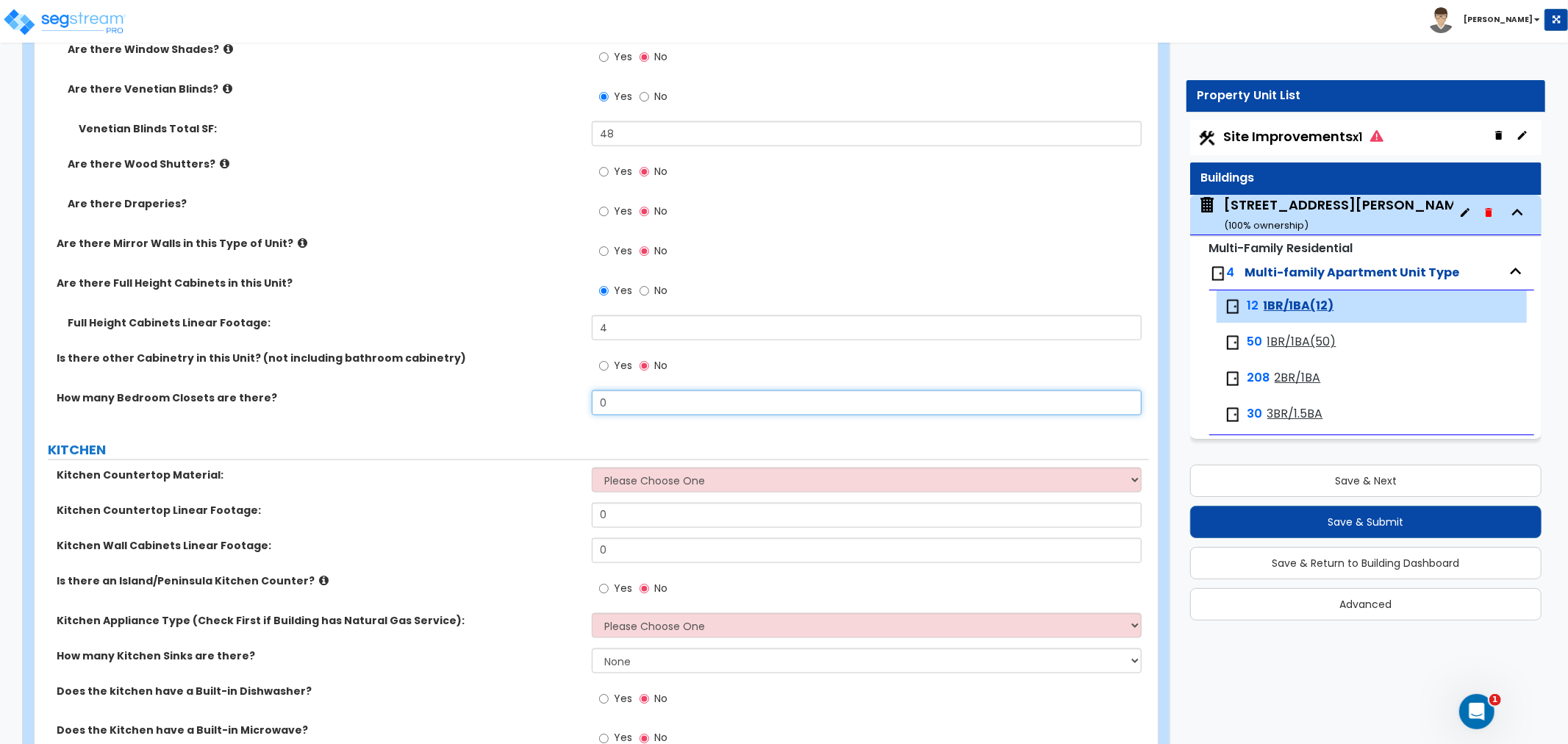
drag, startPoint x: 632, startPoint y: 399, endPoint x: 540, endPoint y: 395, distance: 92.1
click at [540, 395] on div "How many Bedroom Closets are there? 0" at bounding box center [591, 408] width 1114 height 35
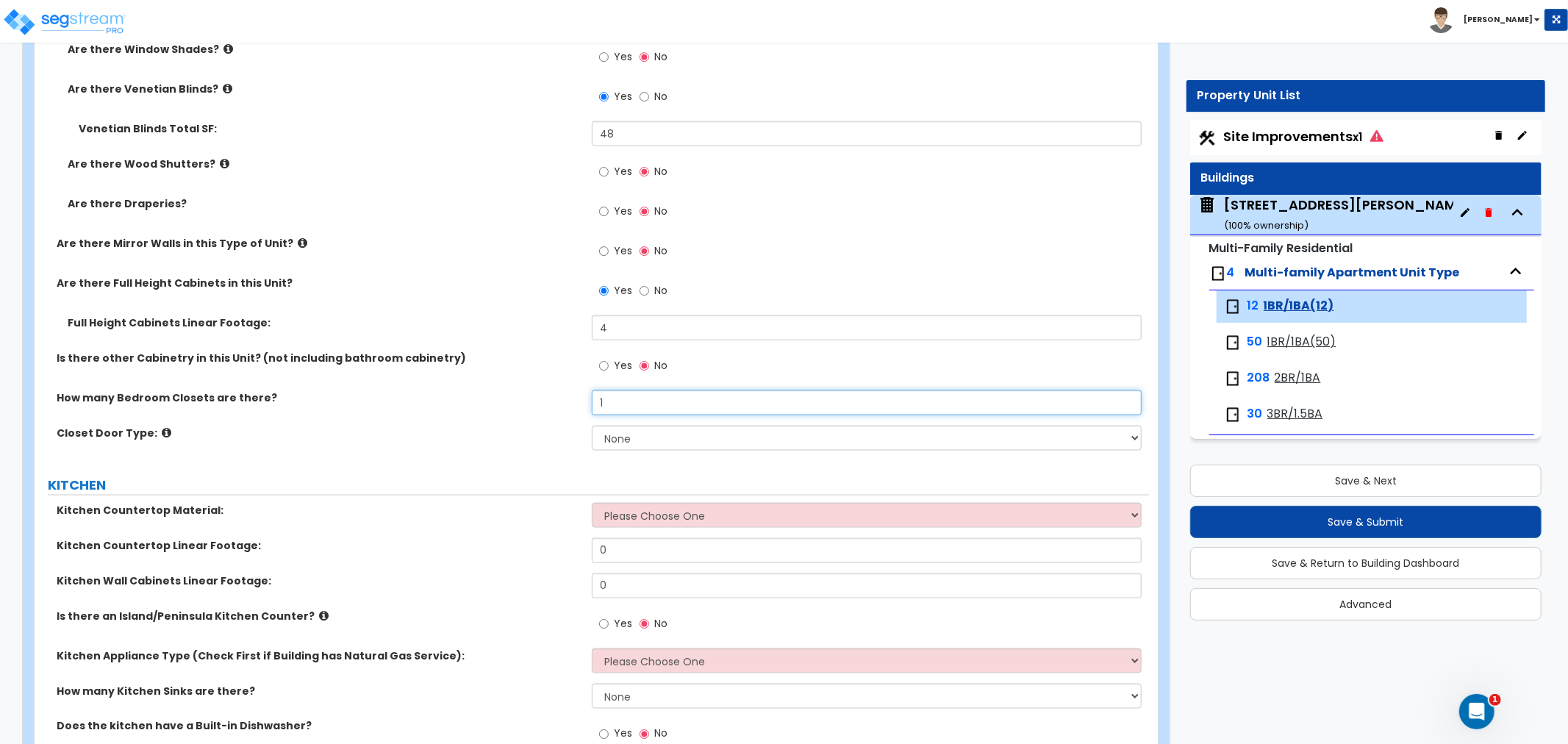
type input "1"
click at [636, 439] on select "None Bi-fold Louvered Doors Bi-fold Panel Doors Sliding Doors Hinged Wood Door" at bounding box center [867, 438] width 550 height 25
select select "3"
click at [592, 426] on select "None Bi-fold Louvered Doors Bi-fold Panel Doors Sliding Doors Hinged Wood Door" at bounding box center [867, 438] width 550 height 25
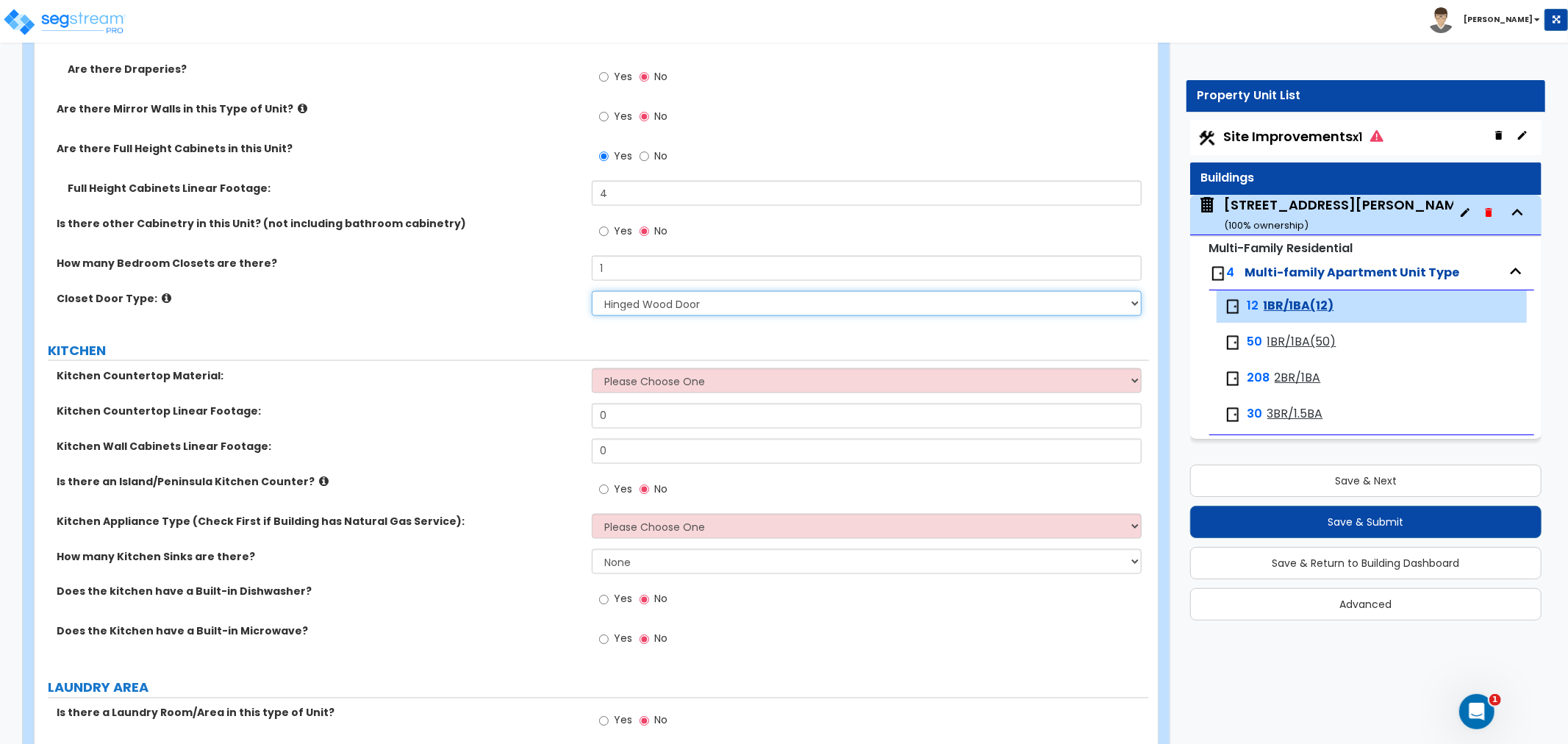
scroll to position [1797, 0]
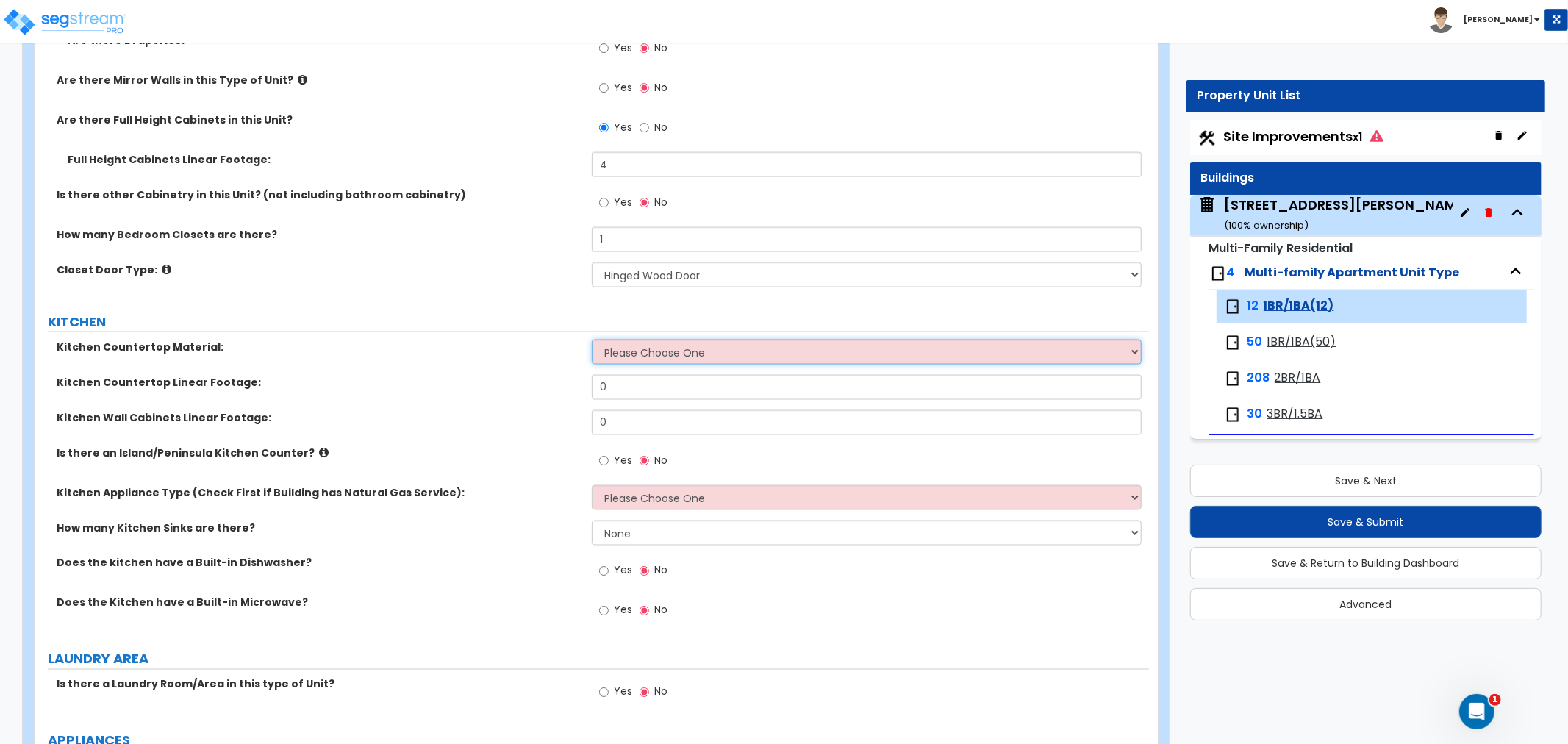
click at [605, 361] on select "Please Choose One Plastic Laminate Solid Surface Stone Quartz Marble Tile Wood …" at bounding box center [867, 352] width 550 height 25
select select "1"
click at [592, 340] on select "Please Choose One Plastic Laminate Solid Surface Stone Quartz Marble Tile Wood …" at bounding box center [867, 352] width 550 height 25
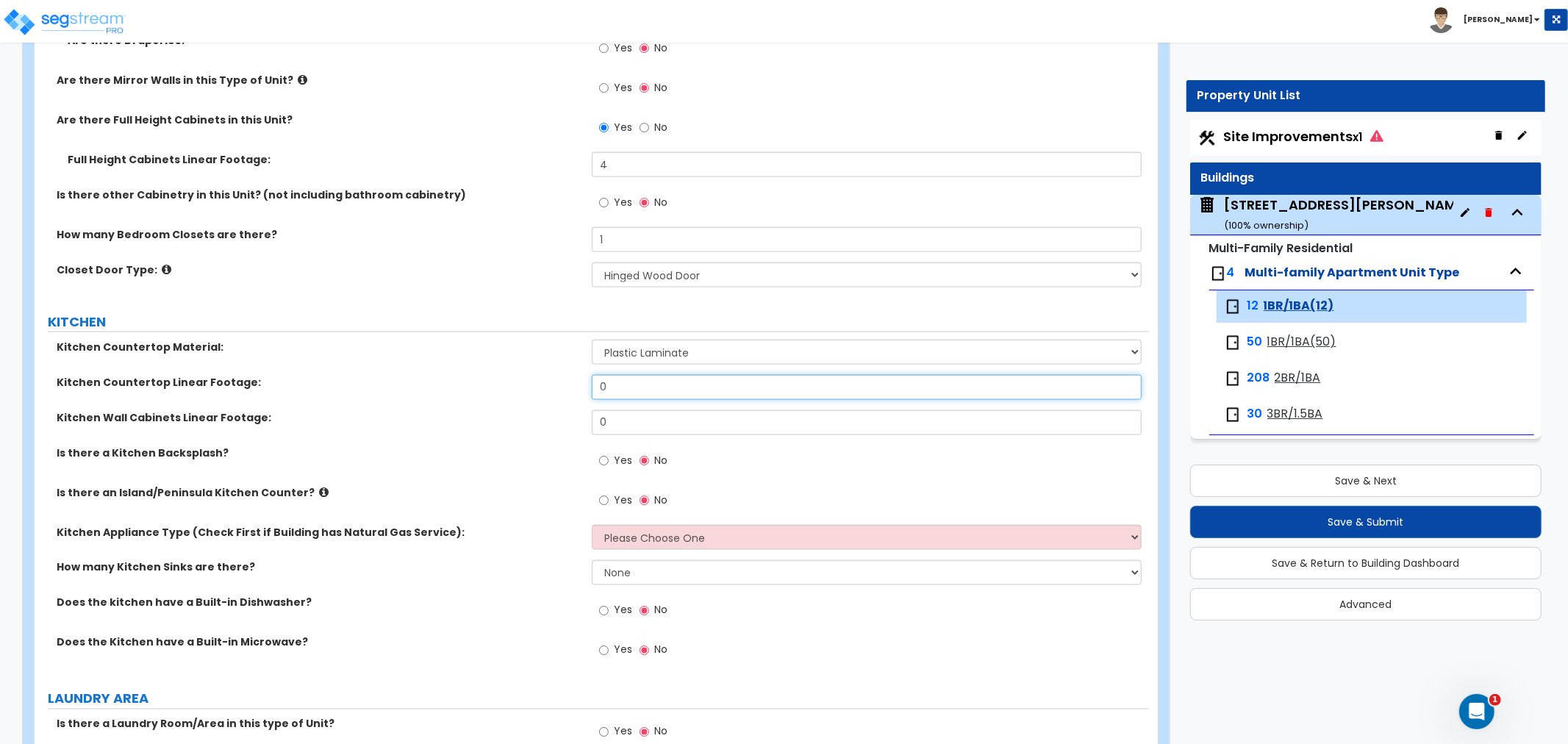
drag, startPoint x: 645, startPoint y: 383, endPoint x: 550, endPoint y: 380, distance: 95.0
click at [550, 380] on div "Kitchen Countertop Linear Footage: 0" at bounding box center [591, 393] width 1114 height 35
type input "8"
drag, startPoint x: 649, startPoint y: 425, endPoint x: 419, endPoint y: 405, distance: 230.9
click at [423, 405] on div "Kitchen Countertop Material: Please Choose One Plastic Laminate Solid Surface S…" at bounding box center [591, 507] width 1092 height 335
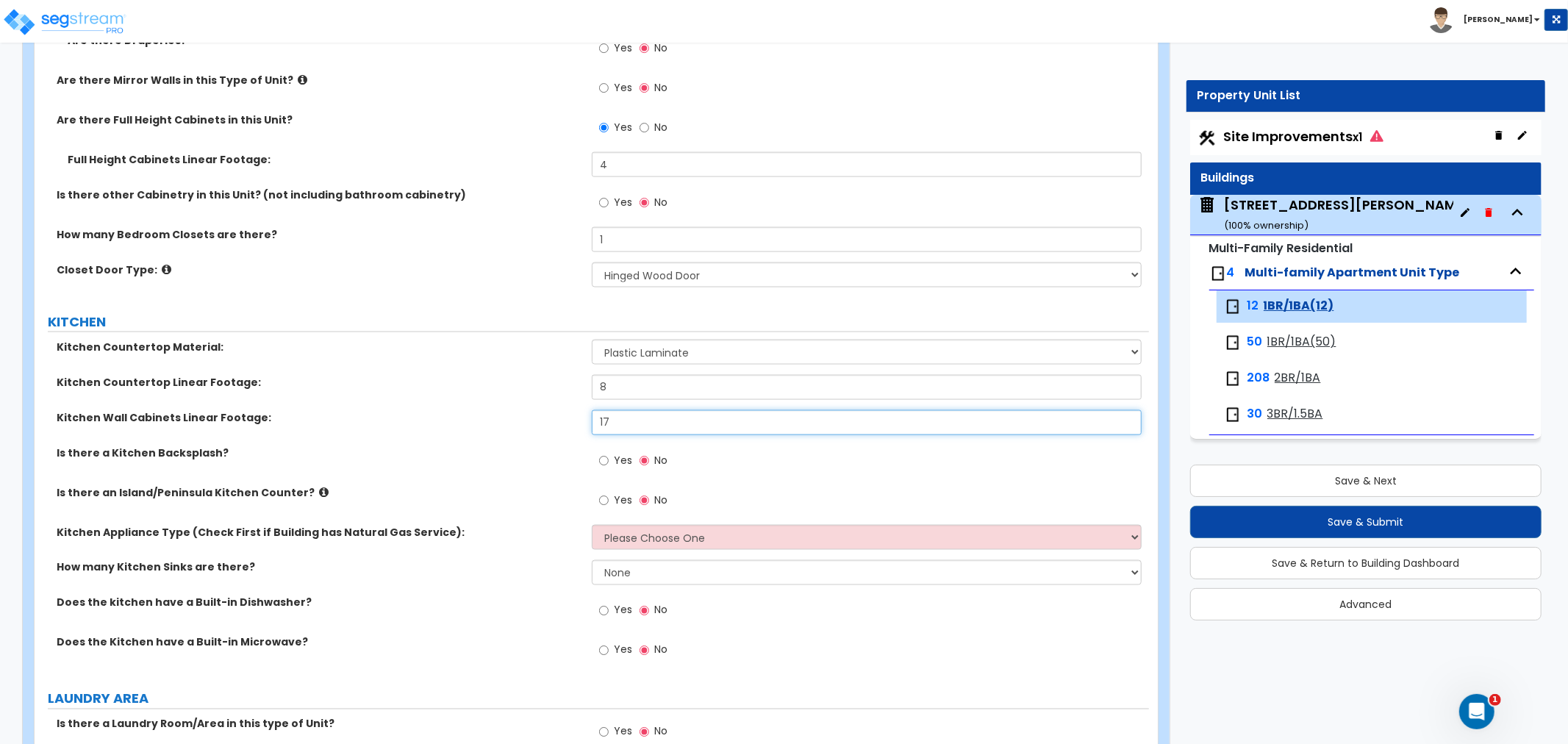
type input "17"
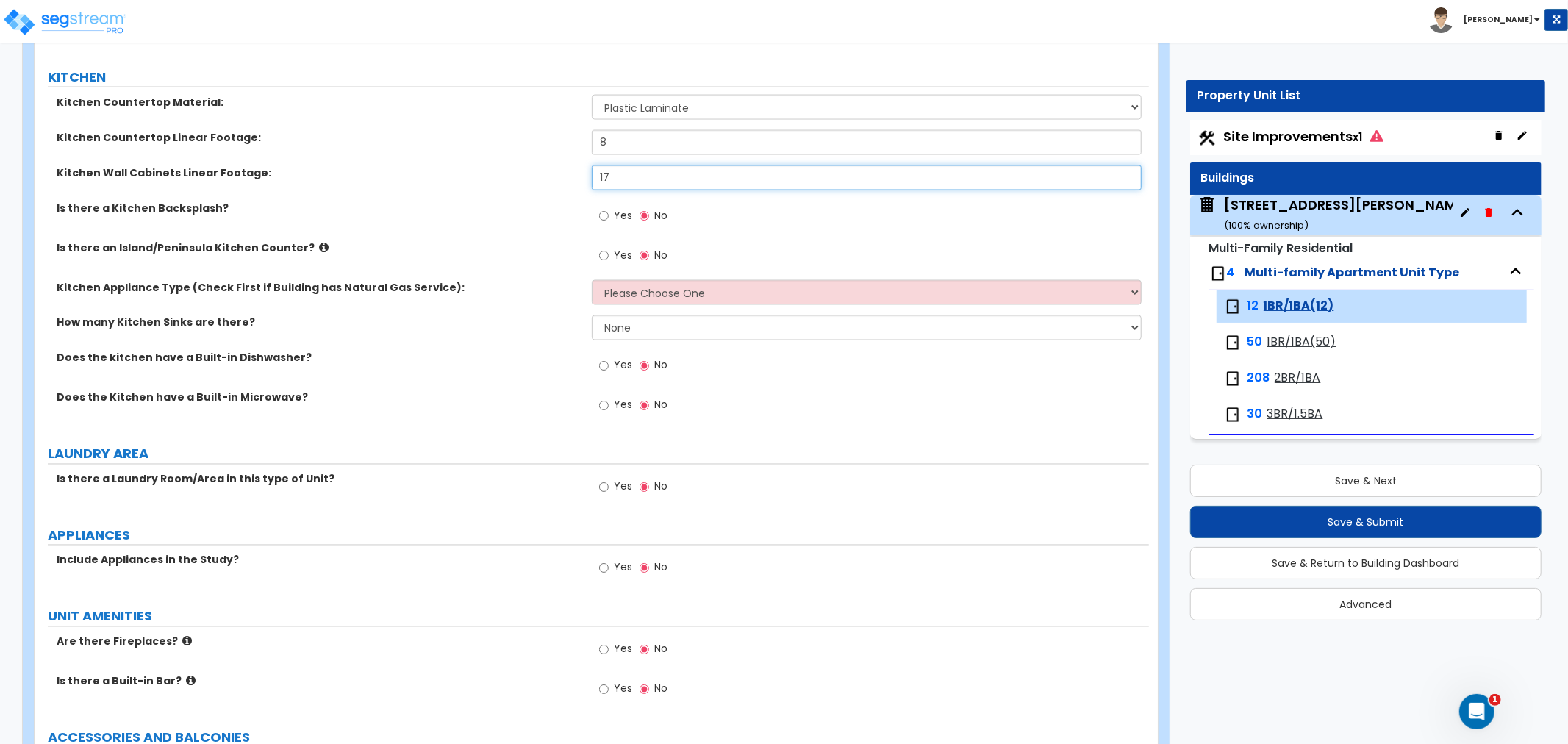
scroll to position [1961, 0]
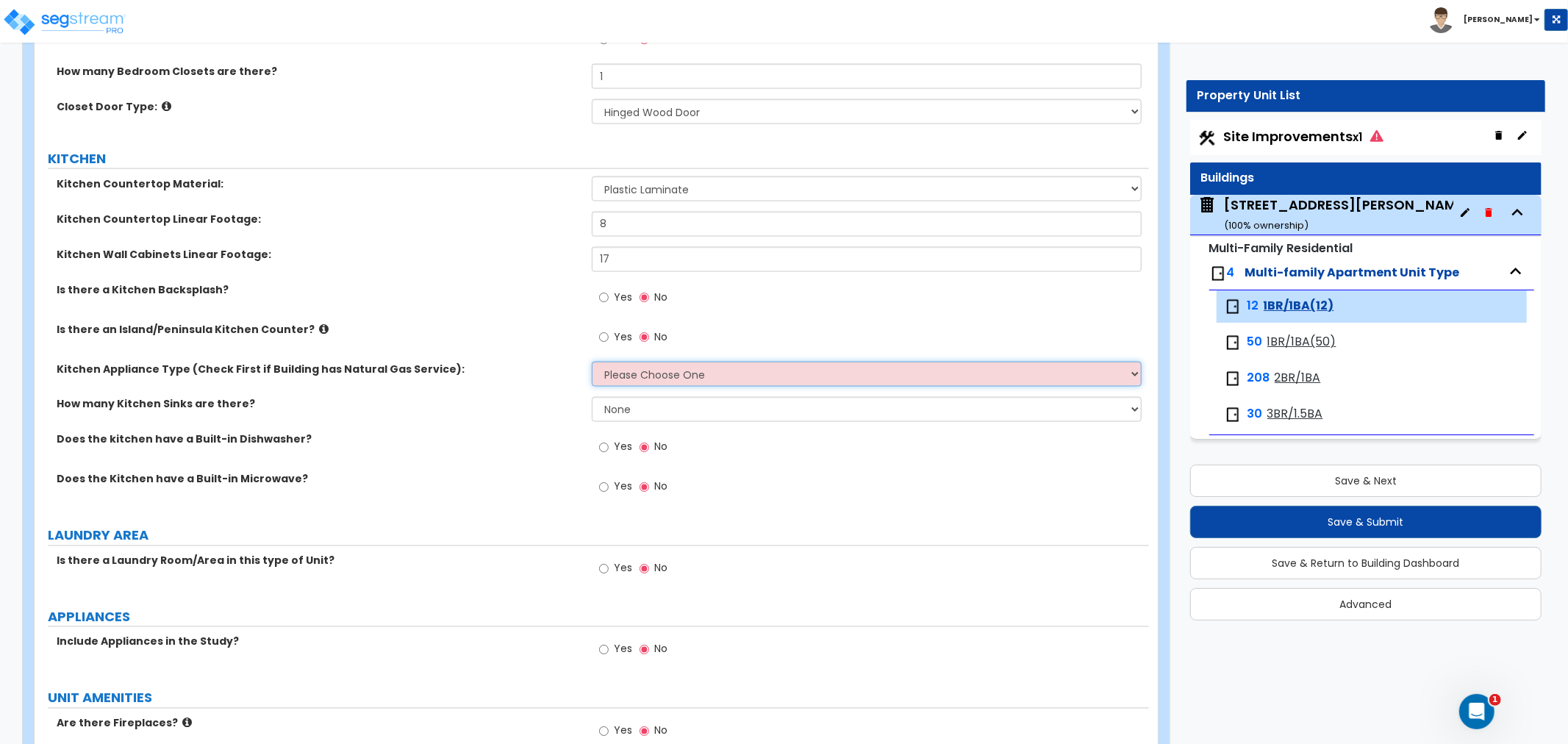
click at [681, 378] on select "Please Choose One Gas Electric" at bounding box center [867, 374] width 550 height 25
select select "1"
click at [592, 362] on select "Please Choose One Gas Electric" at bounding box center [867, 374] width 550 height 25
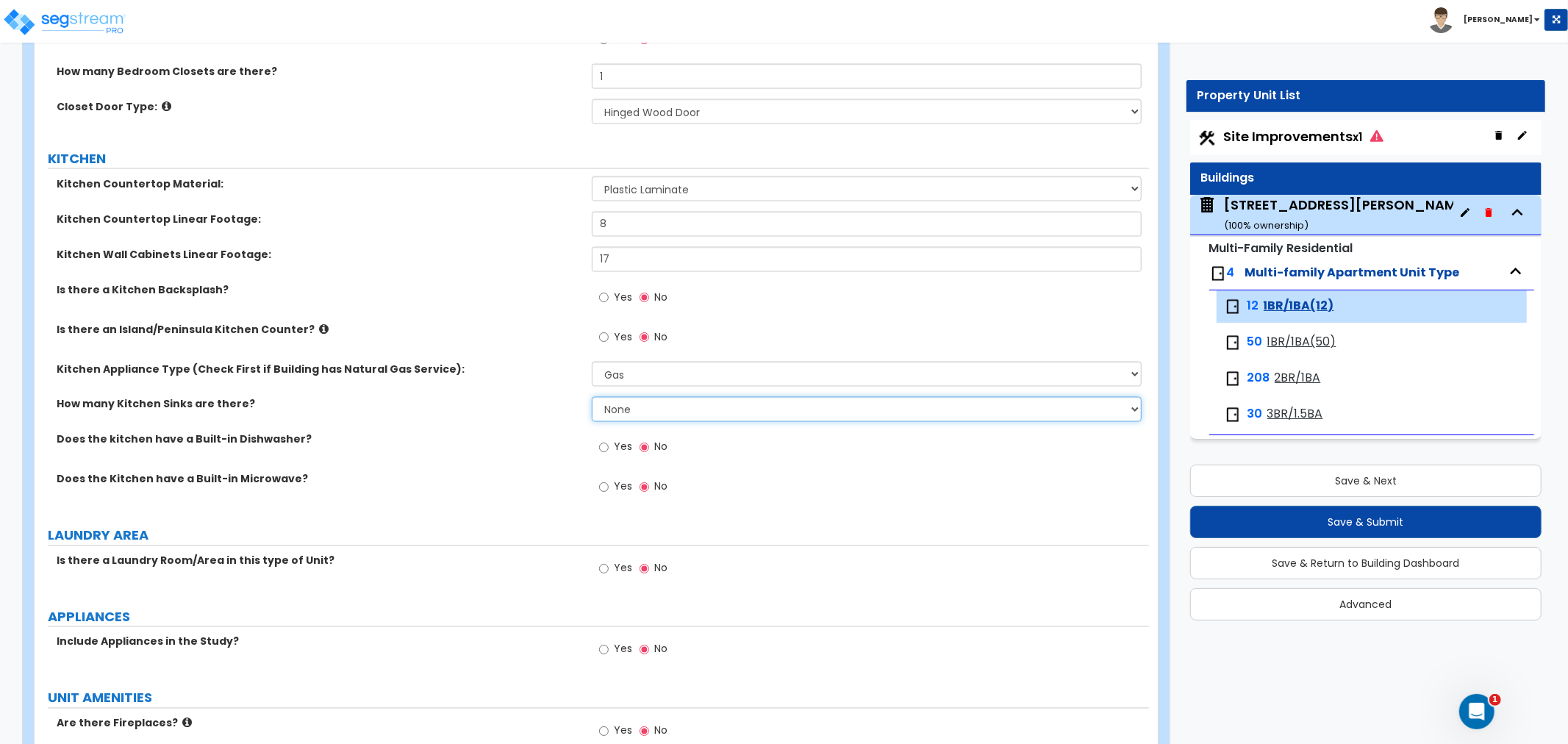
click at [643, 411] on select "None 1 2 3" at bounding box center [867, 410] width 550 height 25
select select "1"
click at [592, 397] on select "None 1 2 3" at bounding box center [867, 410] width 550 height 25
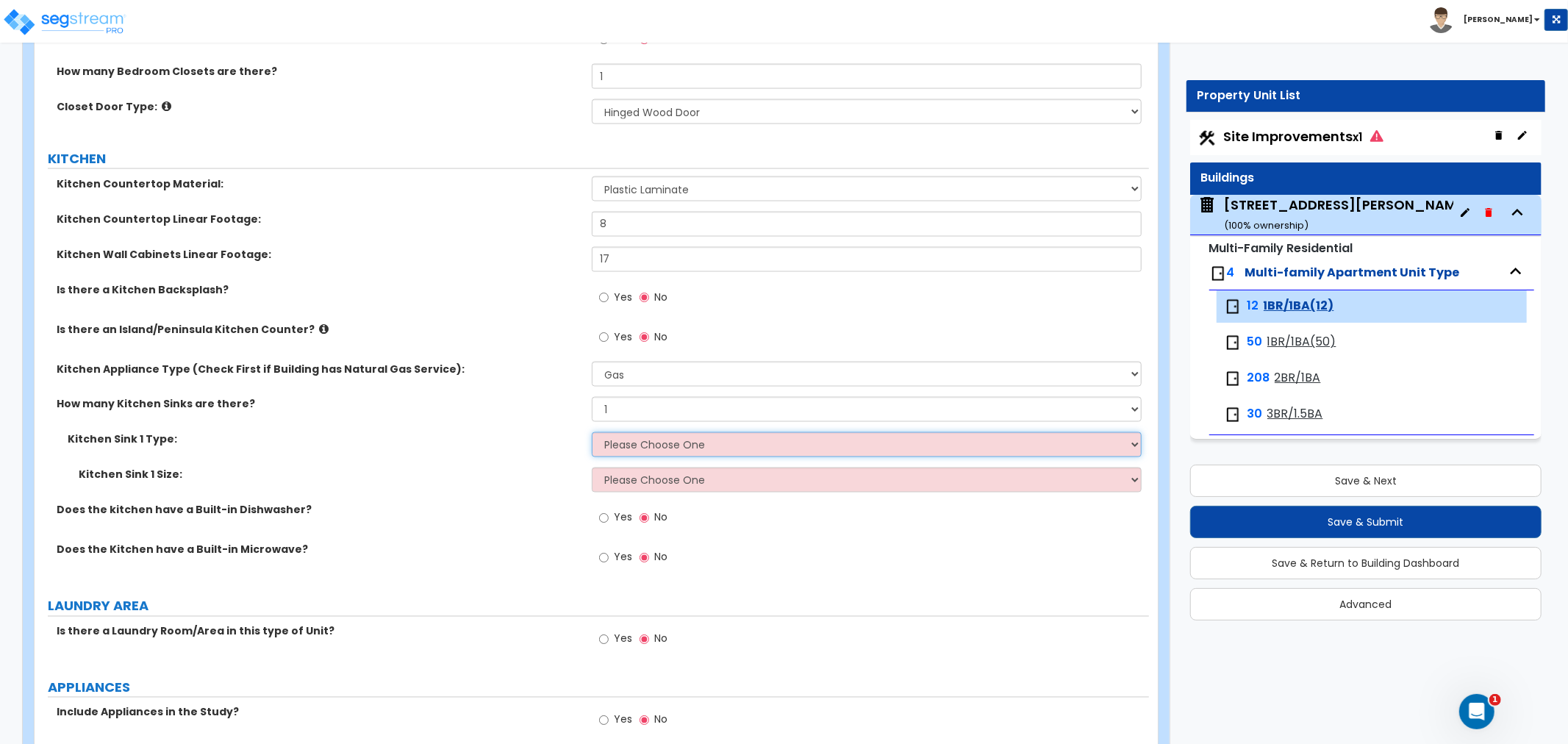
click at [630, 451] on select "Please Choose One Stainless Steel Porcelain Enamel Cast Iron Granite Composite" at bounding box center [867, 445] width 550 height 25
select select "1"
click at [592, 433] on select "Please Choose One Stainless Steel Porcelain Enamel Cast Iron Granite Composite" at bounding box center [867, 445] width 550 height 25
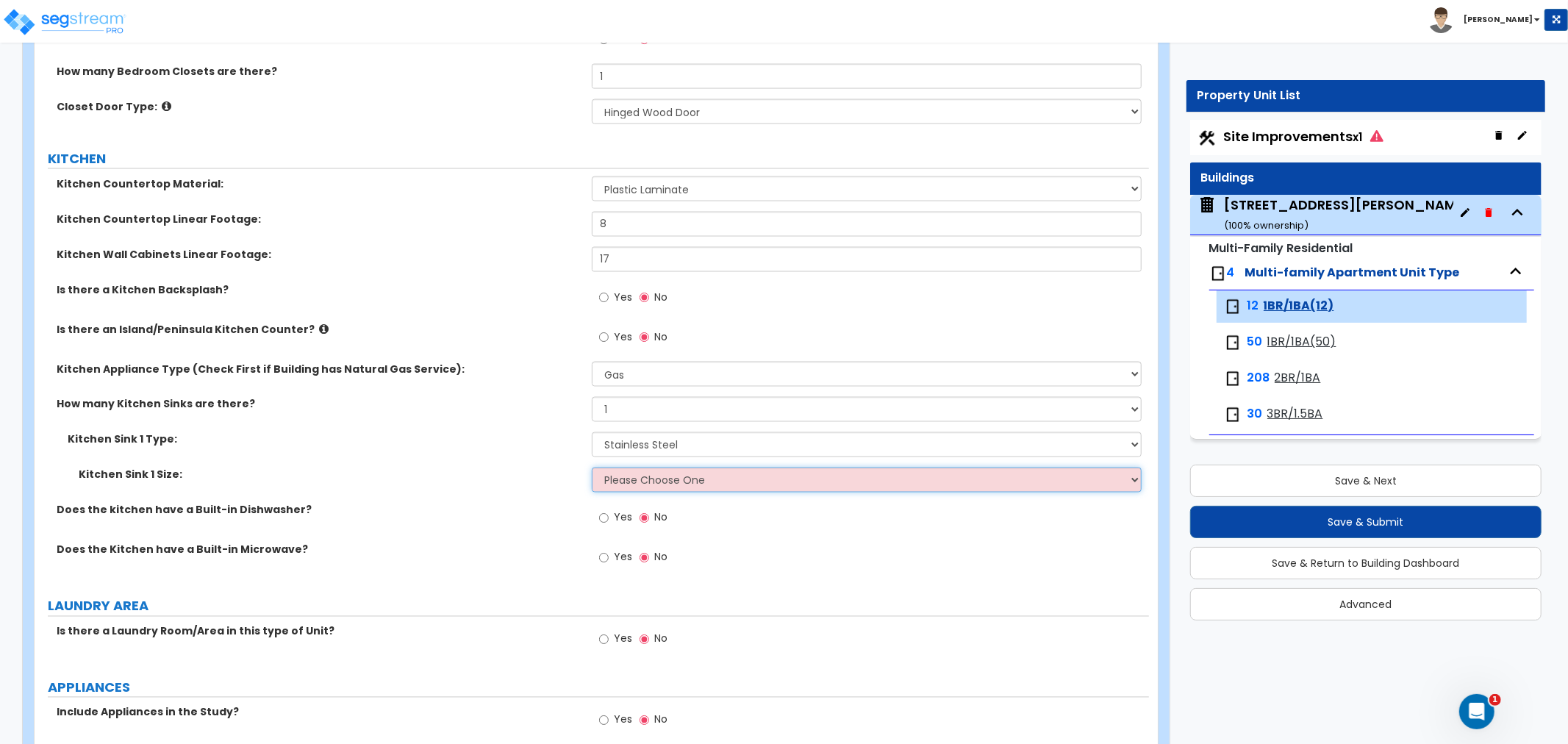
click at [637, 481] on select "Please Choose One Single Sink Double Sink" at bounding box center [867, 480] width 550 height 25
select select "2"
click at [592, 467] on select "Please Choose One Single Sink Double Sink" at bounding box center [867, 480] width 550 height 25
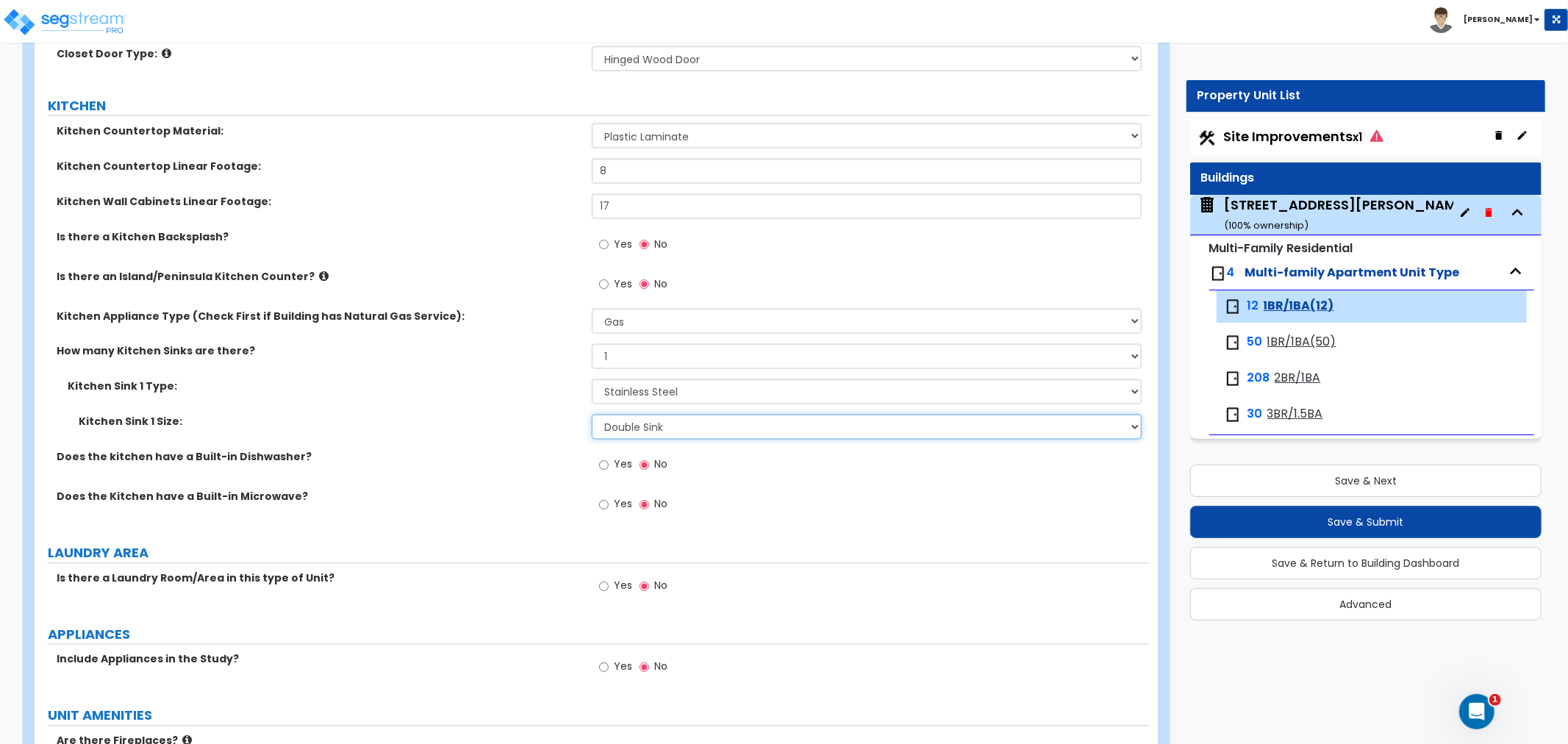
scroll to position [2042, 0]
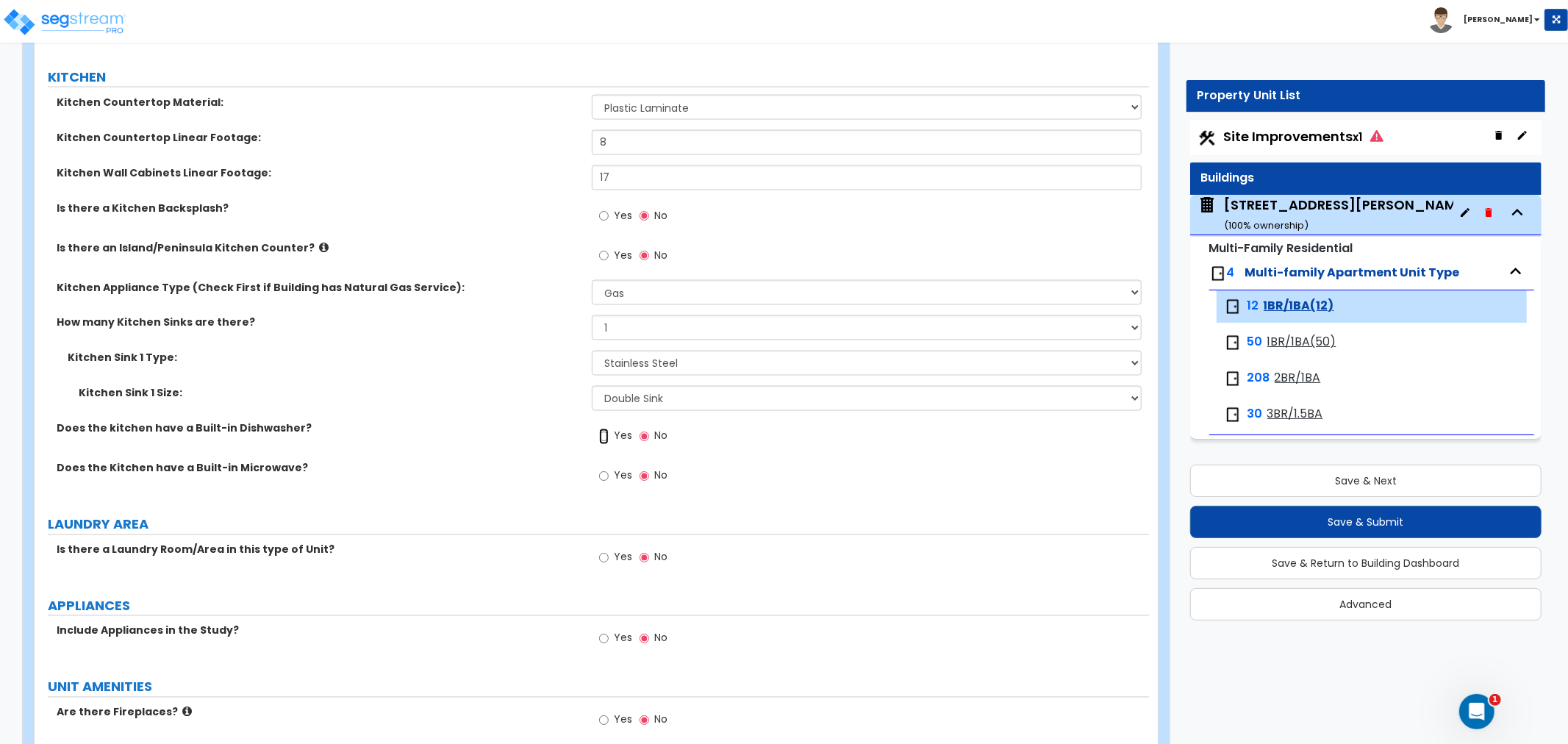
click at [605, 434] on input "Yes" at bounding box center [604, 436] width 10 height 16
radio input "true"
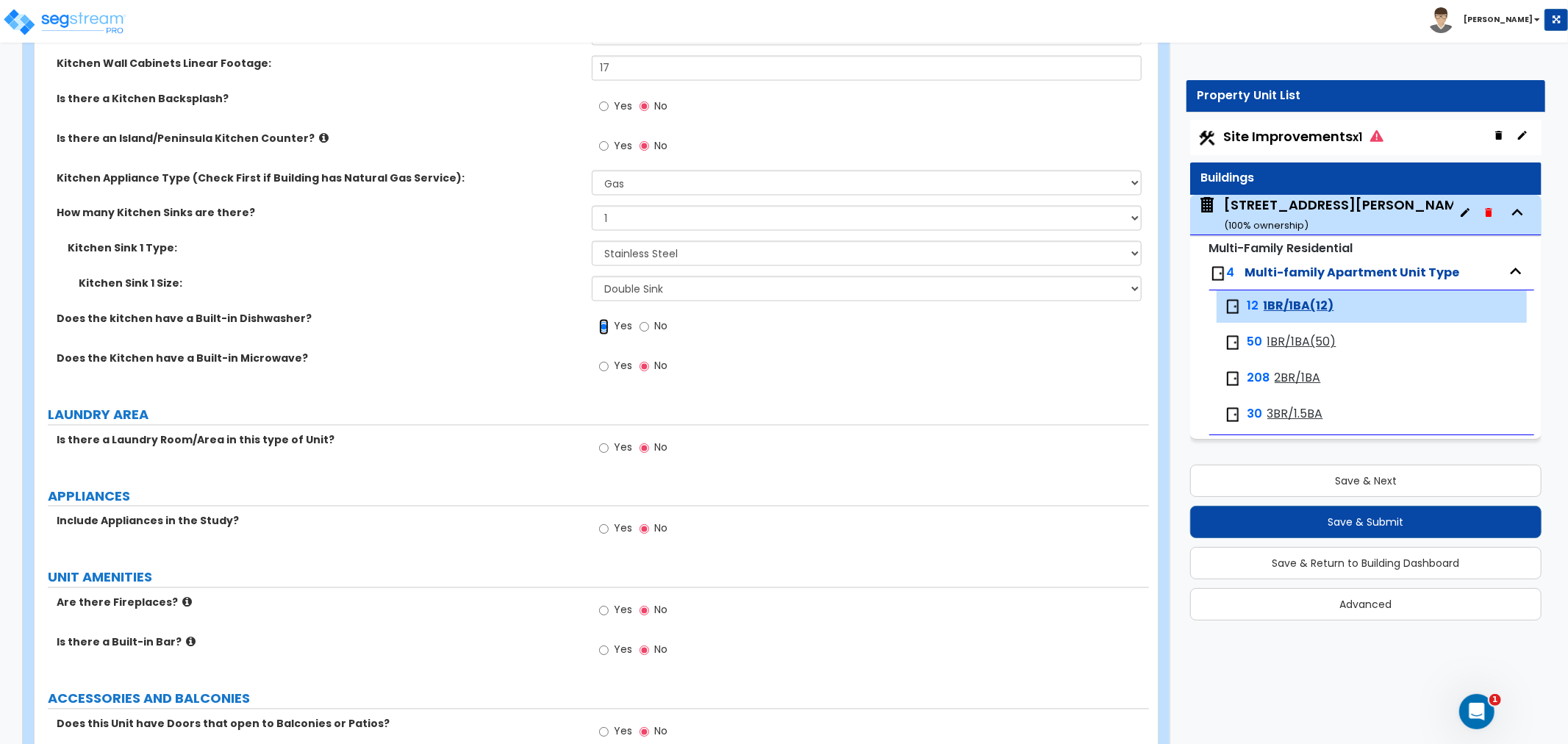
scroll to position [2206, 0]
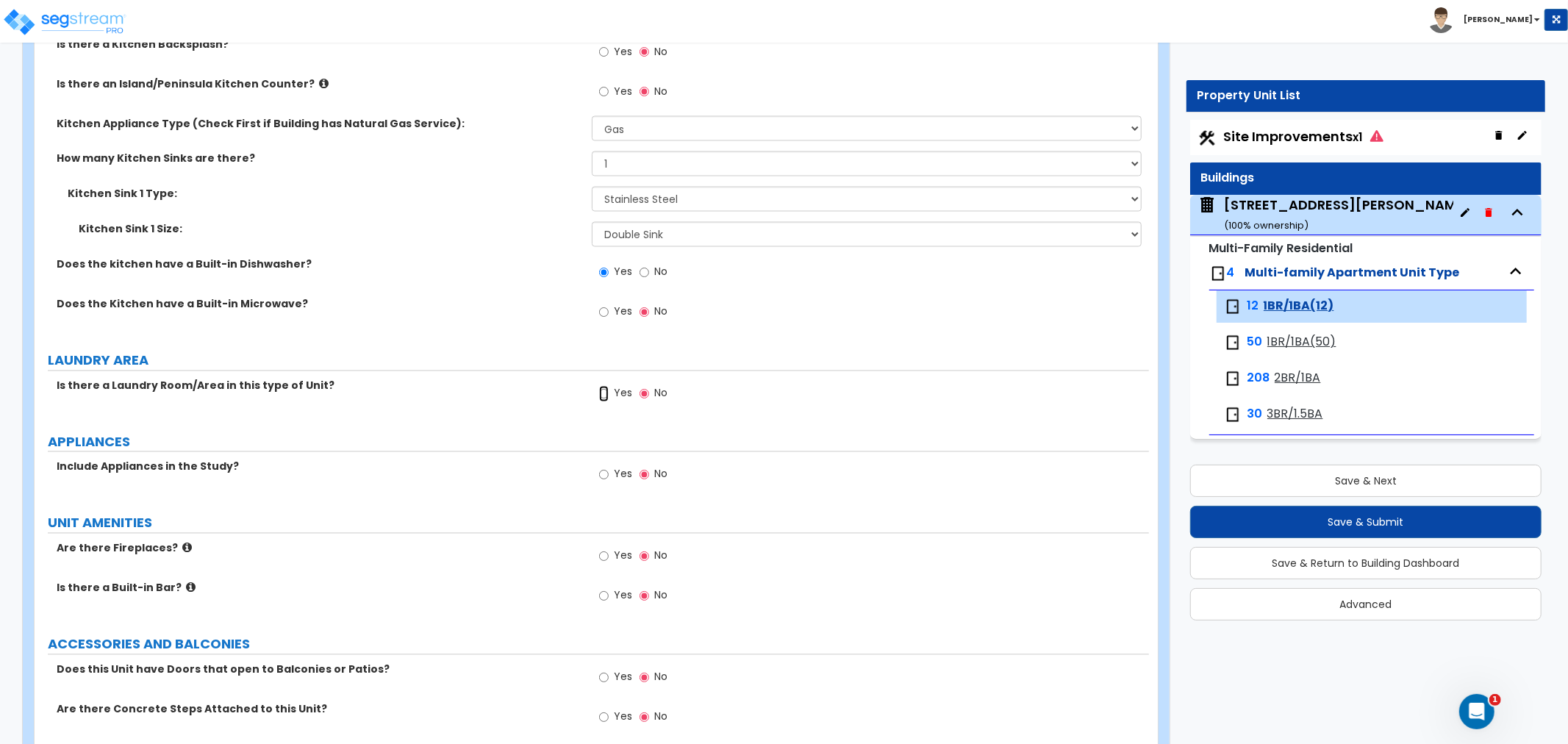
click at [606, 392] on input "Yes" at bounding box center [604, 394] width 10 height 16
radio input "true"
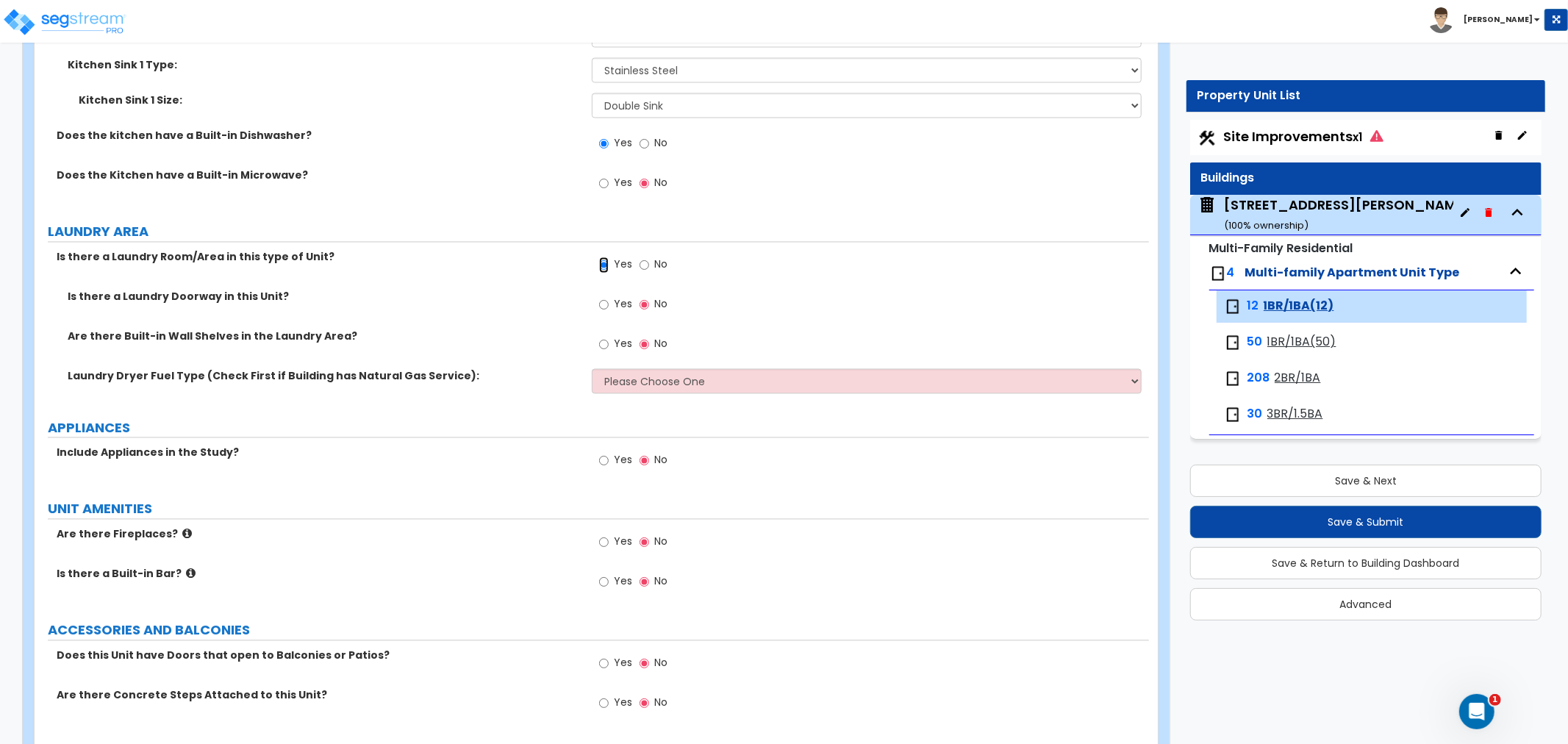
scroll to position [2288, 0]
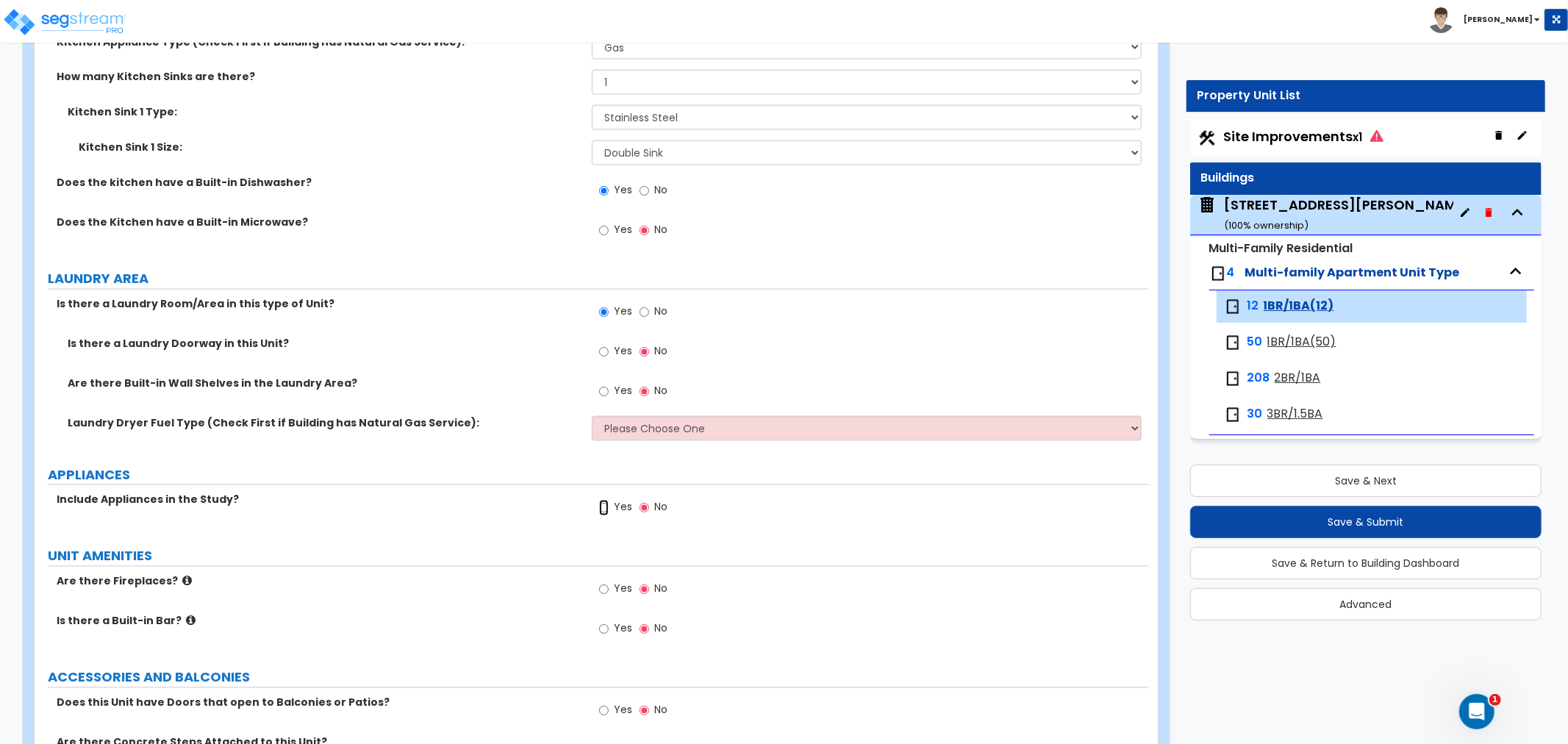
click at [605, 505] on input "Yes" at bounding box center [604, 508] width 10 height 16
radio input "true"
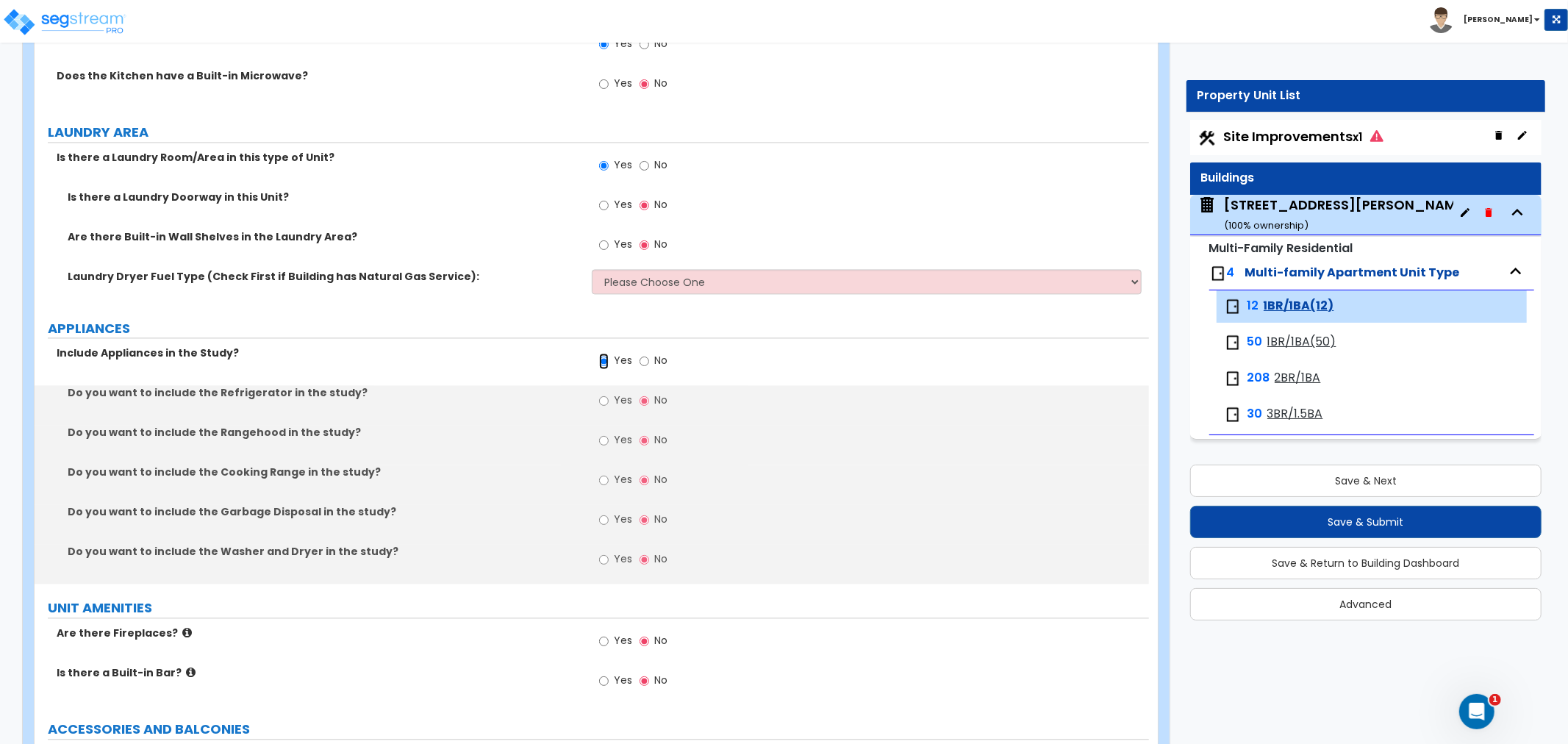
scroll to position [2451, 0]
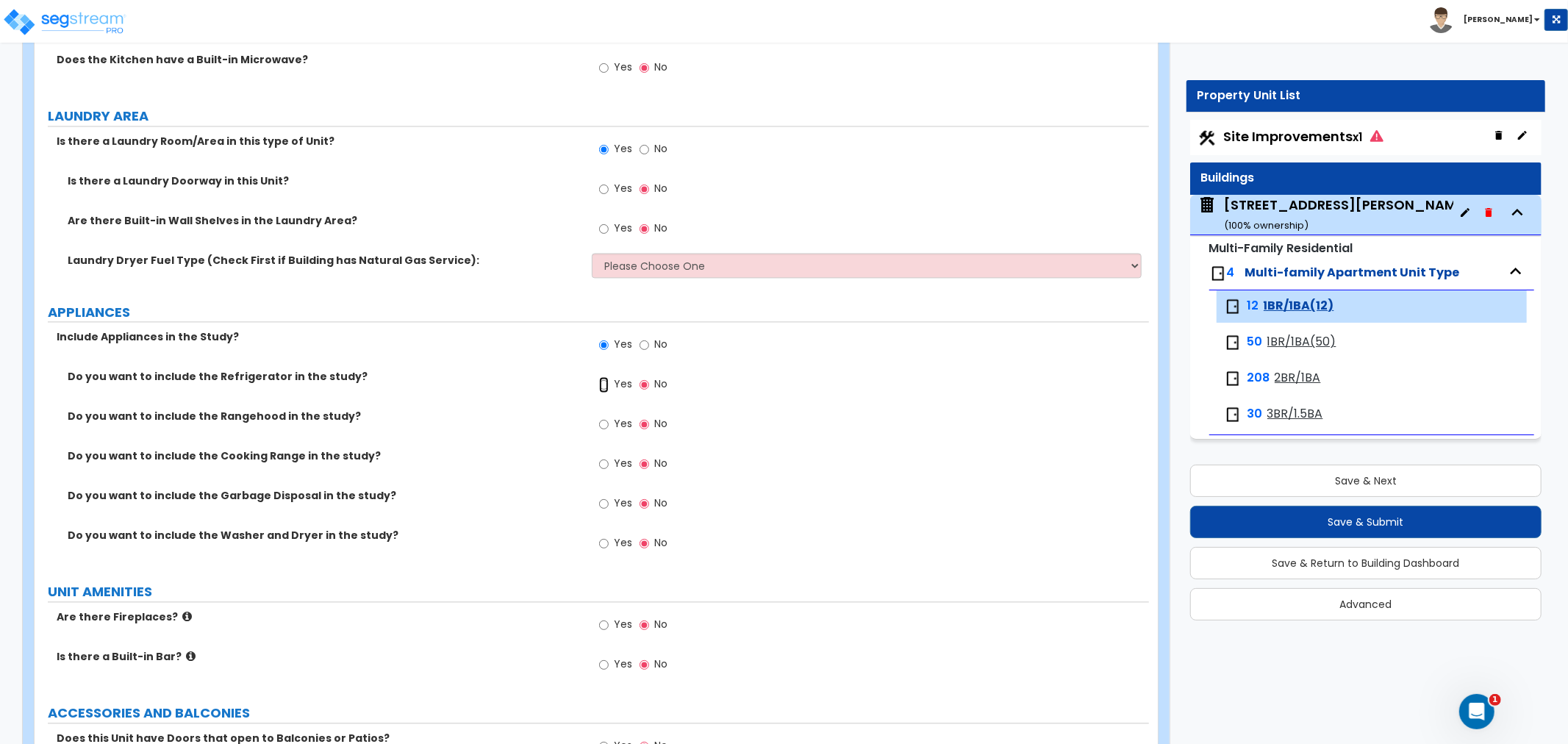
click at [606, 381] on input "Yes" at bounding box center [604, 385] width 10 height 16
radio input "true"
click at [605, 422] on input "Yes" at bounding box center [604, 424] width 10 height 16
radio input "true"
click at [604, 462] on input "Yes" at bounding box center [604, 464] width 10 height 16
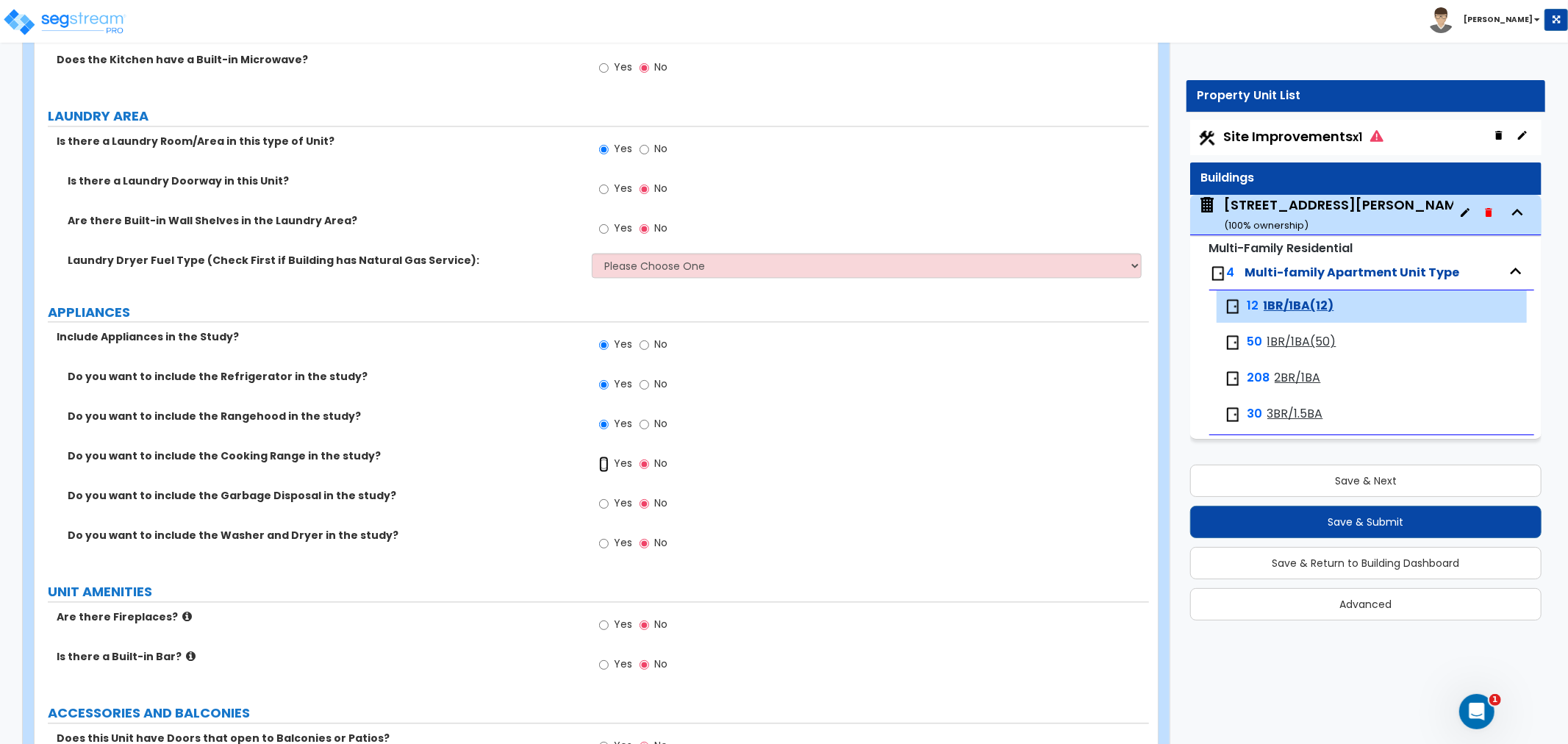
radio input "true"
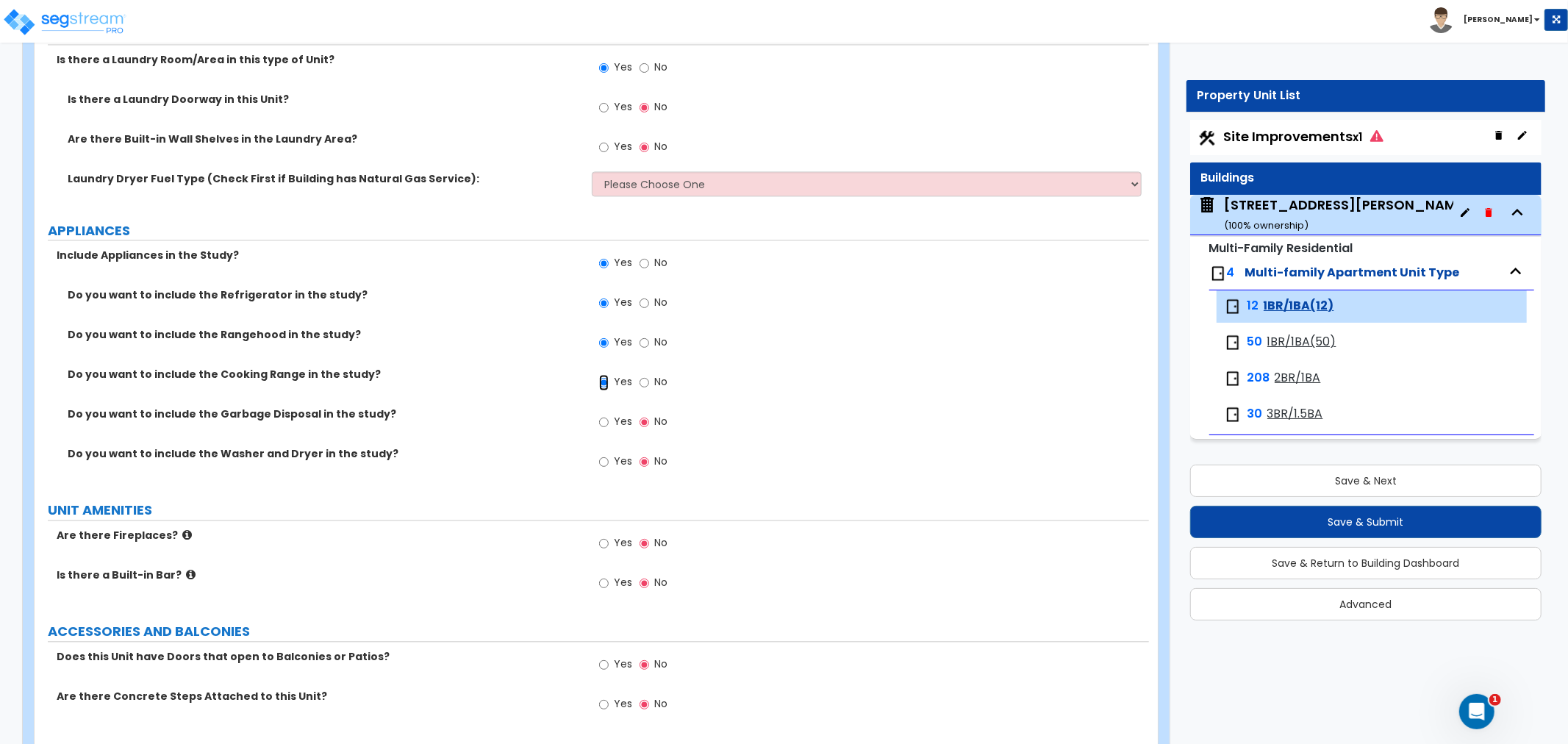
scroll to position [2614, 0]
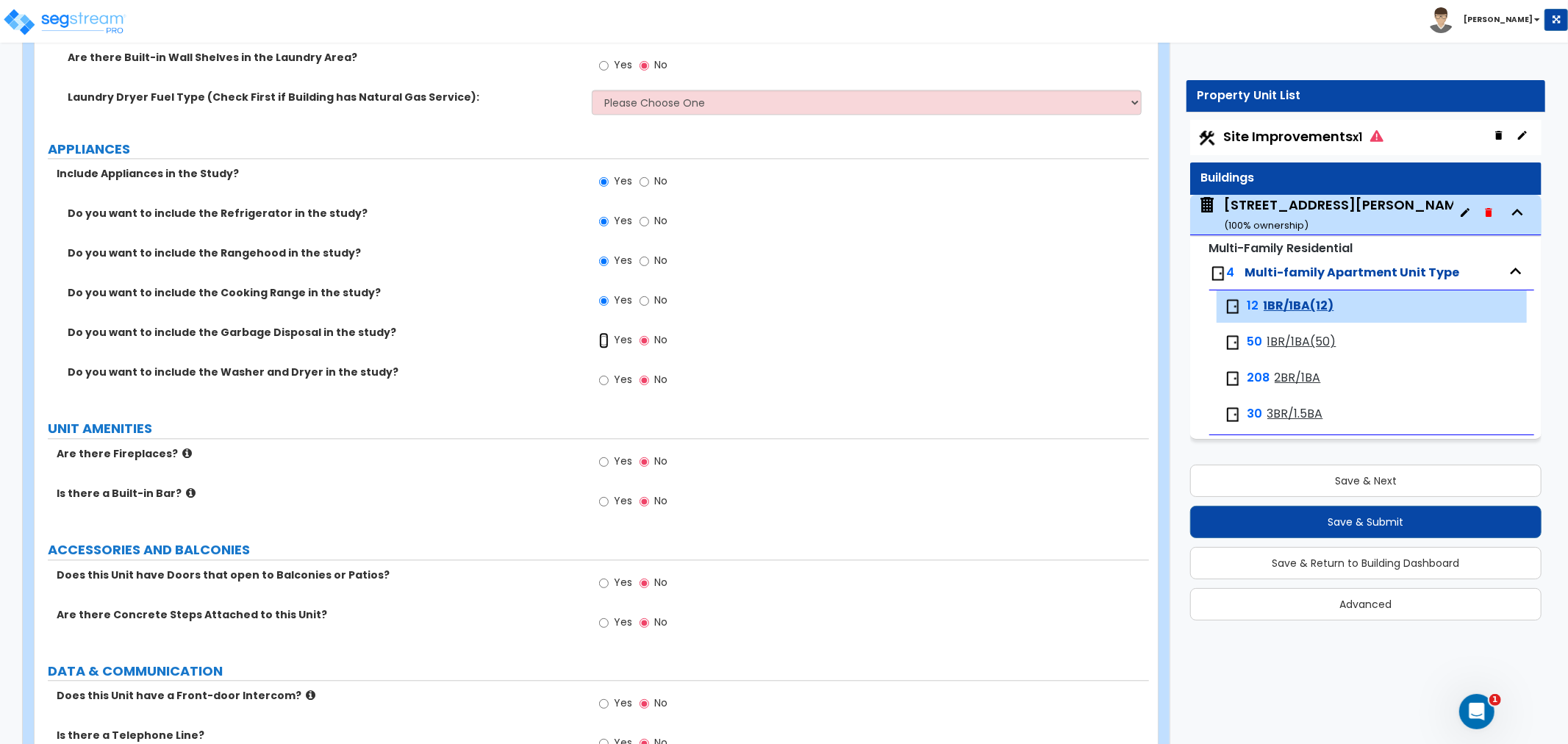
click at [605, 337] on input "Yes" at bounding box center [604, 341] width 10 height 16
radio input "true"
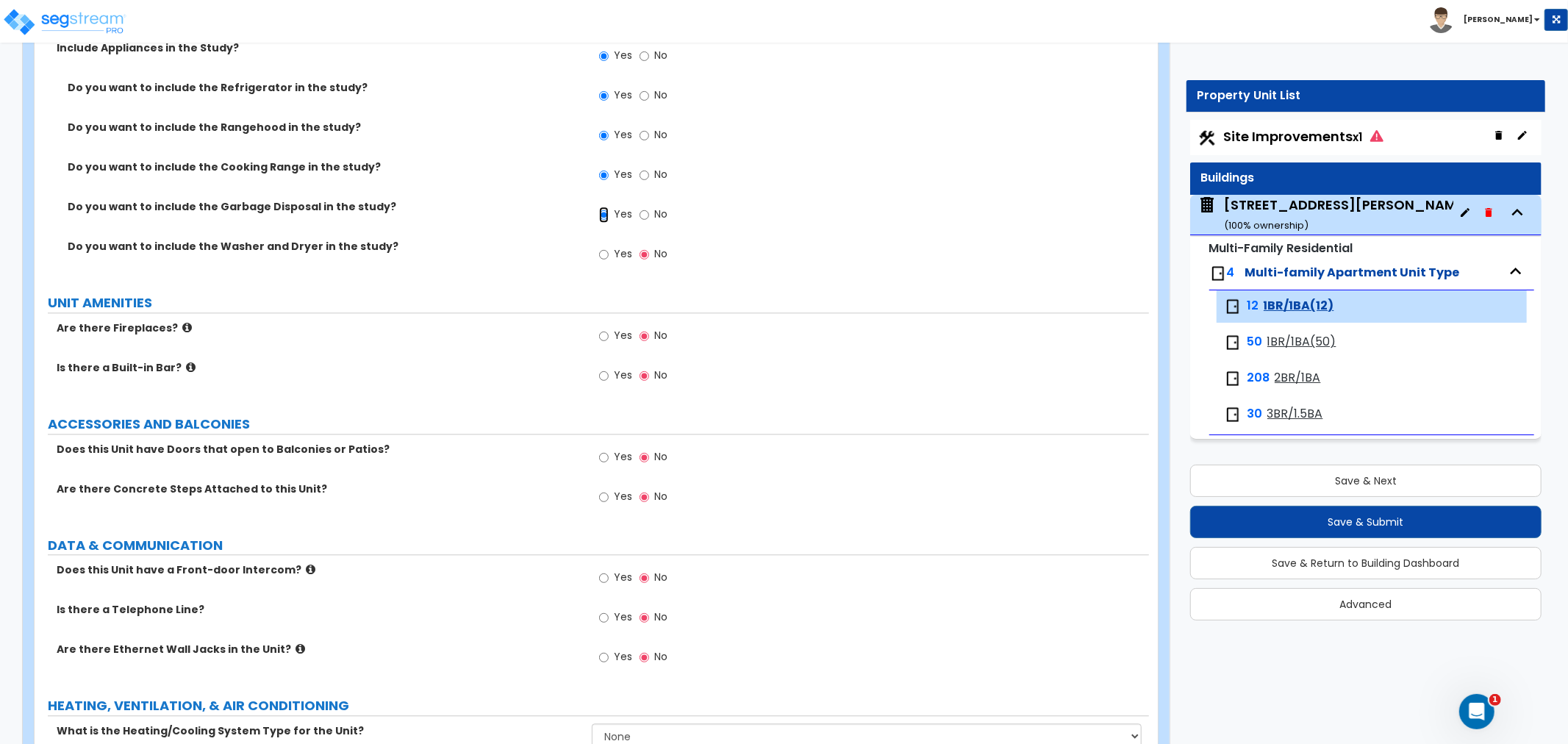
scroll to position [2822, 0]
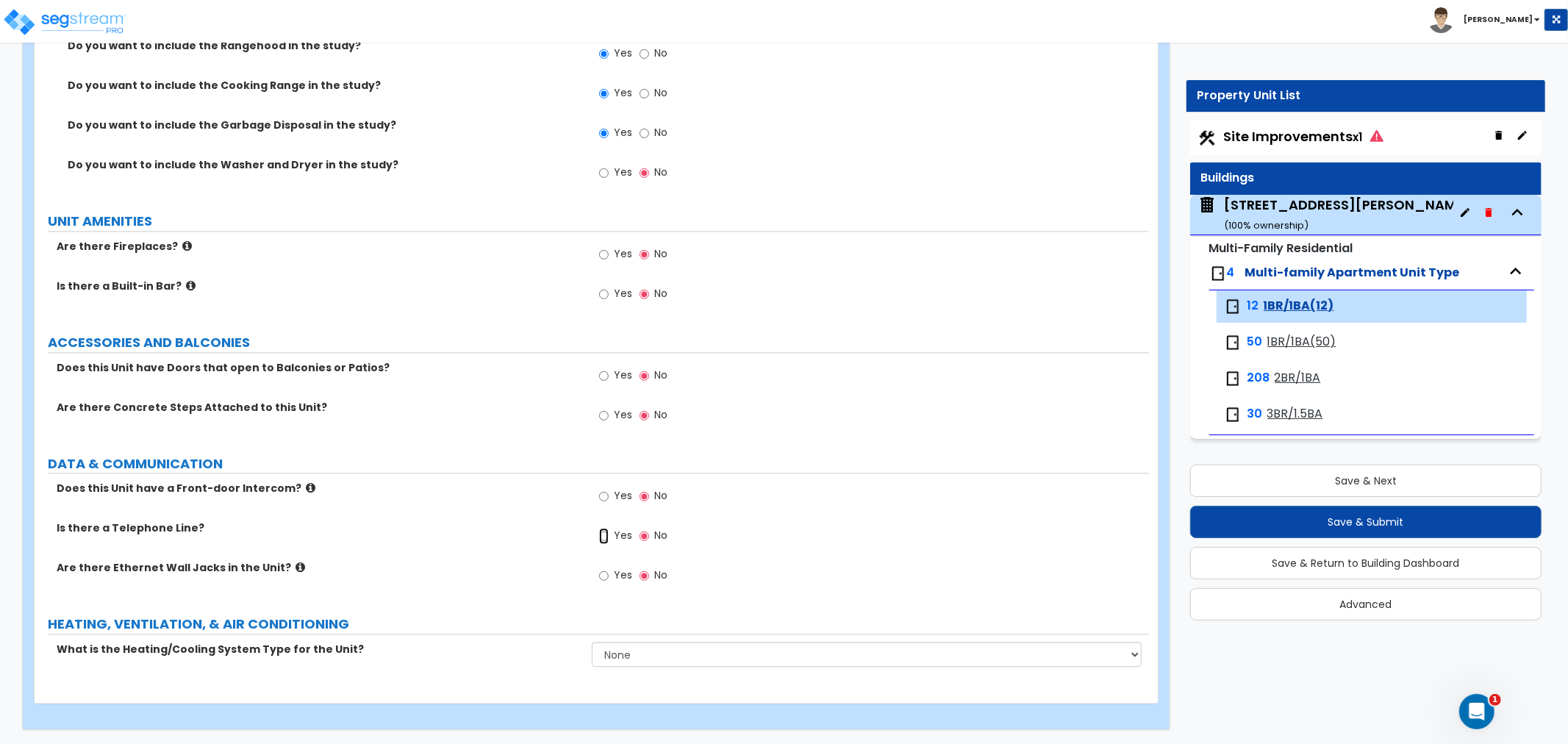
click at [605, 533] on input "Yes" at bounding box center [604, 536] width 10 height 16
radio input "true"
click at [606, 497] on input "Yes" at bounding box center [604, 497] width 10 height 16
radio input "true"
click at [601, 575] on input "Yes" at bounding box center [604, 576] width 10 height 16
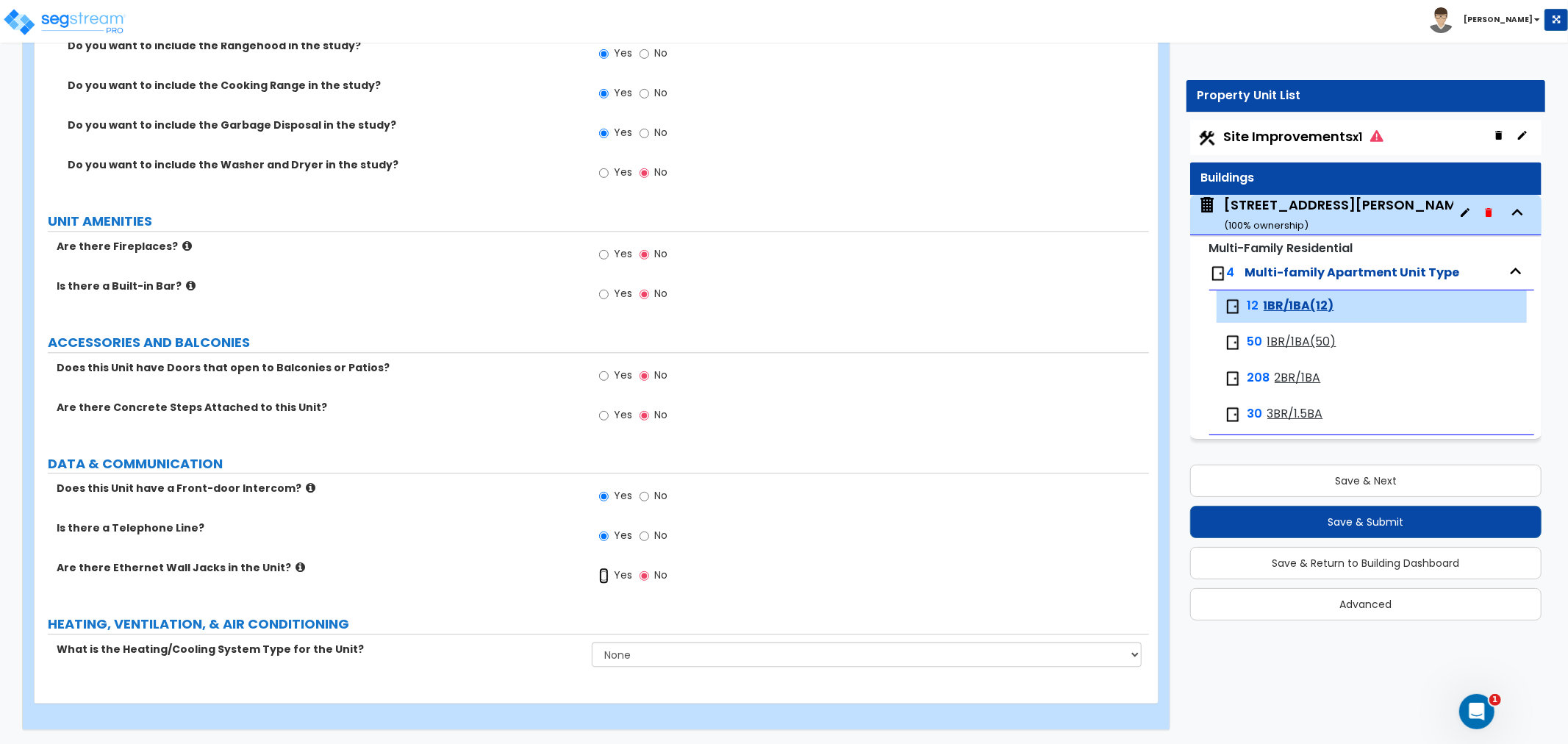
radio input "true"
click at [645, 495] on input "No" at bounding box center [644, 497] width 10 height 16
radio input "false"
radio input "true"
click at [613, 660] on select "None Heat Only Centralized Heating & Cooling Thru Wall Air Conditioners Mini Sp…" at bounding box center [867, 654] width 550 height 25
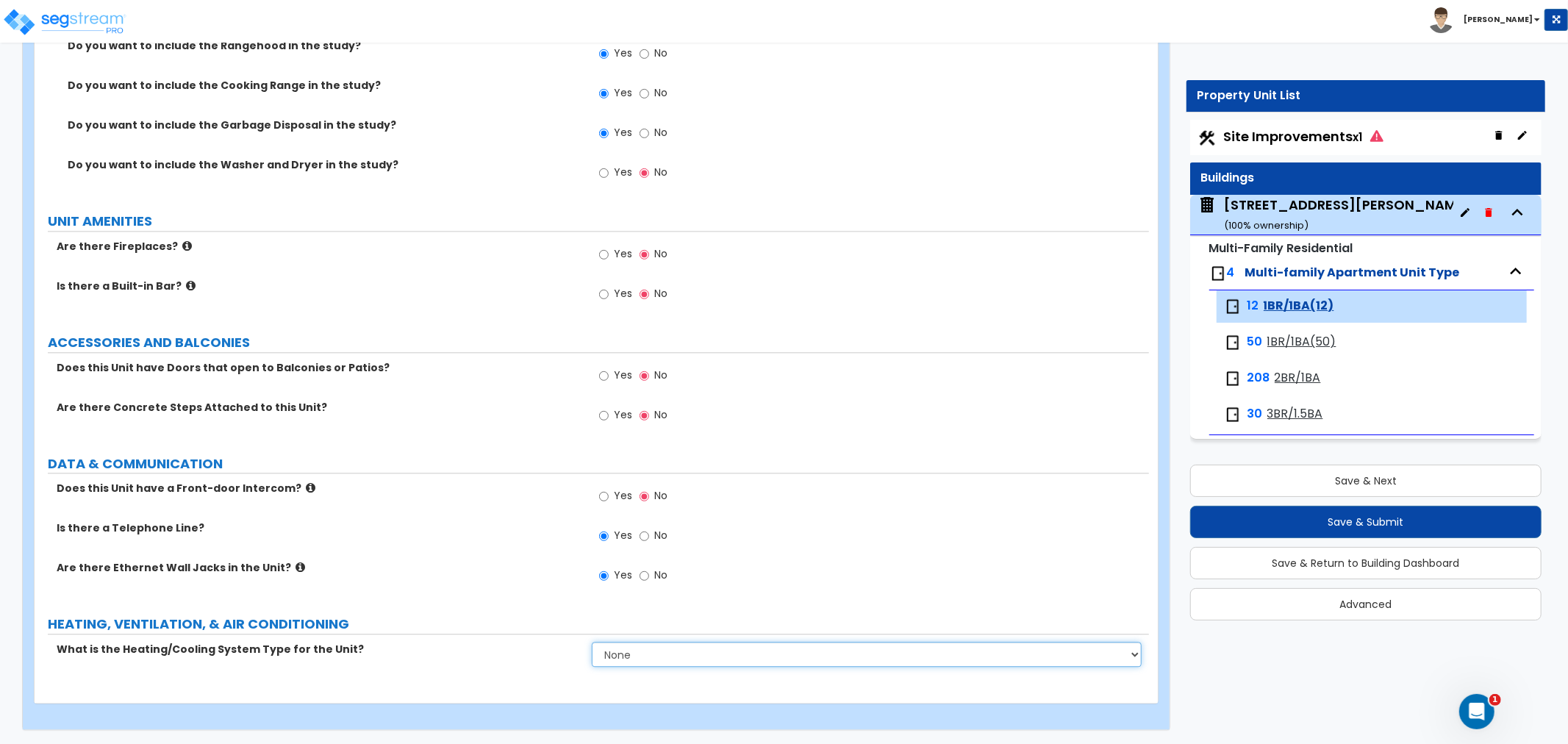
select select "2"
click at [592, 642] on select "None Heat Only Centralized Heating & Cooling Thru Wall Air Conditioners Mini Sp…" at bounding box center [867, 654] width 550 height 25
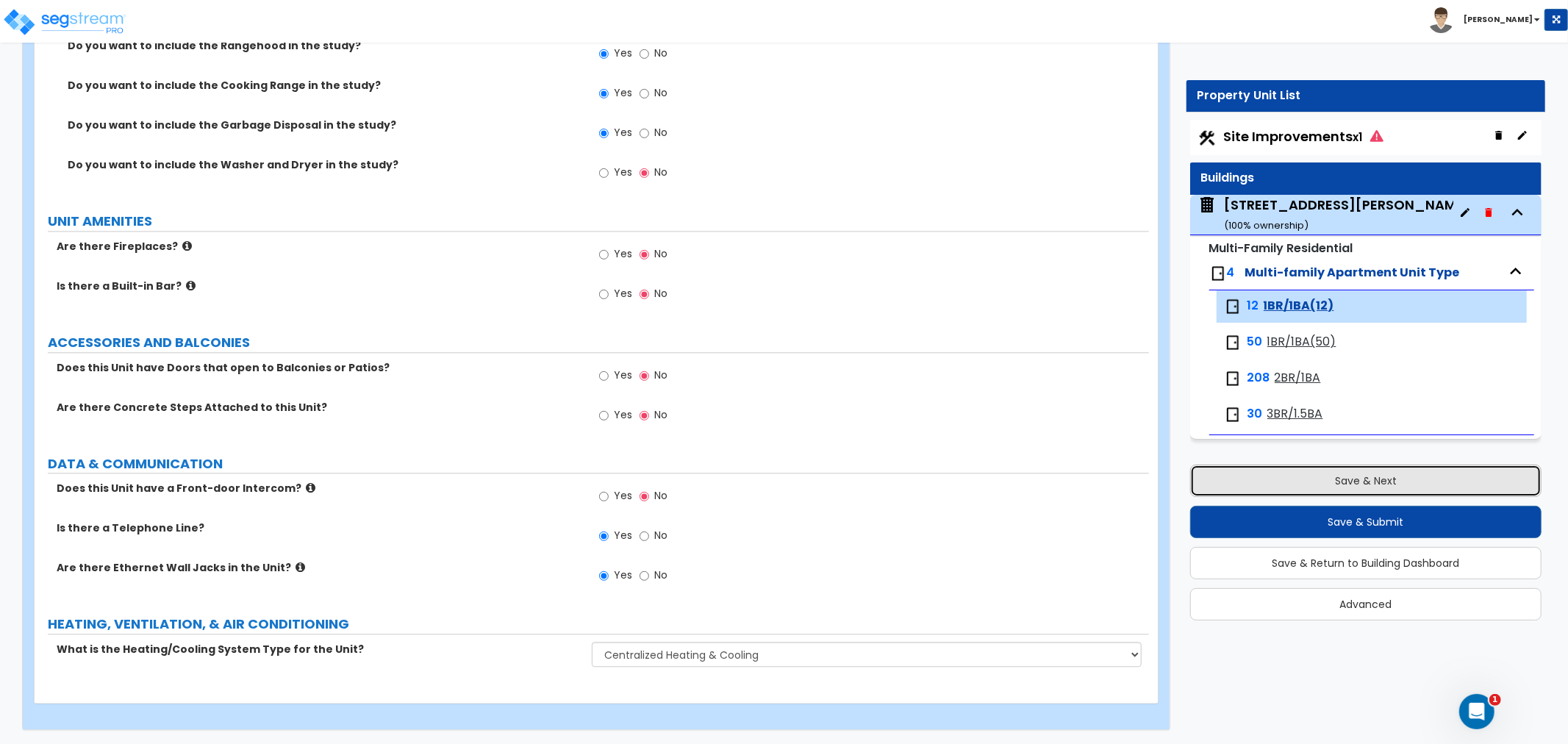
click at [1353, 476] on button "Save & Next" at bounding box center [1366, 481] width 351 height 32
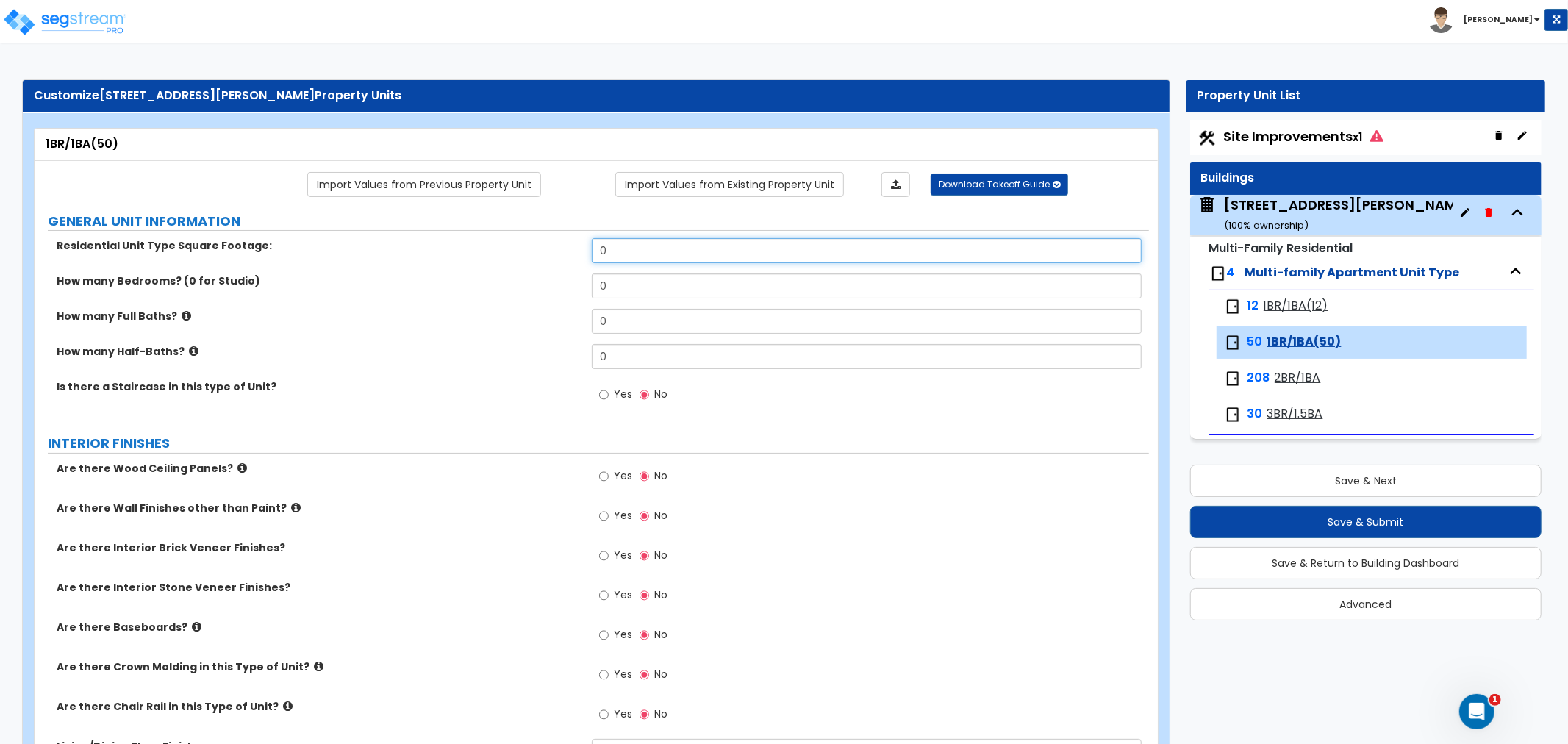
drag, startPoint x: 636, startPoint y: 252, endPoint x: 519, endPoint y: 254, distance: 117.0
click at [519, 254] on div "Residential Unit Type Square Footage: 0" at bounding box center [591, 256] width 1114 height 35
type input "766"
drag, startPoint x: 635, startPoint y: 291, endPoint x: 511, endPoint y: 293, distance: 124.0
click at [511, 293] on div "How many Bedrooms? (0 for Studio) 0" at bounding box center [591, 291] width 1114 height 35
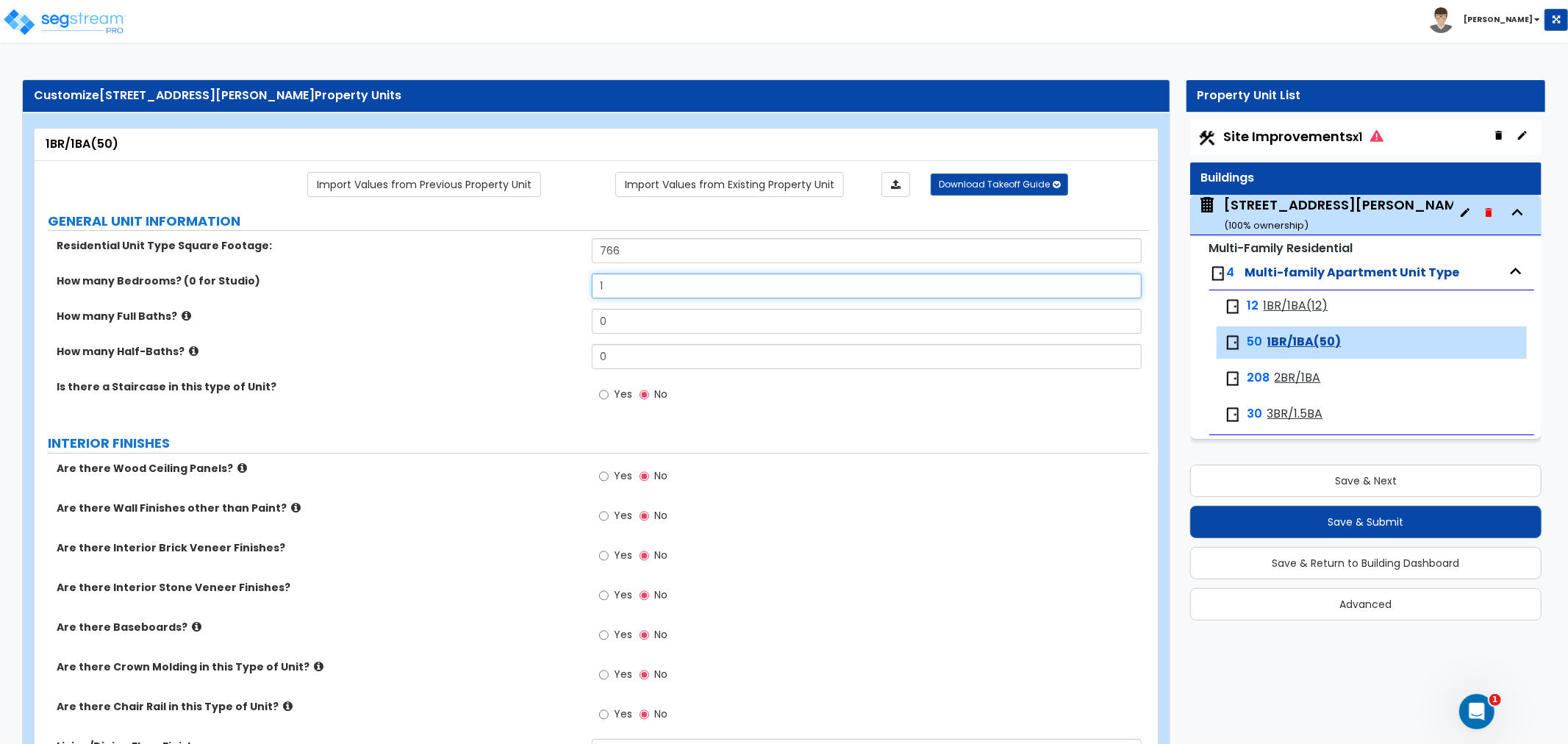
type input "1"
drag, startPoint x: 613, startPoint y: 325, endPoint x: 539, endPoint y: 324, distance: 74.0
click at [539, 324] on div "How many Full Baths? 0" at bounding box center [591, 326] width 1114 height 35
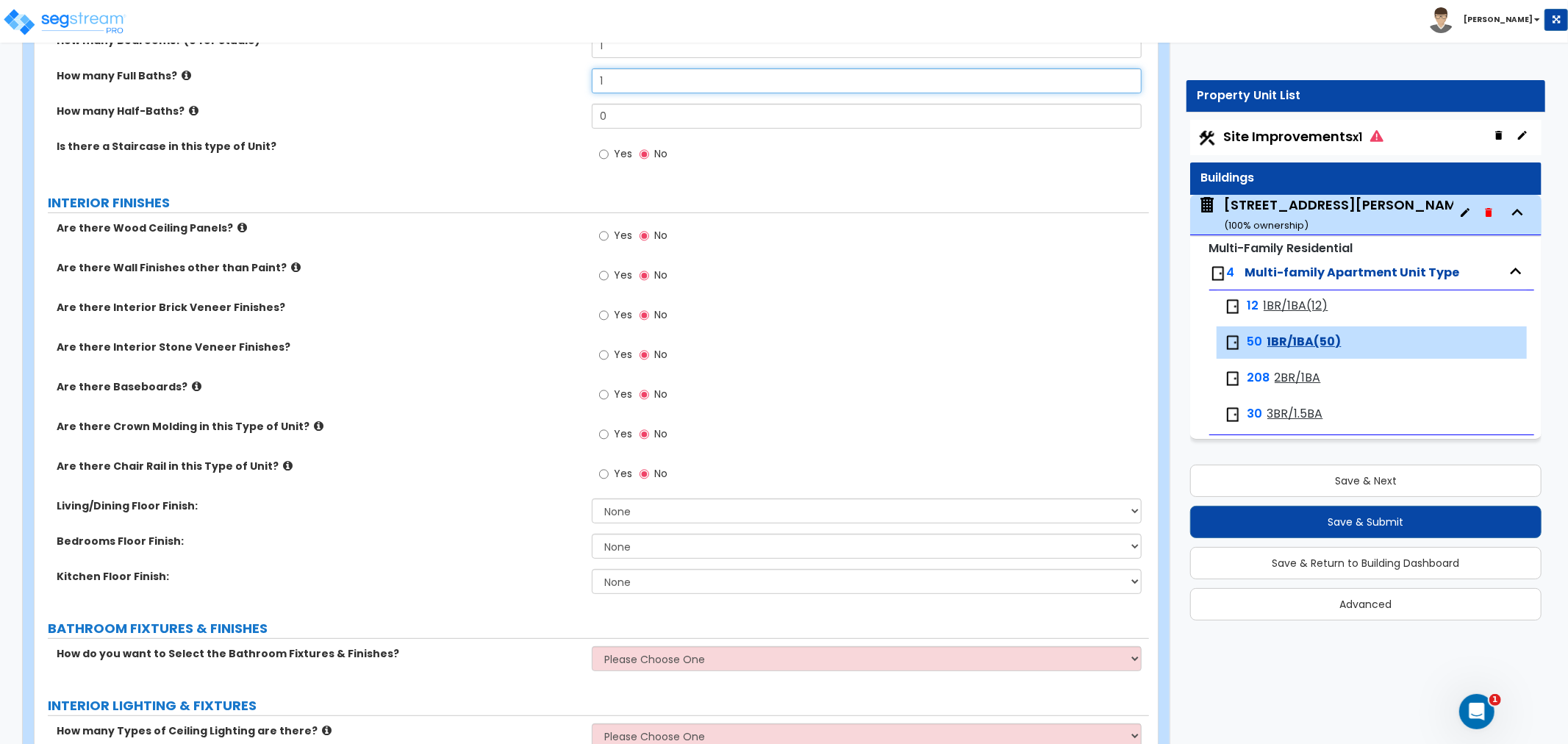
scroll to position [245, 0]
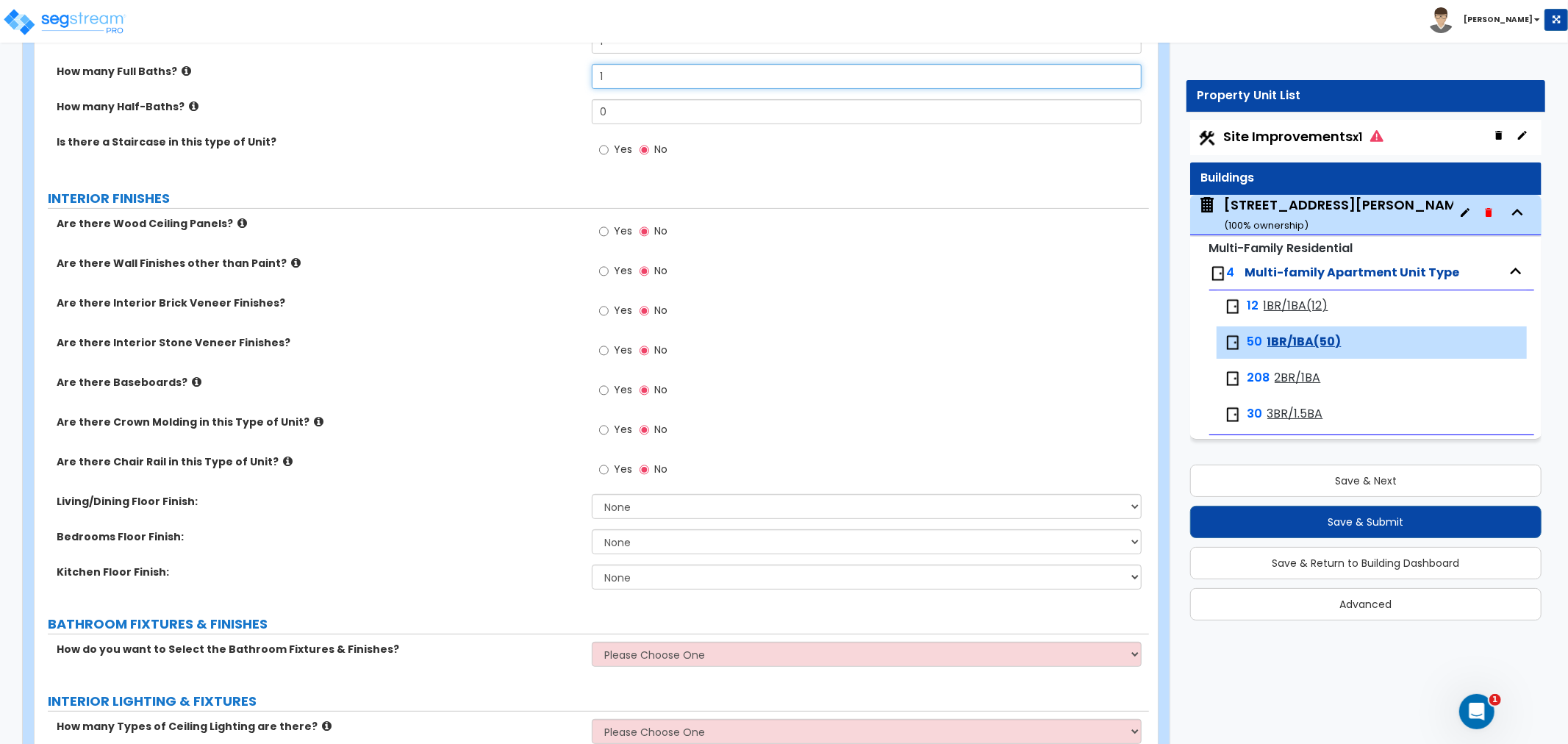
type input "1"
click at [605, 270] on input "Yes" at bounding box center [604, 271] width 10 height 16
radio input "true"
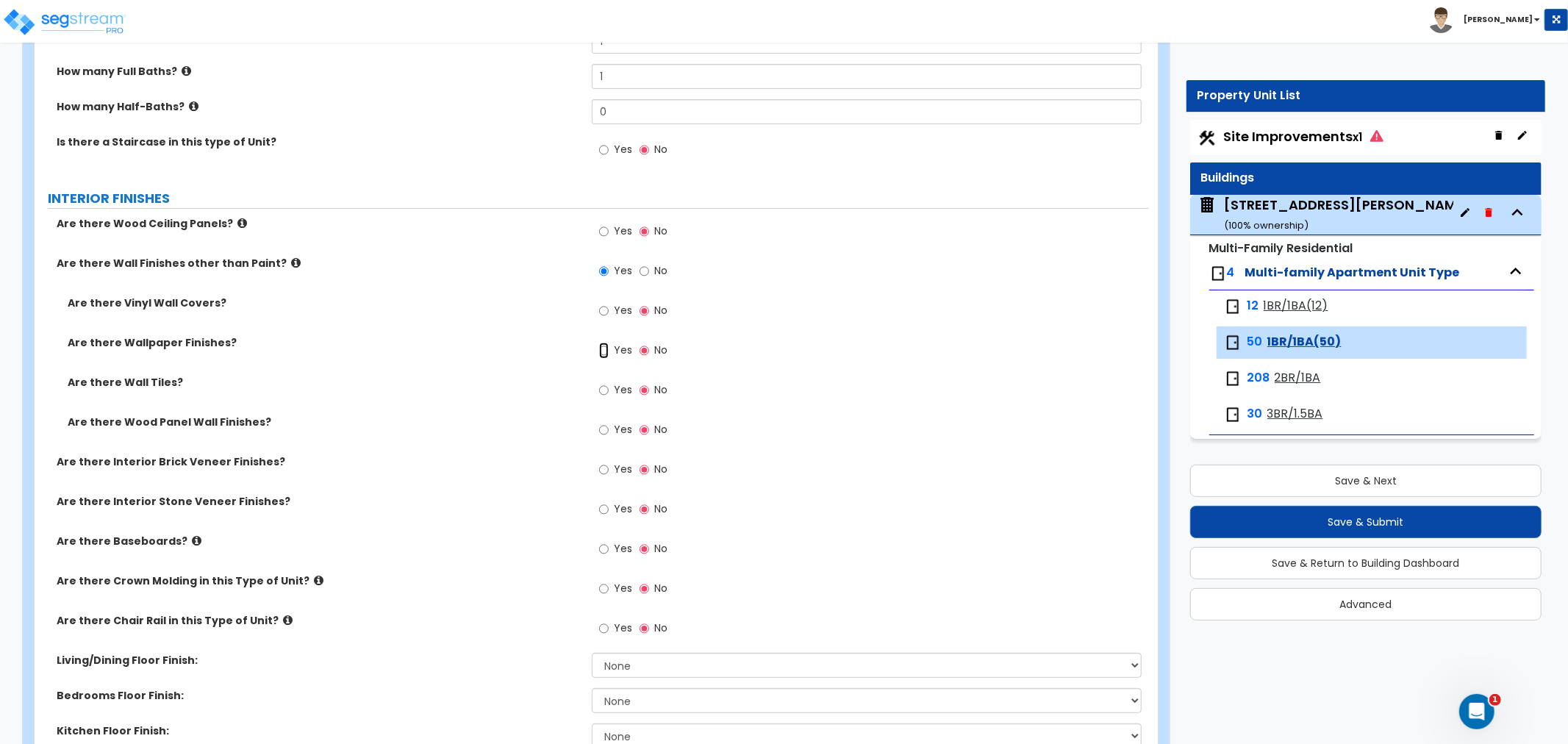
click at [600, 349] on input "Yes" at bounding box center [604, 350] width 10 height 16
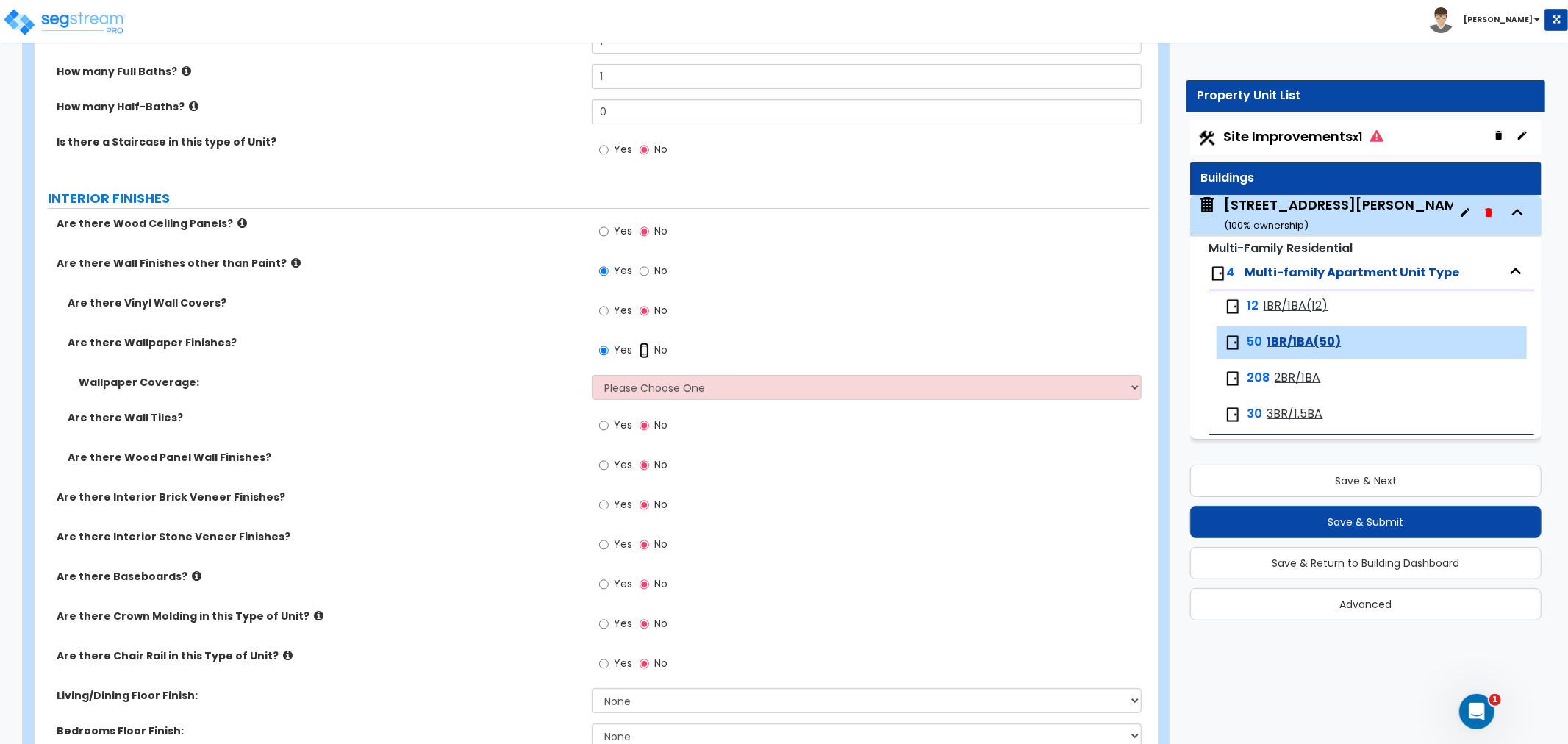
click at [639, 350] on input "No" at bounding box center [644, 350] width 10 height 16
radio input "false"
radio input "true"
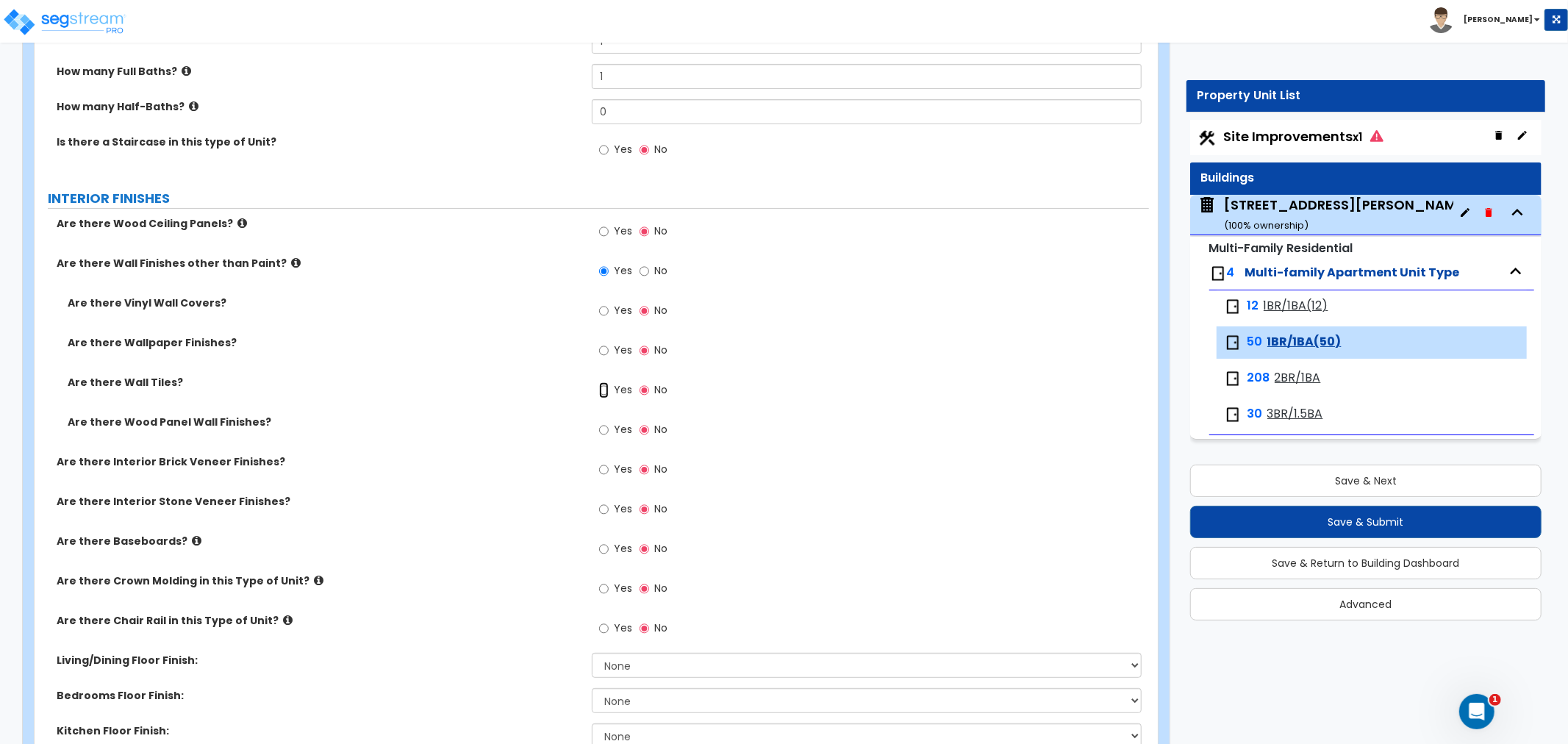
click at [599, 392] on input "Yes" at bounding box center [604, 390] width 10 height 16
radio input "true"
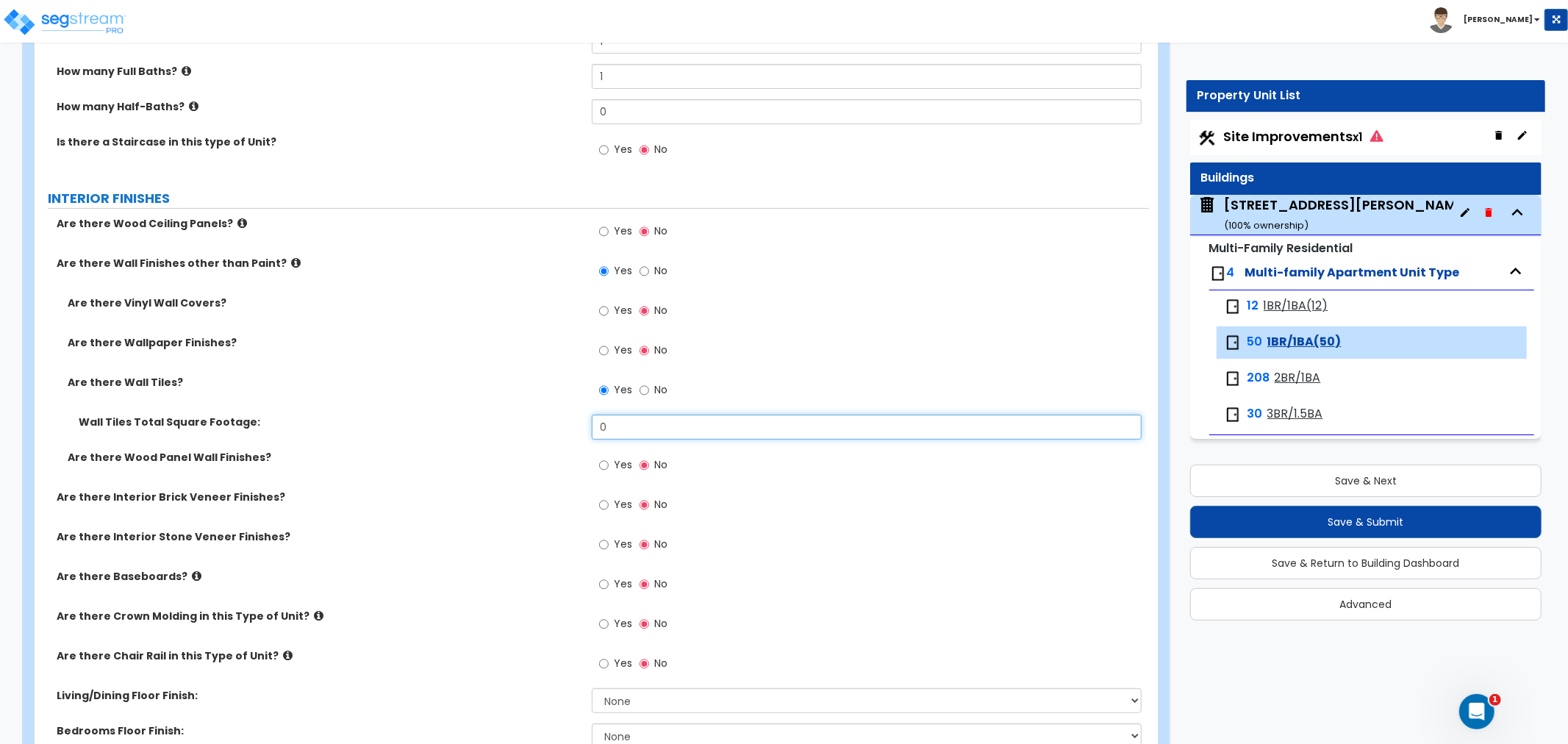
drag, startPoint x: 635, startPoint y: 429, endPoint x: 504, endPoint y: 424, distance: 131.1
click at [504, 424] on div "Wall Tiles Total Square Footage: 0" at bounding box center [591, 433] width 1114 height 35
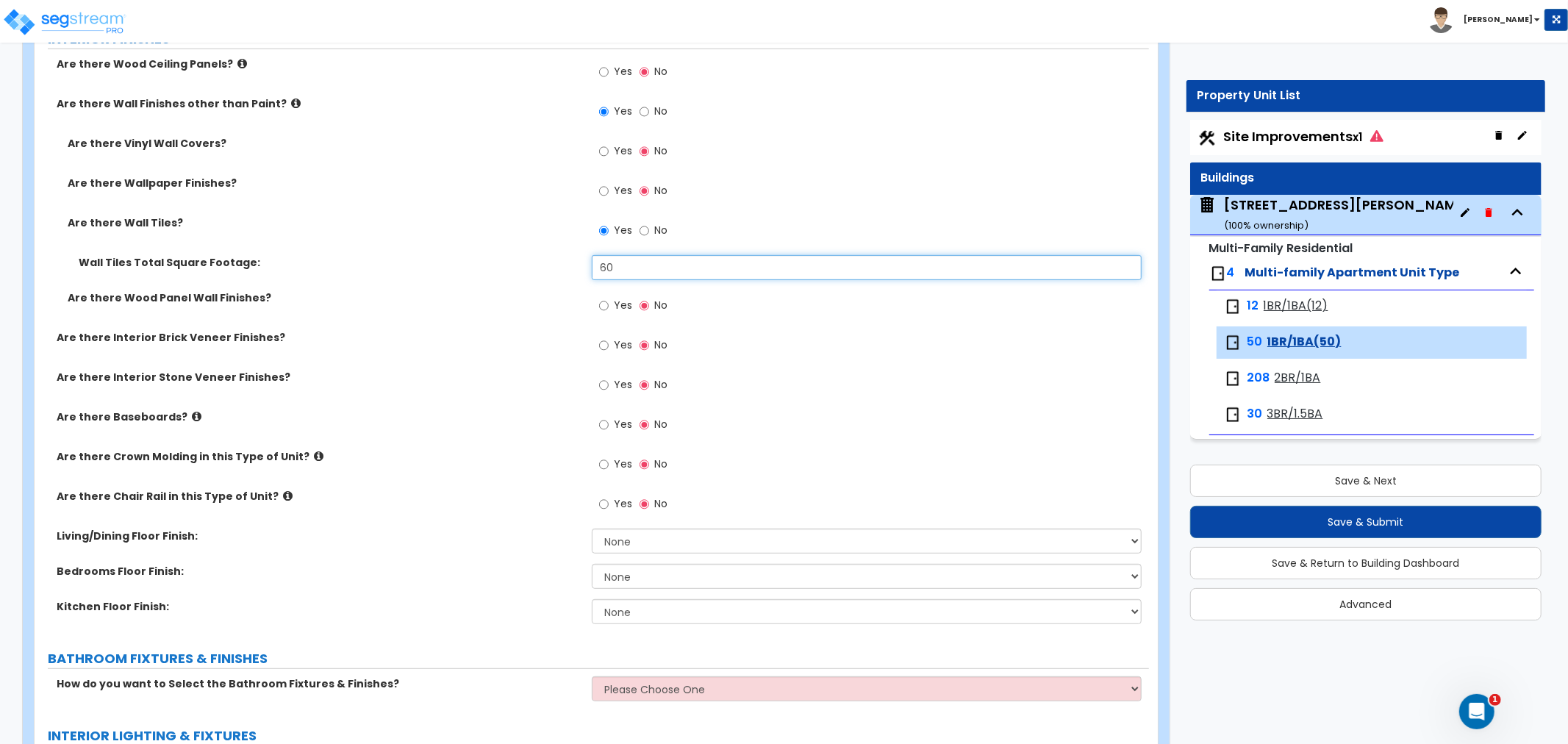
scroll to position [408, 0]
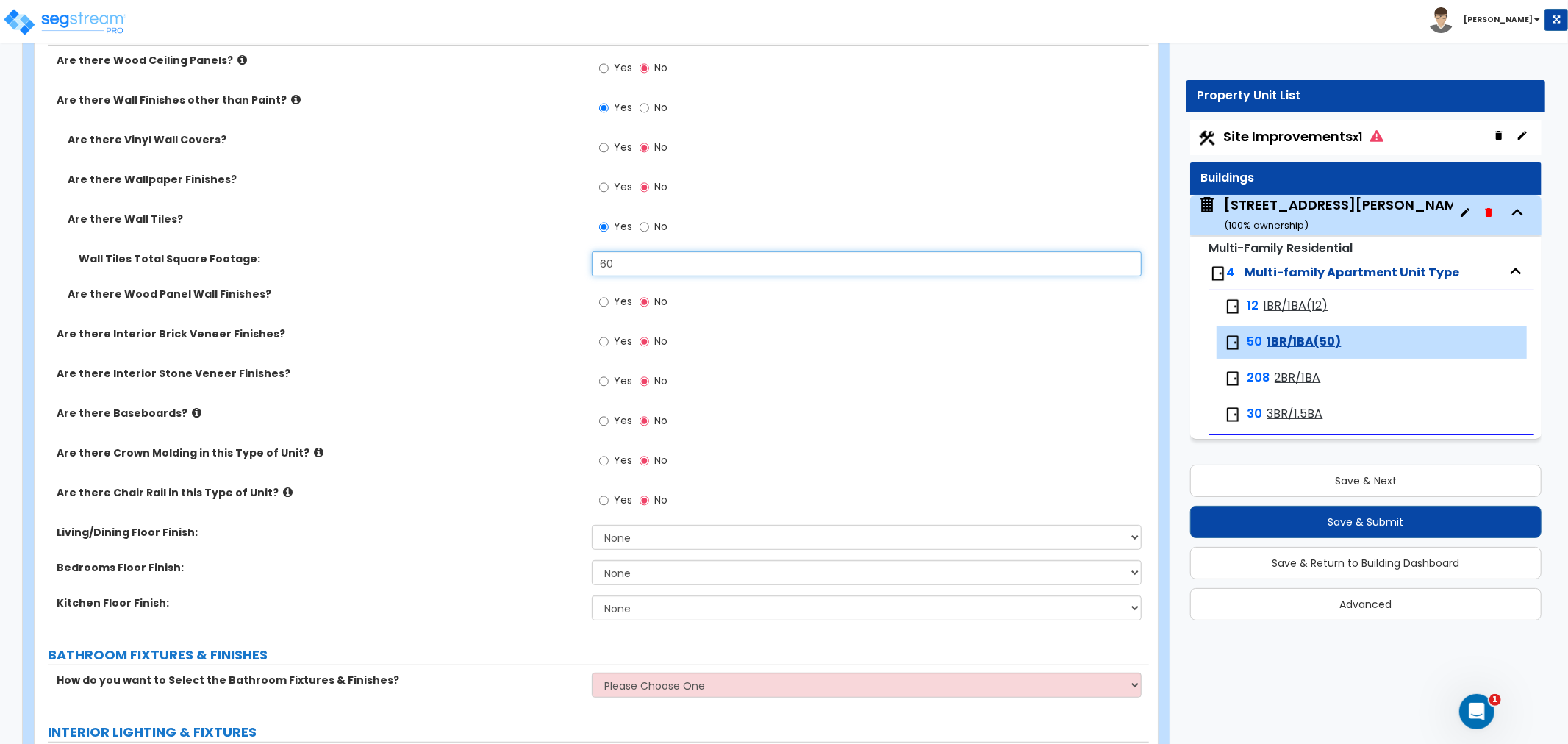
type input "60"
click at [604, 420] on input "Yes" at bounding box center [604, 421] width 10 height 16
radio input "true"
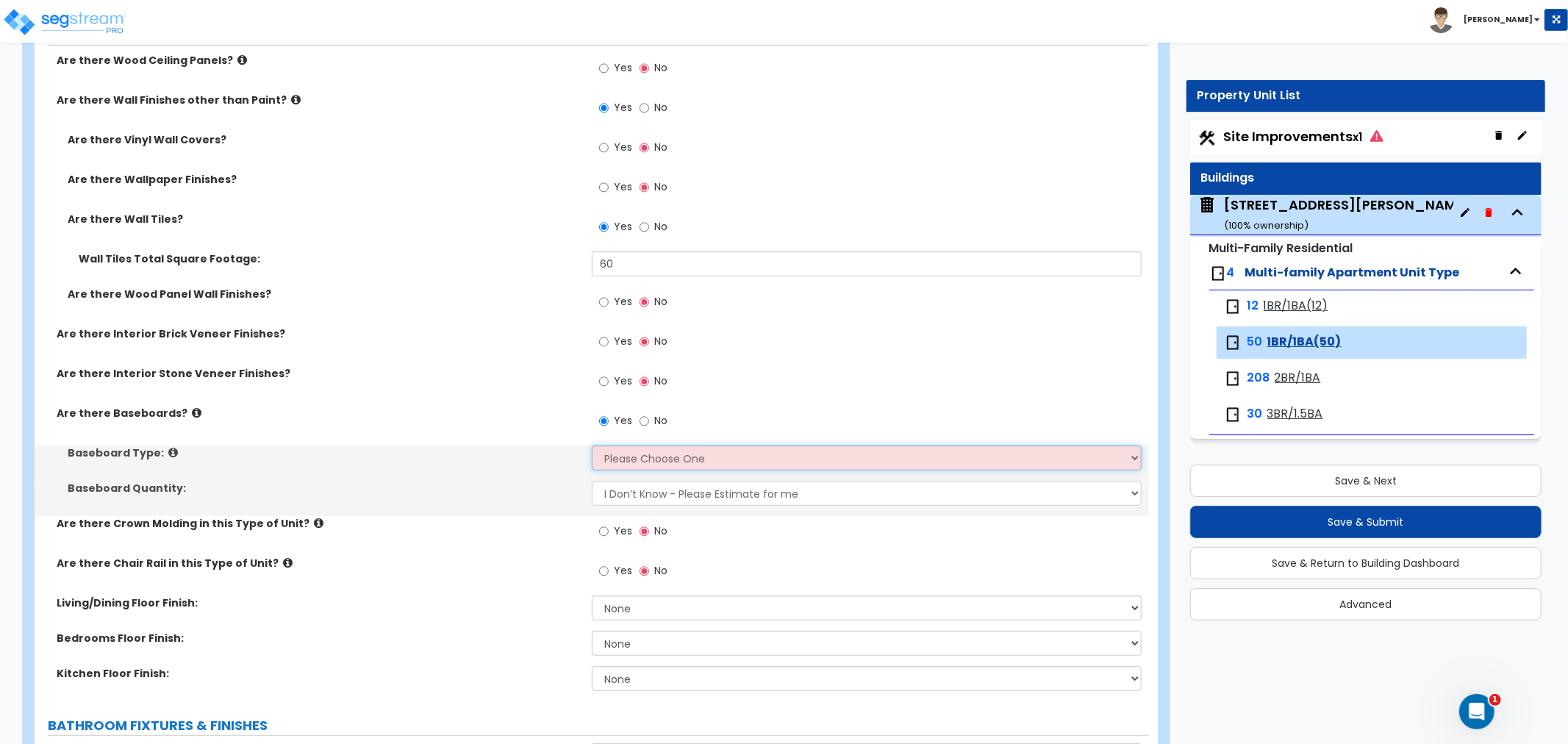
click at [616, 457] on select "Please Choose One Wood Vinyl Carpet Tile" at bounding box center [867, 458] width 550 height 25
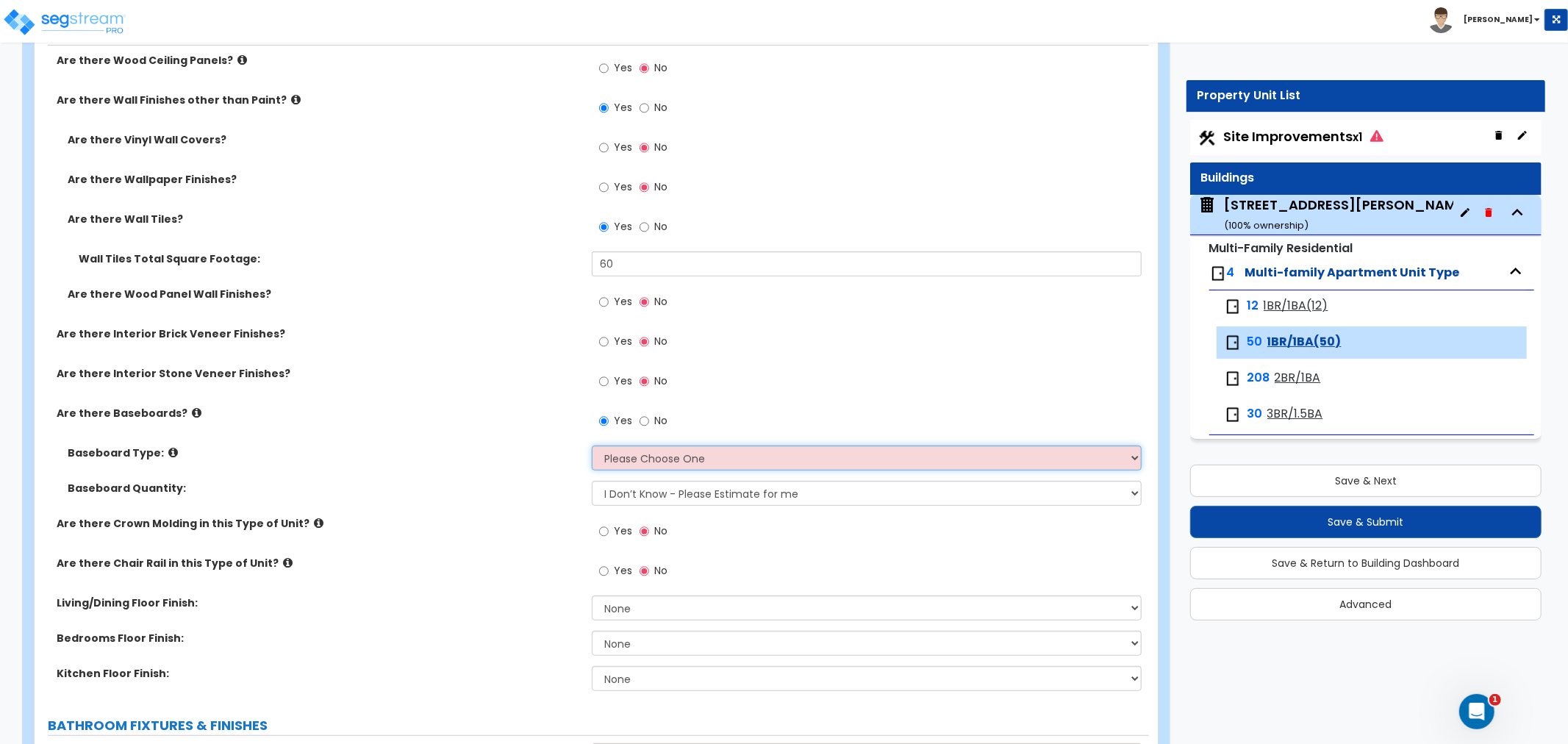
select select "1"
click at [592, 446] on select "Please Choose One Wood Vinyl Carpet Tile" at bounding box center [867, 458] width 550 height 25
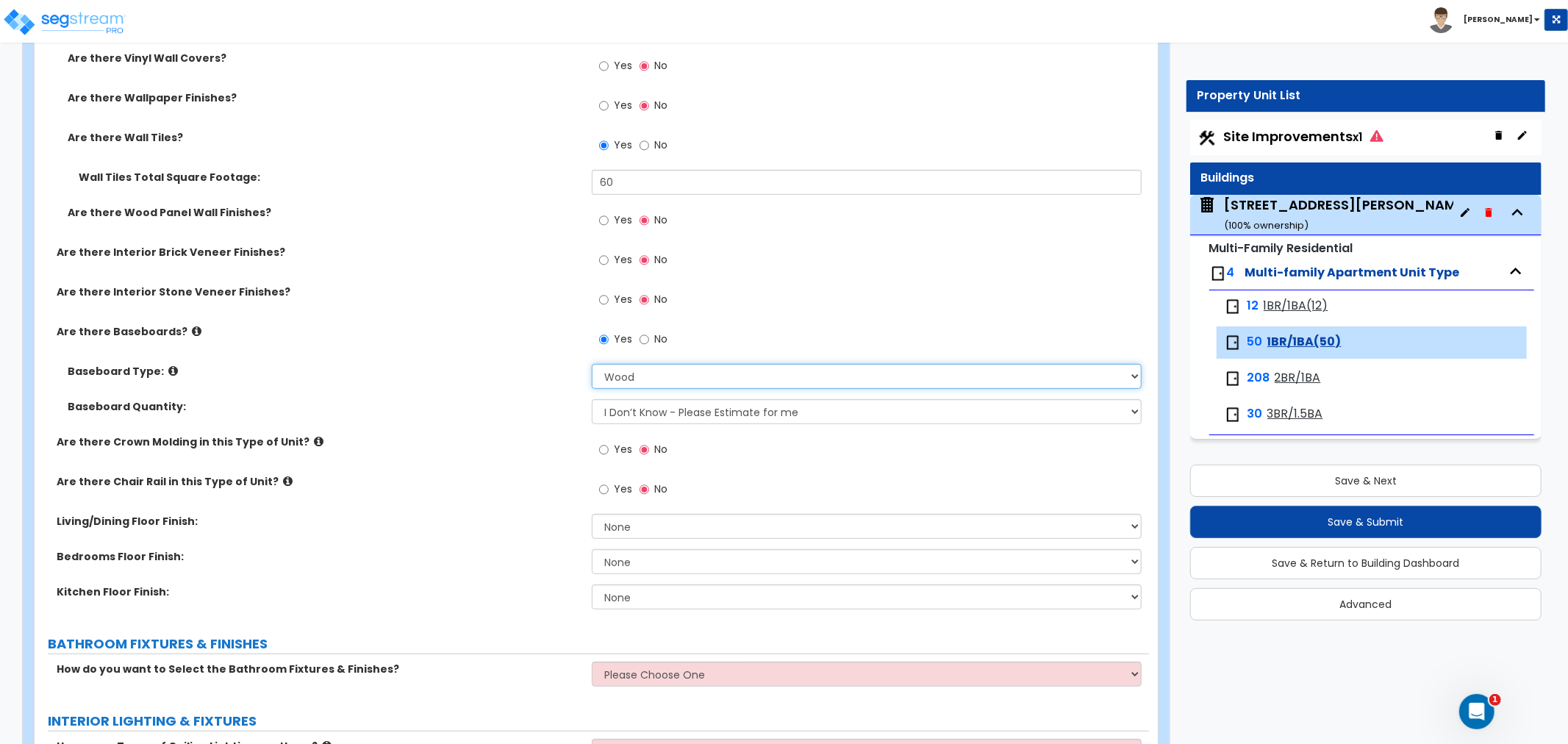
scroll to position [571, 0]
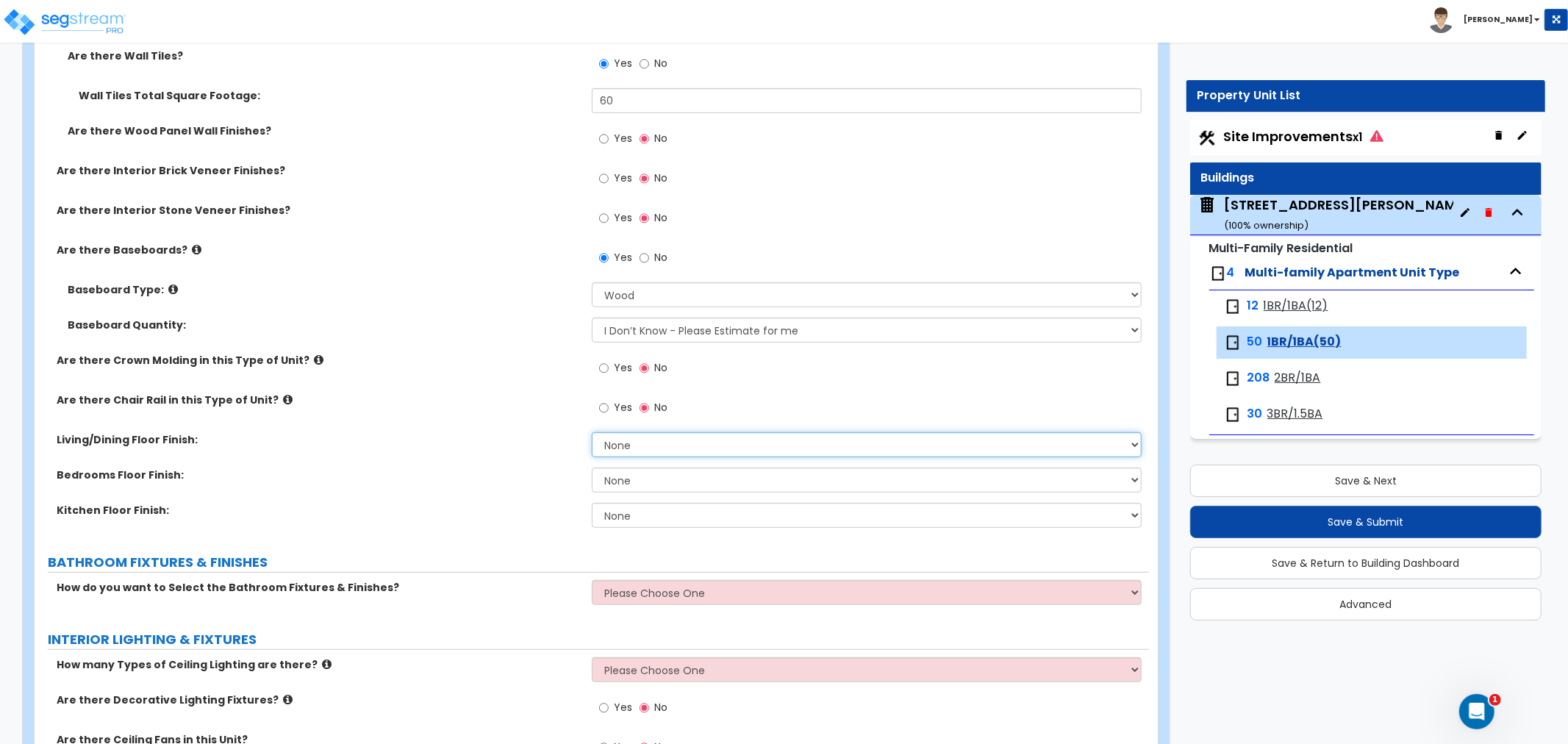
click at [618, 447] on select "None Tile Flooring Hardwood Flooring Resilient Laminate Flooring VCT Flooring S…" at bounding box center [867, 445] width 550 height 25
select select "3"
click at [592, 433] on select "None Tile Flooring Hardwood Flooring Resilient Laminate Flooring VCT Flooring S…" at bounding box center [867, 445] width 550 height 25
click at [628, 483] on select "None Tile Flooring Hardwood Flooring Resilient Laminate Flooring VCT Flooring S…" at bounding box center [867, 480] width 550 height 25
select select "5"
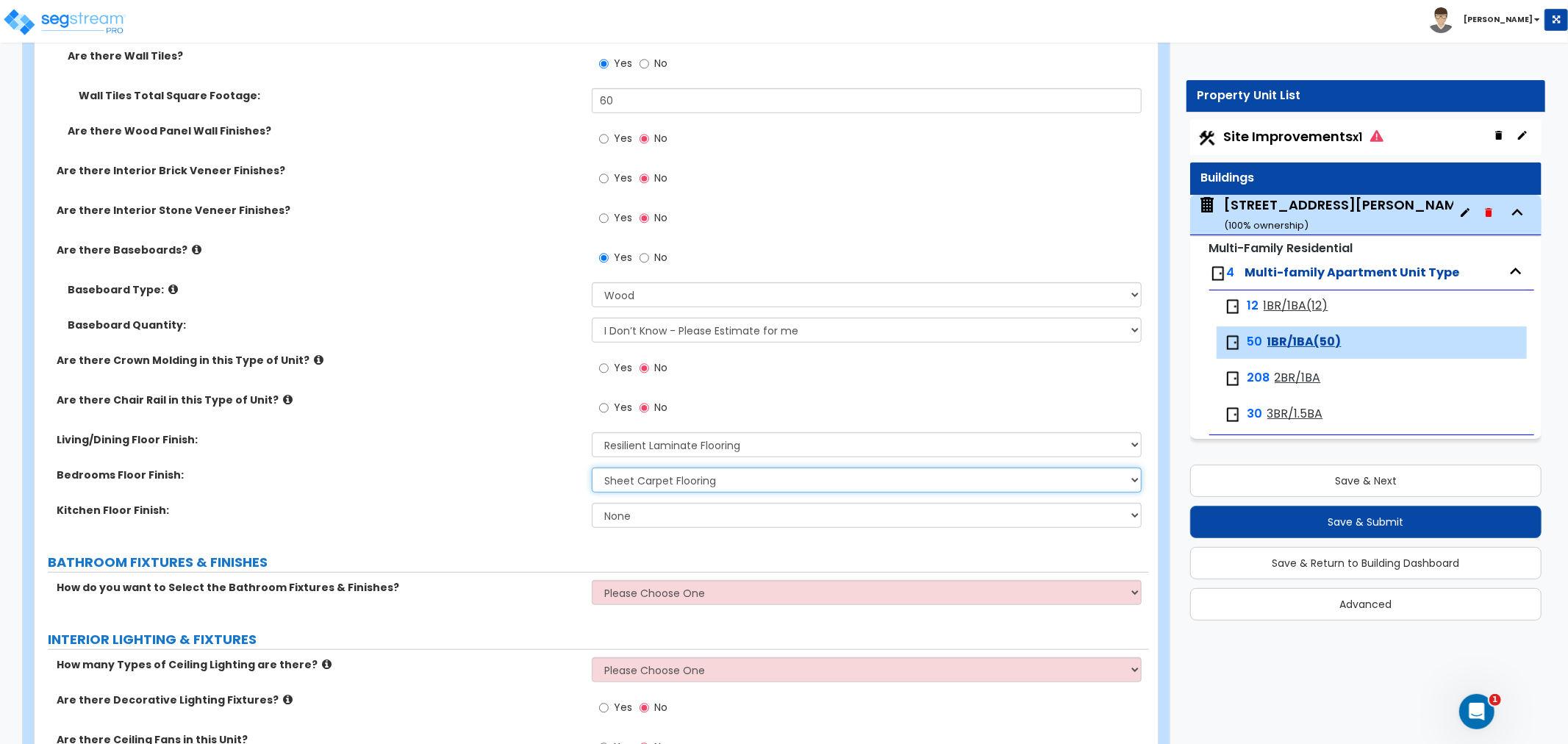
click at [592, 467] on select "None Tile Flooring Hardwood Flooring Resilient Laminate Flooring VCT Flooring S…" at bounding box center [867, 480] width 550 height 25
click at [622, 513] on select "None Tile Flooring Hardwood Flooring Resilient Laminate Flooring VCT Flooring S…" at bounding box center [867, 515] width 550 height 25
select select "3"
click at [592, 503] on select "None Tile Flooring Hardwood Flooring Resilient Laminate Flooring VCT Flooring S…" at bounding box center [867, 515] width 550 height 25
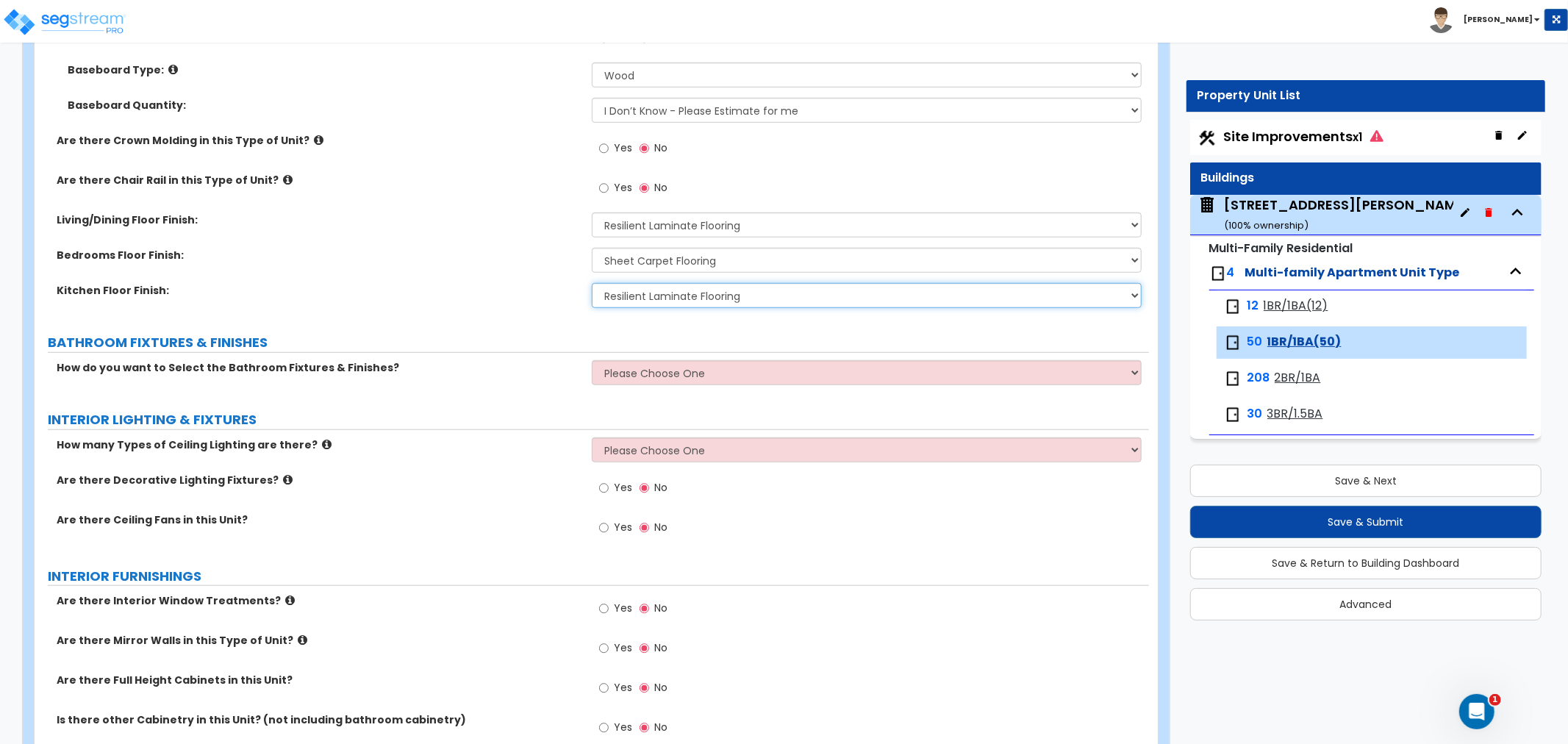
scroll to position [817, 0]
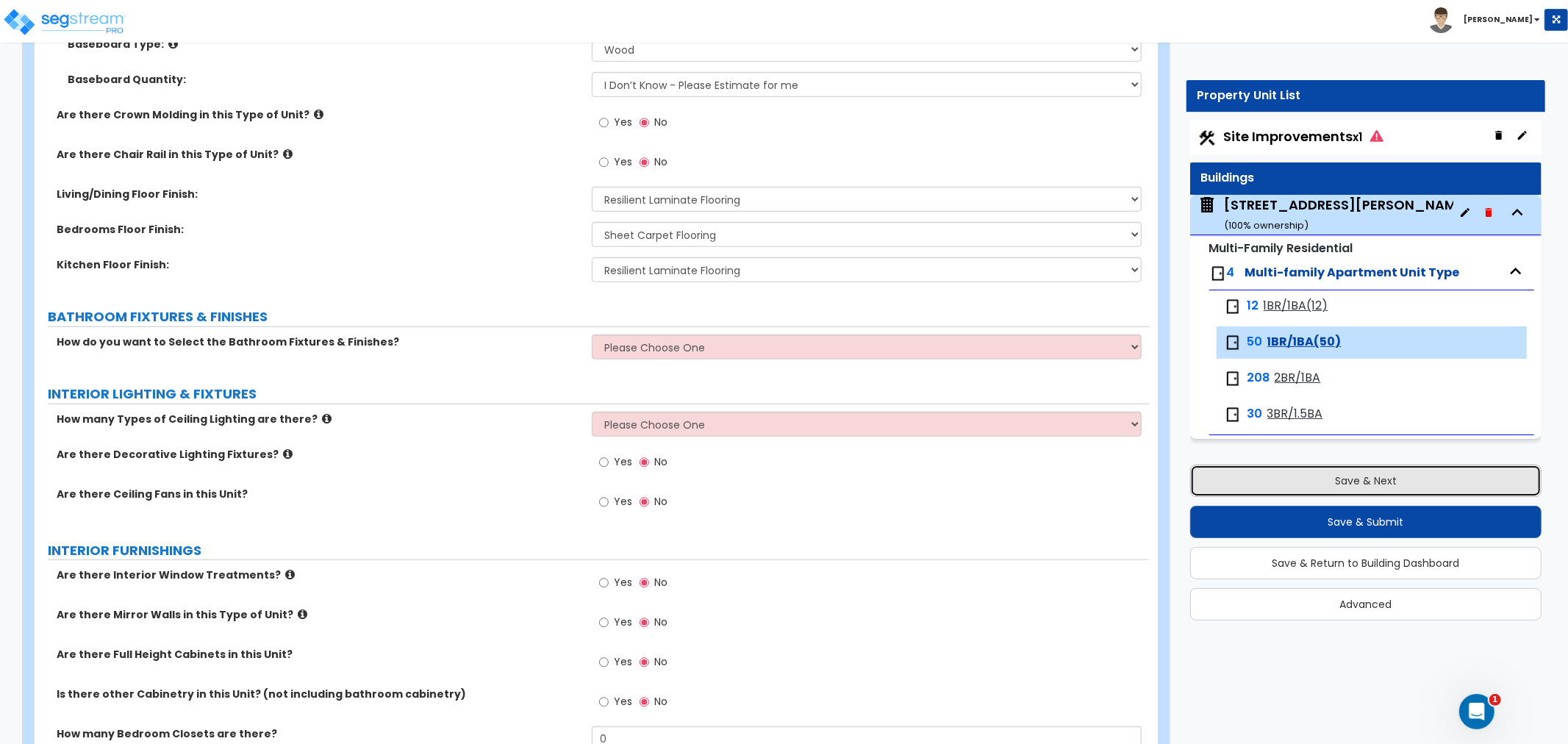
click at [1281, 483] on button "Save & Next" at bounding box center [1366, 481] width 351 height 32
